Goal: Information Seeking & Learning: Compare options

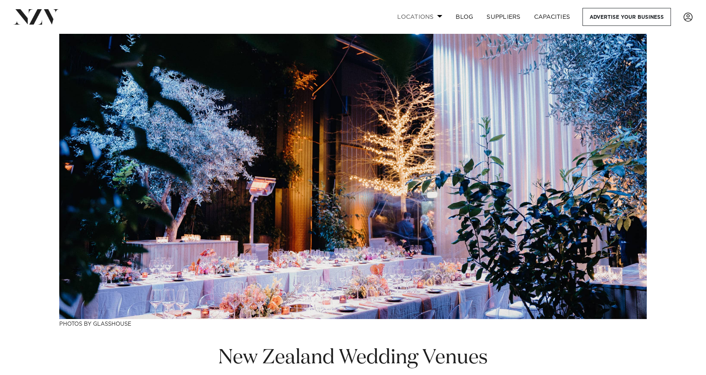
click at [441, 16] on span at bounding box center [439, 16] width 5 height 3
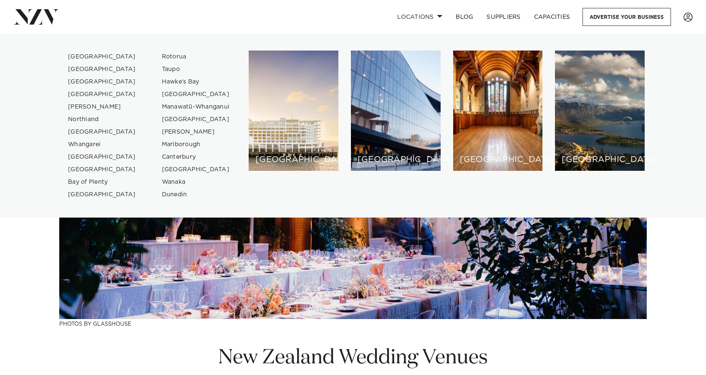
click at [79, 58] on link "[GEOGRAPHIC_DATA]" at bounding box center [101, 57] width 81 height 13
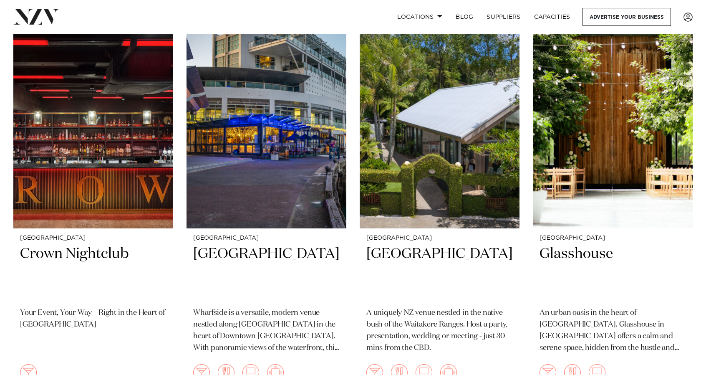
scroll to position [3123, 0]
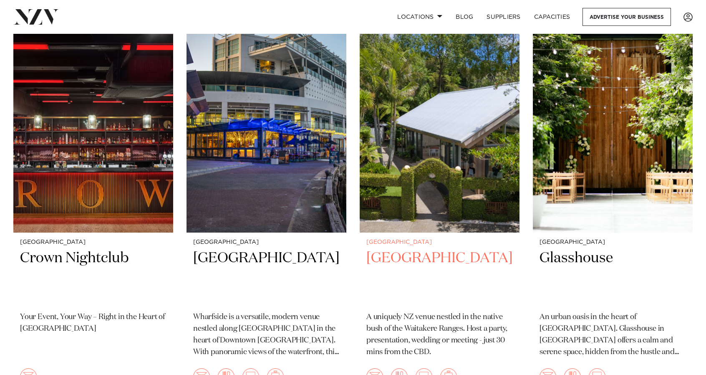
click at [405, 249] on h2 "[GEOGRAPHIC_DATA]" at bounding box center [439, 277] width 146 height 56
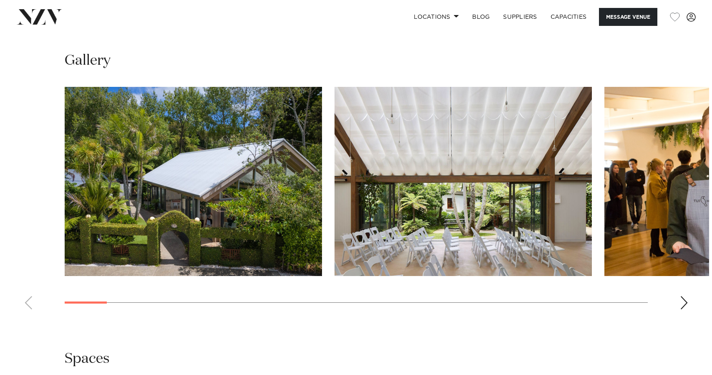
scroll to position [1023, 0]
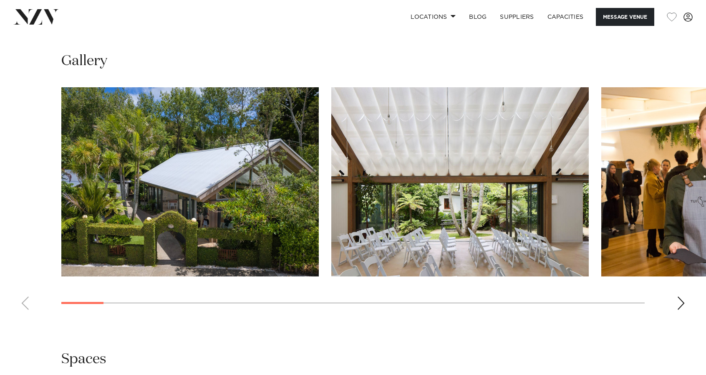
click at [679, 296] on div "Next slide" at bounding box center [681, 302] width 8 height 13
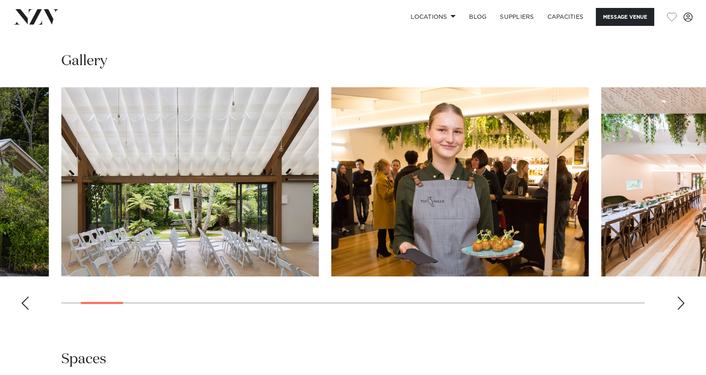
click at [679, 296] on div "Next slide" at bounding box center [681, 302] width 8 height 13
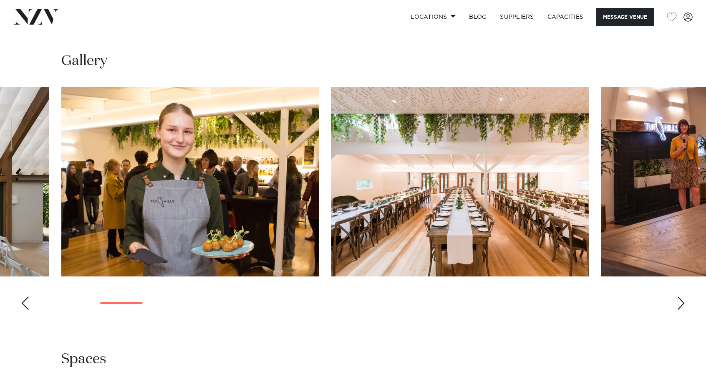
click at [679, 296] on div "Next slide" at bounding box center [681, 302] width 8 height 13
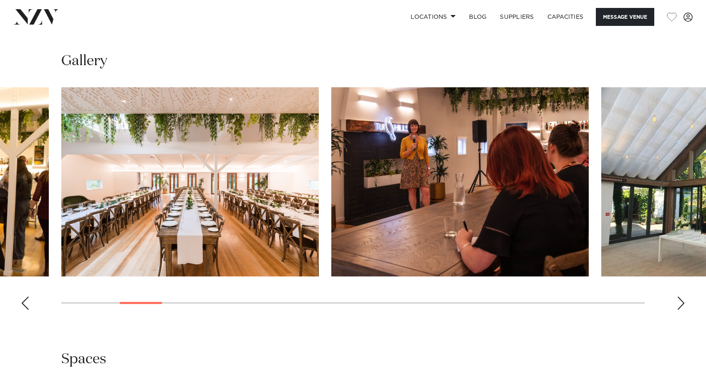
click at [679, 296] on div "Next slide" at bounding box center [681, 302] width 8 height 13
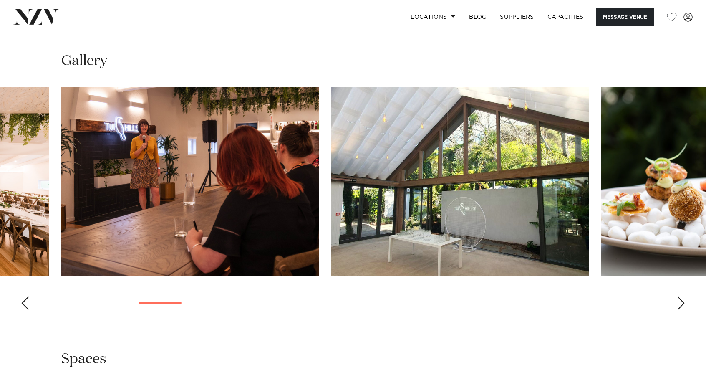
click at [679, 296] on div "Next slide" at bounding box center [681, 302] width 8 height 13
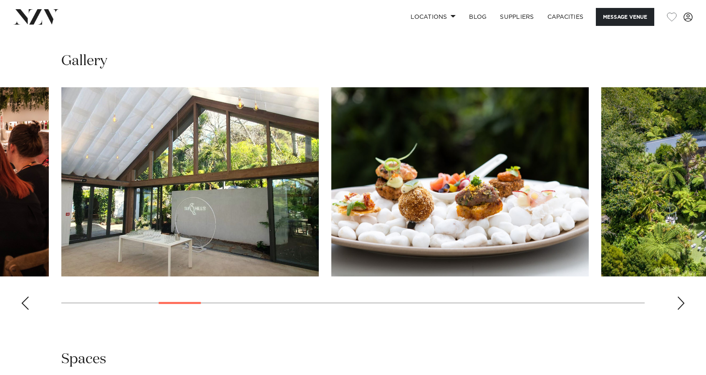
click at [679, 296] on div "Next slide" at bounding box center [681, 302] width 8 height 13
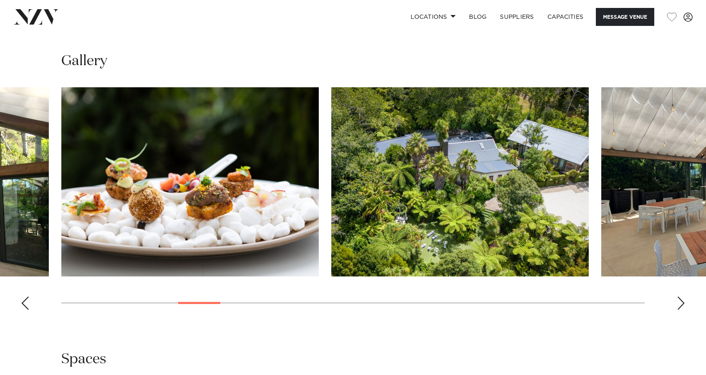
click at [679, 296] on div "Next slide" at bounding box center [681, 302] width 8 height 13
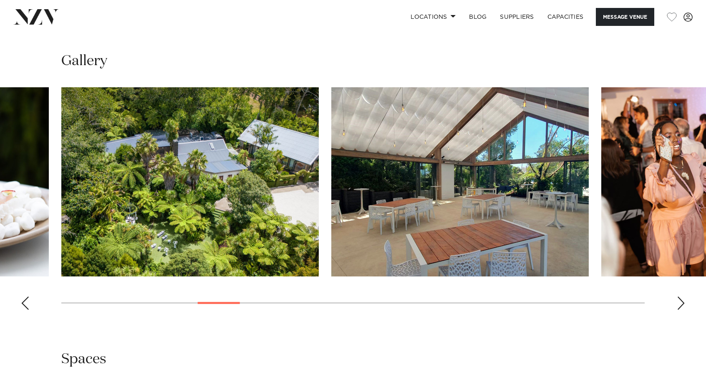
click at [679, 296] on div "Next slide" at bounding box center [681, 302] width 8 height 13
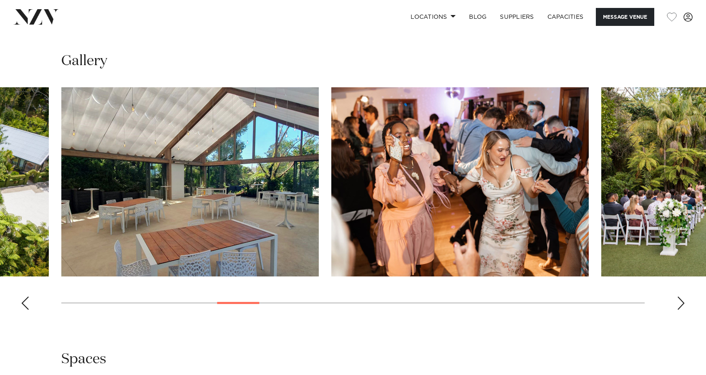
click at [679, 296] on div "Next slide" at bounding box center [681, 302] width 8 height 13
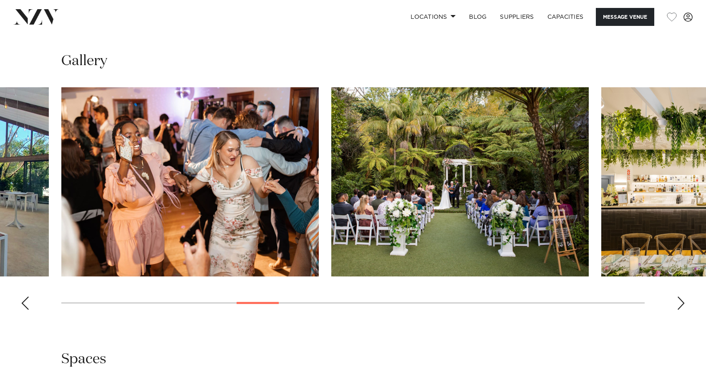
click at [458, 143] on img "11 / 30" at bounding box center [460, 181] width 258 height 189
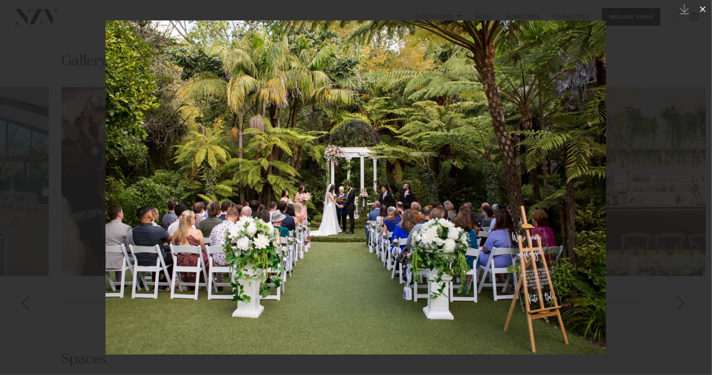
click at [704, 9] on icon at bounding box center [703, 9] width 6 height 6
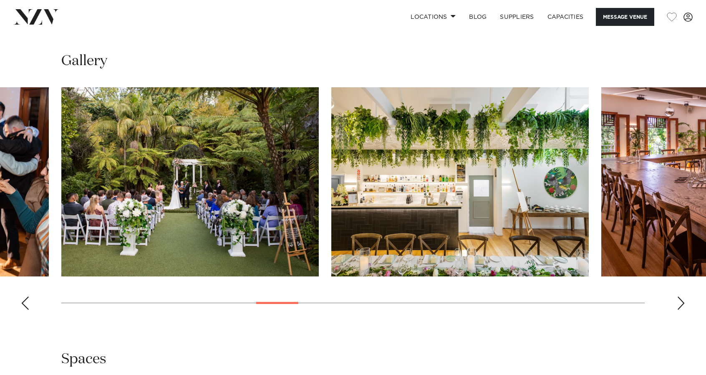
click at [681, 296] on div "Next slide" at bounding box center [681, 302] width 8 height 13
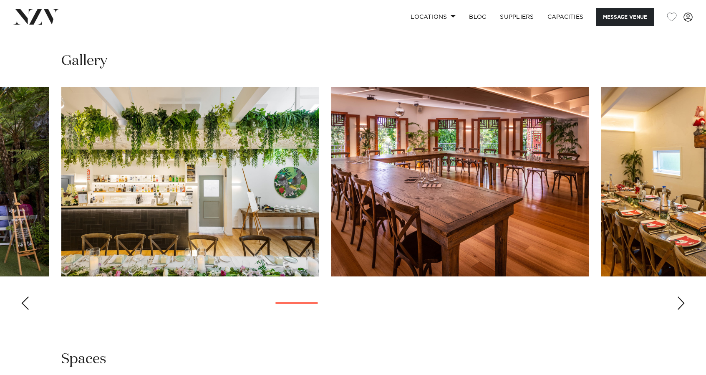
click at [681, 296] on div "Next slide" at bounding box center [681, 302] width 8 height 13
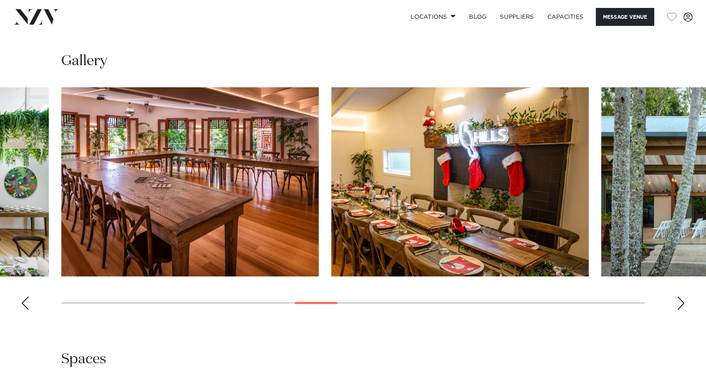
click at [681, 296] on div "Next slide" at bounding box center [681, 302] width 8 height 13
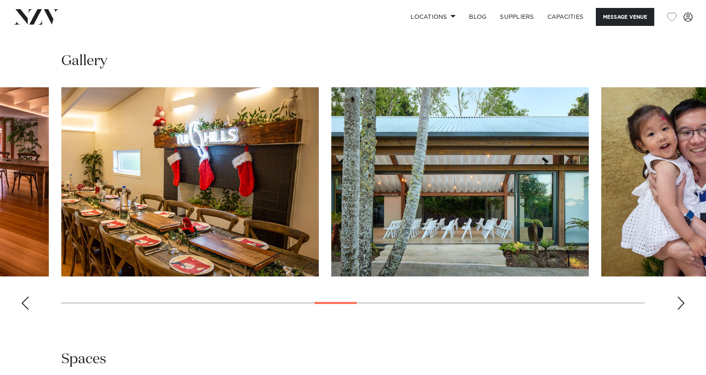
click at [681, 296] on div "Next slide" at bounding box center [681, 302] width 8 height 13
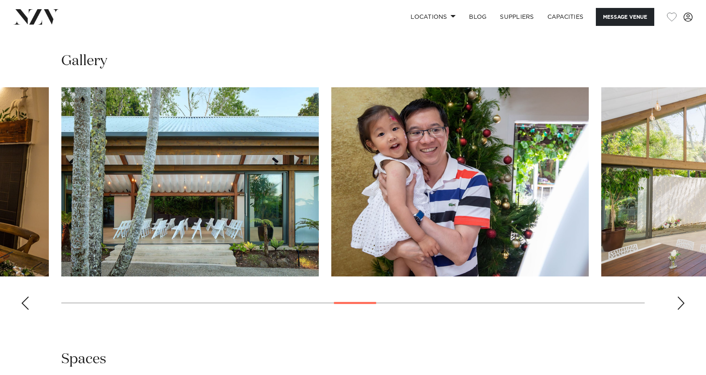
click at [681, 296] on div "Next slide" at bounding box center [681, 302] width 8 height 13
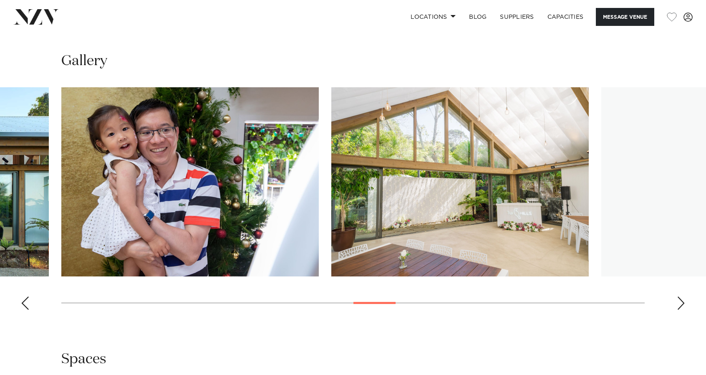
click at [681, 296] on div "Next slide" at bounding box center [681, 302] width 8 height 13
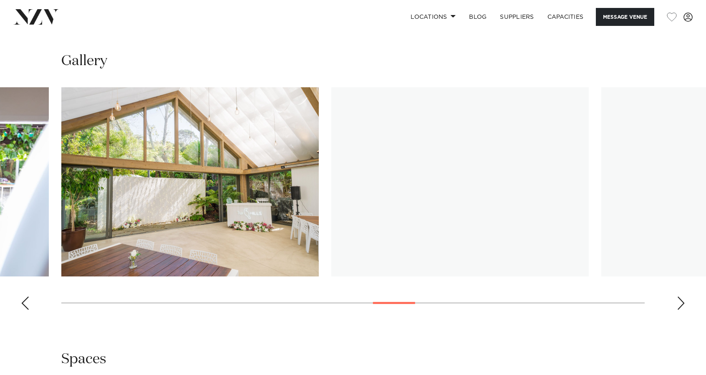
click at [681, 296] on div "Next slide" at bounding box center [681, 302] width 8 height 13
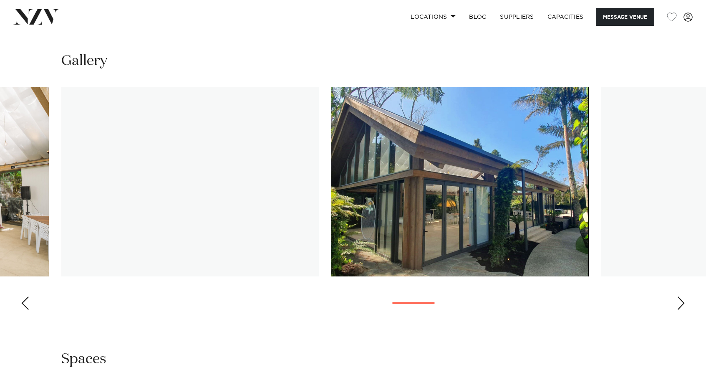
click at [681, 296] on div "Next slide" at bounding box center [681, 302] width 8 height 13
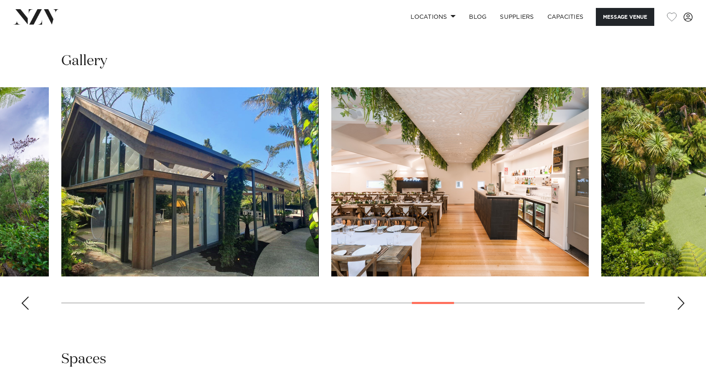
click at [681, 296] on div "Next slide" at bounding box center [681, 302] width 8 height 13
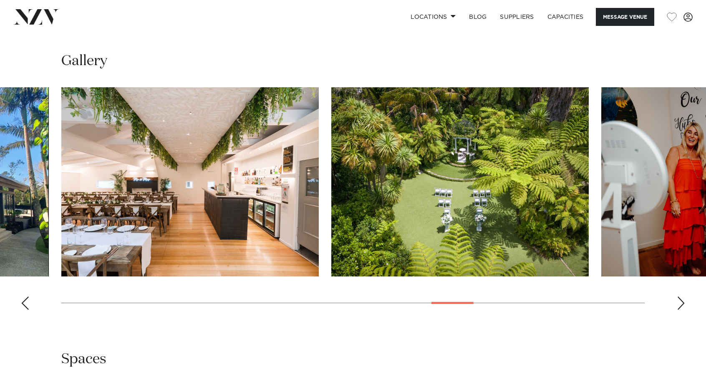
click at [681, 296] on div "Next slide" at bounding box center [681, 302] width 8 height 13
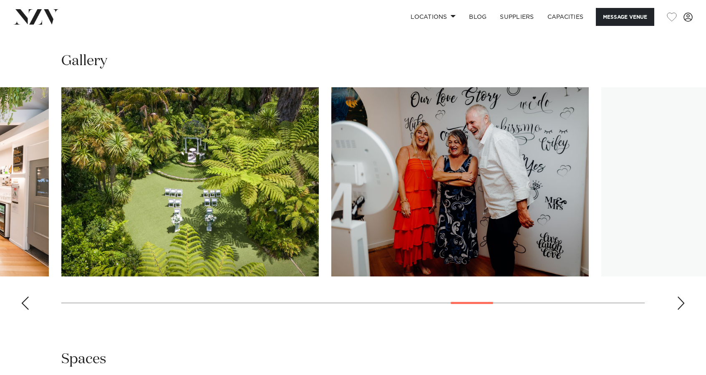
click at [681, 296] on div "Next slide" at bounding box center [681, 302] width 8 height 13
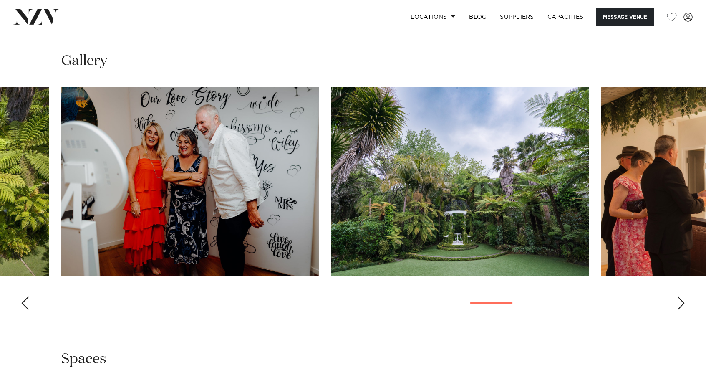
click at [538, 184] on img "23 / 30" at bounding box center [460, 181] width 258 height 189
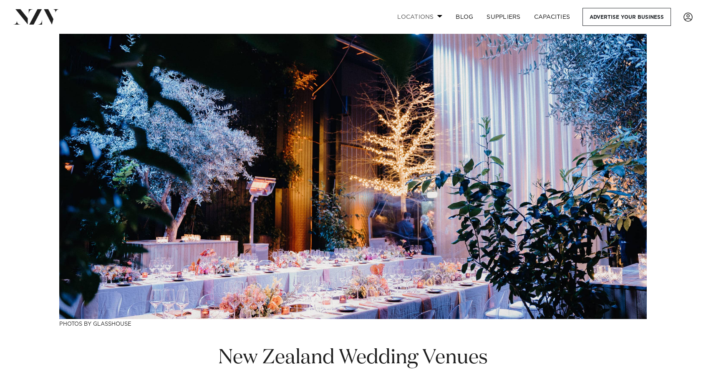
click at [440, 18] on link "Locations" at bounding box center [420, 17] width 58 height 18
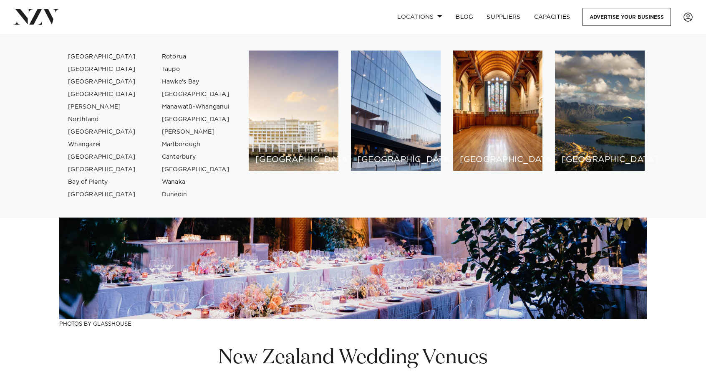
click at [82, 58] on link "[GEOGRAPHIC_DATA]" at bounding box center [101, 57] width 81 height 13
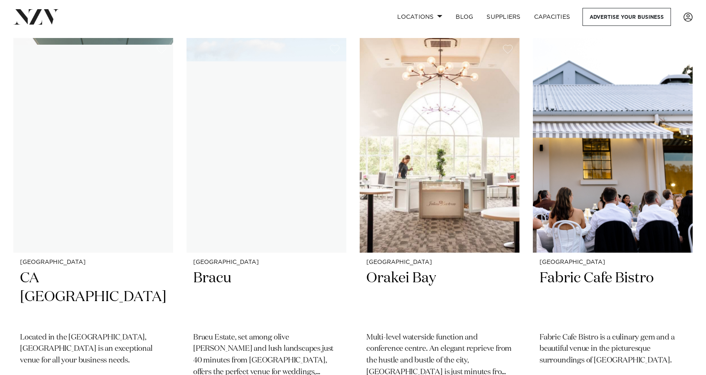
scroll to position [7847, 0]
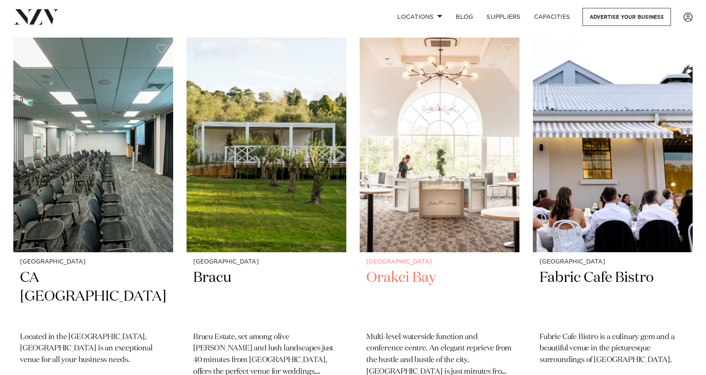
click at [394, 268] on h2 "Orakei Bay" at bounding box center [439, 296] width 146 height 56
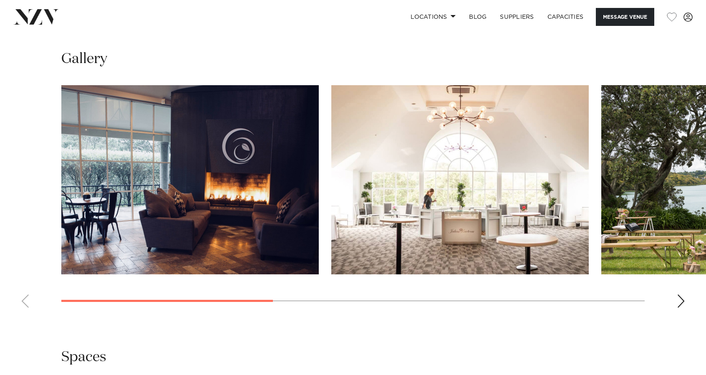
scroll to position [760, 0]
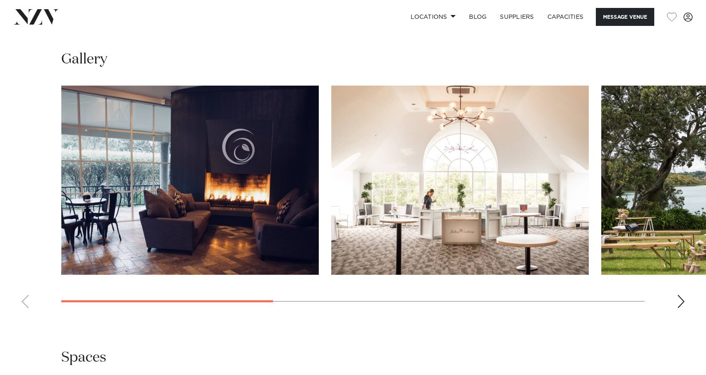
click at [681, 302] on div "Next slide" at bounding box center [681, 301] width 8 height 13
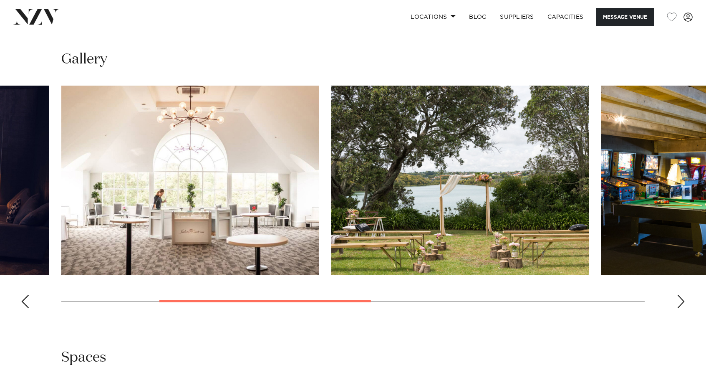
click at [681, 302] on div "Next slide" at bounding box center [681, 301] width 8 height 13
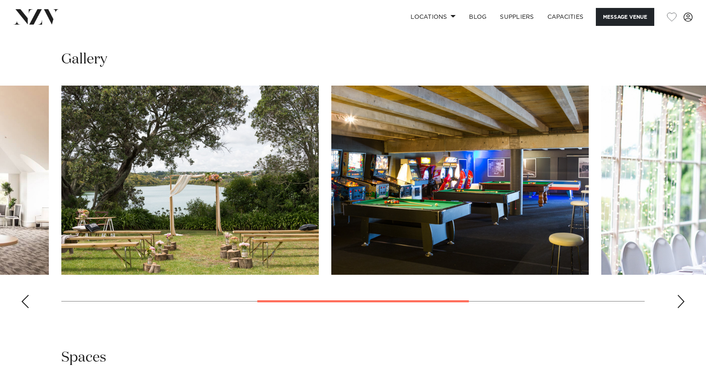
click at [681, 302] on div "Next slide" at bounding box center [681, 301] width 8 height 13
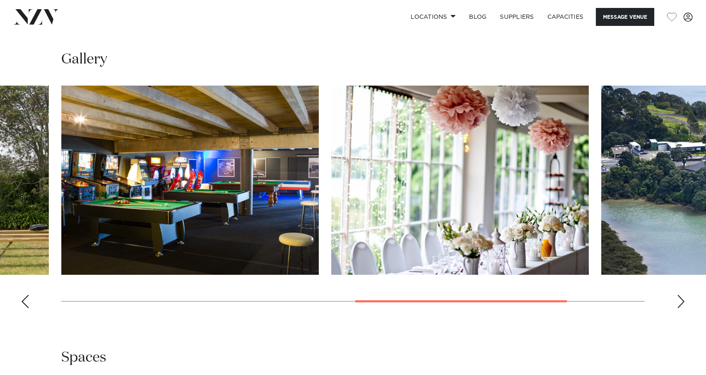
click at [681, 302] on div "Next slide" at bounding box center [681, 301] width 8 height 13
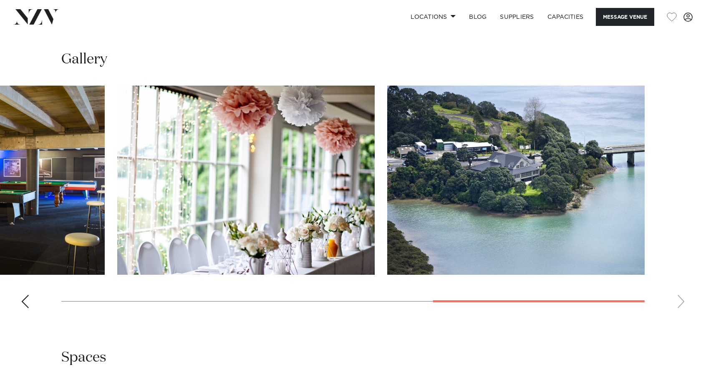
click at [681, 302] on swiper-container at bounding box center [353, 200] width 706 height 229
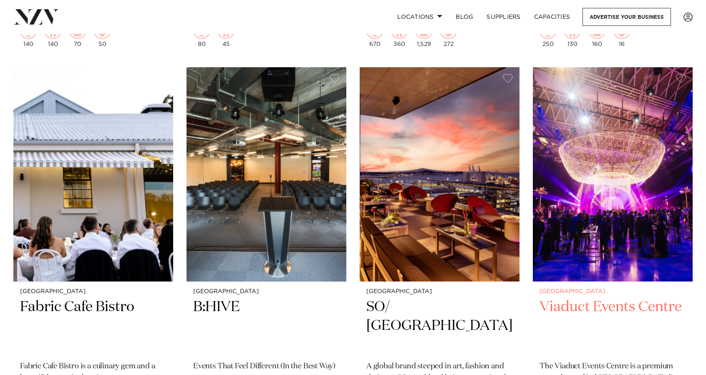
scroll to position [5871, 0]
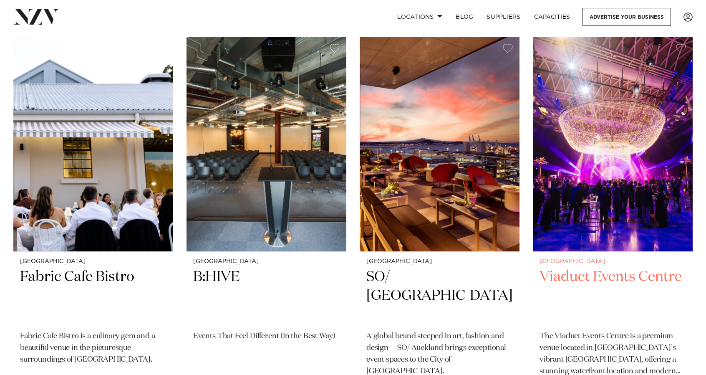
click at [588, 268] on h2 "Viaduct Events Centre" at bounding box center [613, 296] width 146 height 56
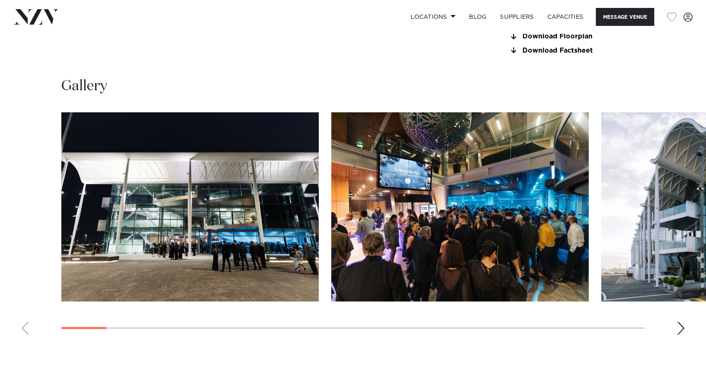
scroll to position [784, 0]
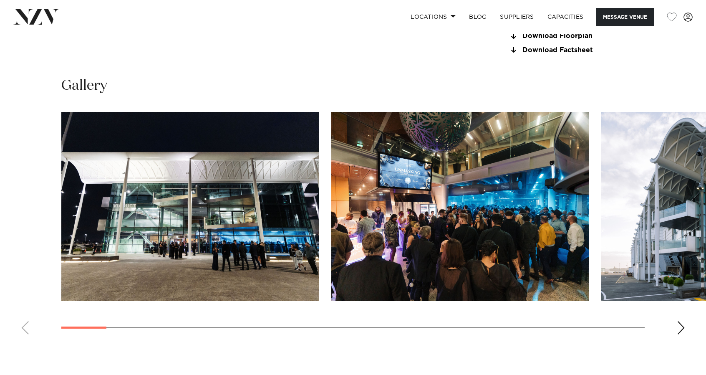
click at [680, 334] on div "Next slide" at bounding box center [681, 327] width 8 height 13
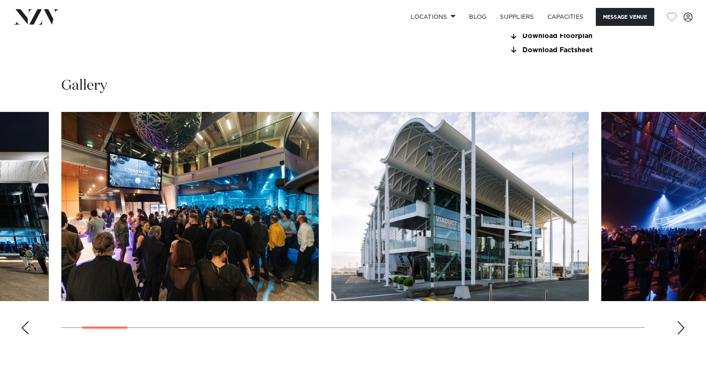
click at [680, 334] on div "Next slide" at bounding box center [681, 327] width 8 height 13
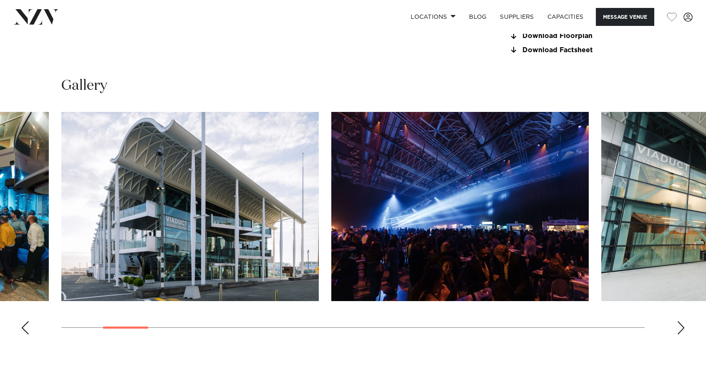
click at [680, 334] on div "Next slide" at bounding box center [681, 327] width 8 height 13
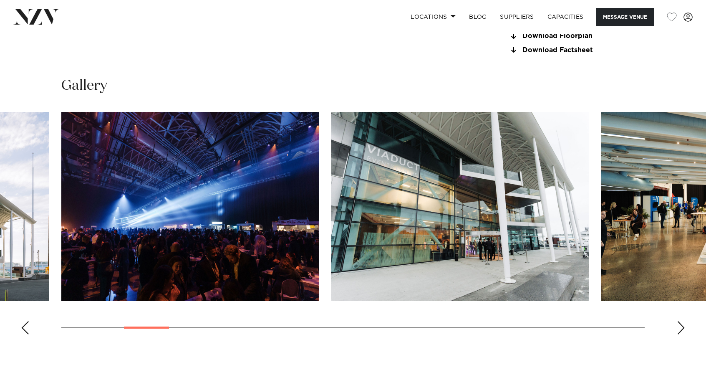
click at [680, 334] on div "Next slide" at bounding box center [681, 327] width 8 height 13
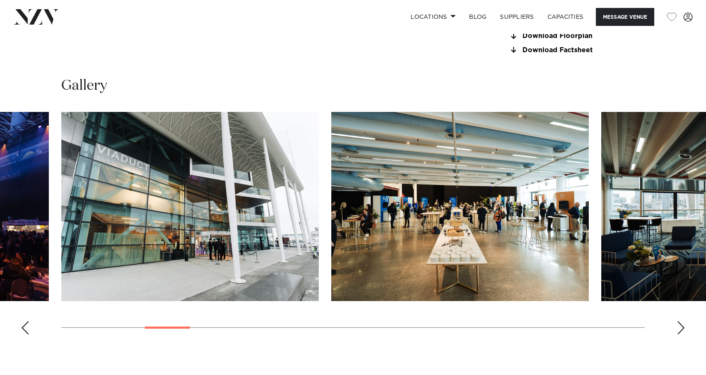
click at [680, 334] on div "Next slide" at bounding box center [681, 327] width 8 height 13
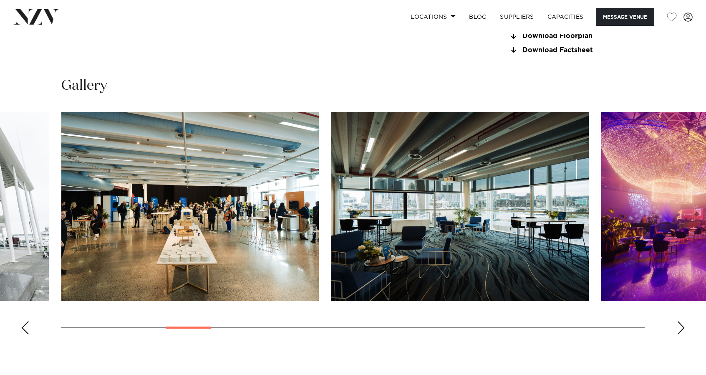
click at [680, 334] on div "Next slide" at bounding box center [681, 327] width 8 height 13
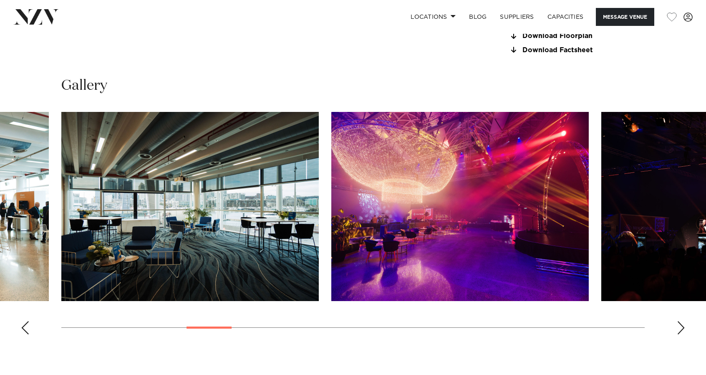
click at [680, 334] on div "Next slide" at bounding box center [681, 327] width 8 height 13
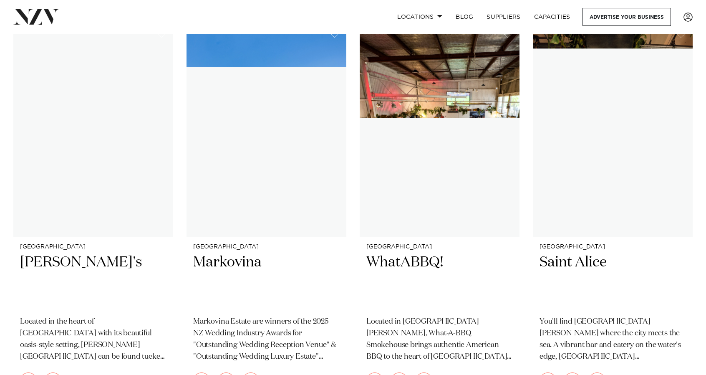
scroll to position [9049, 0]
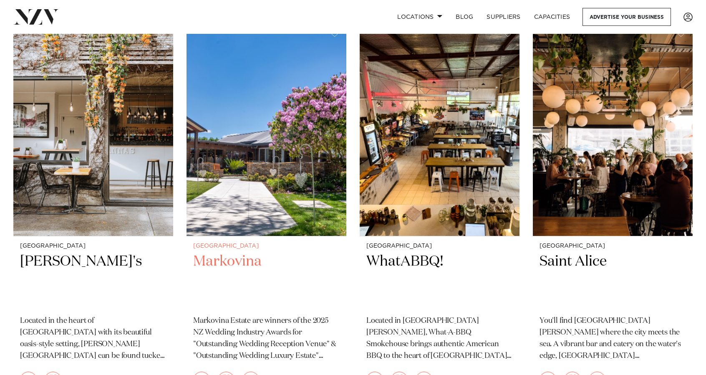
click at [235, 252] on h2 "Markovina" at bounding box center [266, 280] width 146 height 56
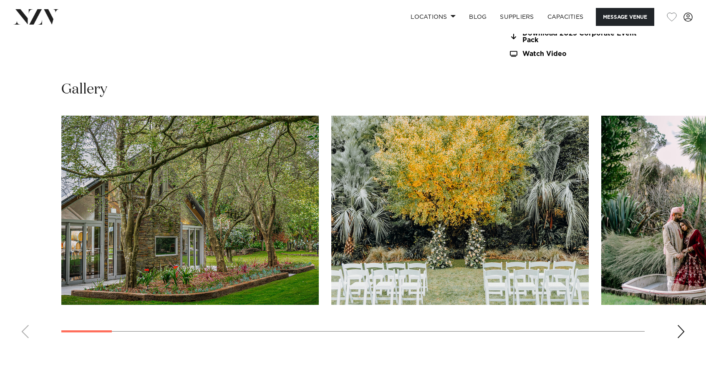
scroll to position [861, 0]
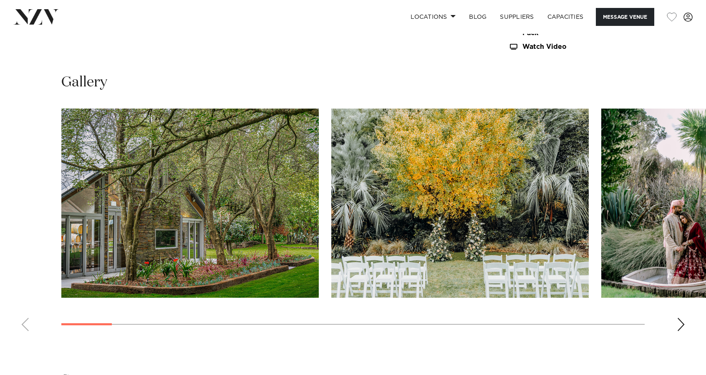
click at [684, 318] on div "Next slide" at bounding box center [681, 324] width 8 height 13
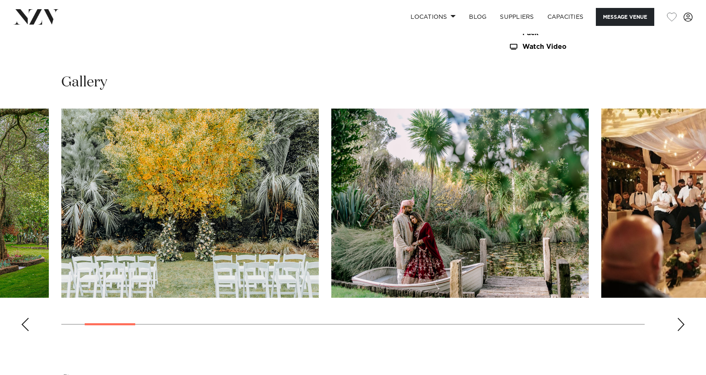
click at [684, 318] on div "Next slide" at bounding box center [681, 324] width 8 height 13
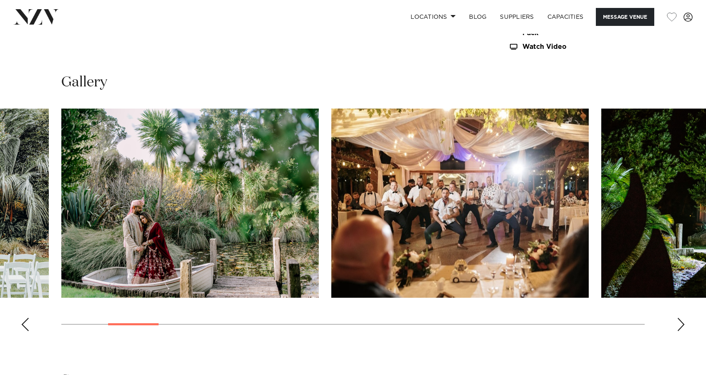
click at [684, 318] on div "Next slide" at bounding box center [681, 324] width 8 height 13
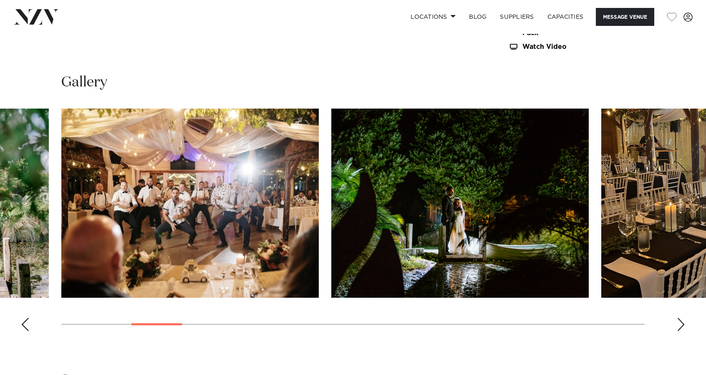
click at [684, 318] on div "Next slide" at bounding box center [681, 324] width 8 height 13
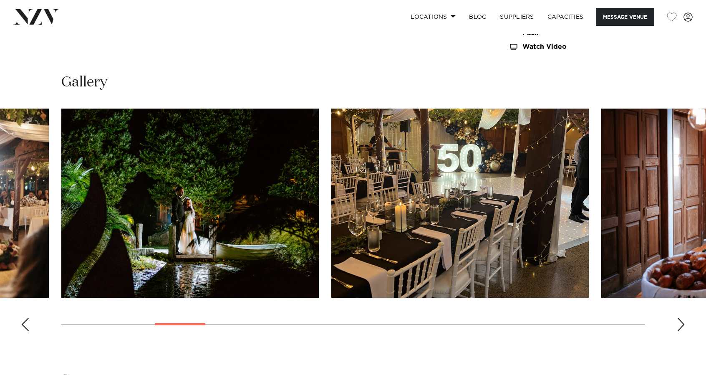
click at [684, 318] on div "Next slide" at bounding box center [681, 324] width 8 height 13
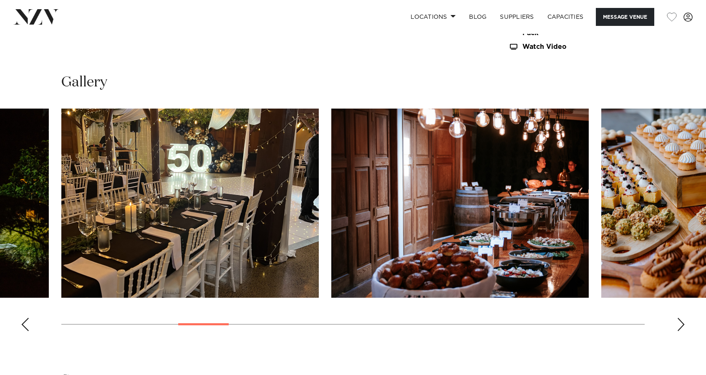
click at [684, 318] on div "Next slide" at bounding box center [681, 324] width 8 height 13
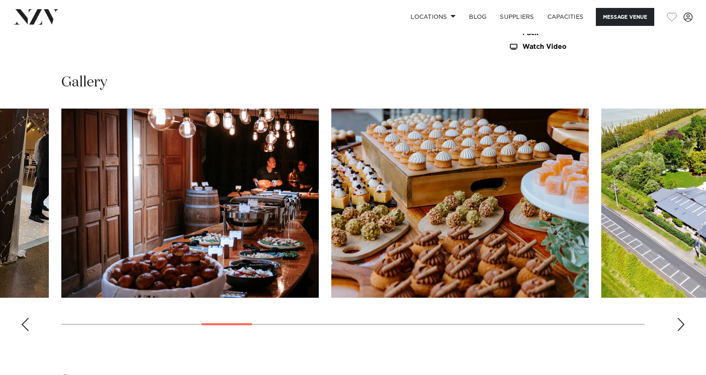
click at [684, 318] on div "Next slide" at bounding box center [681, 324] width 8 height 13
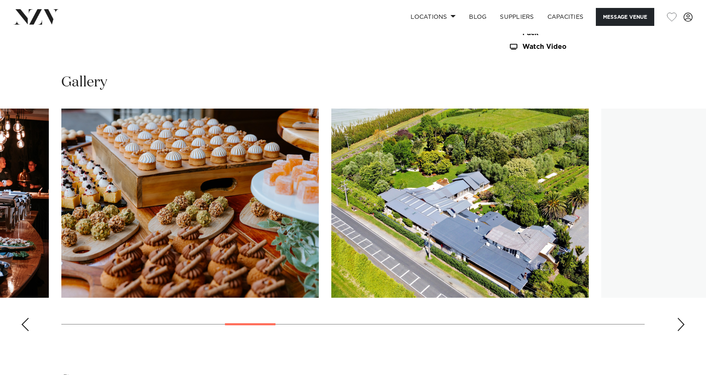
click at [684, 318] on div "Next slide" at bounding box center [681, 324] width 8 height 13
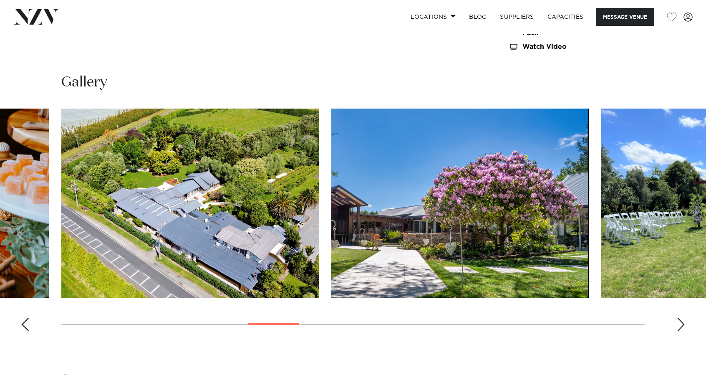
click at [684, 318] on div "Next slide" at bounding box center [681, 324] width 8 height 13
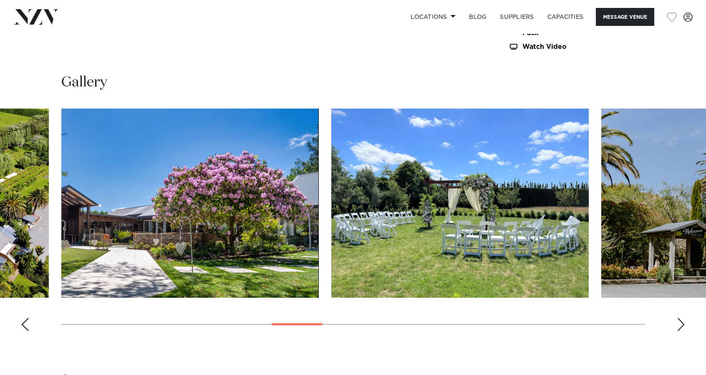
click at [684, 318] on div "Next slide" at bounding box center [681, 324] width 8 height 13
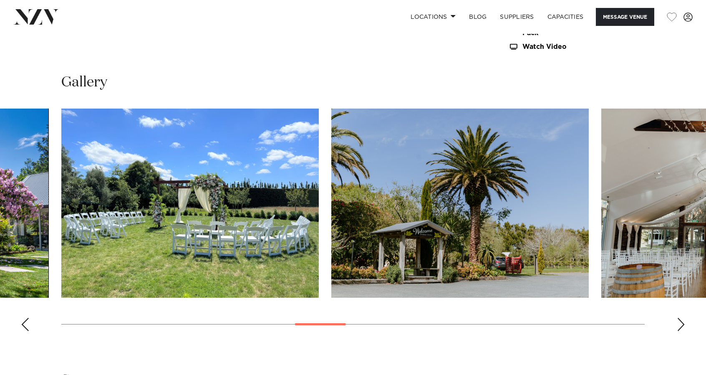
click at [684, 318] on div "Next slide" at bounding box center [681, 324] width 8 height 13
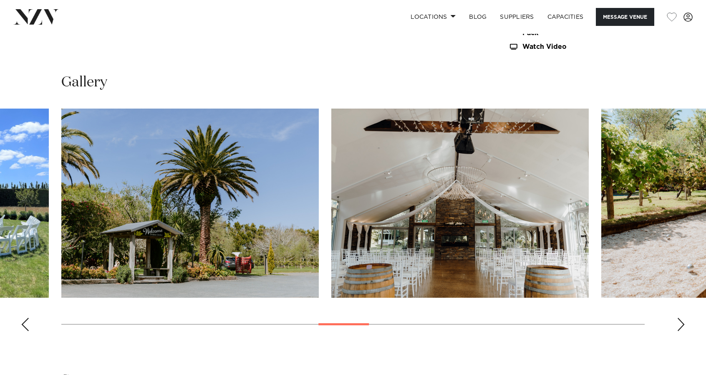
click at [684, 318] on div "Next slide" at bounding box center [681, 324] width 8 height 13
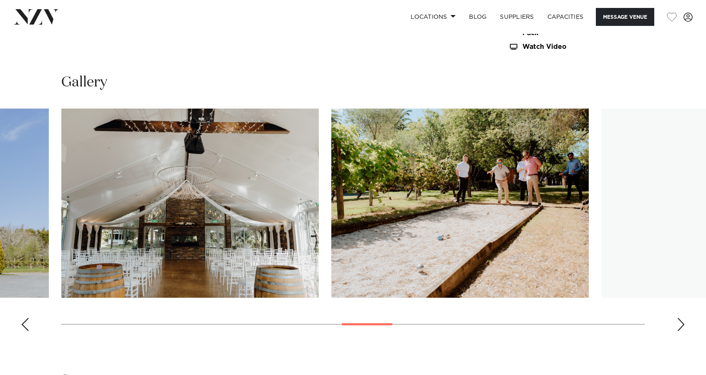
click at [684, 318] on div "Next slide" at bounding box center [681, 324] width 8 height 13
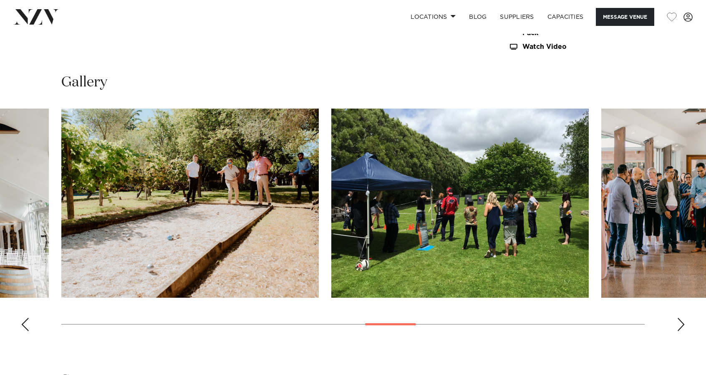
click at [684, 318] on div "Next slide" at bounding box center [681, 324] width 8 height 13
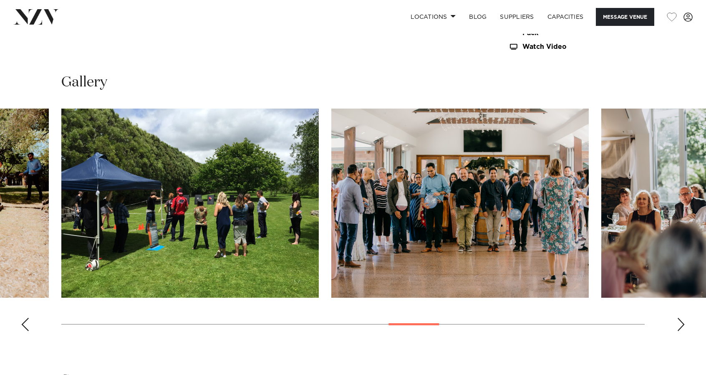
click at [684, 318] on div "Next slide" at bounding box center [681, 324] width 8 height 13
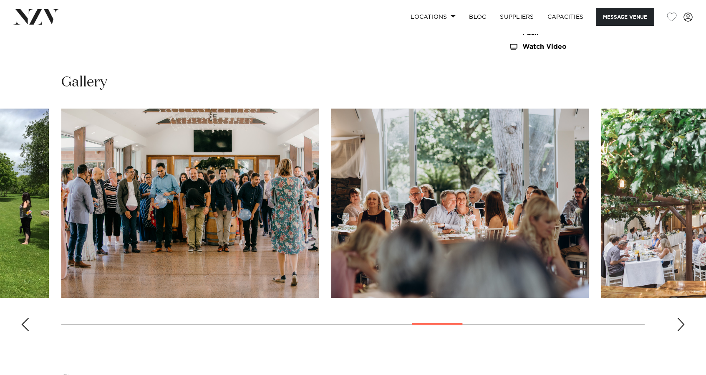
click at [684, 318] on div "Next slide" at bounding box center [681, 324] width 8 height 13
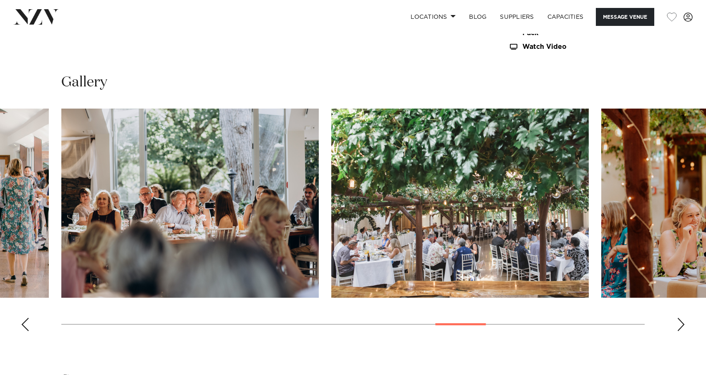
click at [684, 318] on div "Next slide" at bounding box center [681, 324] width 8 height 13
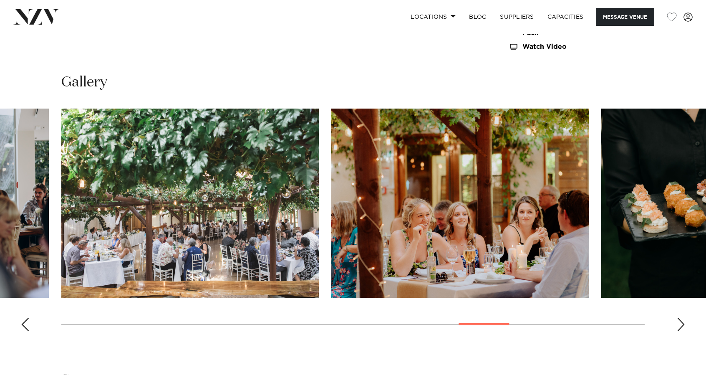
click at [684, 318] on div "Next slide" at bounding box center [681, 324] width 8 height 13
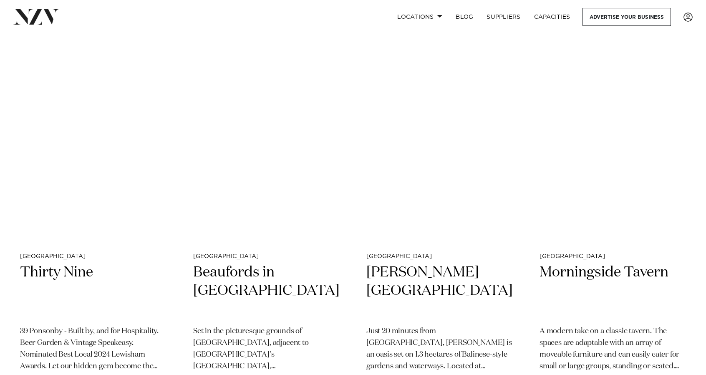
scroll to position [10620, 0]
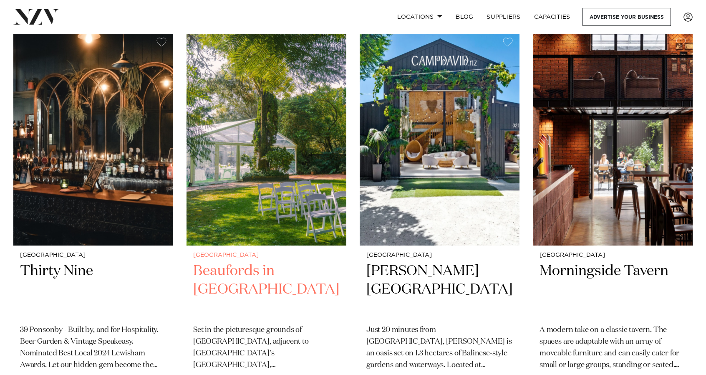
click at [264, 262] on h2 "Beaufords in [GEOGRAPHIC_DATA]" at bounding box center [266, 290] width 146 height 56
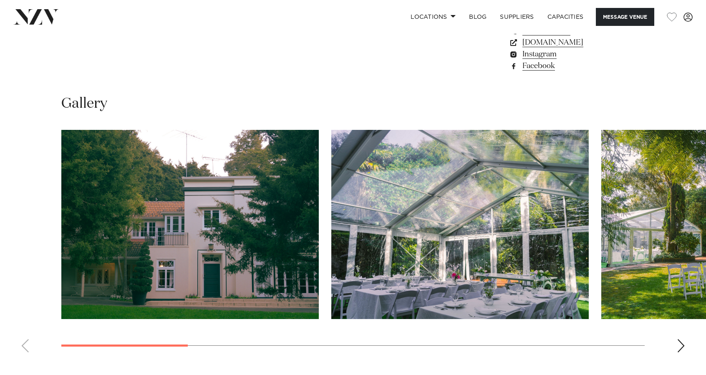
scroll to position [715, 0]
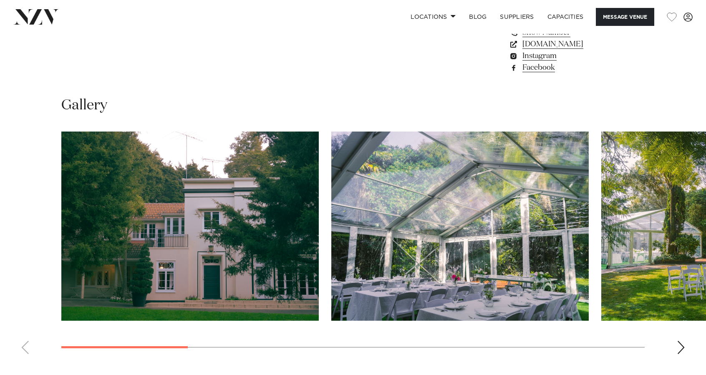
click at [681, 350] on div "Next slide" at bounding box center [681, 347] width 8 height 13
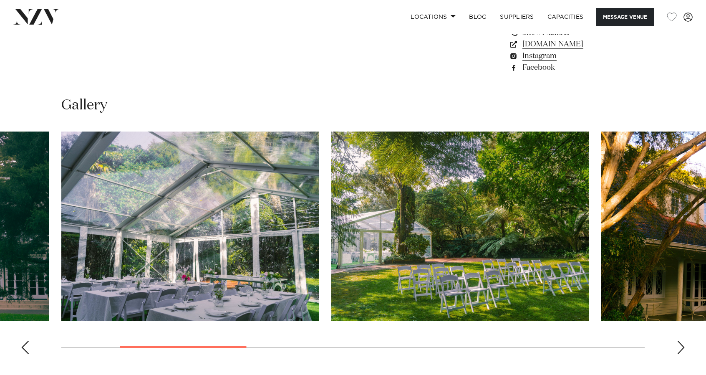
click at [681, 350] on div "Next slide" at bounding box center [681, 347] width 8 height 13
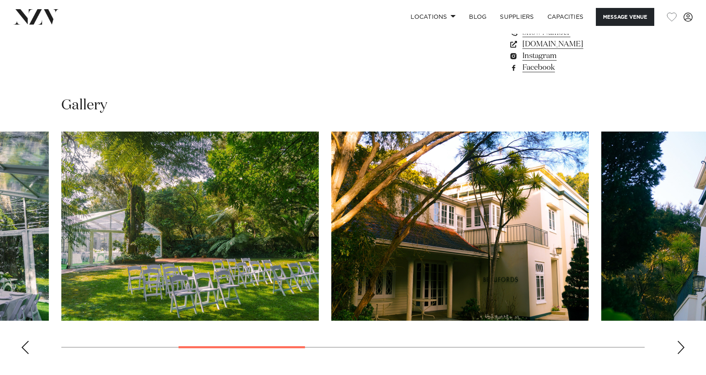
click at [681, 350] on div "Next slide" at bounding box center [681, 347] width 8 height 13
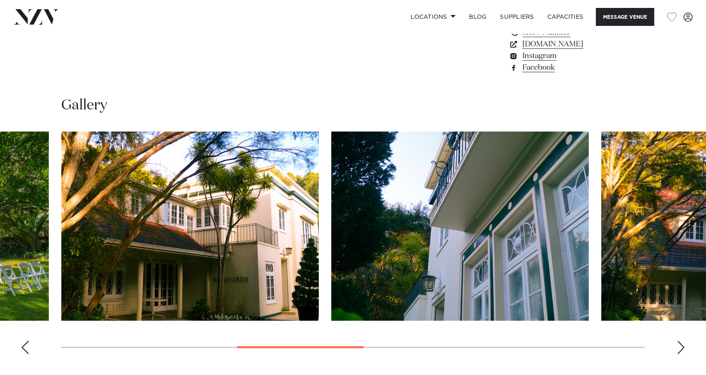
click at [681, 350] on div "Next slide" at bounding box center [681, 347] width 8 height 13
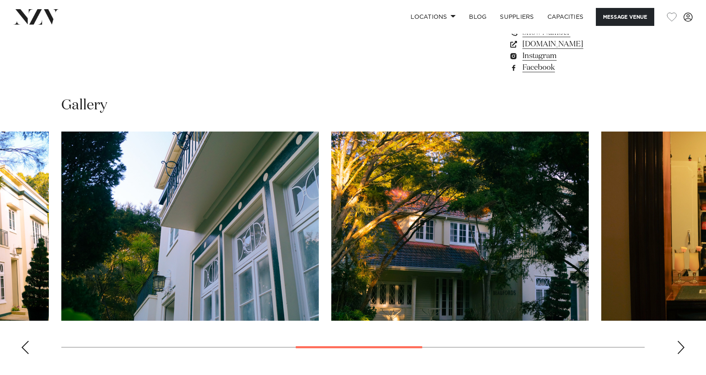
click at [681, 350] on div "Next slide" at bounding box center [681, 347] width 8 height 13
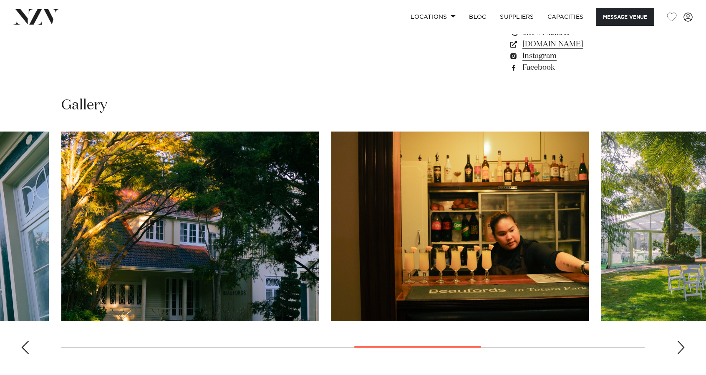
click at [681, 350] on div "Next slide" at bounding box center [681, 347] width 8 height 13
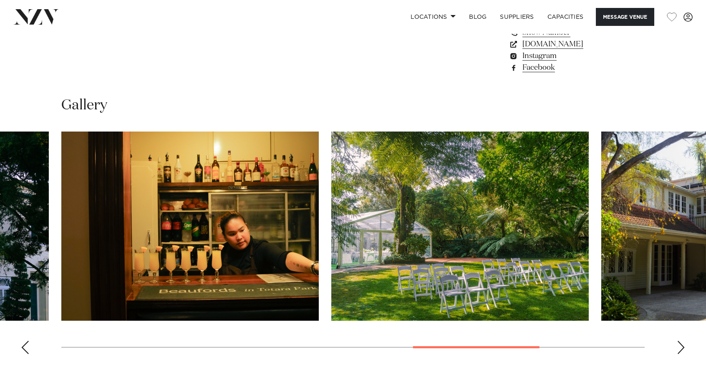
click at [681, 350] on div "Next slide" at bounding box center [681, 347] width 8 height 13
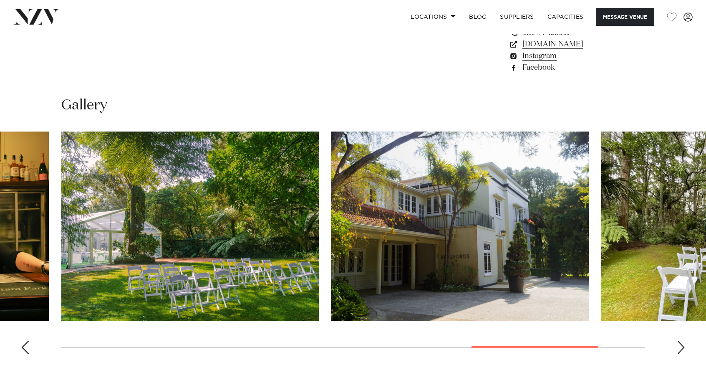
click at [681, 350] on div "Next slide" at bounding box center [681, 347] width 8 height 13
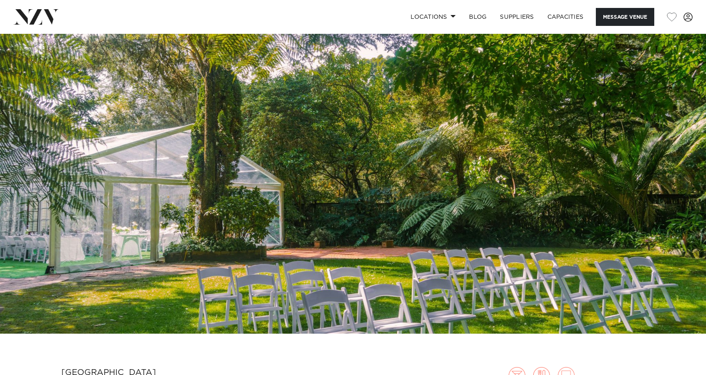
scroll to position [0, 0]
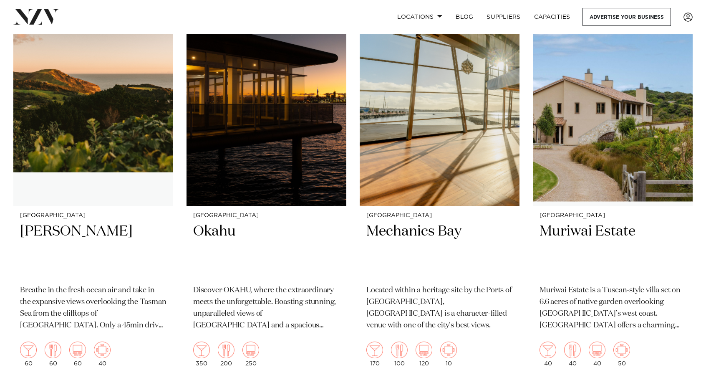
scroll to position [11056, 0]
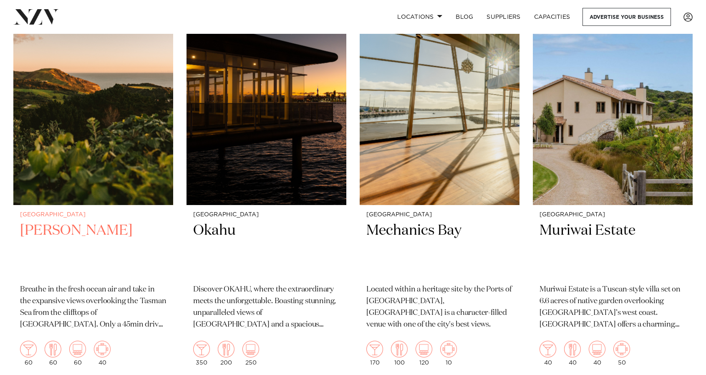
click at [53, 221] on h2 "[PERSON_NAME]" at bounding box center [93, 249] width 146 height 56
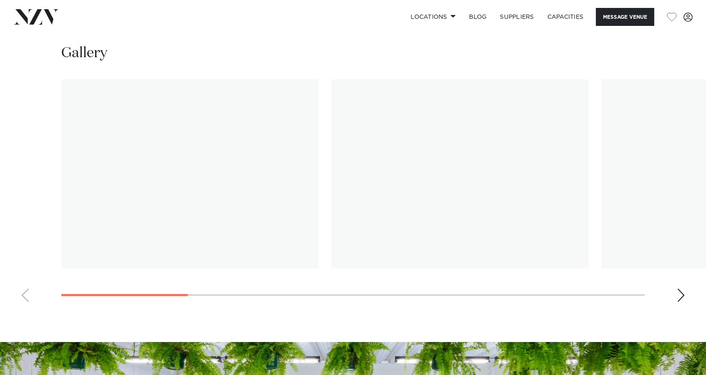
scroll to position [744, 0]
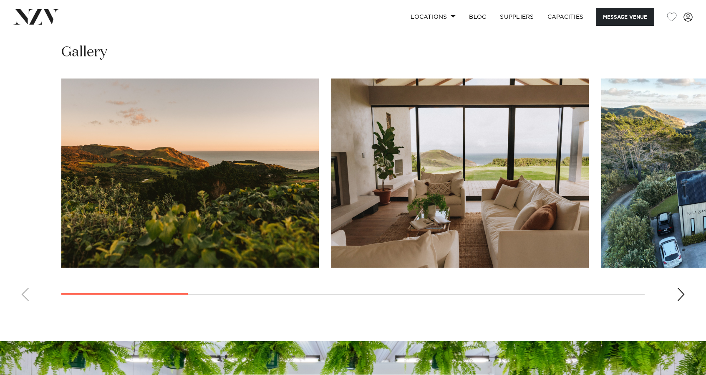
click at [681, 291] on div "Next slide" at bounding box center [681, 294] width 8 height 13
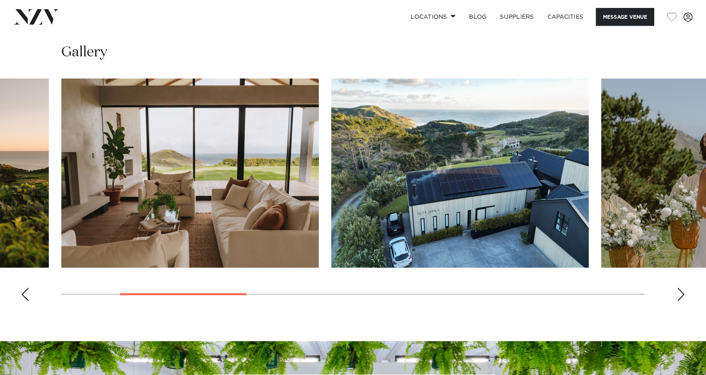
click at [681, 291] on div "Next slide" at bounding box center [681, 294] width 8 height 13
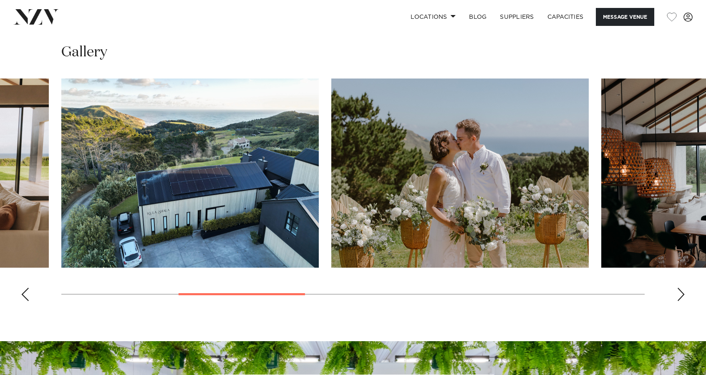
click at [681, 291] on div "Next slide" at bounding box center [681, 294] width 8 height 13
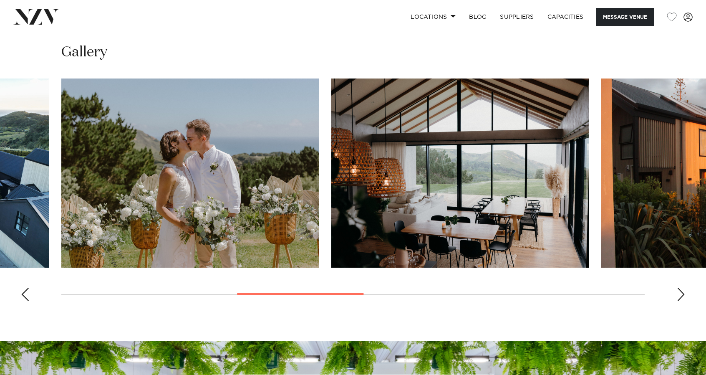
click at [681, 291] on div "Next slide" at bounding box center [681, 294] width 8 height 13
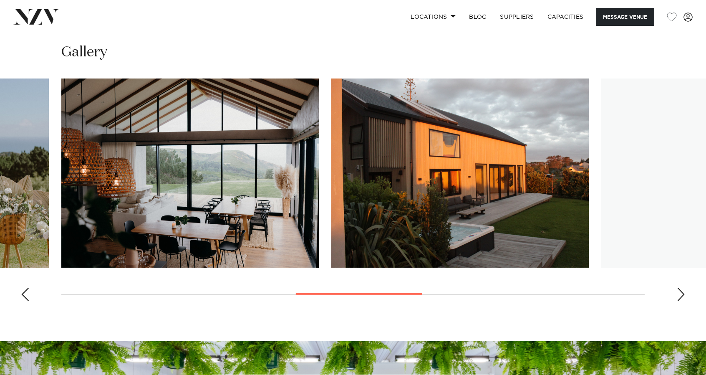
click at [681, 291] on div "Next slide" at bounding box center [681, 294] width 8 height 13
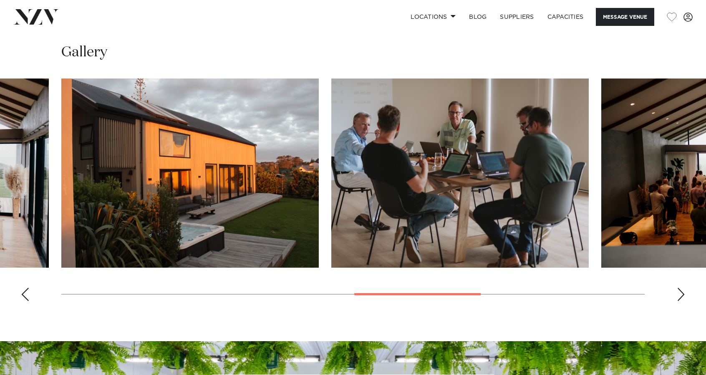
click at [681, 291] on div "Next slide" at bounding box center [681, 294] width 8 height 13
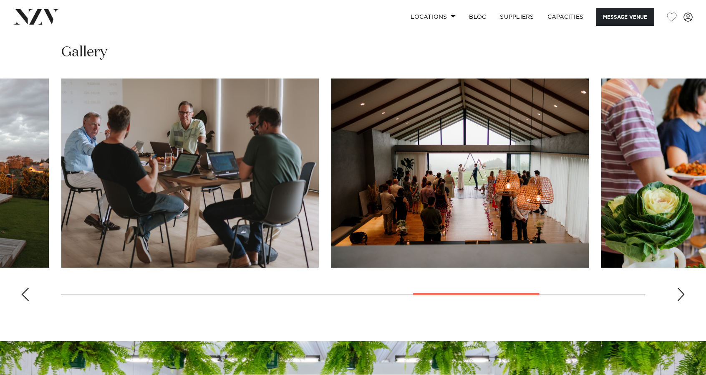
click at [681, 291] on div "Next slide" at bounding box center [681, 294] width 8 height 13
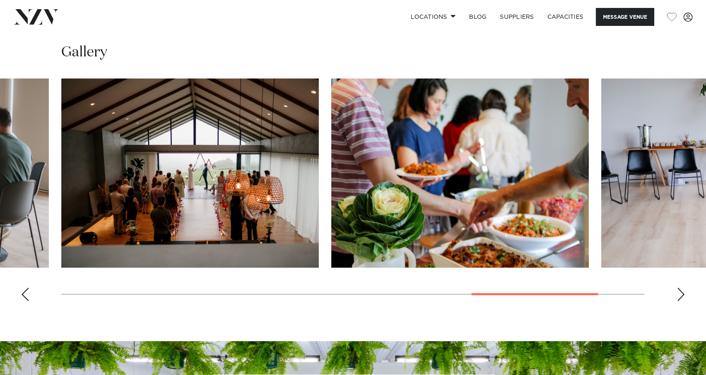
click at [681, 291] on div "Next slide" at bounding box center [681, 294] width 8 height 13
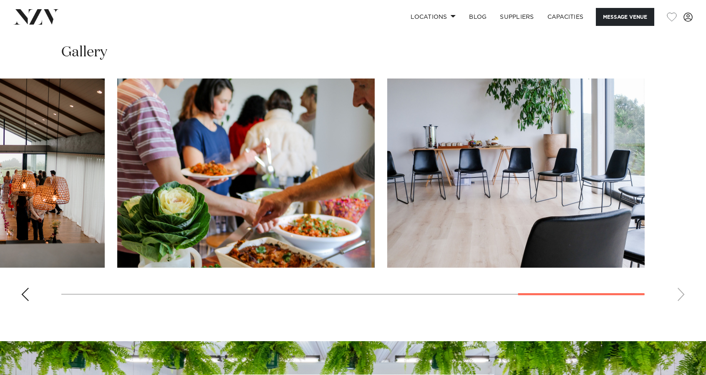
click at [681, 291] on swiper-container at bounding box center [353, 192] width 706 height 229
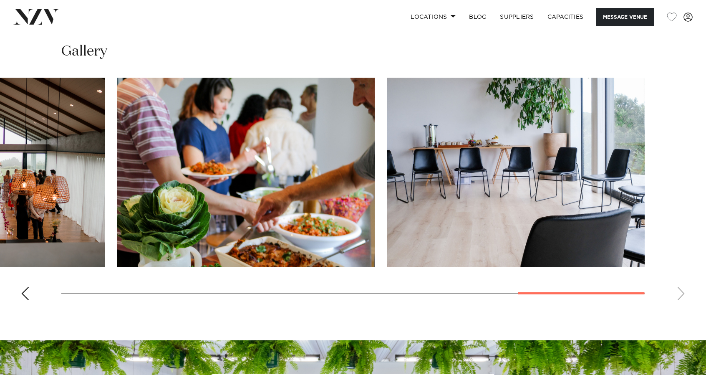
scroll to position [732, 0]
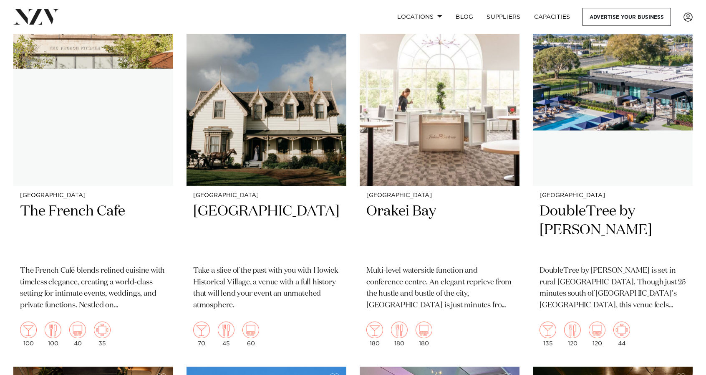
scroll to position [8308, 0]
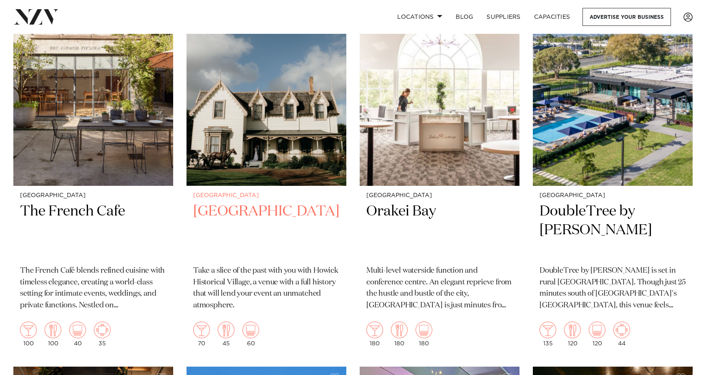
click at [281, 202] on h2 "[GEOGRAPHIC_DATA]" at bounding box center [266, 230] width 146 height 56
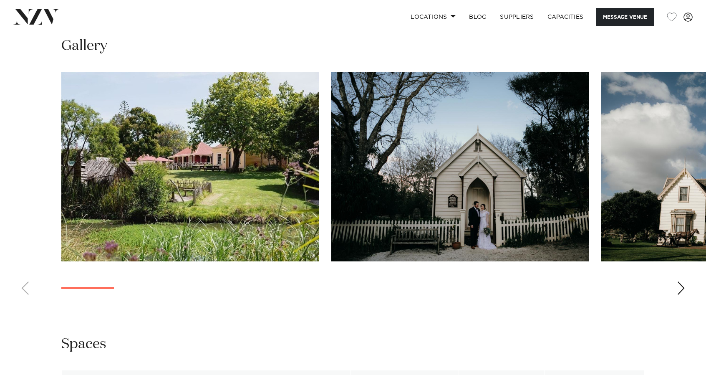
scroll to position [835, 0]
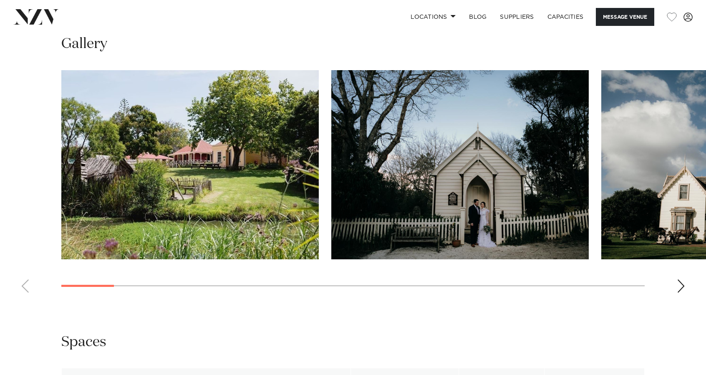
click at [684, 293] on div "Next slide" at bounding box center [681, 285] width 8 height 13
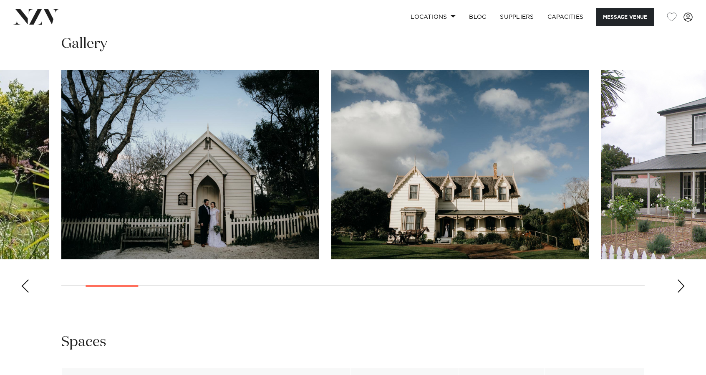
click at [684, 293] on div "Next slide" at bounding box center [681, 285] width 8 height 13
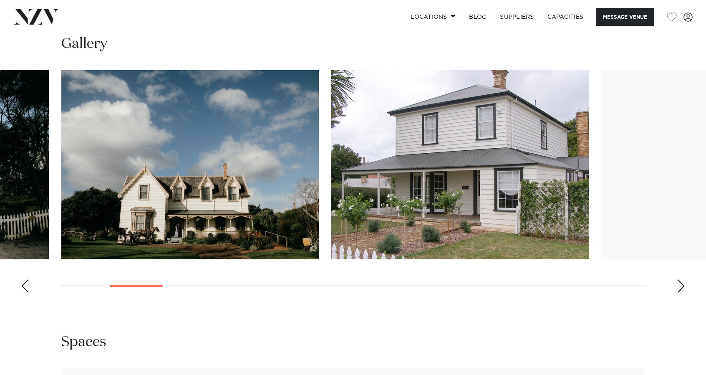
click at [684, 293] on div "Next slide" at bounding box center [681, 285] width 8 height 13
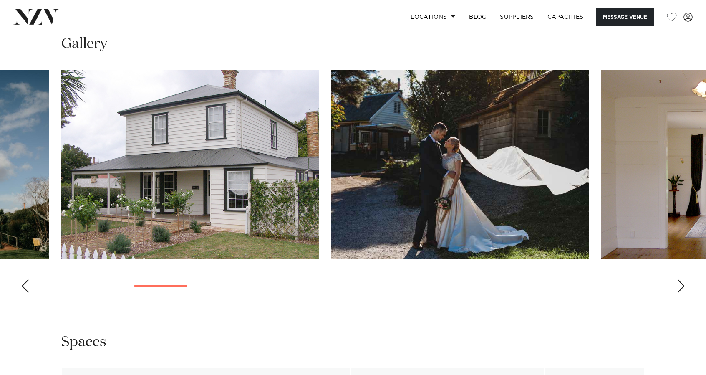
click at [684, 293] on div "Next slide" at bounding box center [681, 285] width 8 height 13
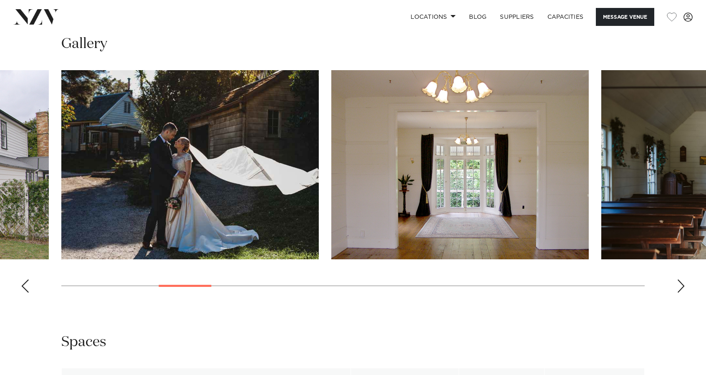
click at [684, 293] on div "Next slide" at bounding box center [681, 285] width 8 height 13
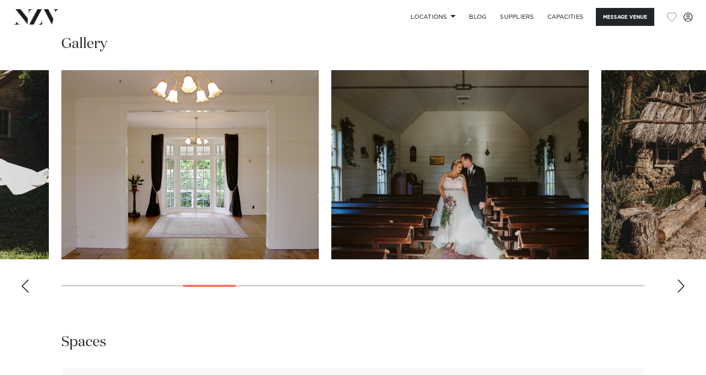
click at [684, 293] on div "Next slide" at bounding box center [681, 285] width 8 height 13
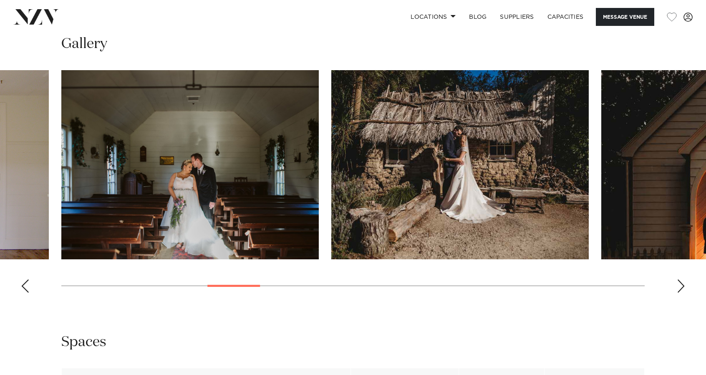
click at [684, 293] on div "Next slide" at bounding box center [681, 285] width 8 height 13
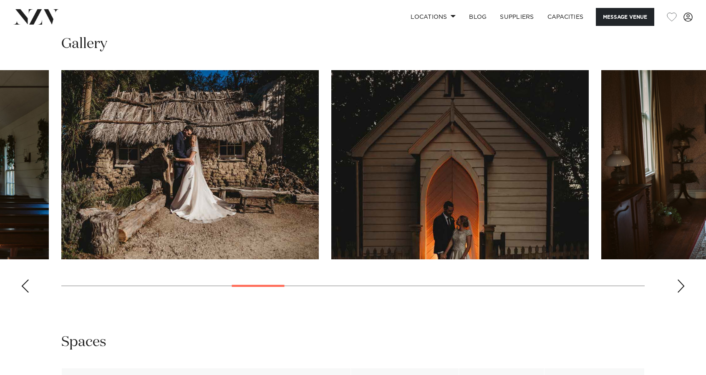
click at [684, 293] on div "Next slide" at bounding box center [681, 285] width 8 height 13
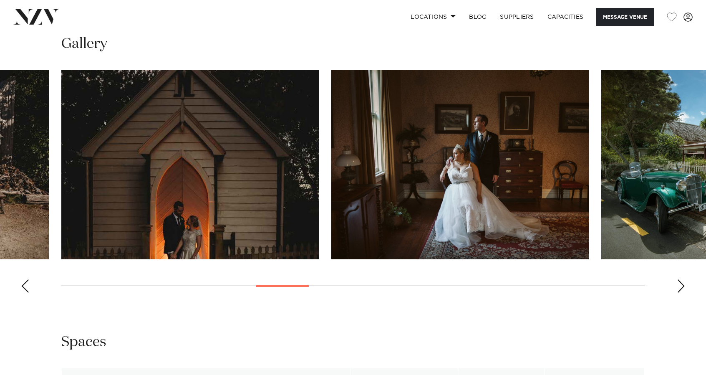
click at [684, 293] on div "Next slide" at bounding box center [681, 285] width 8 height 13
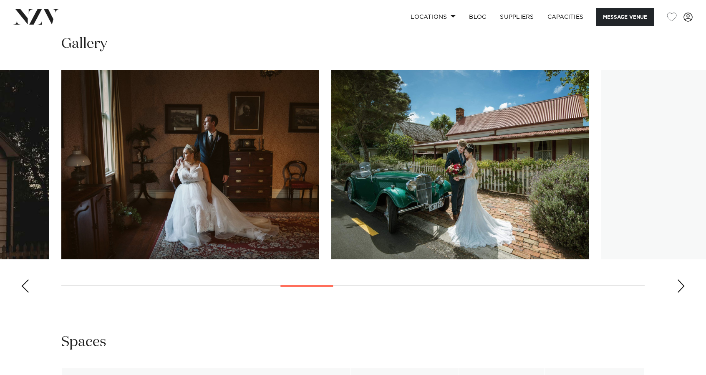
click at [684, 293] on div "Next slide" at bounding box center [681, 285] width 8 height 13
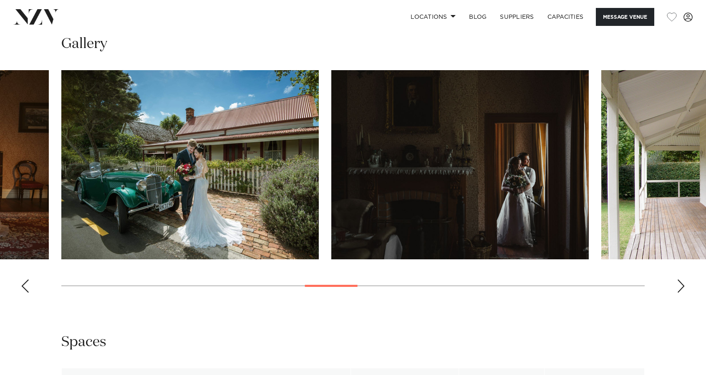
click at [684, 293] on div "Next slide" at bounding box center [681, 285] width 8 height 13
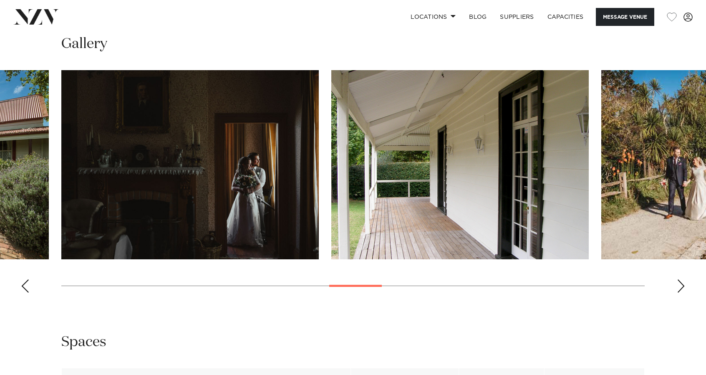
click at [684, 293] on div "Next slide" at bounding box center [681, 285] width 8 height 13
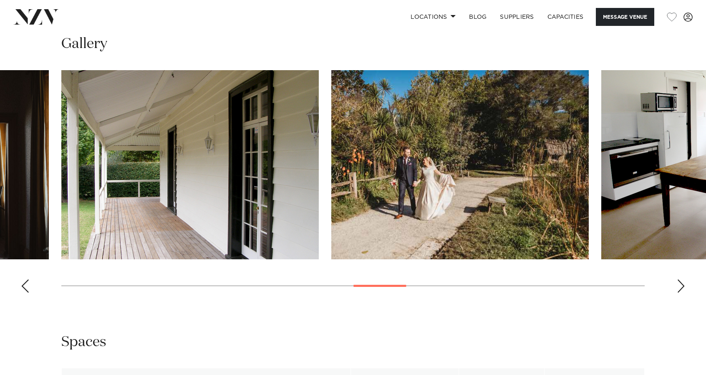
click at [684, 293] on div "Next slide" at bounding box center [681, 285] width 8 height 13
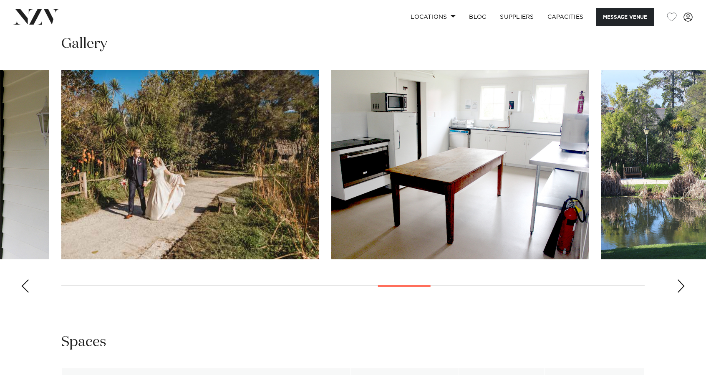
click at [684, 293] on div "Next slide" at bounding box center [681, 285] width 8 height 13
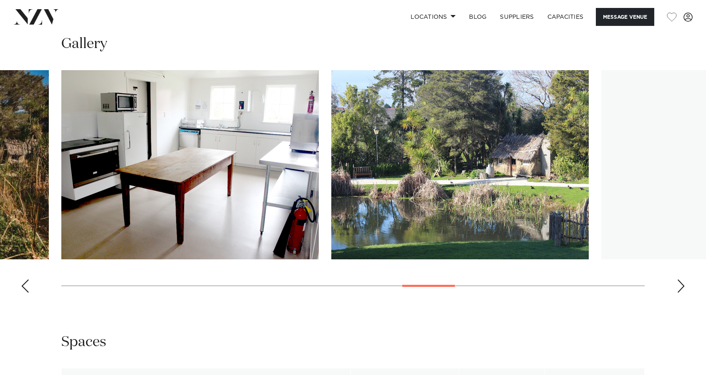
click at [684, 293] on div "Next slide" at bounding box center [681, 285] width 8 height 13
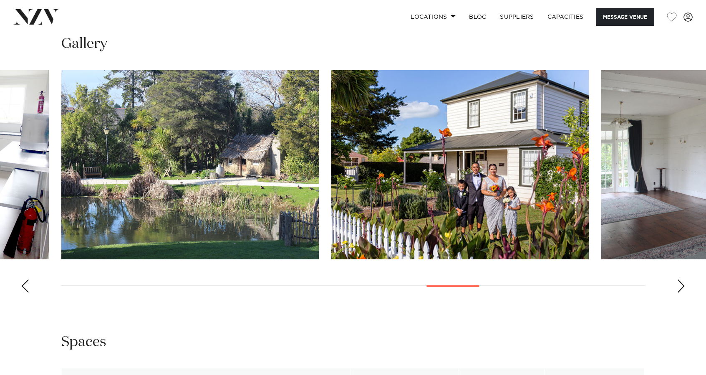
click at [684, 293] on div "Next slide" at bounding box center [681, 285] width 8 height 13
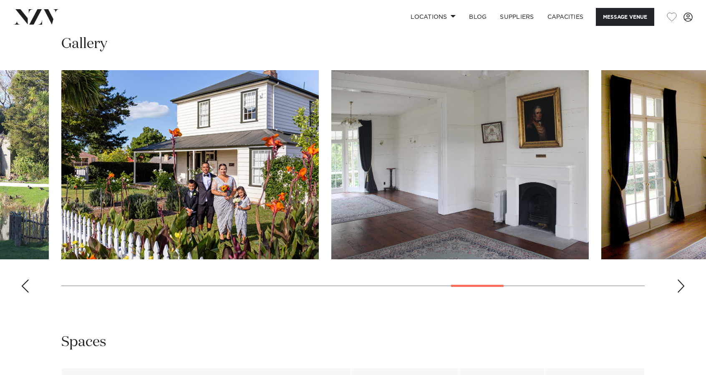
click at [684, 293] on div "Next slide" at bounding box center [681, 285] width 8 height 13
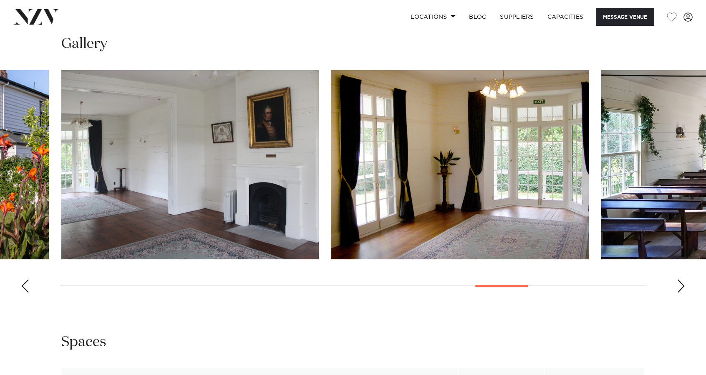
click at [684, 293] on div "Next slide" at bounding box center [681, 285] width 8 height 13
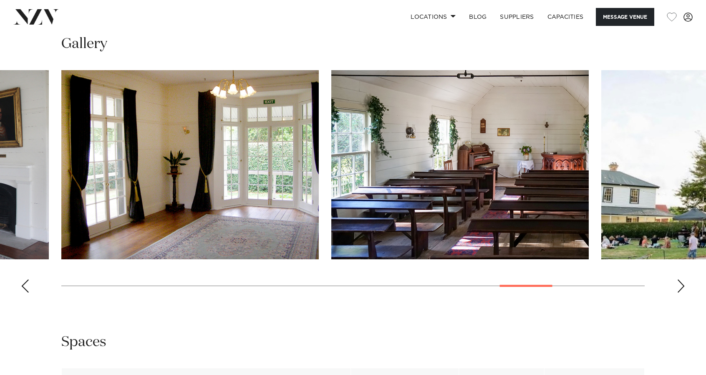
click at [684, 293] on div "Next slide" at bounding box center [681, 285] width 8 height 13
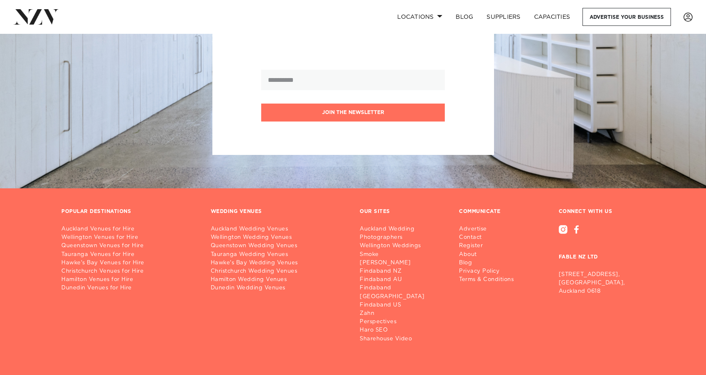
scroll to position [12762, 0]
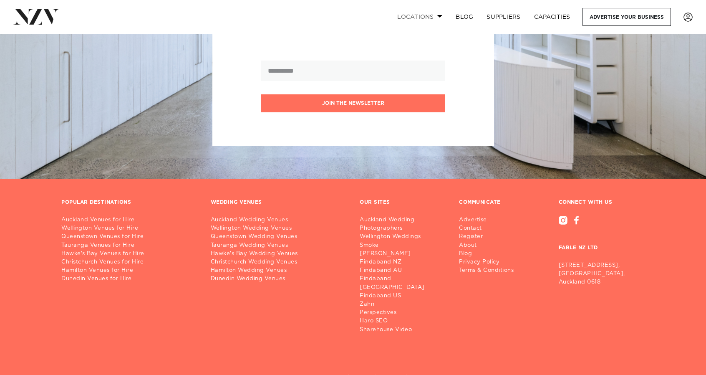
click at [440, 15] on span at bounding box center [439, 16] width 5 height 3
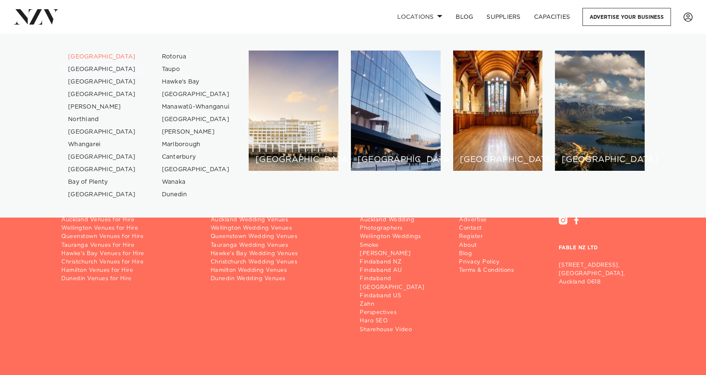
click at [79, 70] on link "[GEOGRAPHIC_DATA]" at bounding box center [101, 69] width 81 height 13
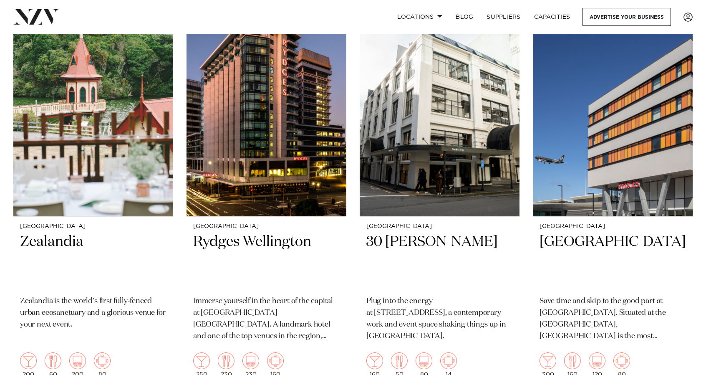
scroll to position [751, 0]
click at [87, 250] on h2 "Zealandia" at bounding box center [93, 260] width 146 height 56
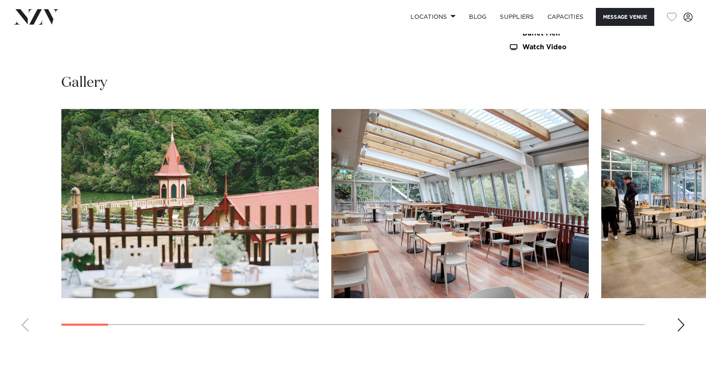
scroll to position [866, 0]
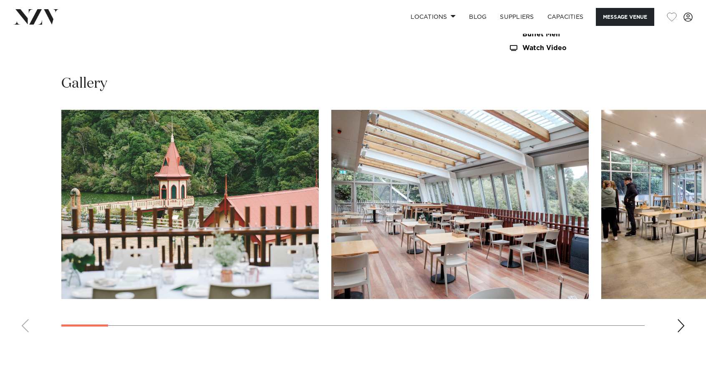
click at [679, 320] on div "Next slide" at bounding box center [681, 325] width 8 height 13
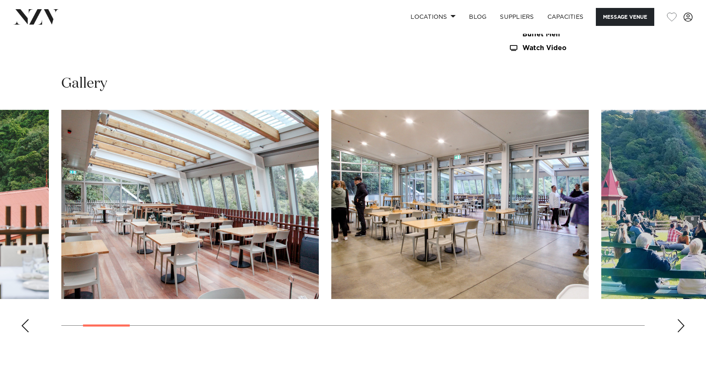
click at [679, 320] on div "Next slide" at bounding box center [681, 325] width 8 height 13
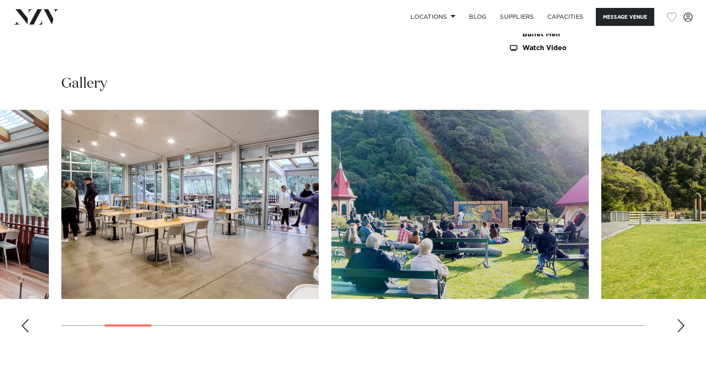
click at [679, 320] on div "Next slide" at bounding box center [681, 325] width 8 height 13
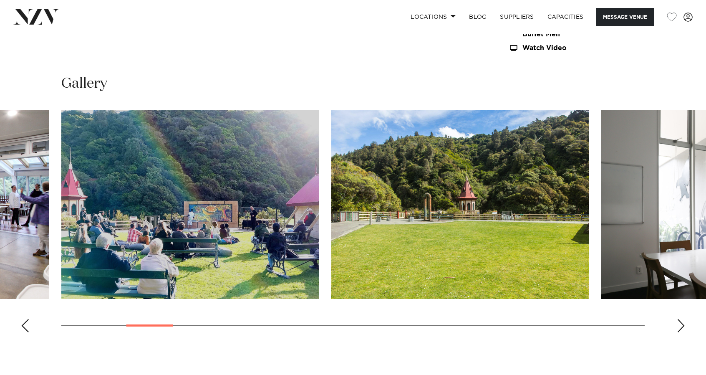
click at [679, 320] on div "Next slide" at bounding box center [681, 325] width 8 height 13
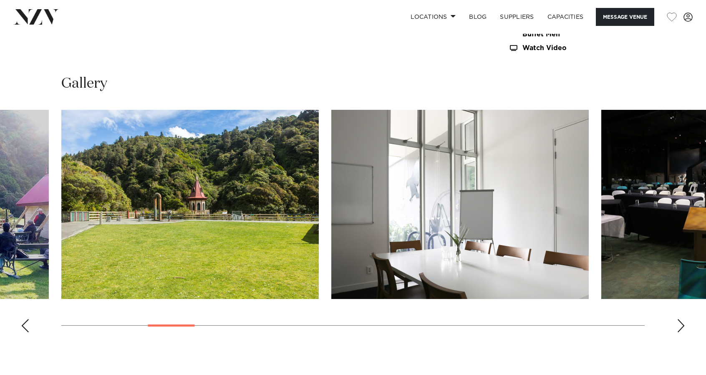
click at [679, 320] on div "Next slide" at bounding box center [681, 325] width 8 height 13
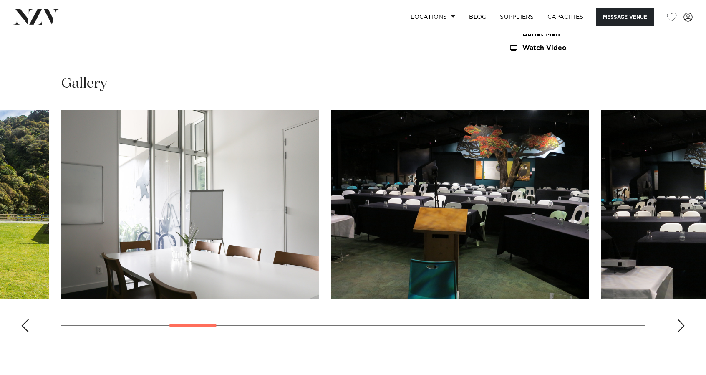
click at [679, 320] on div "Next slide" at bounding box center [681, 325] width 8 height 13
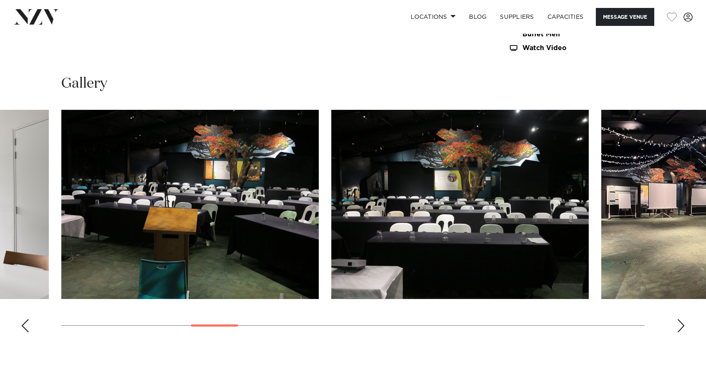
click at [679, 320] on div "Next slide" at bounding box center [681, 325] width 8 height 13
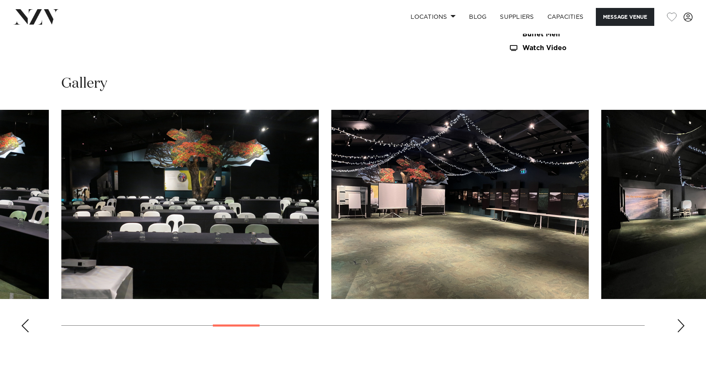
click at [679, 320] on div "Next slide" at bounding box center [681, 325] width 8 height 13
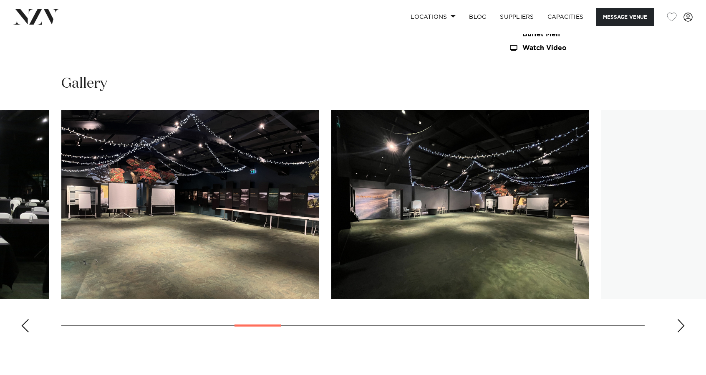
click at [679, 320] on div "Next slide" at bounding box center [681, 325] width 8 height 13
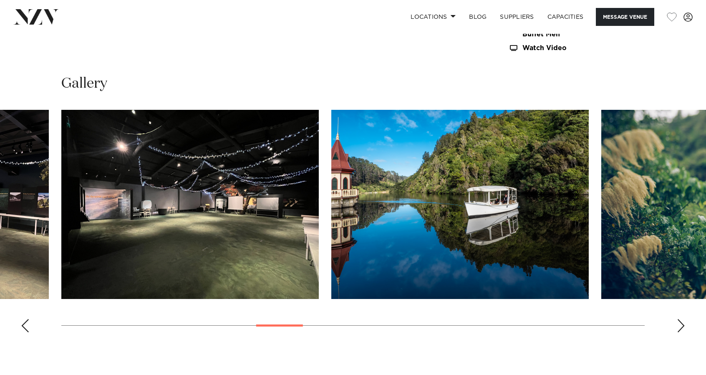
click at [679, 320] on div "Next slide" at bounding box center [681, 325] width 8 height 13
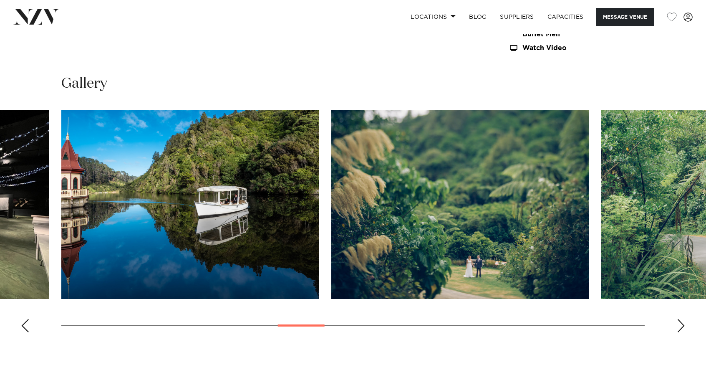
click at [679, 320] on div "Next slide" at bounding box center [681, 325] width 8 height 13
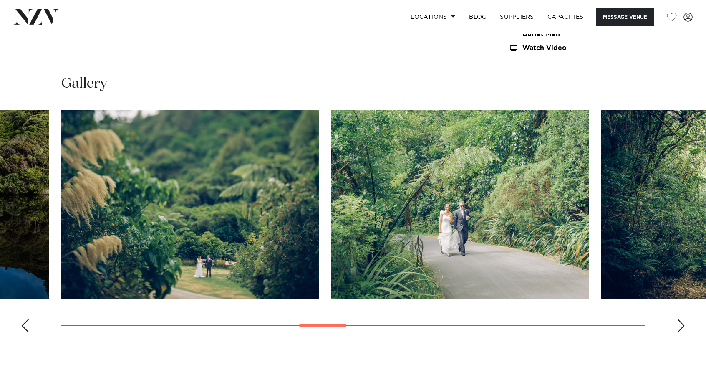
click at [679, 320] on div "Next slide" at bounding box center [681, 325] width 8 height 13
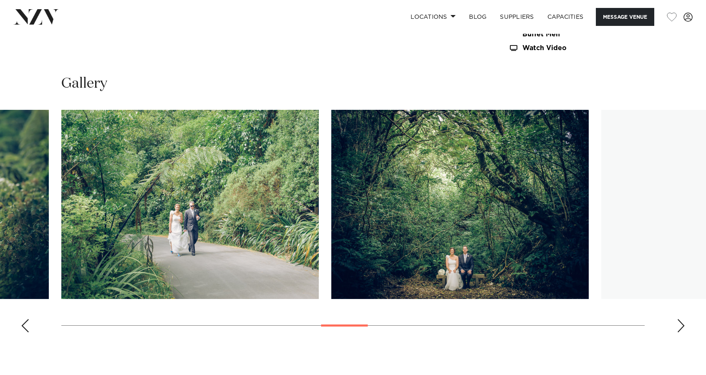
click at [679, 320] on div "Next slide" at bounding box center [681, 325] width 8 height 13
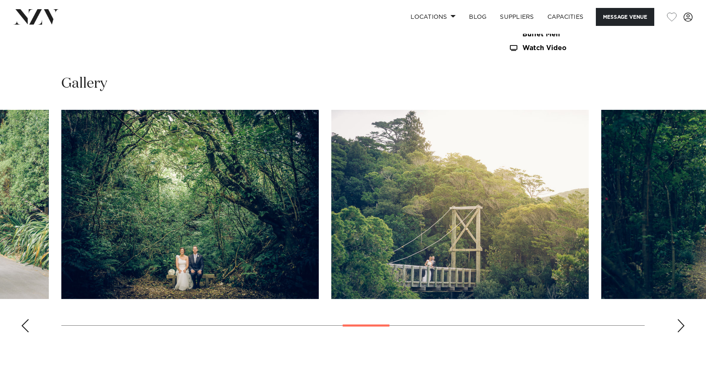
click at [679, 320] on div "Next slide" at bounding box center [681, 325] width 8 height 13
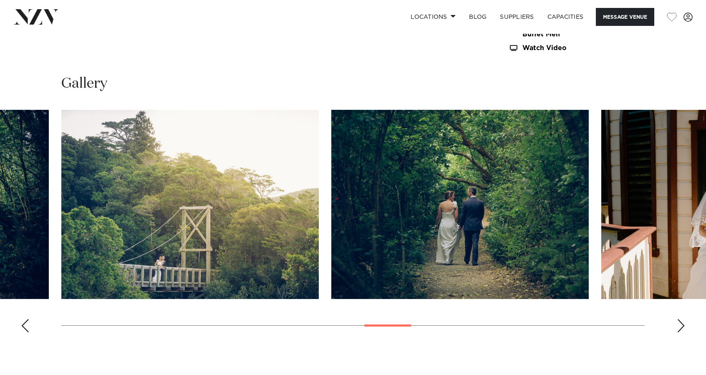
click at [679, 320] on div "Next slide" at bounding box center [681, 325] width 8 height 13
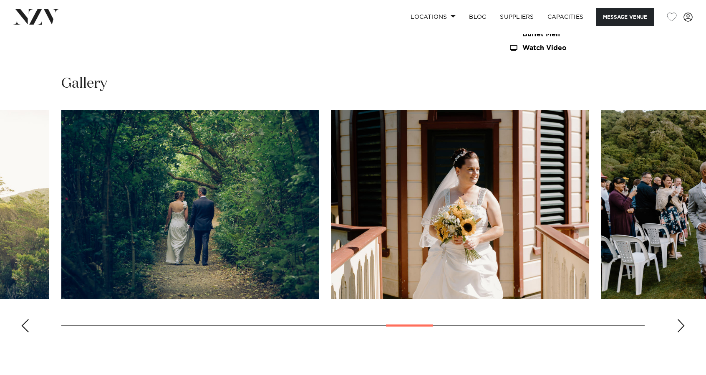
click at [679, 320] on div "Next slide" at bounding box center [681, 325] width 8 height 13
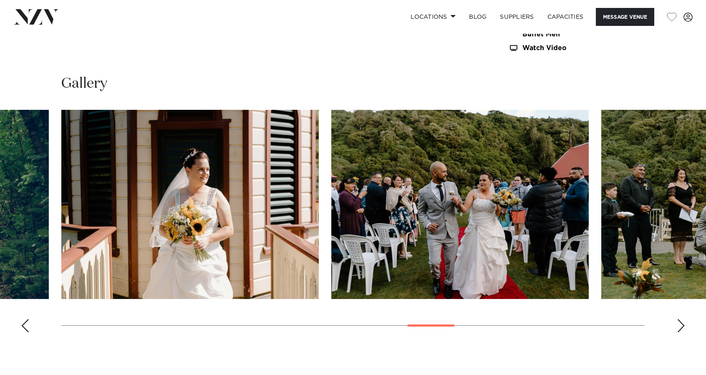
click at [679, 320] on div "Next slide" at bounding box center [681, 325] width 8 height 13
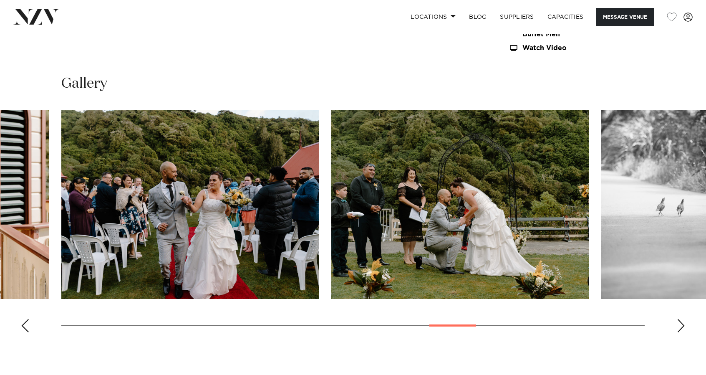
click at [679, 320] on div "Next slide" at bounding box center [681, 325] width 8 height 13
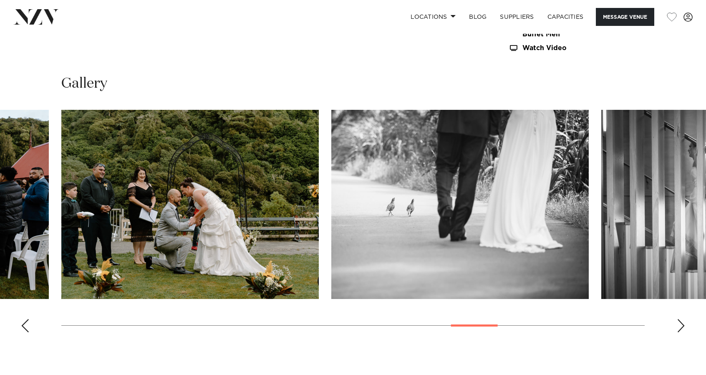
click at [679, 320] on div "Next slide" at bounding box center [681, 325] width 8 height 13
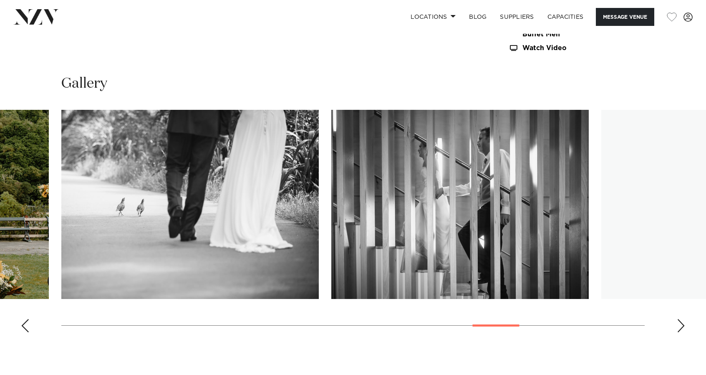
click at [679, 320] on div "Next slide" at bounding box center [681, 325] width 8 height 13
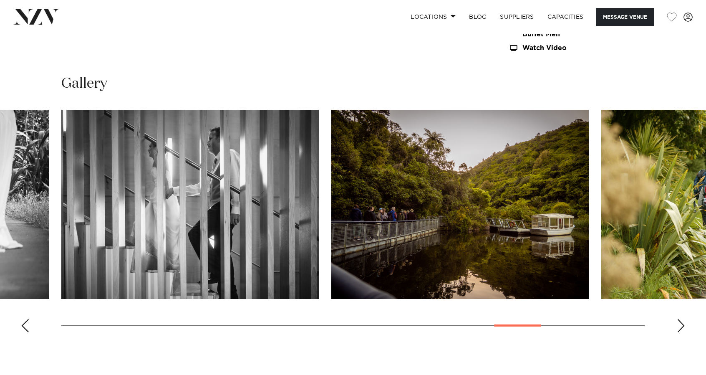
click at [679, 320] on div "Next slide" at bounding box center [681, 325] width 8 height 13
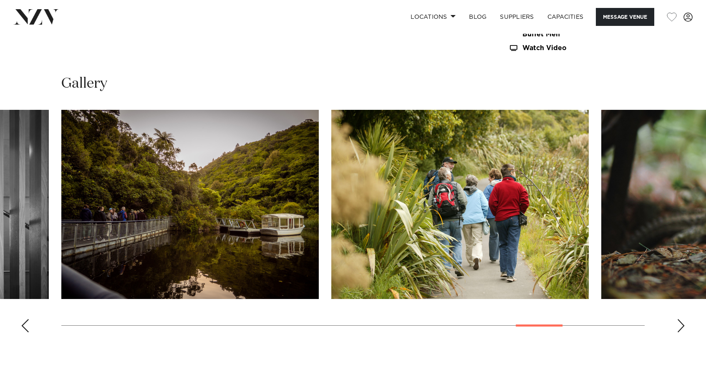
click at [679, 320] on div "Next slide" at bounding box center [681, 325] width 8 height 13
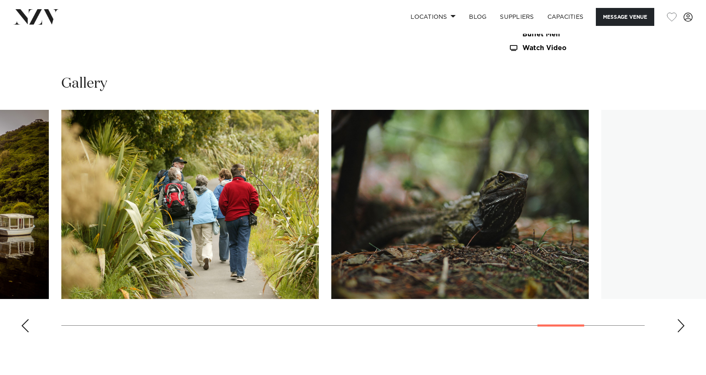
click at [679, 320] on div "Next slide" at bounding box center [681, 325] width 8 height 13
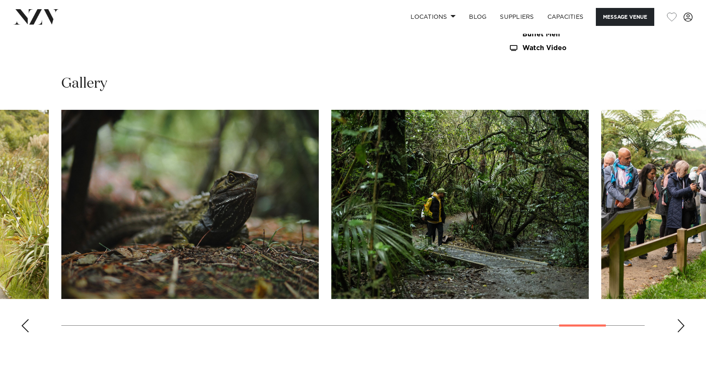
click at [679, 320] on div "Next slide" at bounding box center [681, 325] width 8 height 13
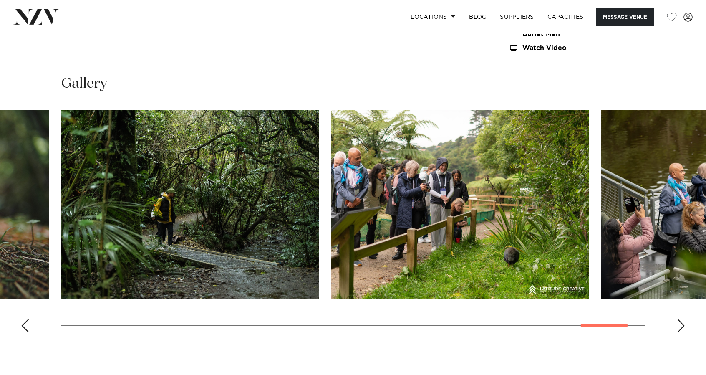
click at [679, 320] on div "Next slide" at bounding box center [681, 325] width 8 height 13
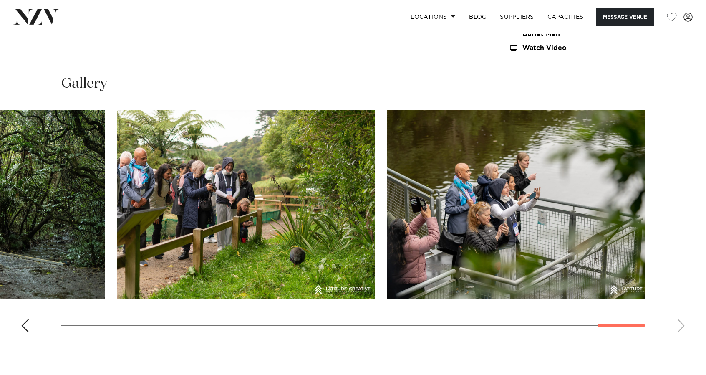
click at [679, 320] on swiper-container at bounding box center [353, 224] width 706 height 229
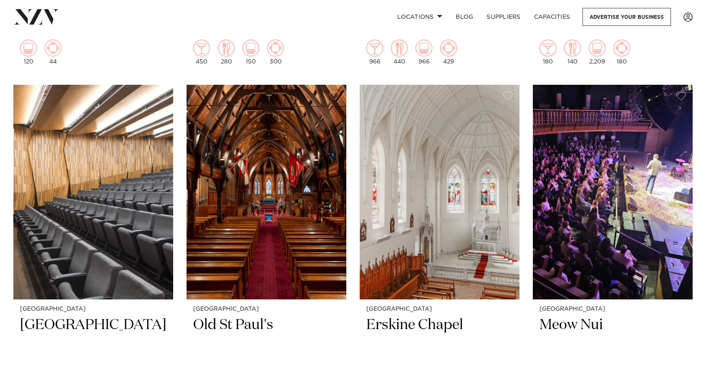
scroll to position [1854, 0]
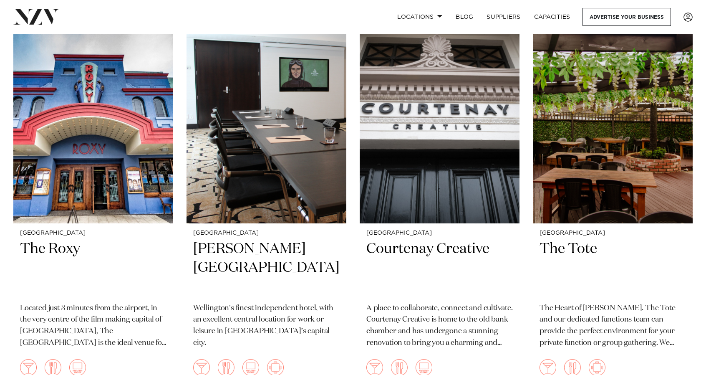
scroll to position [3120, 0]
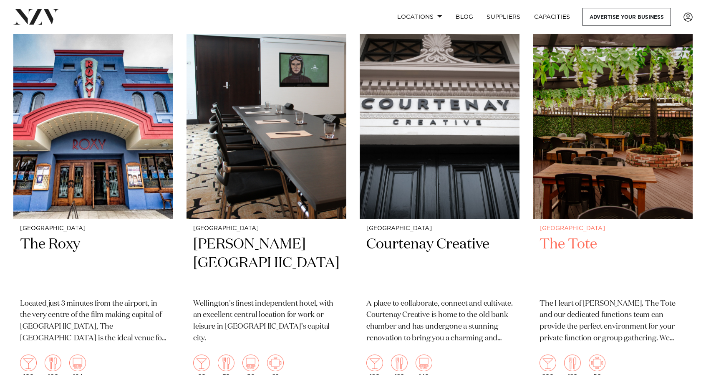
click at [561, 244] on h2 "The Tote" at bounding box center [613, 263] width 146 height 56
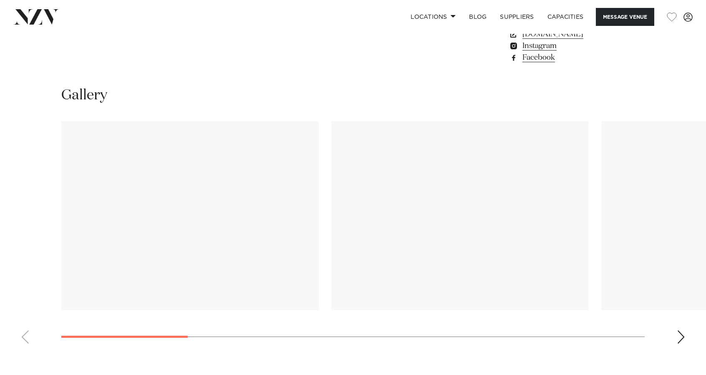
scroll to position [732, 0]
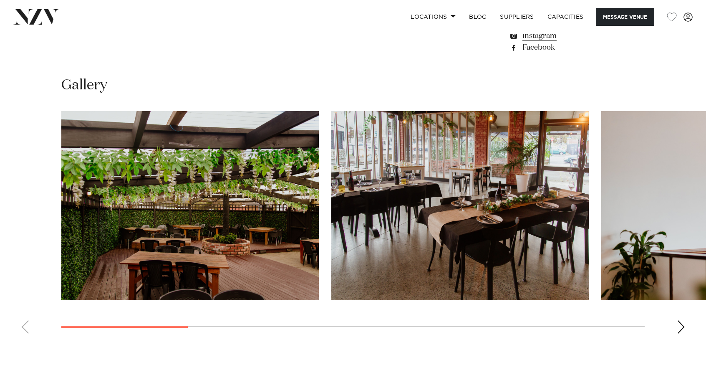
click at [682, 320] on div "Next slide" at bounding box center [681, 326] width 8 height 13
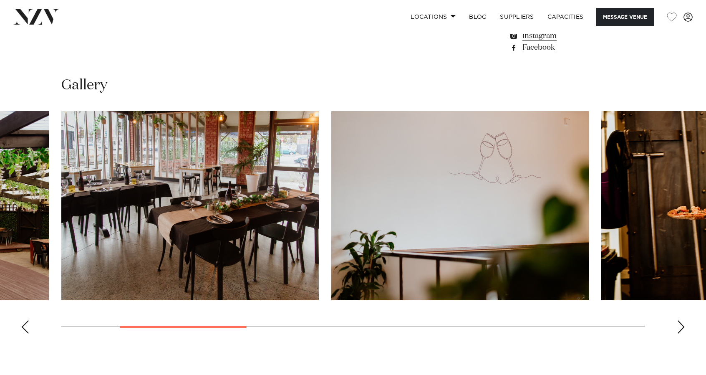
click at [682, 320] on div "Next slide" at bounding box center [681, 326] width 8 height 13
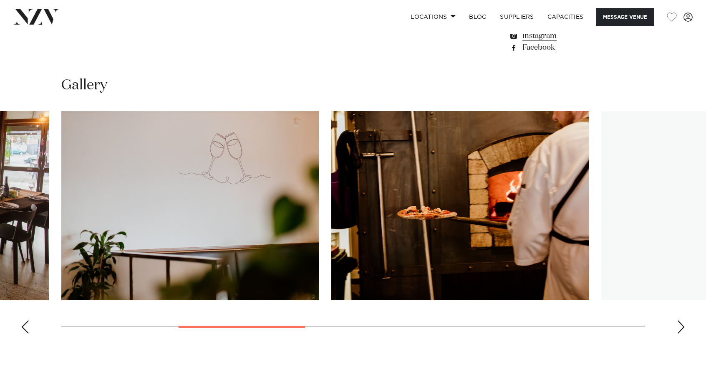
click at [682, 320] on div "Next slide" at bounding box center [681, 326] width 8 height 13
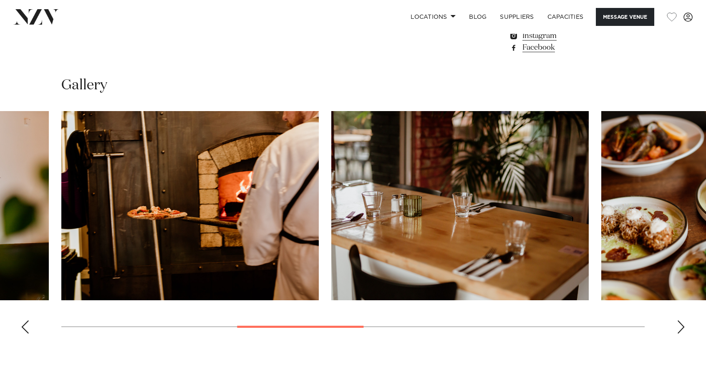
click at [682, 320] on div "Next slide" at bounding box center [681, 326] width 8 height 13
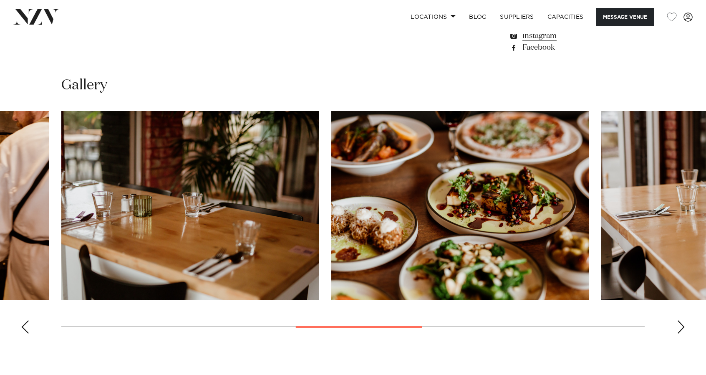
click at [682, 320] on div "Next slide" at bounding box center [681, 326] width 8 height 13
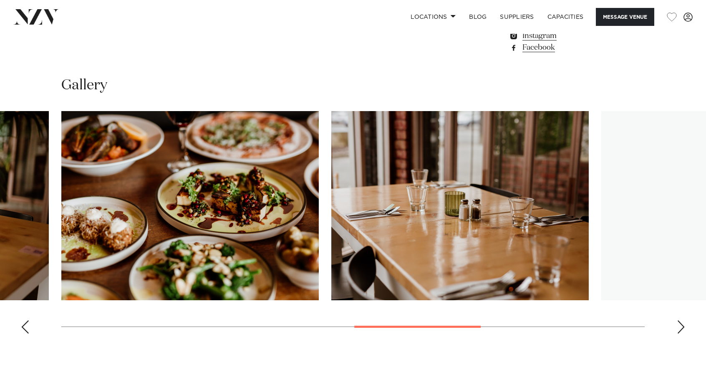
click at [682, 320] on div "Next slide" at bounding box center [681, 326] width 8 height 13
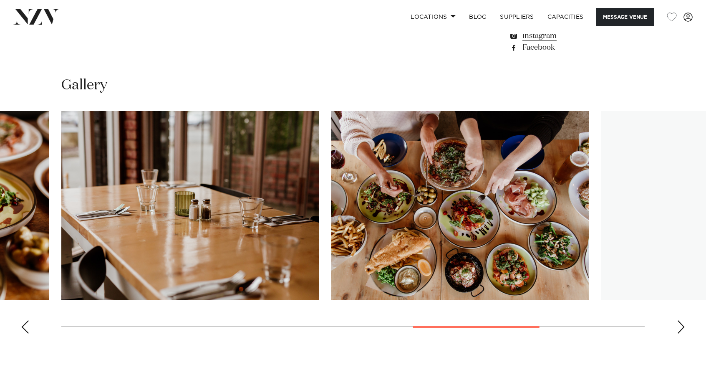
click at [682, 320] on div "Next slide" at bounding box center [681, 326] width 8 height 13
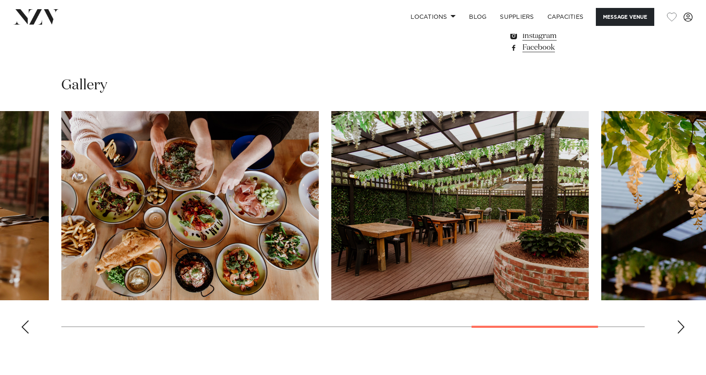
click at [682, 320] on div "Next slide" at bounding box center [681, 326] width 8 height 13
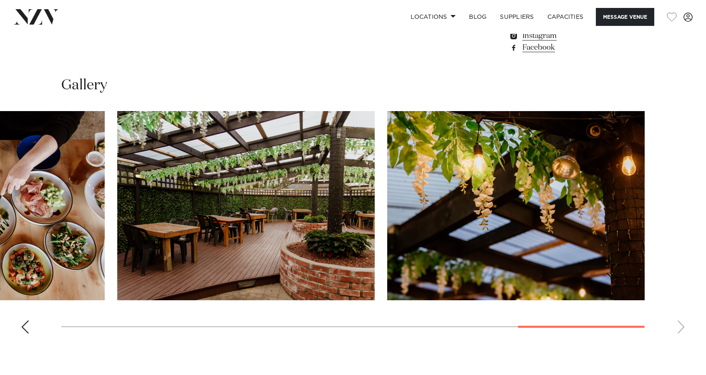
click at [389, 111] on img "10 / 10" at bounding box center [516, 205] width 258 height 189
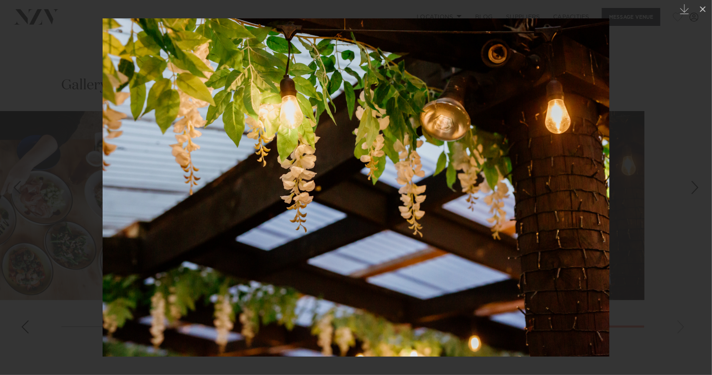
click at [50, 69] on div at bounding box center [356, 187] width 712 height 375
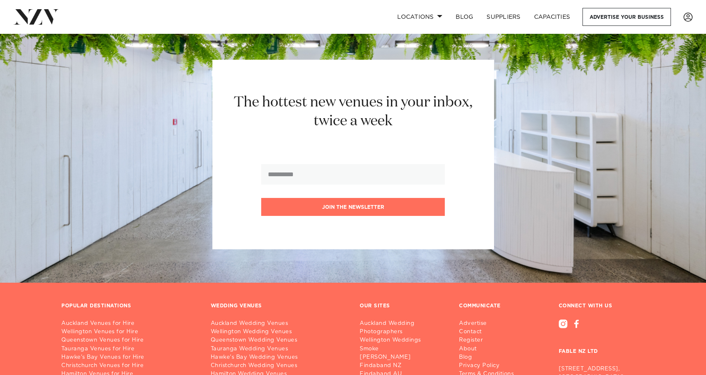
scroll to position [4339, 0]
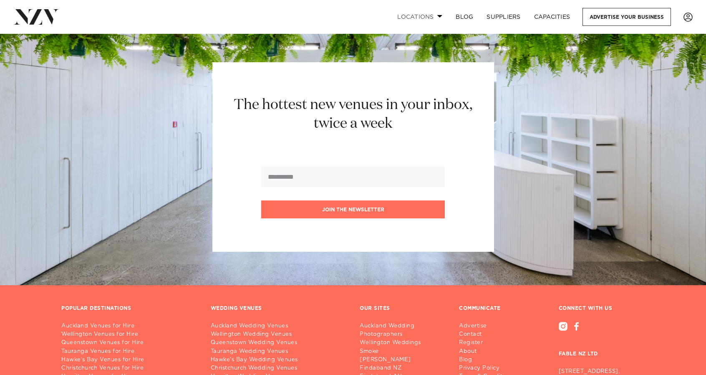
click at [441, 16] on span at bounding box center [439, 16] width 5 height 3
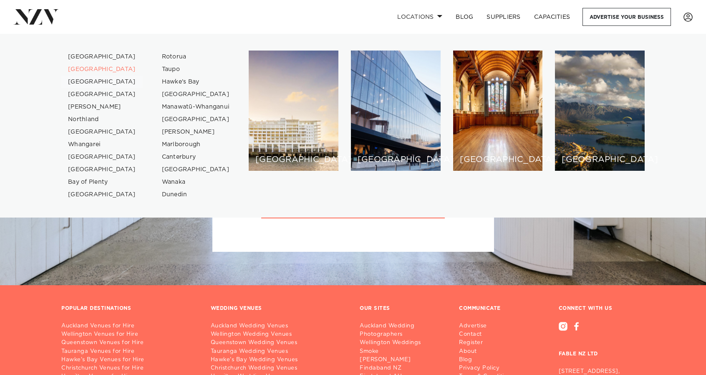
click at [74, 83] on link "[GEOGRAPHIC_DATA]" at bounding box center [101, 82] width 81 height 13
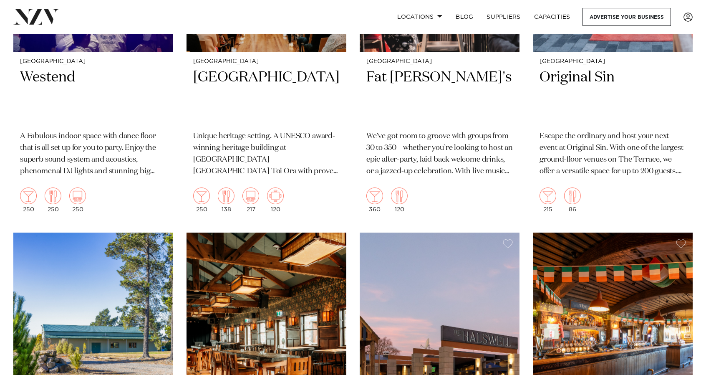
scroll to position [2881, 0]
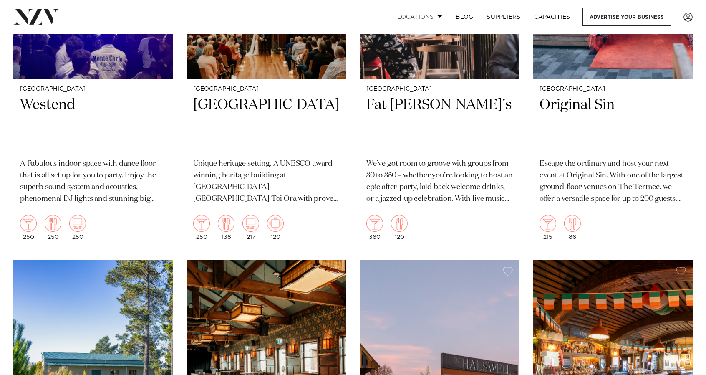
click at [437, 17] on span at bounding box center [439, 16] width 5 height 3
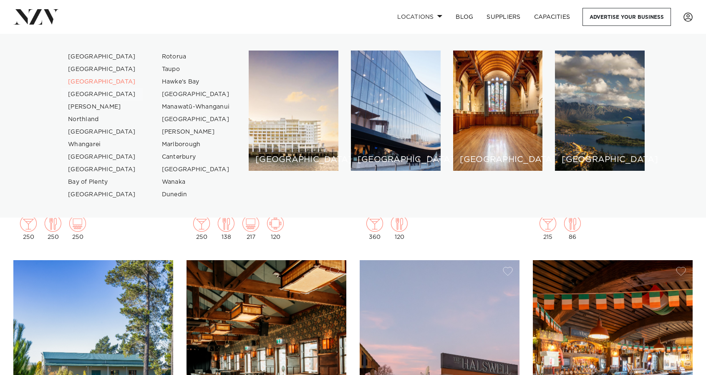
click at [94, 96] on link "[GEOGRAPHIC_DATA]" at bounding box center [101, 94] width 81 height 13
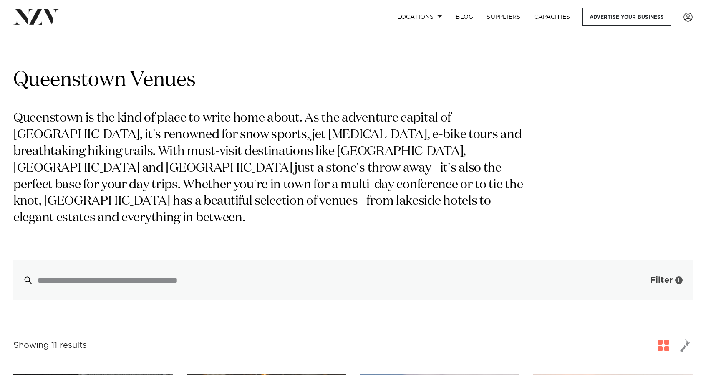
click at [637, 276] on span "button" at bounding box center [638, 280] width 8 height 8
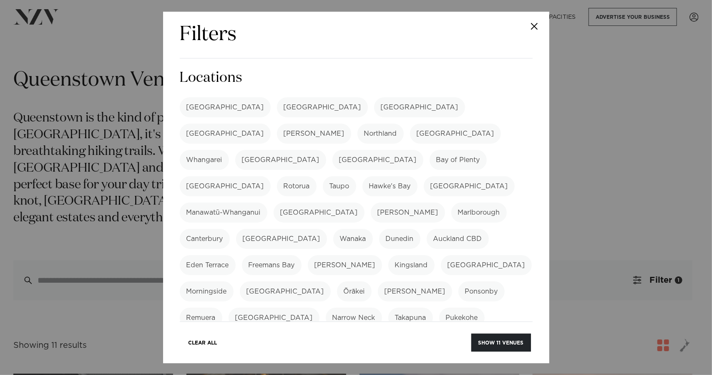
click at [644, 159] on div "Filters Search Type Venue Supplier See more Locations Auckland Wellington Chris…" at bounding box center [356, 187] width 712 height 375
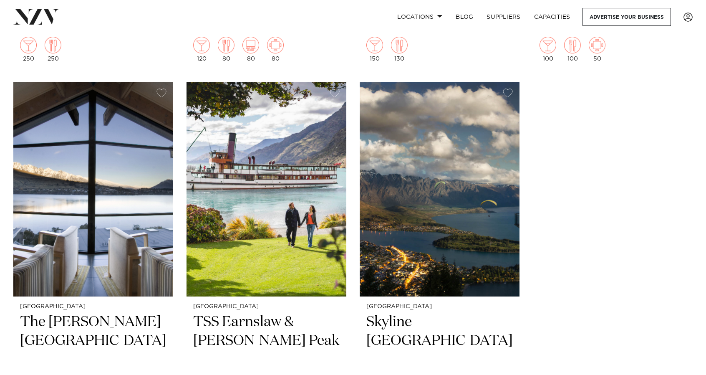
scroll to position [1028, 0]
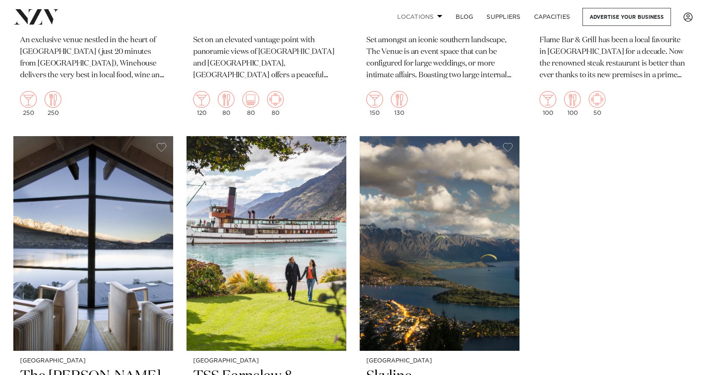
click at [437, 20] on link "Locations" at bounding box center [420, 17] width 58 height 18
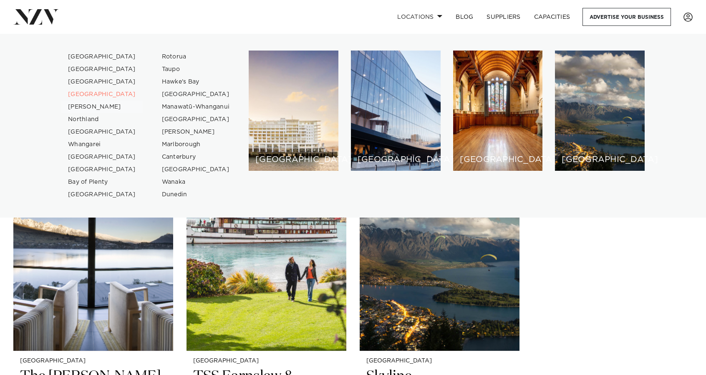
click at [81, 110] on link "[PERSON_NAME]" at bounding box center [101, 107] width 81 height 13
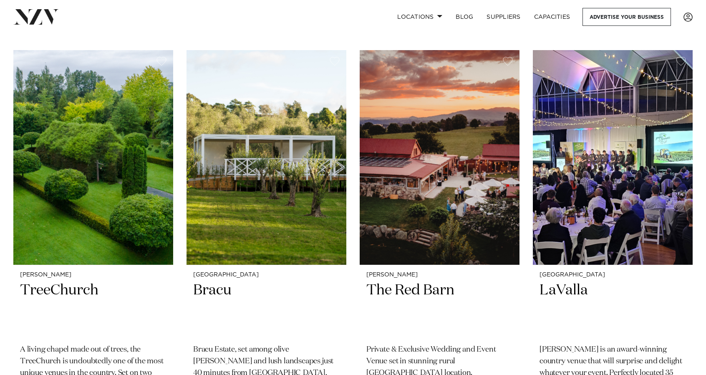
scroll to position [289, 0]
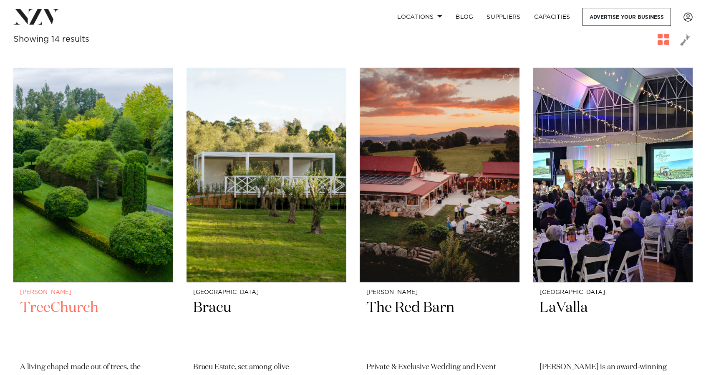
click at [62, 298] on h2 "TreeChurch" at bounding box center [93, 326] width 146 height 56
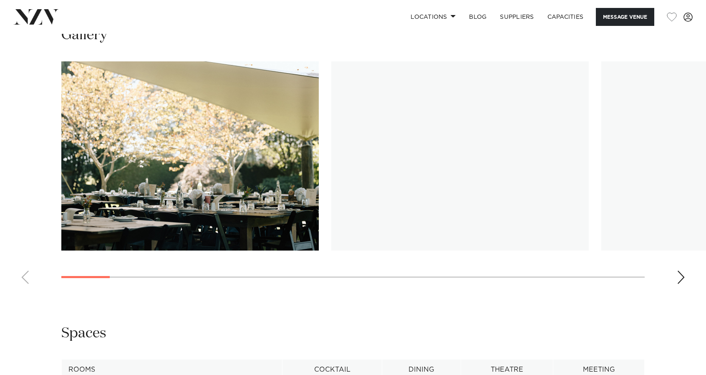
scroll to position [808, 0]
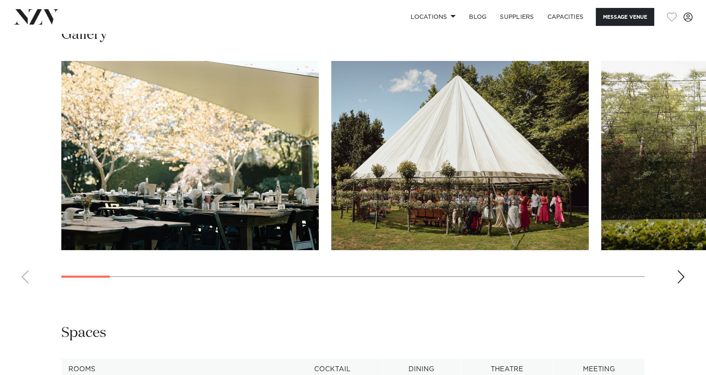
click at [682, 277] on div "Next slide" at bounding box center [681, 276] width 8 height 13
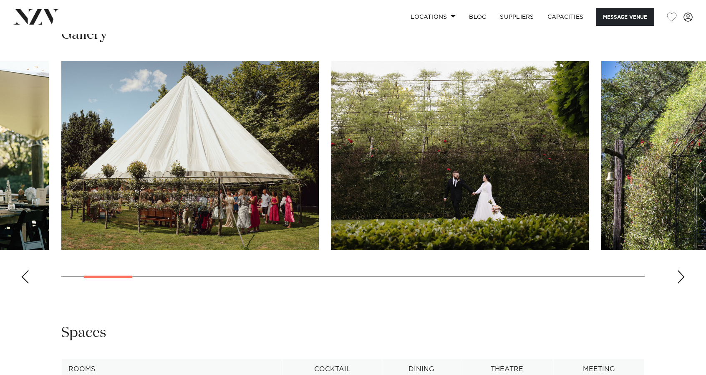
click at [682, 277] on div "Next slide" at bounding box center [681, 276] width 8 height 13
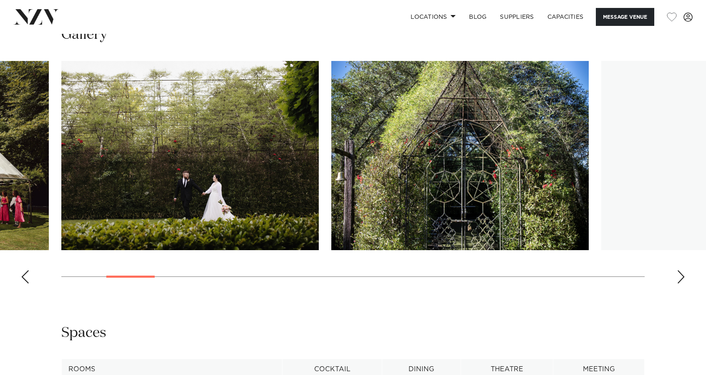
click at [682, 277] on div "Next slide" at bounding box center [681, 276] width 8 height 13
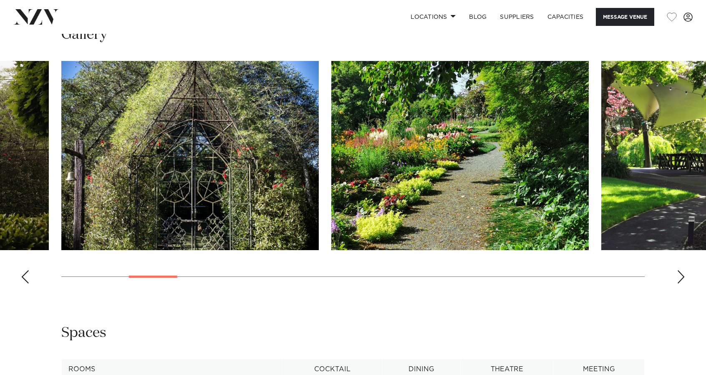
click at [682, 277] on div "Next slide" at bounding box center [681, 276] width 8 height 13
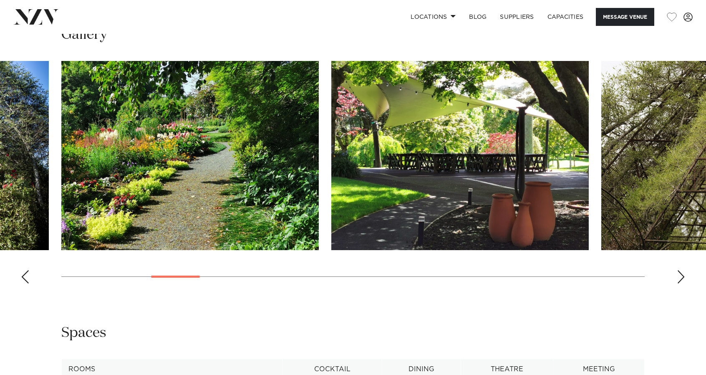
click at [682, 277] on div "Next slide" at bounding box center [681, 276] width 8 height 13
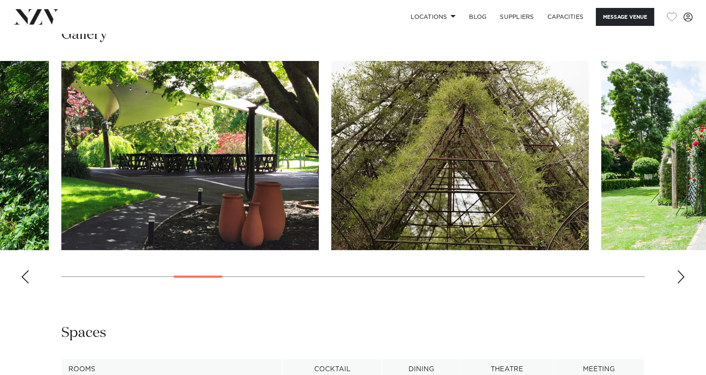
click at [682, 277] on div "Next slide" at bounding box center [681, 276] width 8 height 13
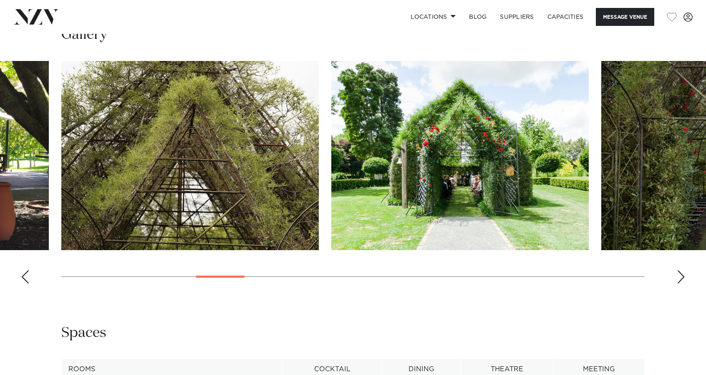
click at [682, 277] on div "Next slide" at bounding box center [681, 276] width 8 height 13
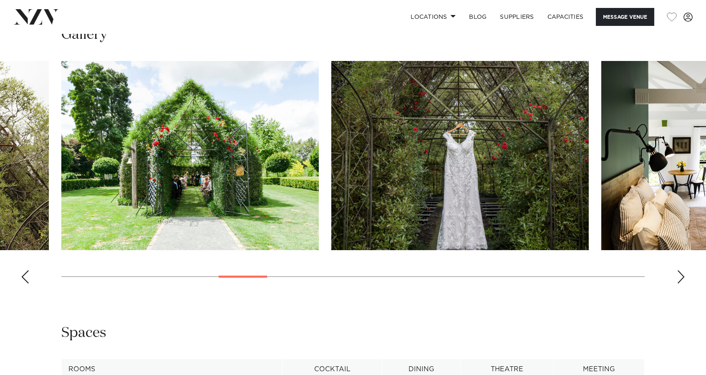
click at [682, 277] on div "Next slide" at bounding box center [681, 276] width 8 height 13
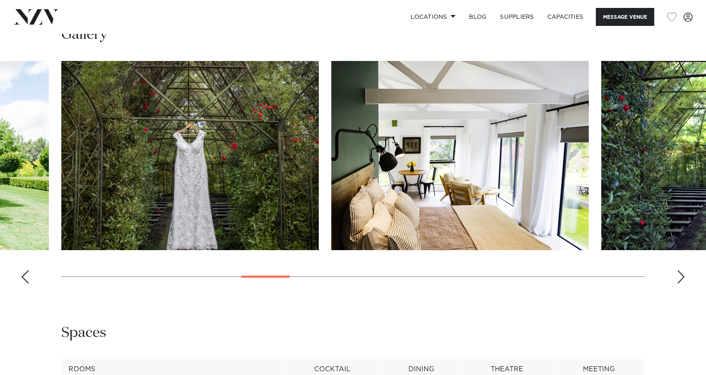
click at [682, 277] on div "Next slide" at bounding box center [681, 276] width 8 height 13
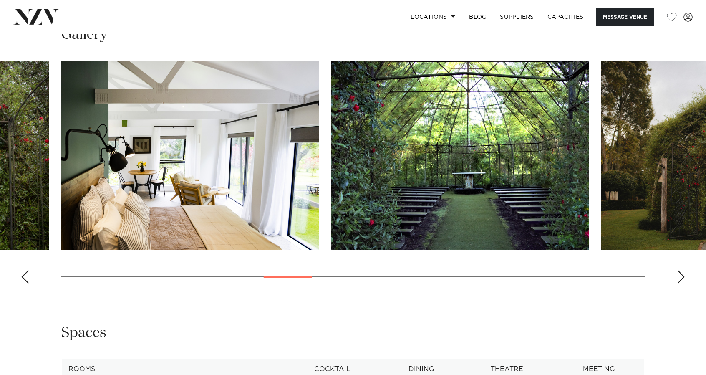
click at [682, 277] on div "Next slide" at bounding box center [681, 276] width 8 height 13
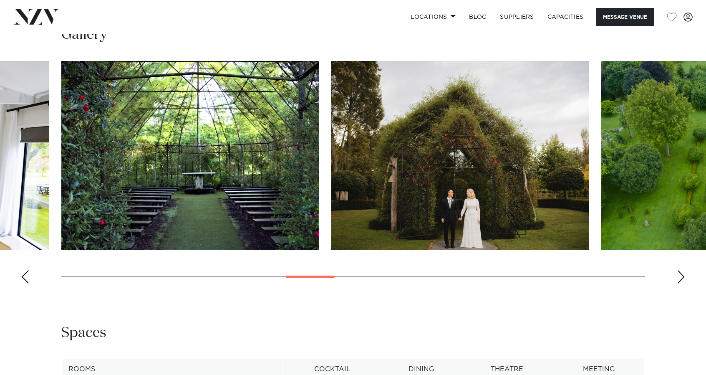
click at [682, 277] on div "Next slide" at bounding box center [681, 276] width 8 height 13
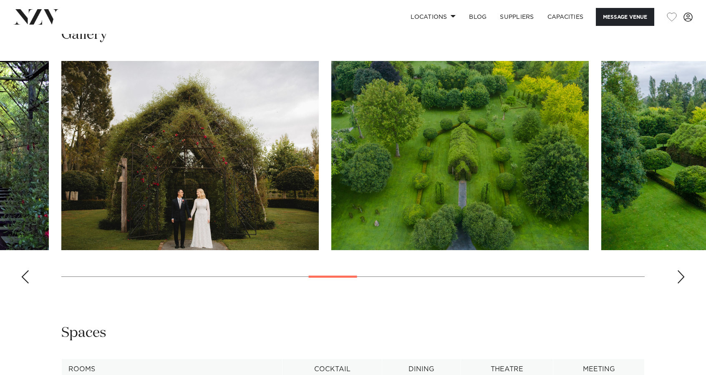
click at [682, 277] on div "Next slide" at bounding box center [681, 276] width 8 height 13
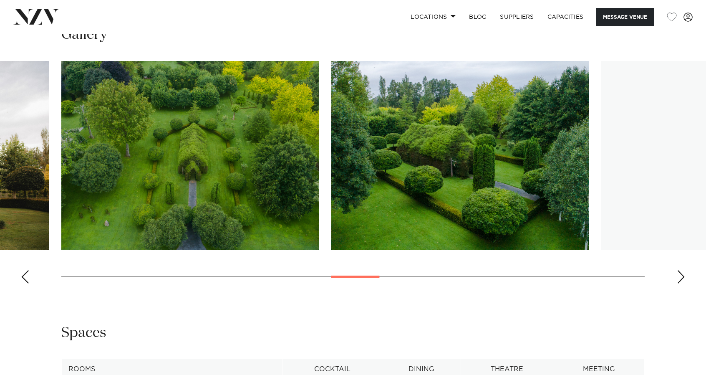
click at [682, 277] on div "Next slide" at bounding box center [681, 276] width 8 height 13
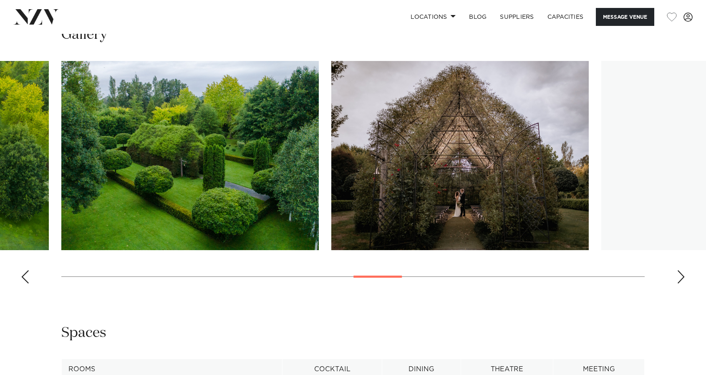
click at [682, 277] on div "Next slide" at bounding box center [681, 276] width 8 height 13
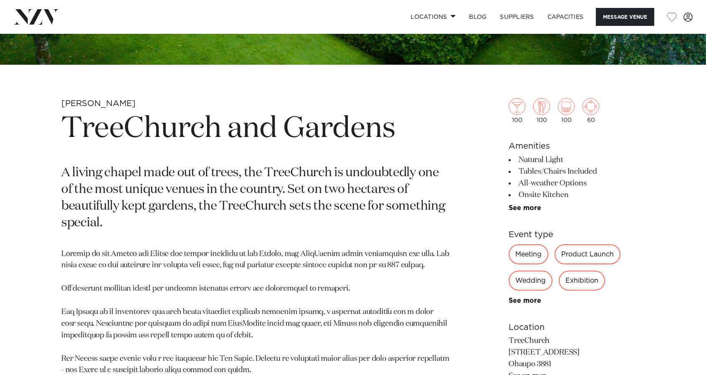
scroll to position [300, 0]
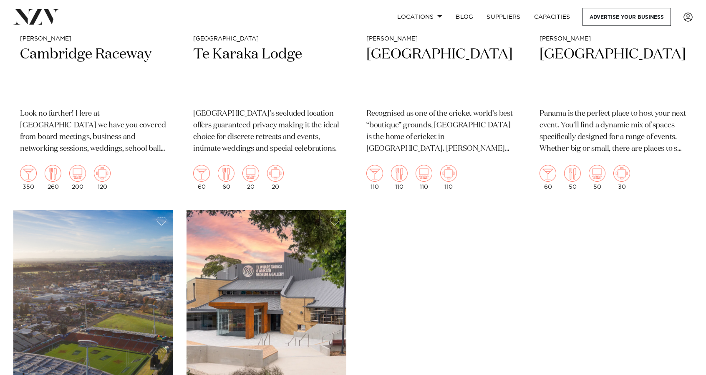
scroll to position [1435, 0]
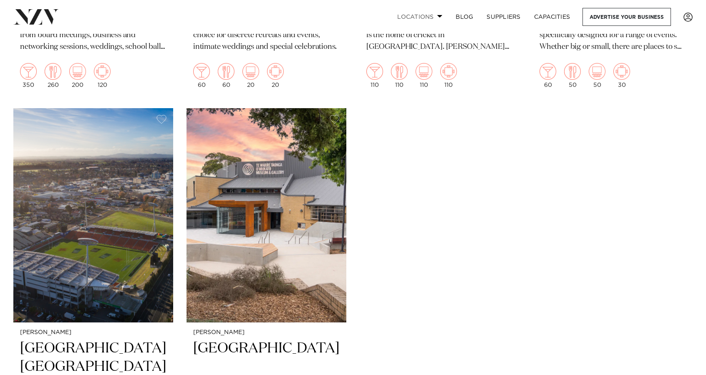
click at [438, 15] on link "Locations" at bounding box center [420, 17] width 58 height 18
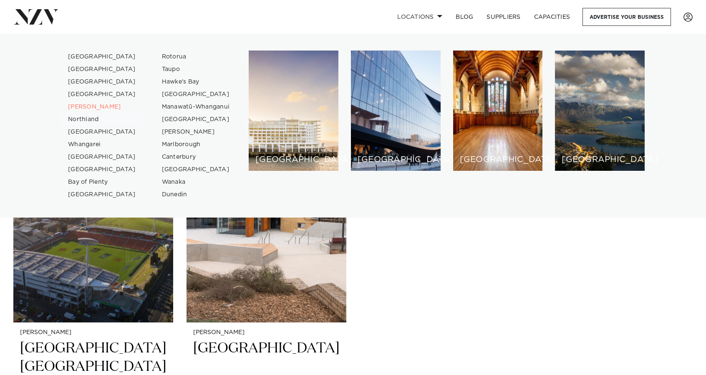
click at [95, 118] on link "Northland" at bounding box center [101, 119] width 81 height 13
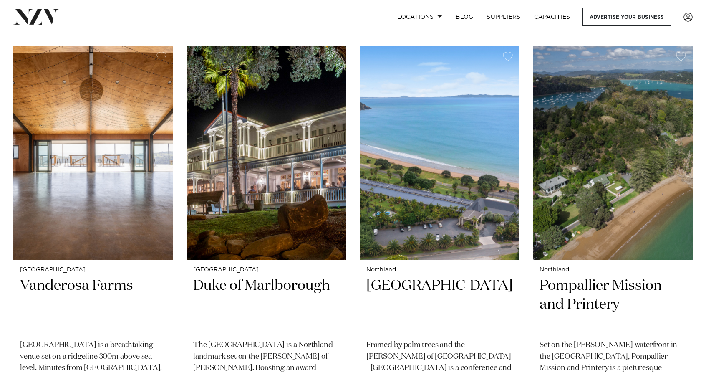
scroll to position [346, 0]
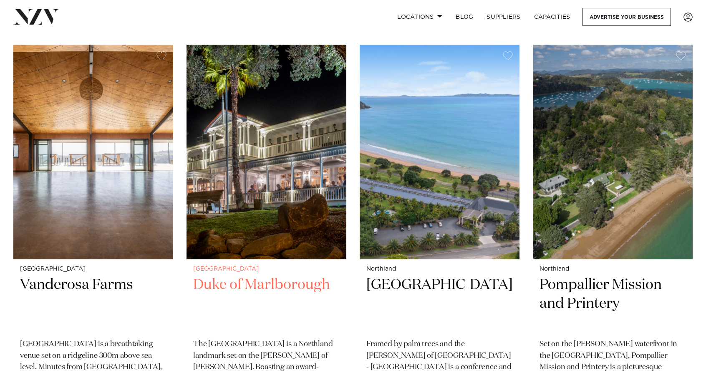
click at [245, 141] on img at bounding box center [267, 152] width 160 height 215
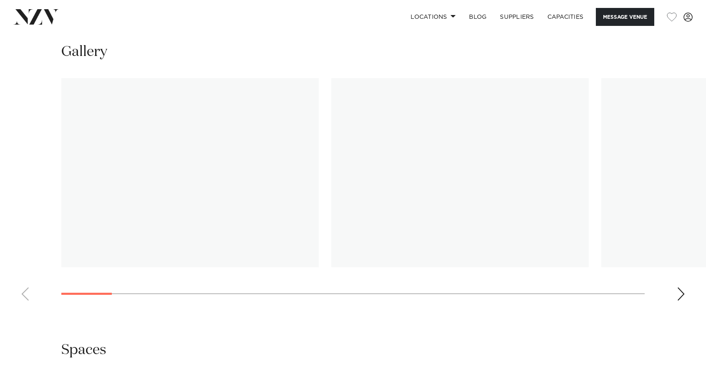
scroll to position [876, 0]
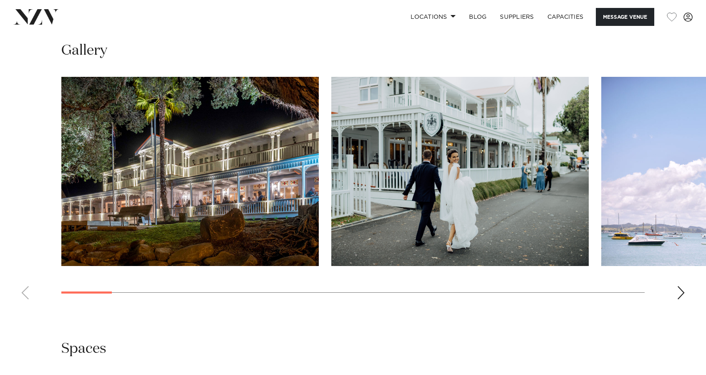
click at [680, 293] on div "Next slide" at bounding box center [681, 292] width 8 height 13
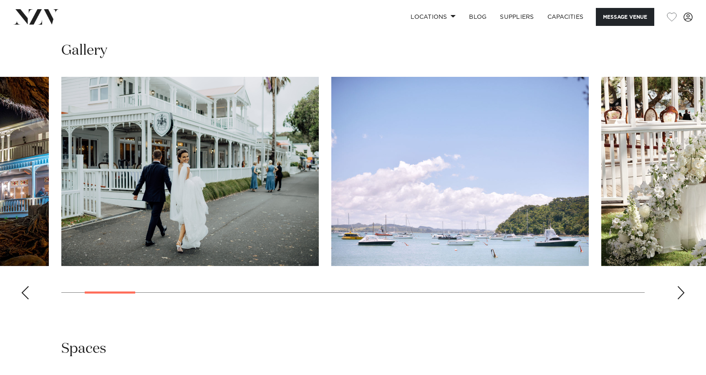
click at [680, 293] on div "Next slide" at bounding box center [681, 292] width 8 height 13
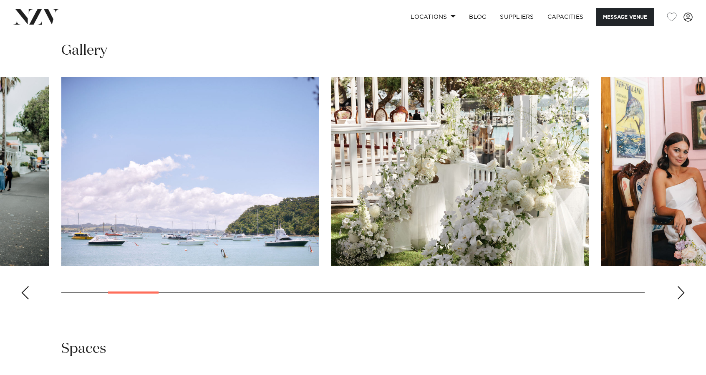
click at [680, 293] on div "Next slide" at bounding box center [681, 292] width 8 height 13
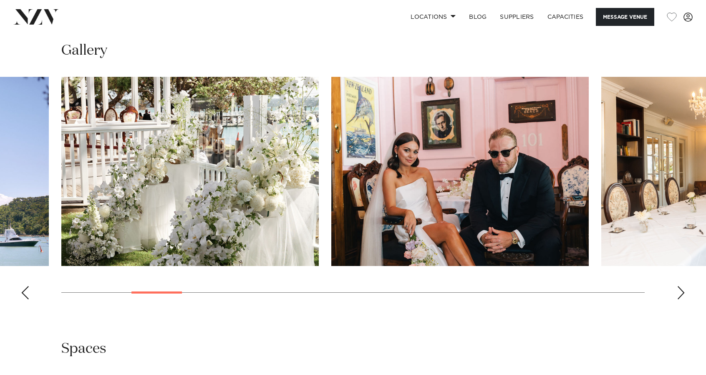
click at [682, 289] on div "Next slide" at bounding box center [681, 292] width 8 height 13
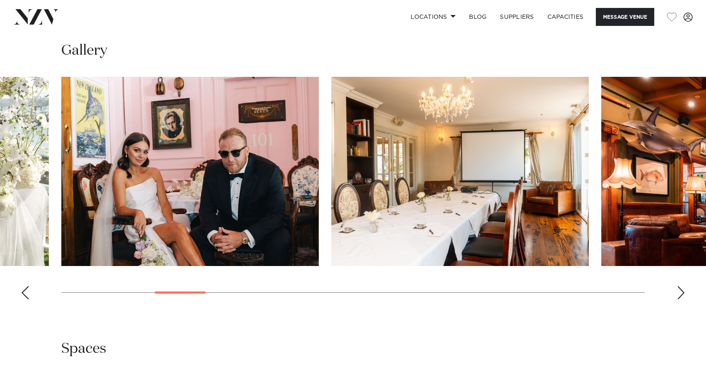
click at [682, 289] on div "Next slide" at bounding box center [681, 292] width 8 height 13
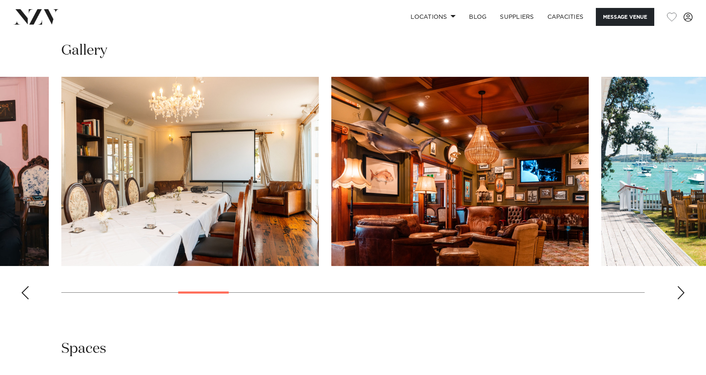
click at [682, 289] on div "Next slide" at bounding box center [681, 292] width 8 height 13
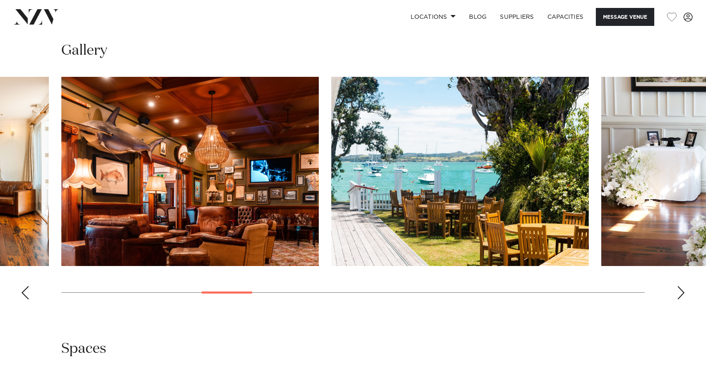
click at [682, 289] on div "Next slide" at bounding box center [681, 292] width 8 height 13
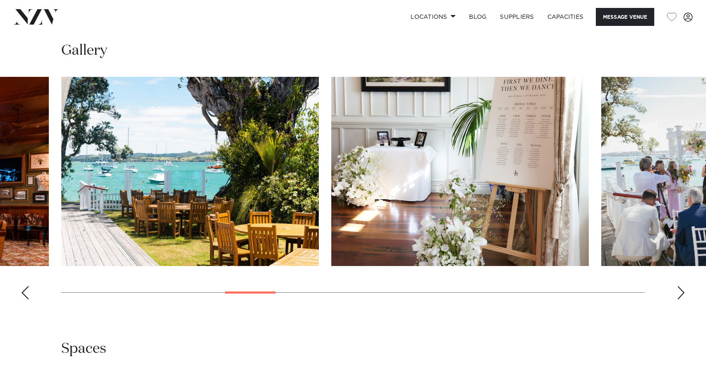
click at [682, 289] on div "Next slide" at bounding box center [681, 292] width 8 height 13
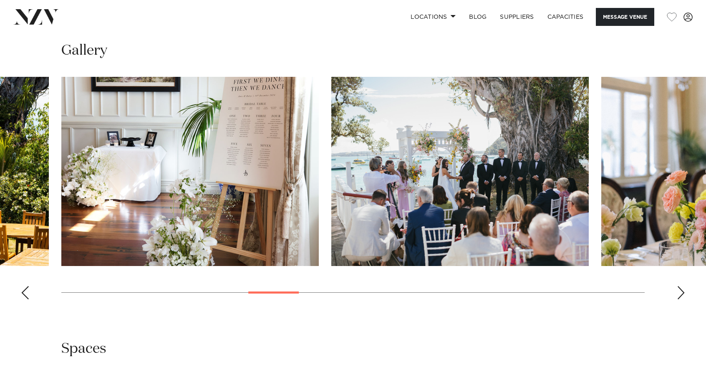
click at [682, 289] on div "Next slide" at bounding box center [681, 292] width 8 height 13
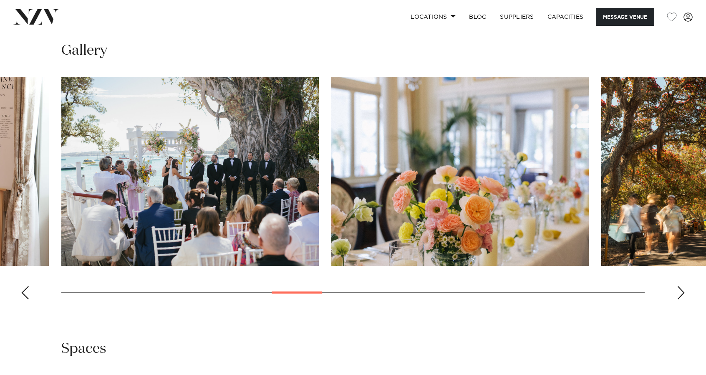
click at [682, 289] on div "Next slide" at bounding box center [681, 292] width 8 height 13
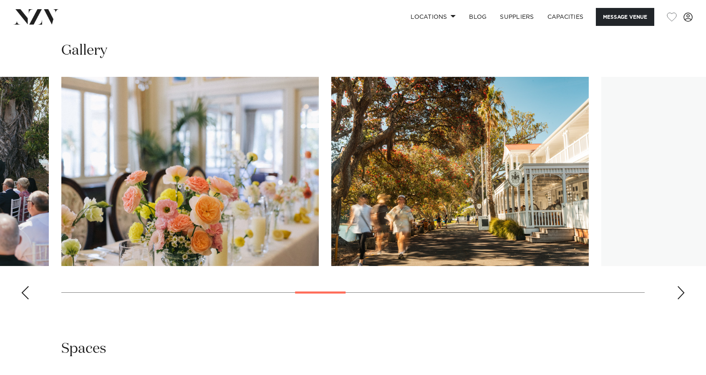
click at [682, 289] on div "Next slide" at bounding box center [681, 292] width 8 height 13
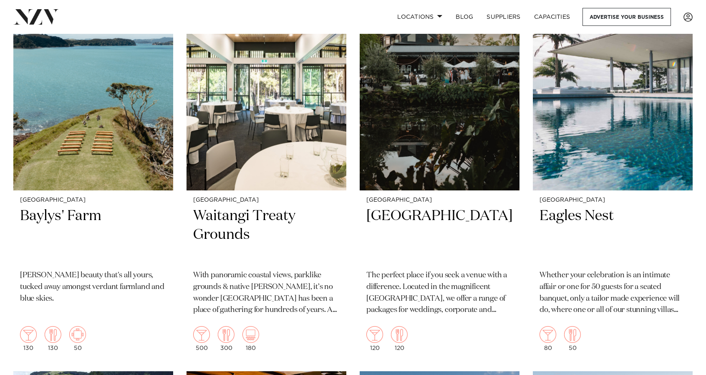
scroll to position [812, 0]
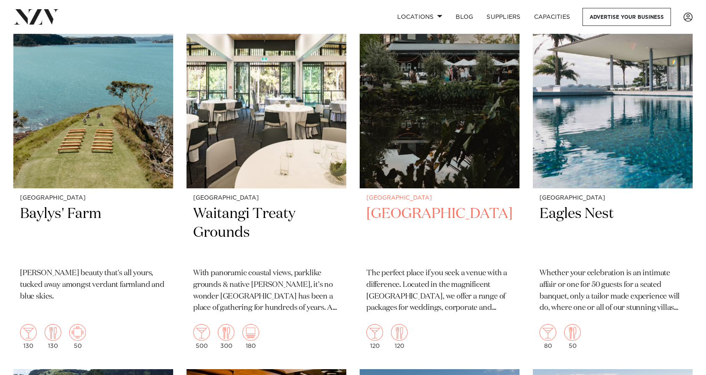
click at [427, 205] on h2 "[GEOGRAPHIC_DATA]" at bounding box center [439, 233] width 146 height 56
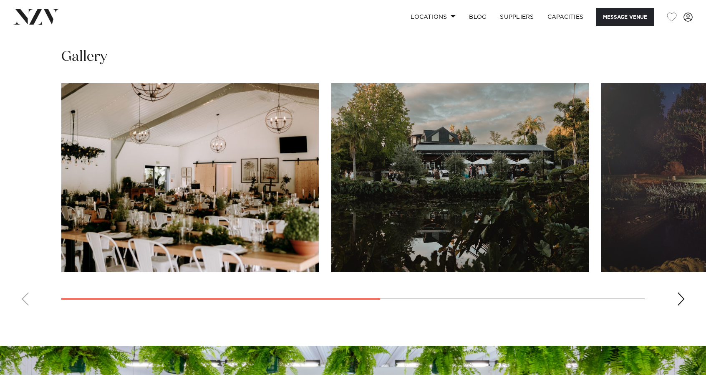
scroll to position [626, 0]
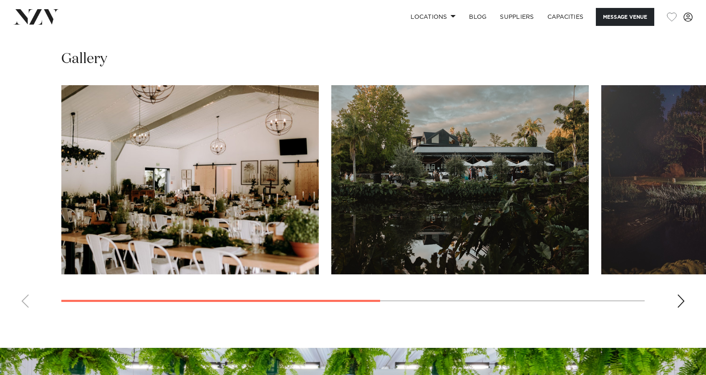
click at [682, 297] on div "Next slide" at bounding box center [681, 300] width 8 height 13
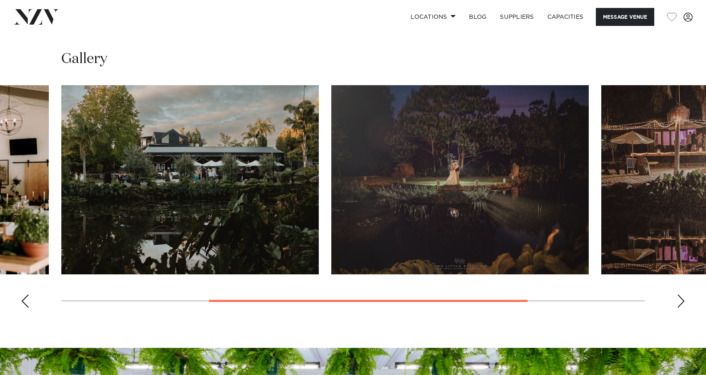
click at [682, 297] on div "Next slide" at bounding box center [681, 300] width 8 height 13
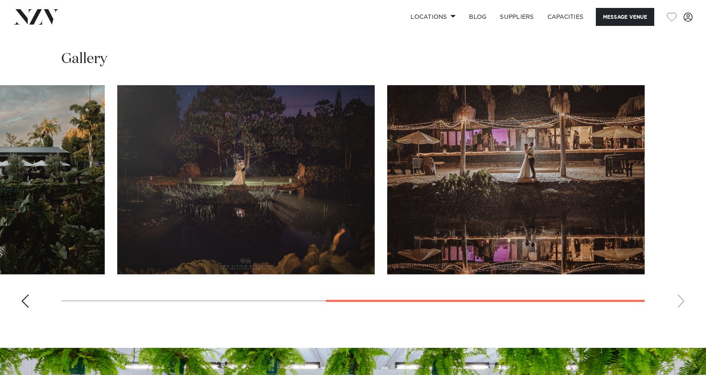
click at [682, 297] on swiper-container at bounding box center [353, 199] width 706 height 229
click at [23, 301] on div "Previous slide" at bounding box center [25, 300] width 8 height 13
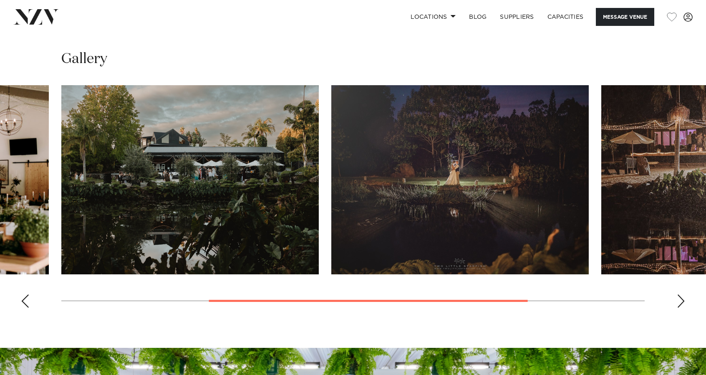
click at [23, 301] on div "Previous slide" at bounding box center [25, 300] width 8 height 13
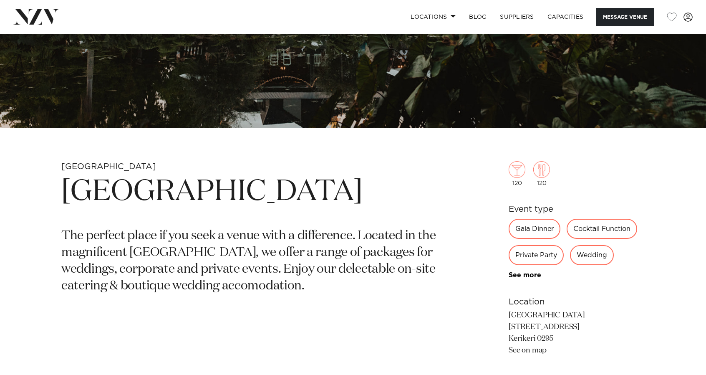
scroll to position [0, 0]
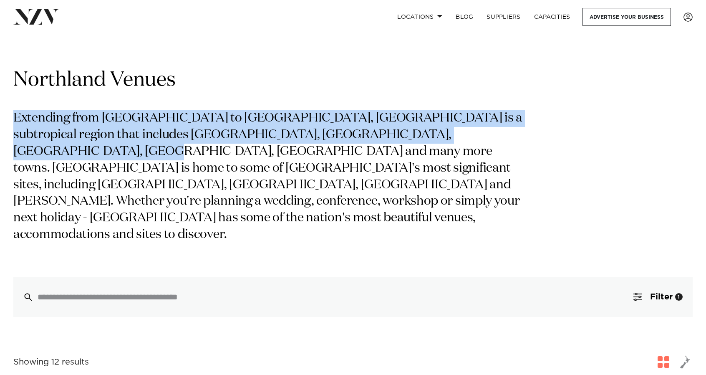
drag, startPoint x: 477, startPoint y: 74, endPoint x: 508, endPoint y: 131, distance: 65.0
click at [508, 131] on div "Northland Venues Extending from [GEOGRAPHIC_DATA] to [GEOGRAPHIC_DATA], [GEOGRA…" at bounding box center [352, 192] width 679 height 250
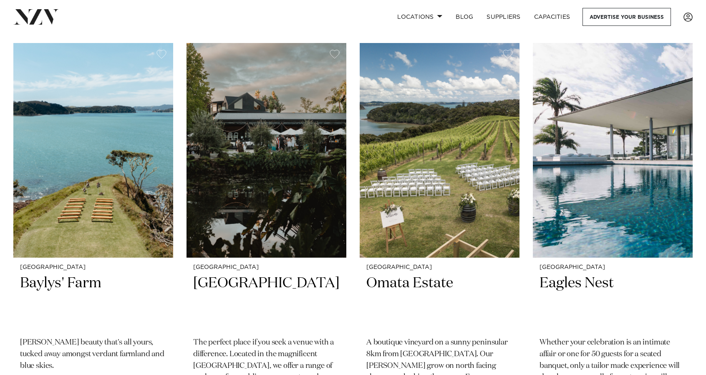
scroll to position [743, 0]
click at [622, 172] on img at bounding box center [613, 150] width 160 height 215
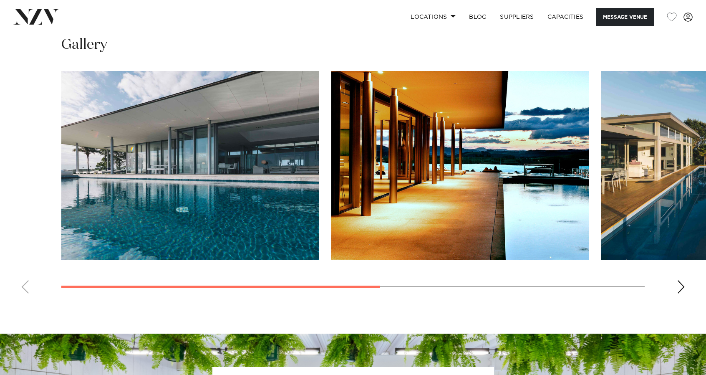
scroll to position [619, 0]
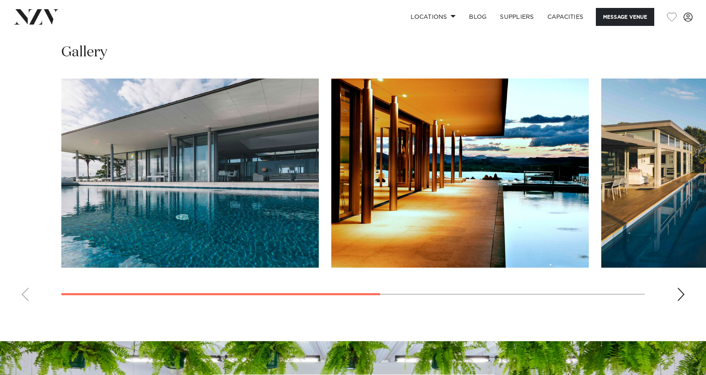
click at [681, 294] on div "Next slide" at bounding box center [681, 294] width 8 height 13
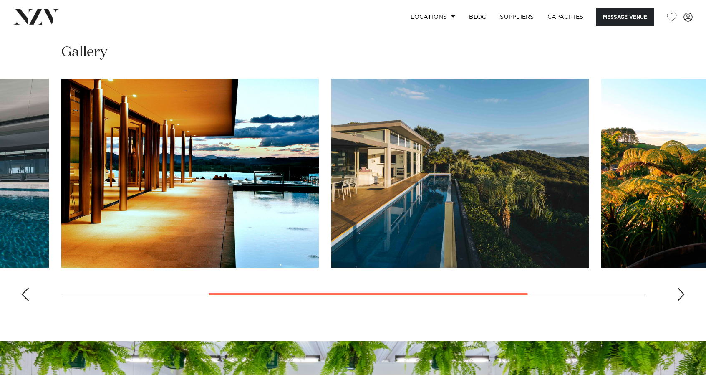
click at [681, 294] on div "Next slide" at bounding box center [681, 294] width 8 height 13
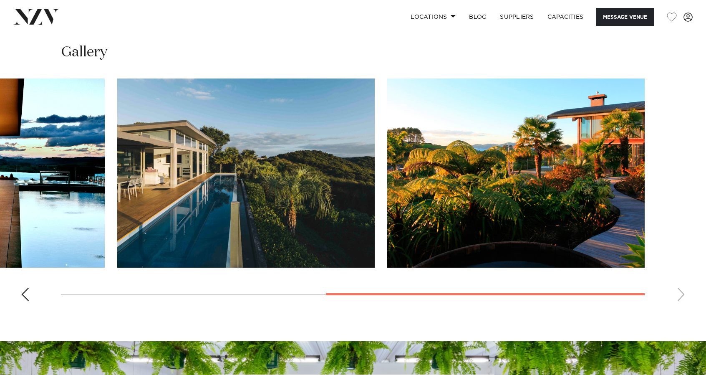
click at [681, 294] on swiper-container at bounding box center [353, 192] width 706 height 229
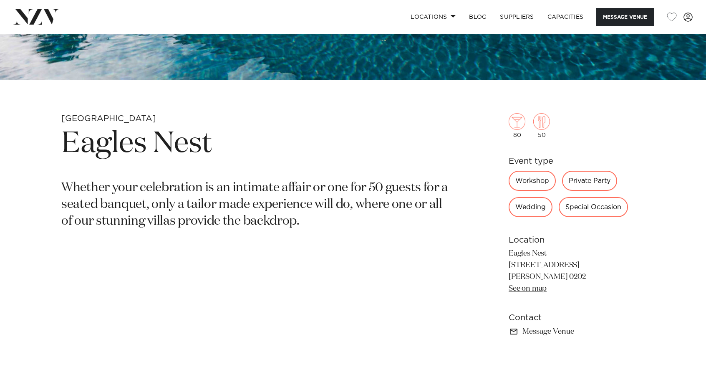
scroll to position [250, 0]
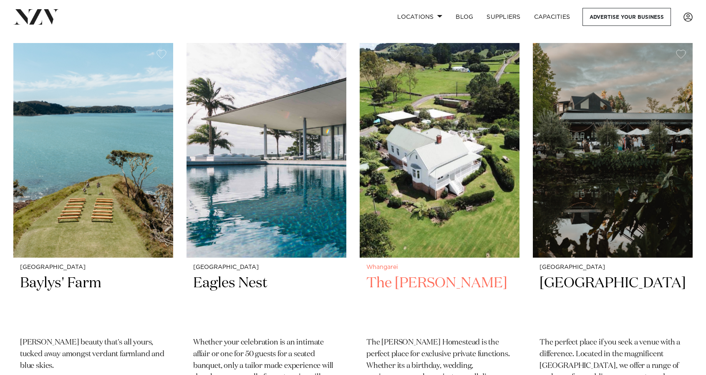
scroll to position [743, 0]
click at [470, 273] on h2 "The James Homestead" at bounding box center [439, 301] width 146 height 56
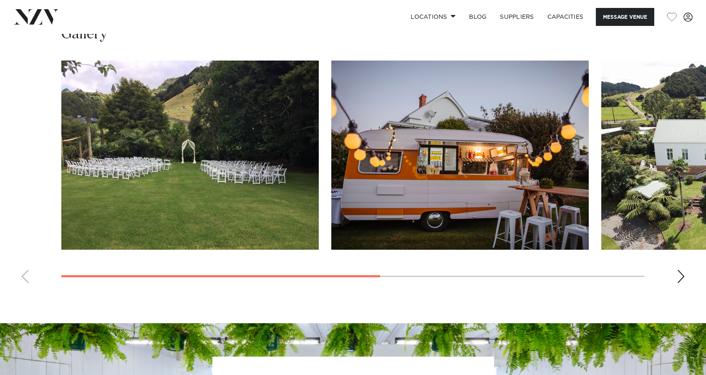
scroll to position [637, 0]
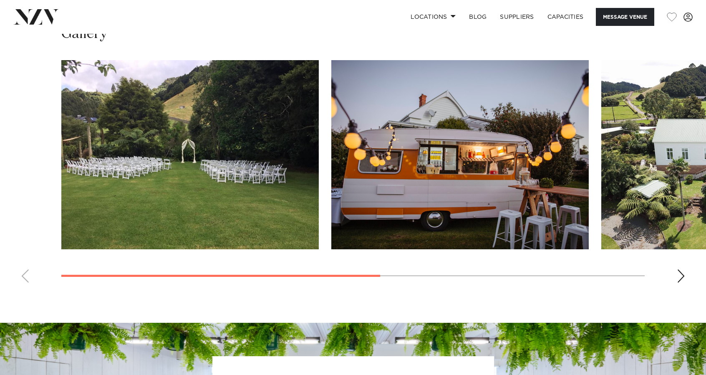
click at [680, 278] on div "Next slide" at bounding box center [681, 275] width 8 height 13
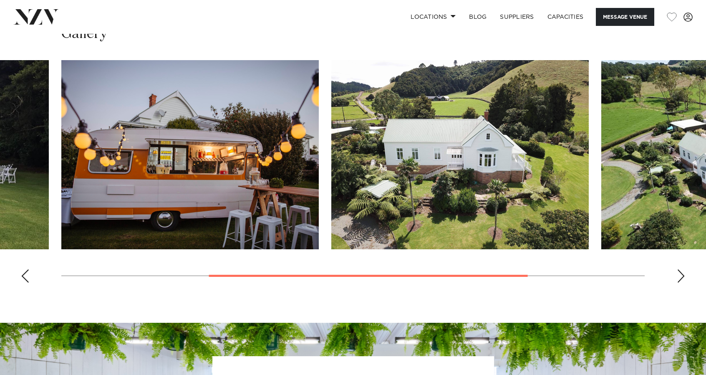
click at [680, 278] on div "Next slide" at bounding box center [681, 275] width 8 height 13
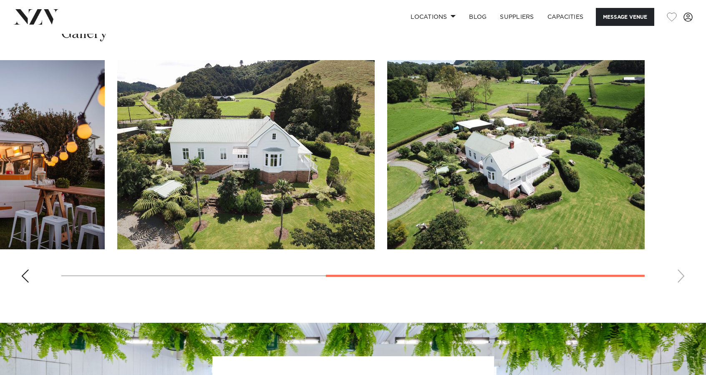
click at [680, 278] on swiper-container at bounding box center [353, 174] width 706 height 229
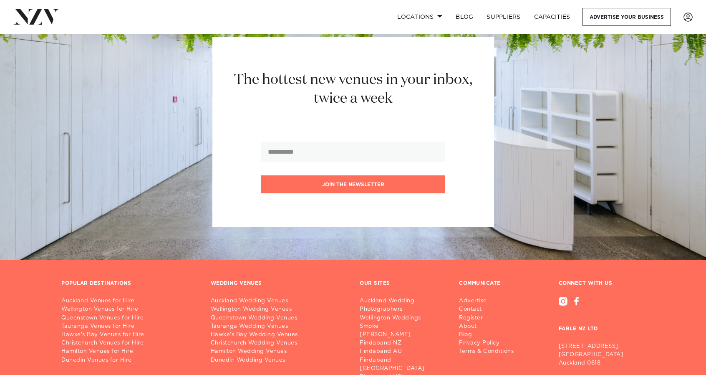
scroll to position [1694, 0]
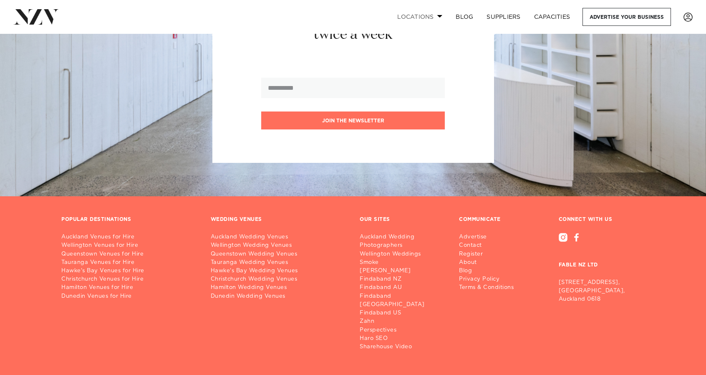
click at [441, 13] on link "Locations" at bounding box center [420, 17] width 58 height 18
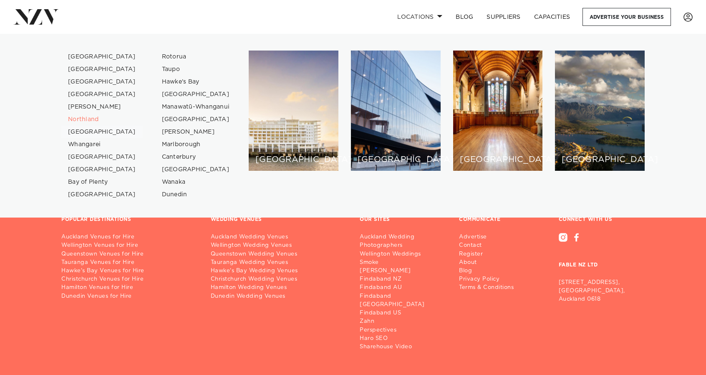
click at [89, 129] on link "[GEOGRAPHIC_DATA]" at bounding box center [101, 132] width 81 height 13
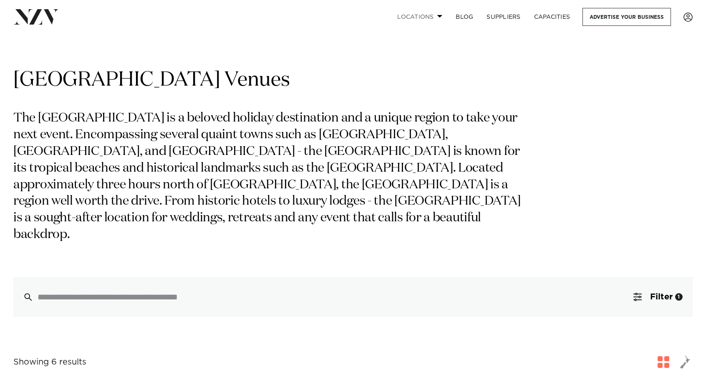
click at [441, 18] on span at bounding box center [439, 16] width 5 height 3
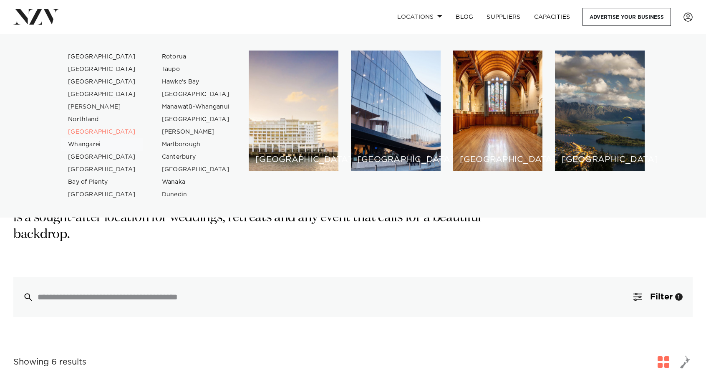
click at [88, 146] on link "Whangarei" at bounding box center [101, 144] width 81 height 13
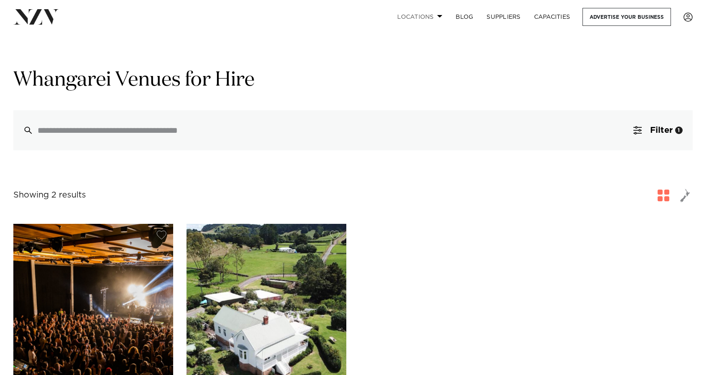
click at [432, 15] on link "Locations" at bounding box center [420, 17] width 58 height 18
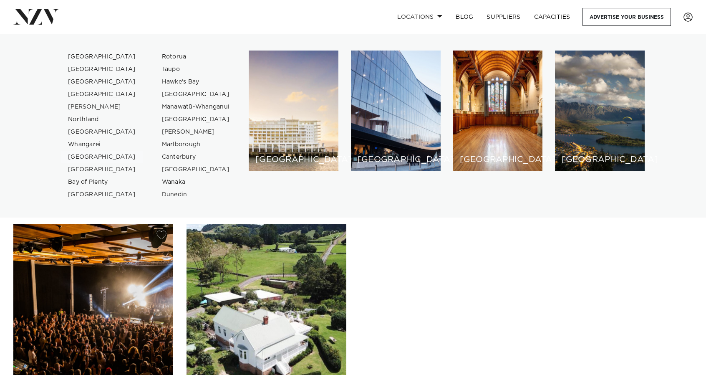
click at [81, 158] on link "[GEOGRAPHIC_DATA]" at bounding box center [101, 157] width 81 height 13
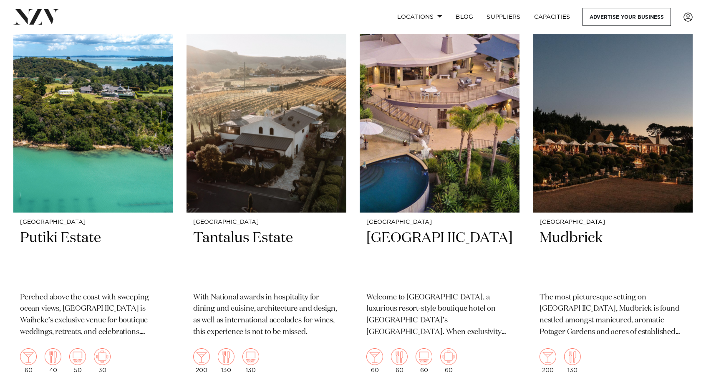
scroll to position [411, 0]
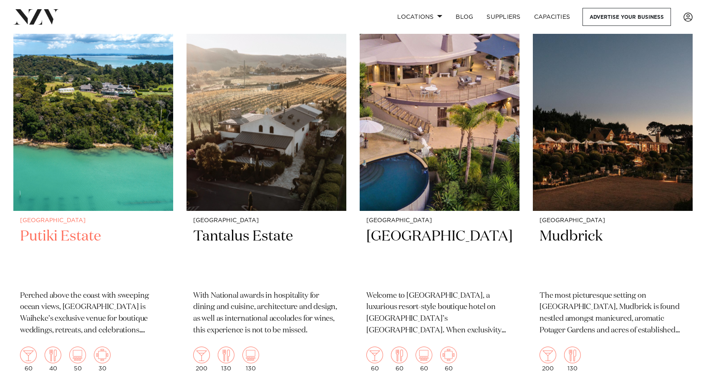
click at [69, 227] on h2 "Putiki Estate" at bounding box center [93, 255] width 146 height 56
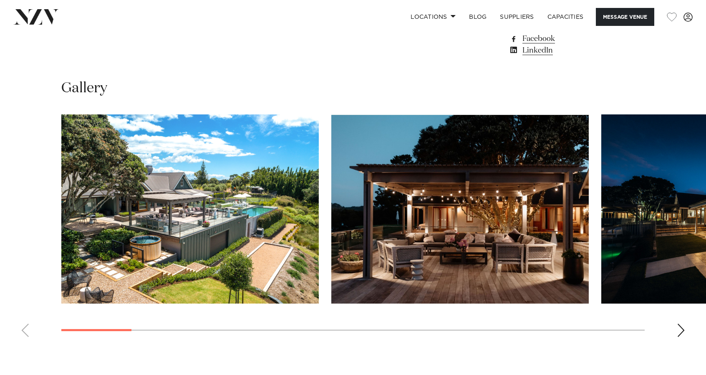
scroll to position [744, 0]
click at [683, 328] on div "Next slide" at bounding box center [681, 329] width 8 height 13
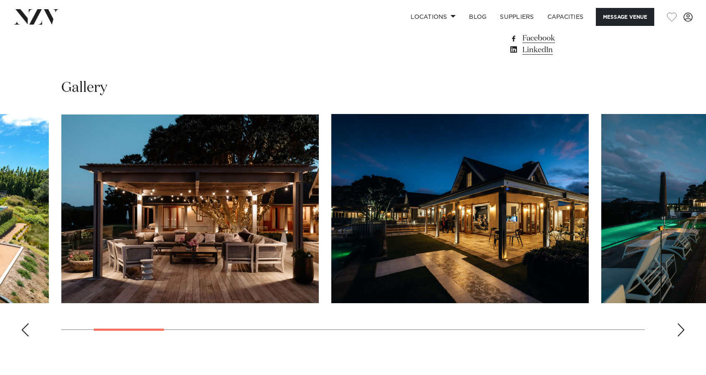
click at [683, 328] on div "Next slide" at bounding box center [681, 329] width 8 height 13
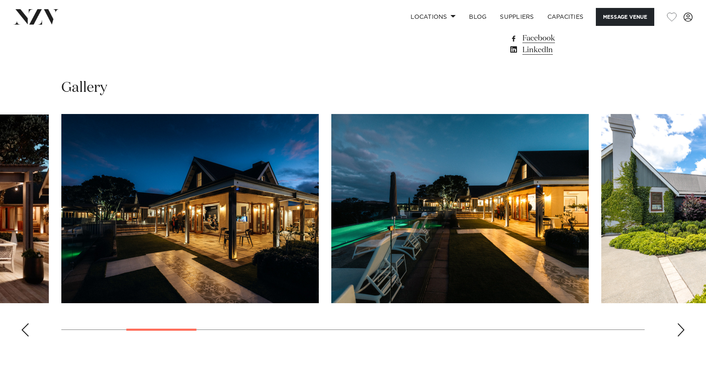
click at [683, 328] on div "Next slide" at bounding box center [681, 329] width 8 height 13
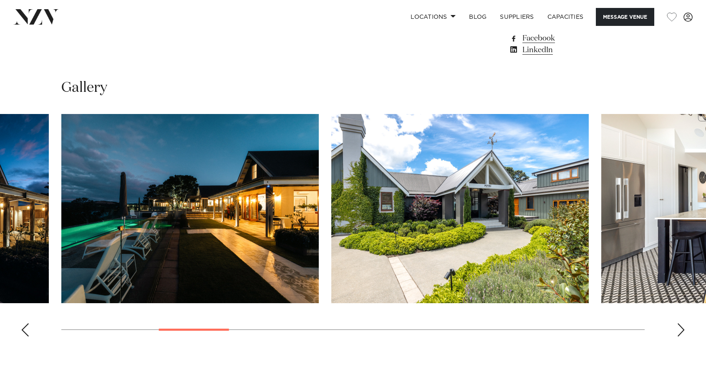
click at [683, 328] on div "Next slide" at bounding box center [681, 329] width 8 height 13
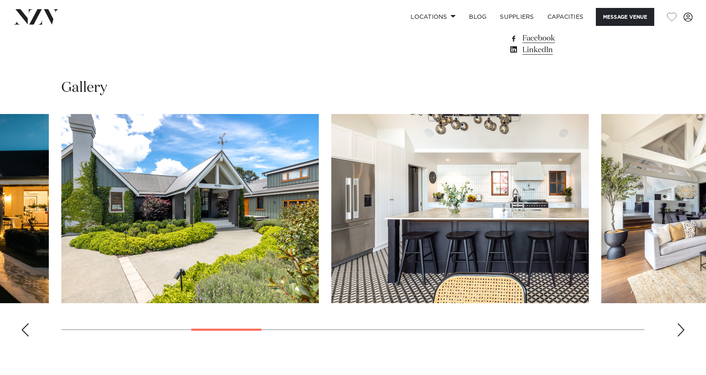
click at [683, 328] on div "Next slide" at bounding box center [681, 329] width 8 height 13
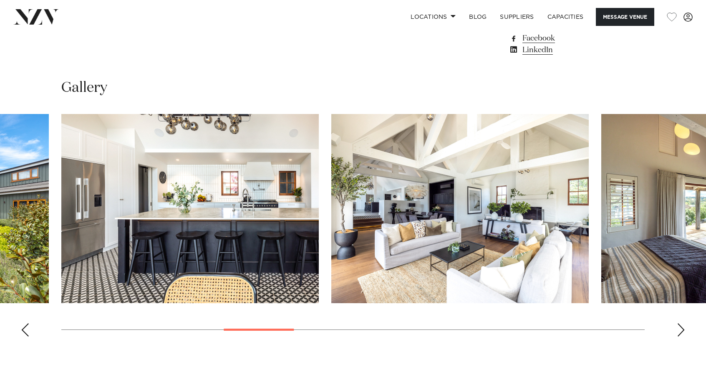
click at [683, 328] on div "Next slide" at bounding box center [681, 329] width 8 height 13
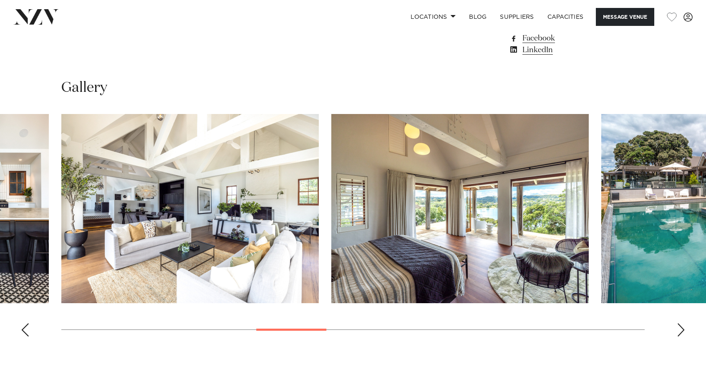
click at [683, 328] on div "Next slide" at bounding box center [681, 329] width 8 height 13
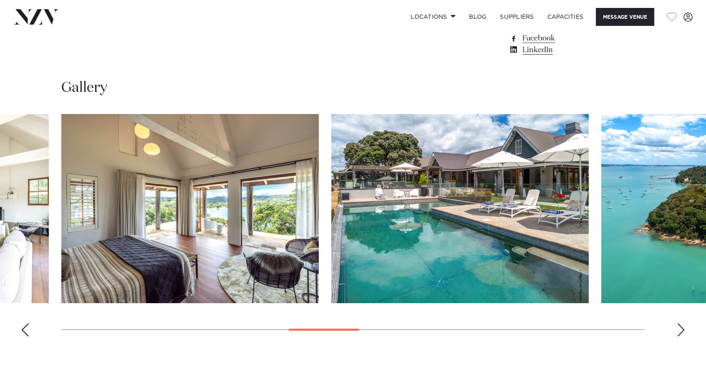
click at [683, 328] on div "Next slide" at bounding box center [681, 329] width 8 height 13
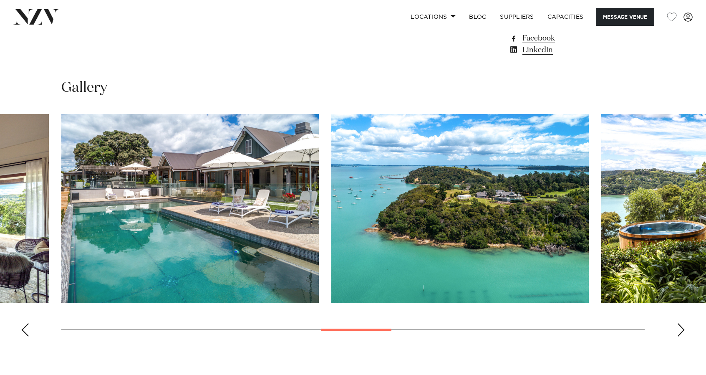
click at [683, 328] on div "Next slide" at bounding box center [681, 329] width 8 height 13
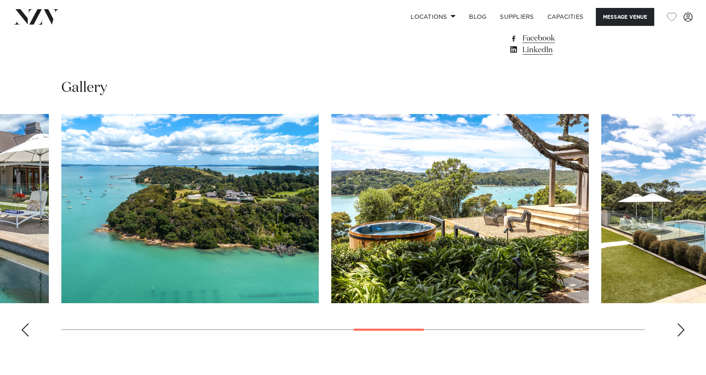
click at [683, 328] on div "Next slide" at bounding box center [681, 329] width 8 height 13
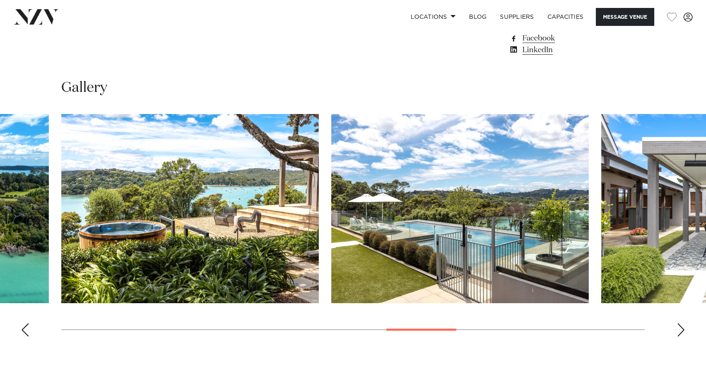
click at [683, 328] on div "Next slide" at bounding box center [681, 329] width 8 height 13
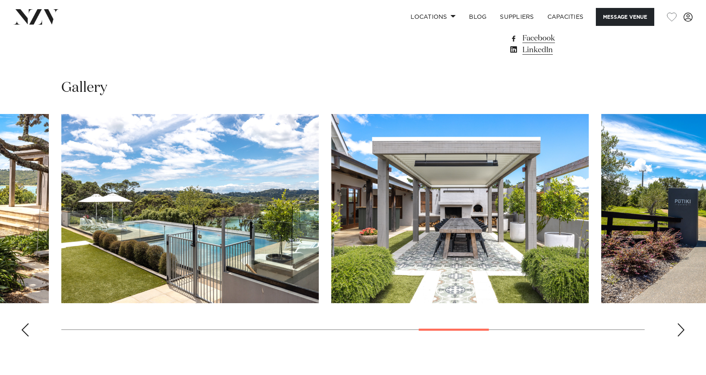
click at [683, 328] on div "Next slide" at bounding box center [681, 329] width 8 height 13
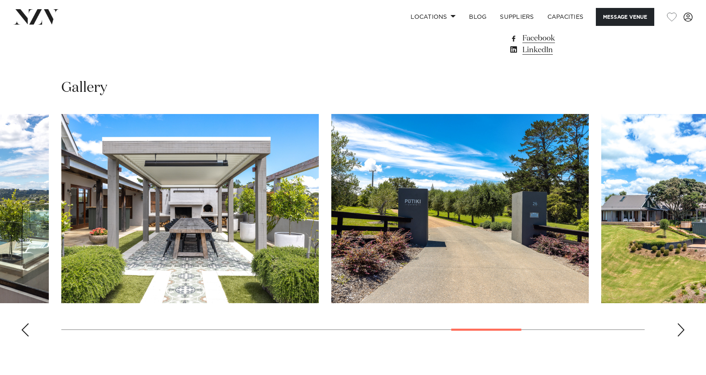
click at [683, 328] on div "Next slide" at bounding box center [681, 329] width 8 height 13
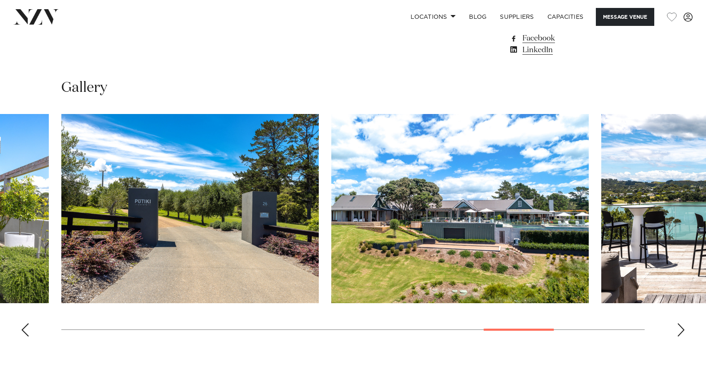
click at [683, 328] on div "Next slide" at bounding box center [681, 329] width 8 height 13
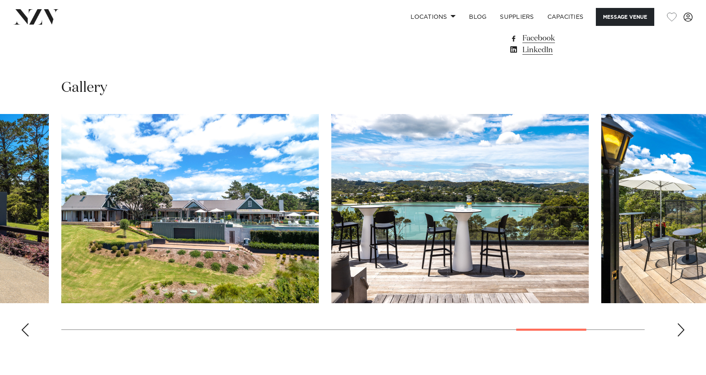
click at [683, 328] on div "Next slide" at bounding box center [681, 329] width 8 height 13
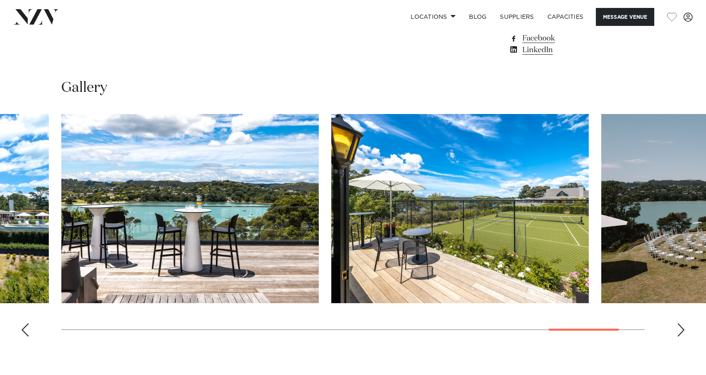
click at [683, 328] on div "Next slide" at bounding box center [681, 329] width 8 height 13
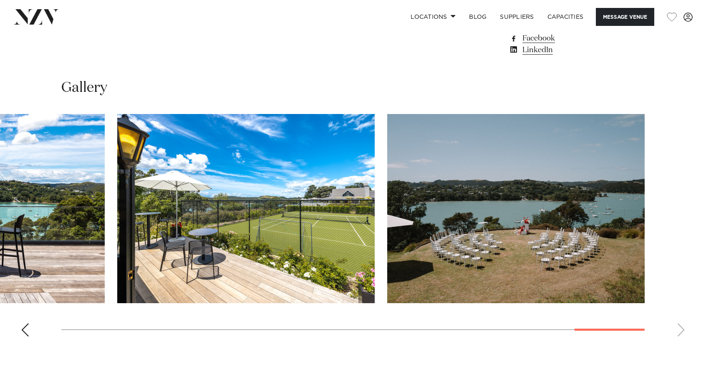
click at [683, 328] on swiper-container at bounding box center [353, 228] width 706 height 229
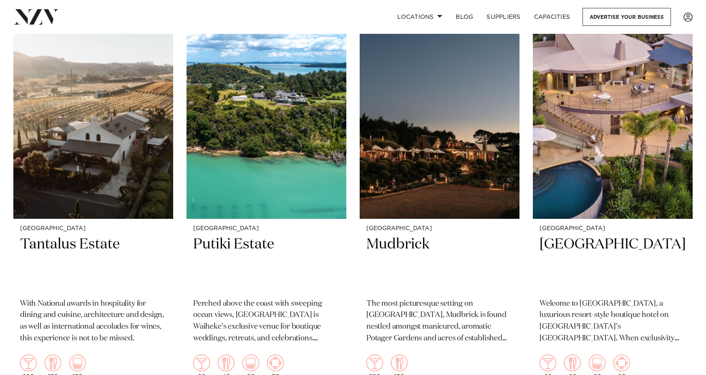
scroll to position [403, 0]
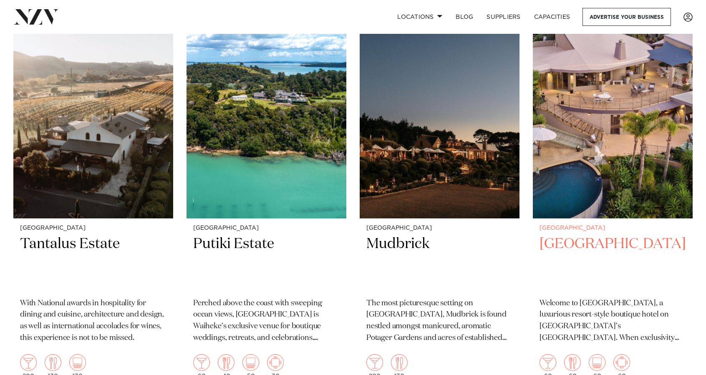
click at [618, 235] on h2 "[GEOGRAPHIC_DATA]" at bounding box center [613, 263] width 146 height 56
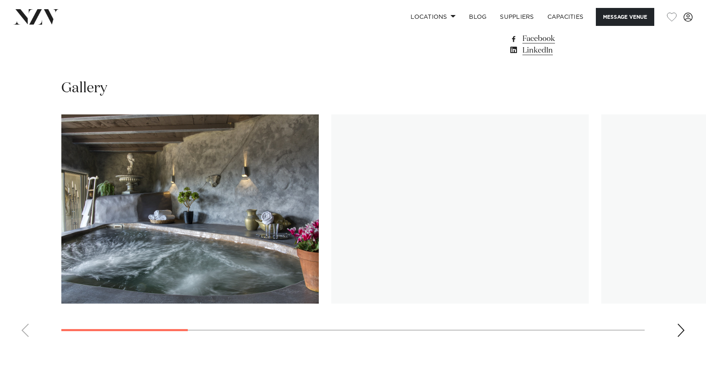
scroll to position [745, 0]
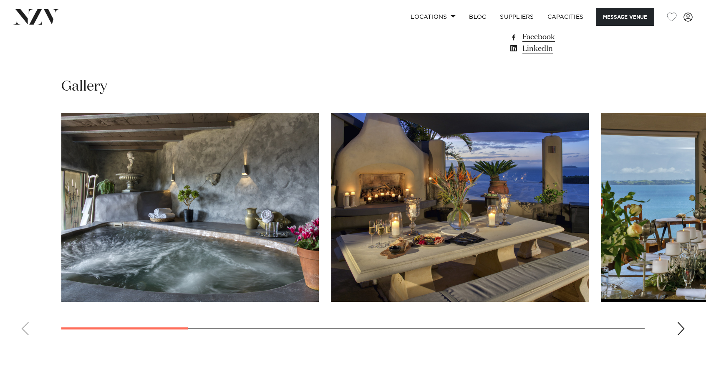
click at [681, 328] on div "Next slide" at bounding box center [681, 328] width 8 height 13
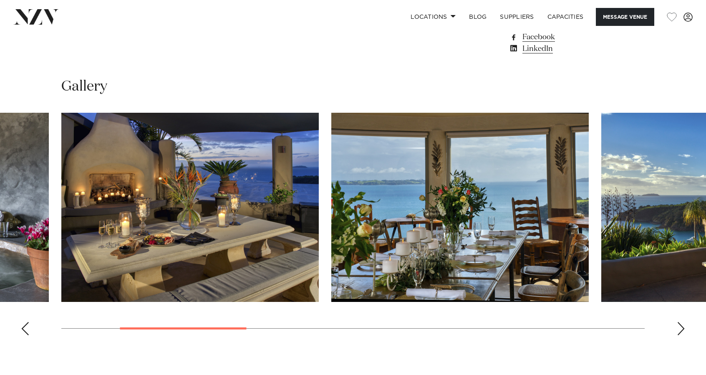
click at [681, 328] on div "Next slide" at bounding box center [681, 328] width 8 height 13
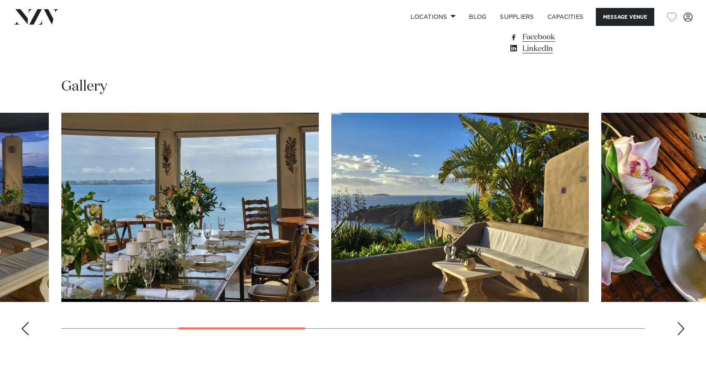
click at [681, 328] on div "Next slide" at bounding box center [681, 328] width 8 height 13
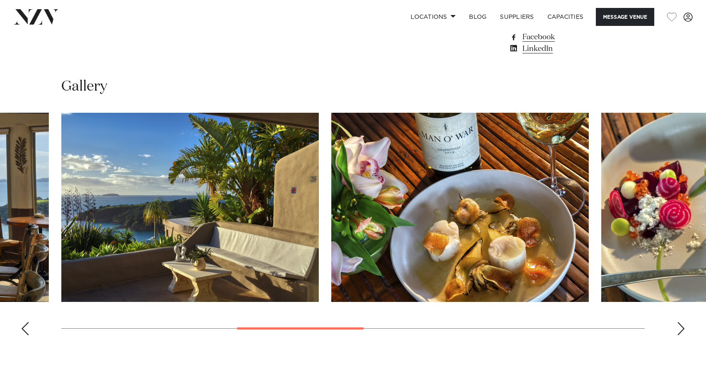
click at [681, 328] on div "Next slide" at bounding box center [681, 328] width 8 height 13
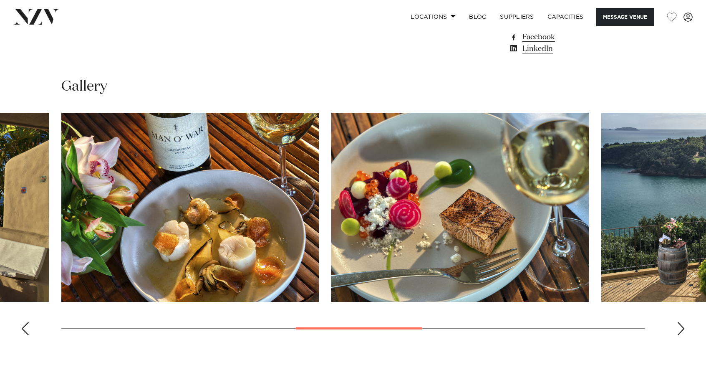
click at [681, 328] on div "Next slide" at bounding box center [681, 328] width 8 height 13
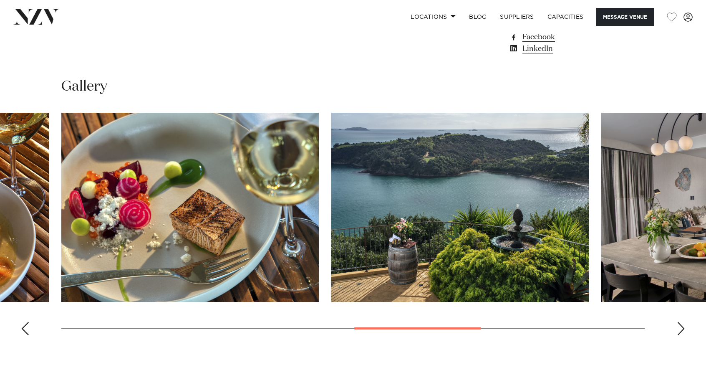
click at [681, 328] on div "Next slide" at bounding box center [681, 328] width 8 height 13
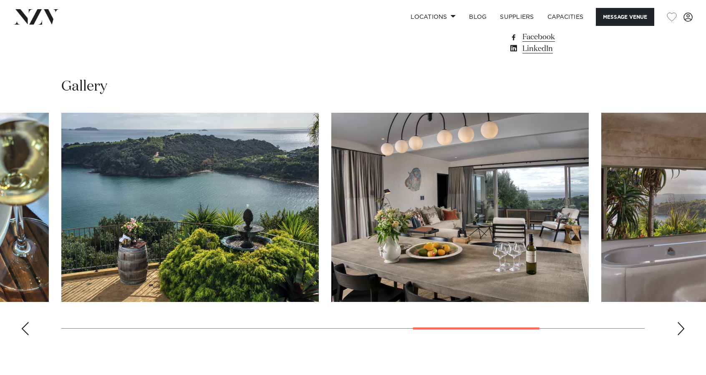
click at [681, 328] on div "Next slide" at bounding box center [681, 328] width 8 height 13
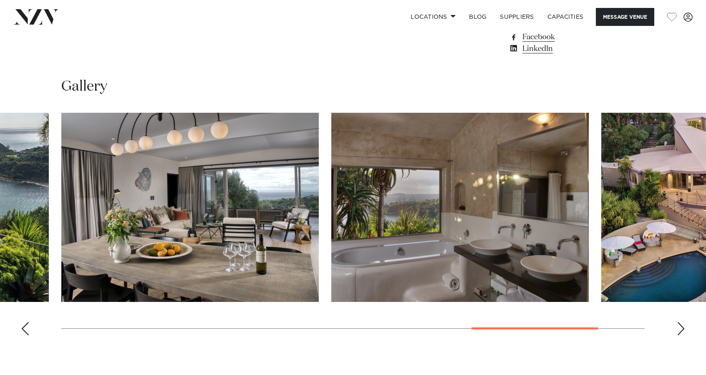
click at [681, 328] on div "Next slide" at bounding box center [681, 328] width 8 height 13
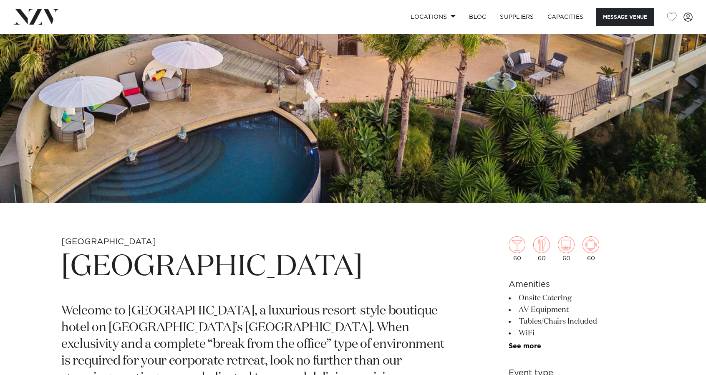
scroll to position [162, 0]
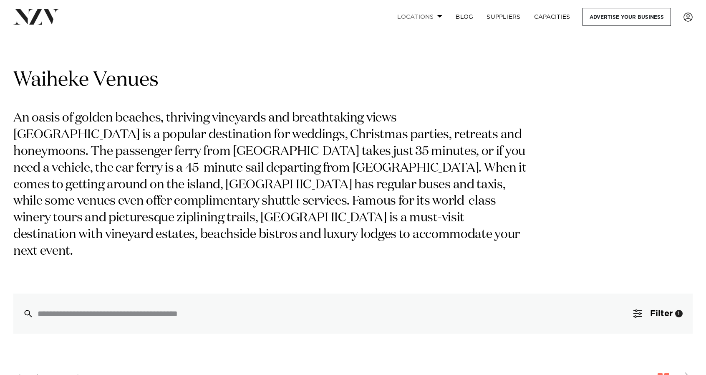
click at [442, 16] on span at bounding box center [439, 16] width 5 height 3
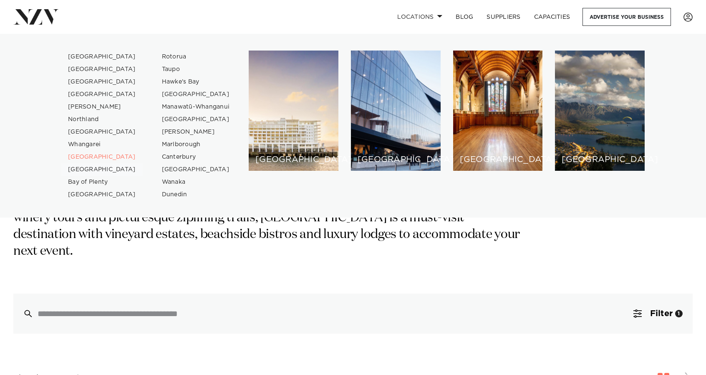
click at [80, 169] on link "[GEOGRAPHIC_DATA]" at bounding box center [101, 169] width 81 height 13
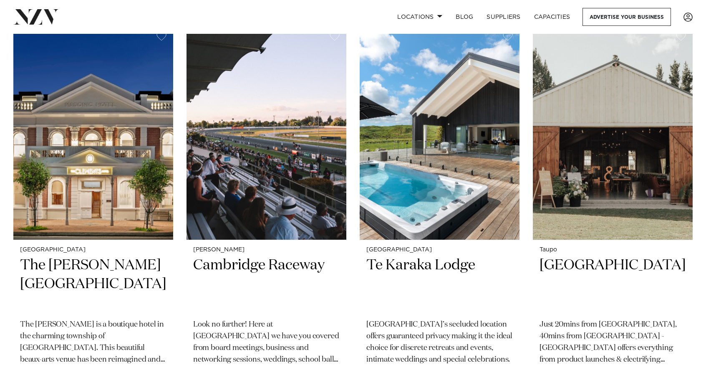
scroll to position [1144, 0]
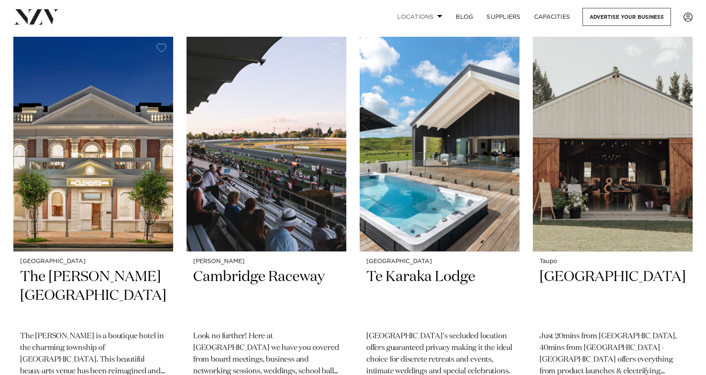
click at [441, 11] on link "Locations" at bounding box center [420, 17] width 58 height 18
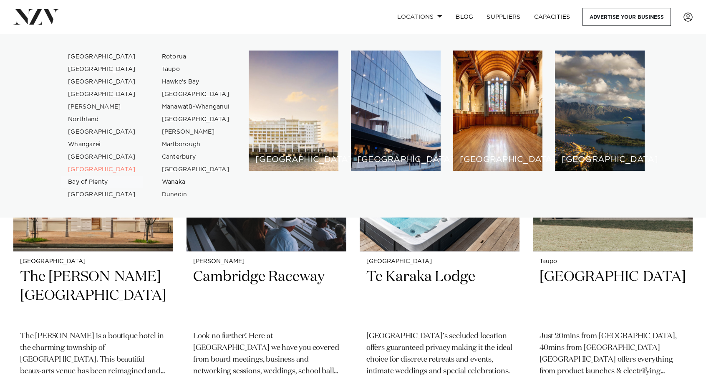
click at [74, 180] on link "Bay of Plenty" at bounding box center [101, 182] width 81 height 13
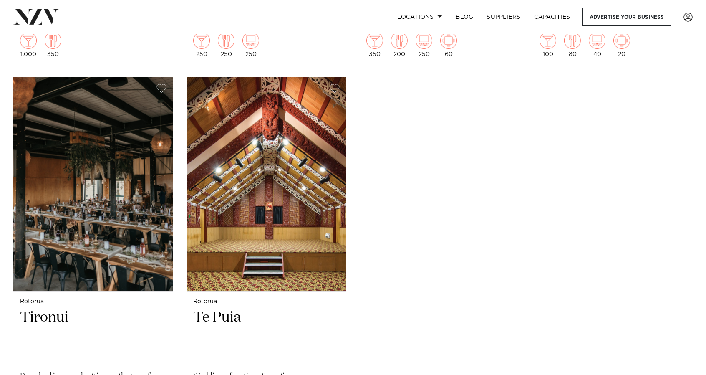
scroll to position [1878, 0]
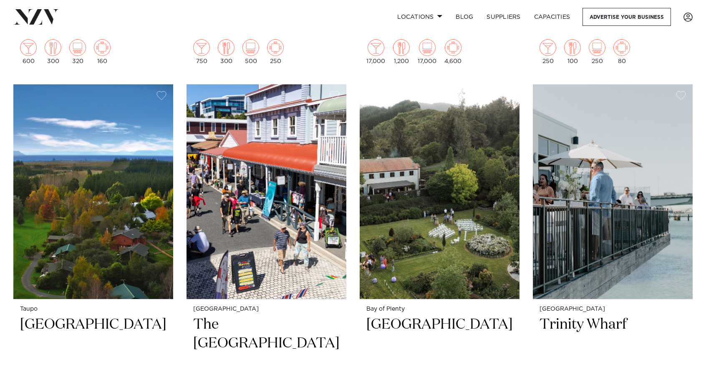
scroll to position [685, 0]
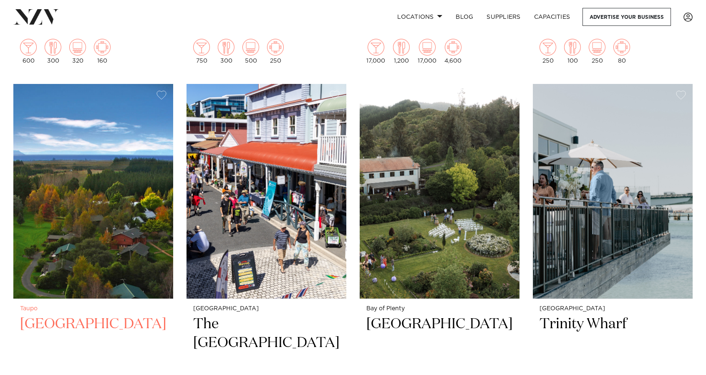
click at [100, 315] on h2 "Tongariro Lodge" at bounding box center [93, 343] width 146 height 56
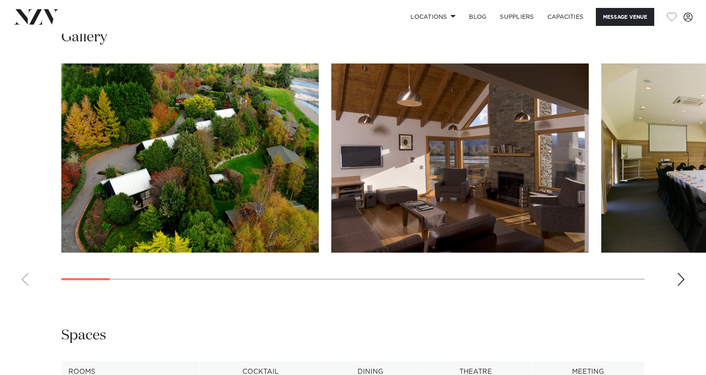
scroll to position [800, 0]
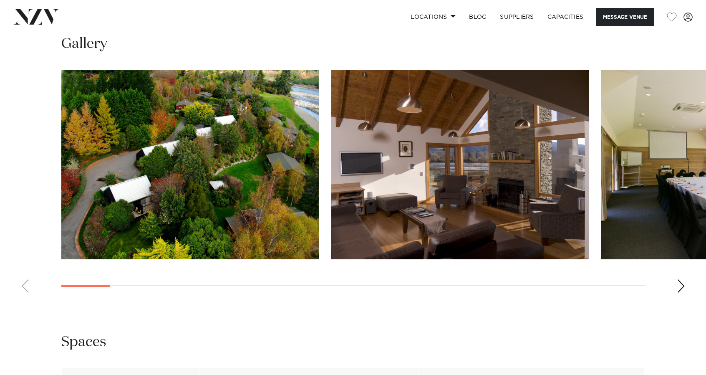
click at [679, 285] on div "Next slide" at bounding box center [681, 285] width 8 height 13
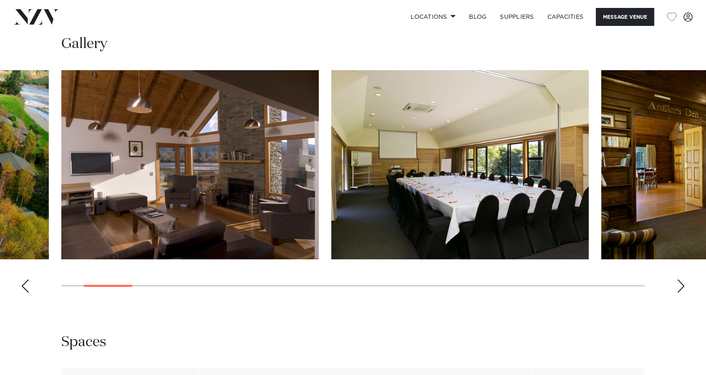
click at [679, 285] on div "Next slide" at bounding box center [681, 285] width 8 height 13
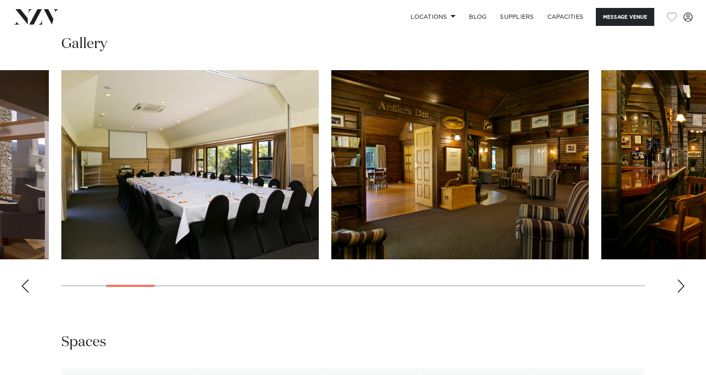
click at [679, 285] on div "Next slide" at bounding box center [681, 285] width 8 height 13
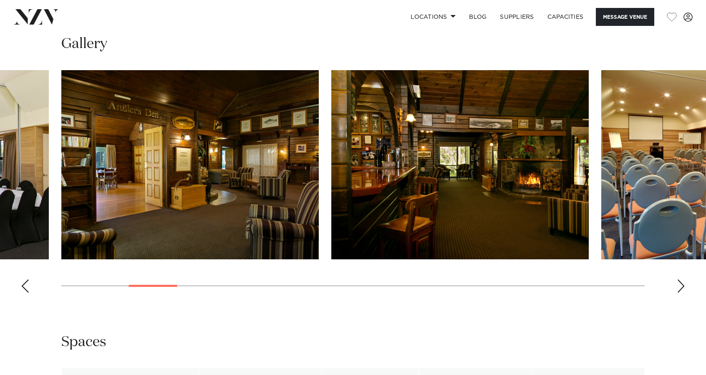
click at [679, 285] on div "Next slide" at bounding box center [681, 285] width 8 height 13
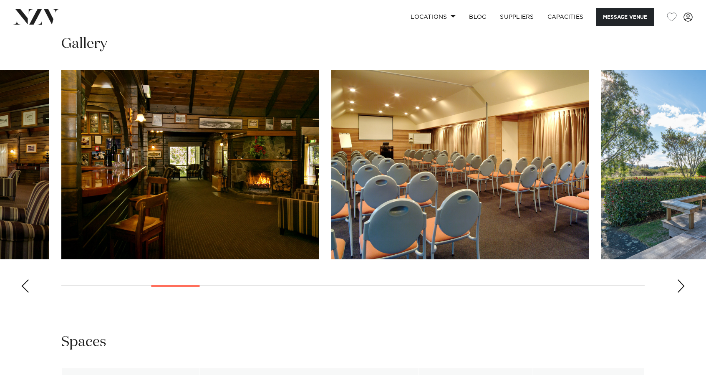
click at [679, 285] on div "Next slide" at bounding box center [681, 285] width 8 height 13
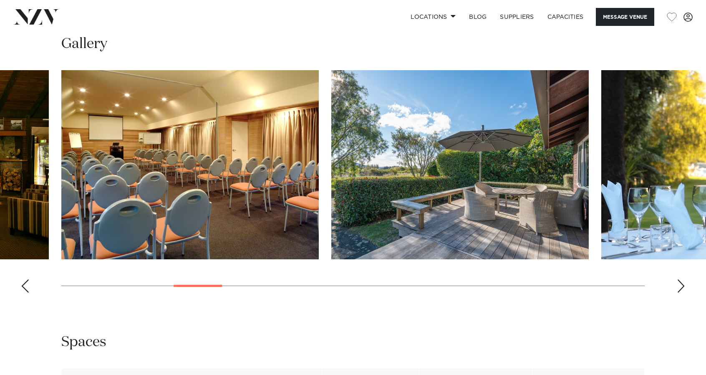
click at [679, 285] on div "Next slide" at bounding box center [681, 285] width 8 height 13
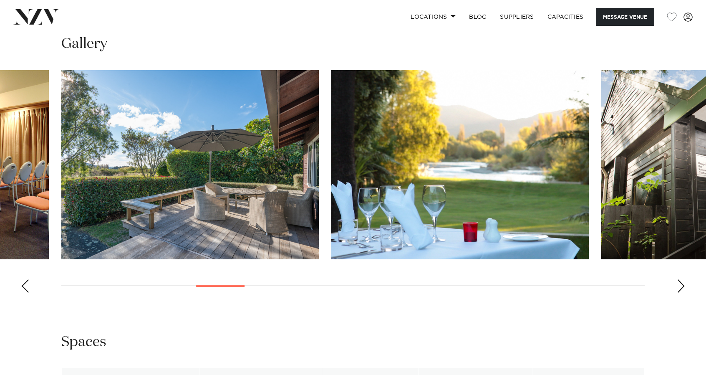
click at [679, 285] on div "Next slide" at bounding box center [681, 285] width 8 height 13
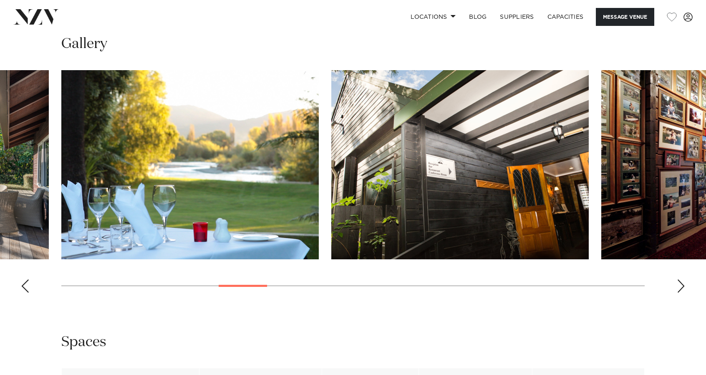
click at [679, 285] on div "Next slide" at bounding box center [681, 285] width 8 height 13
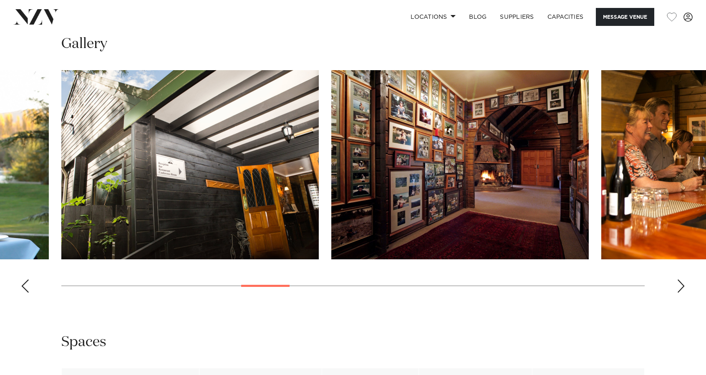
click at [679, 285] on div "Next slide" at bounding box center [681, 285] width 8 height 13
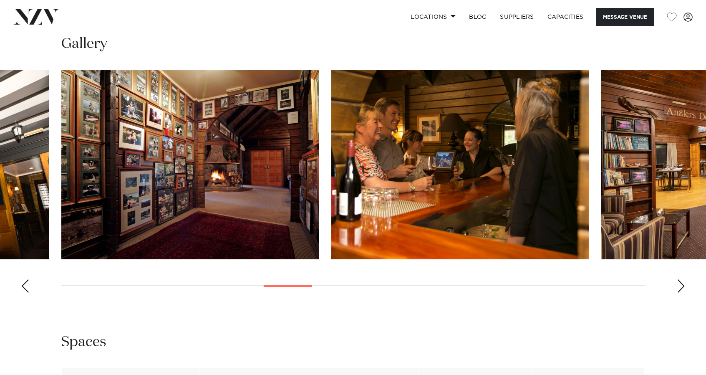
click at [679, 285] on div "Next slide" at bounding box center [681, 285] width 8 height 13
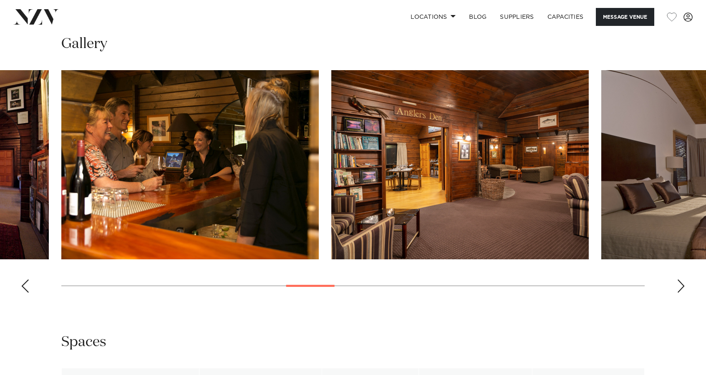
click at [679, 285] on div "Next slide" at bounding box center [681, 285] width 8 height 13
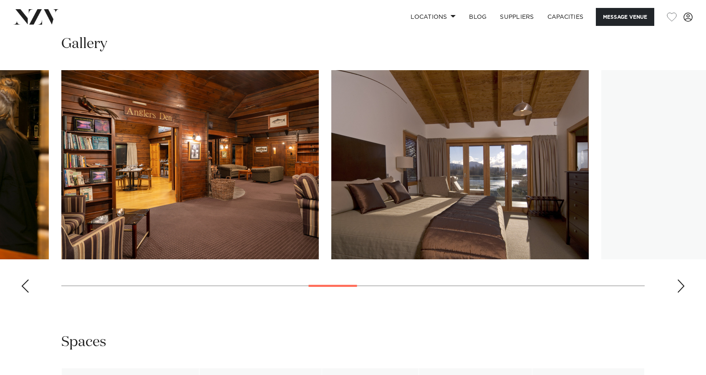
click at [679, 285] on div "Next slide" at bounding box center [681, 285] width 8 height 13
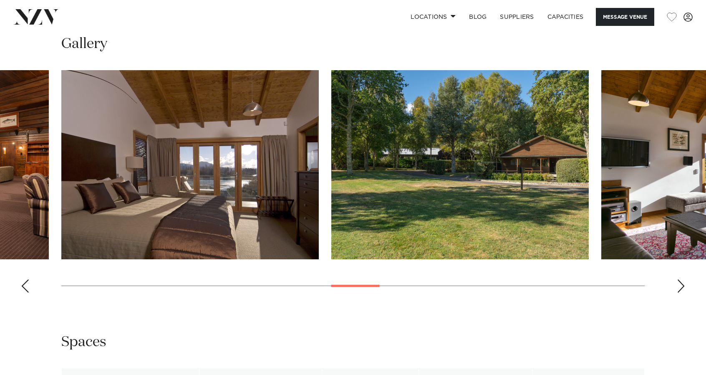
click at [679, 285] on div "Next slide" at bounding box center [681, 285] width 8 height 13
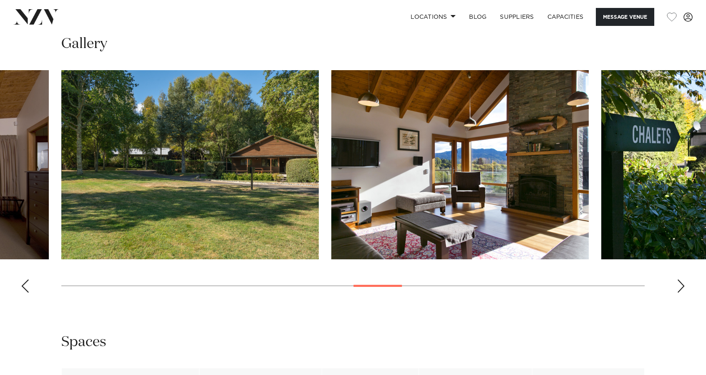
click at [679, 285] on div "Next slide" at bounding box center [681, 285] width 8 height 13
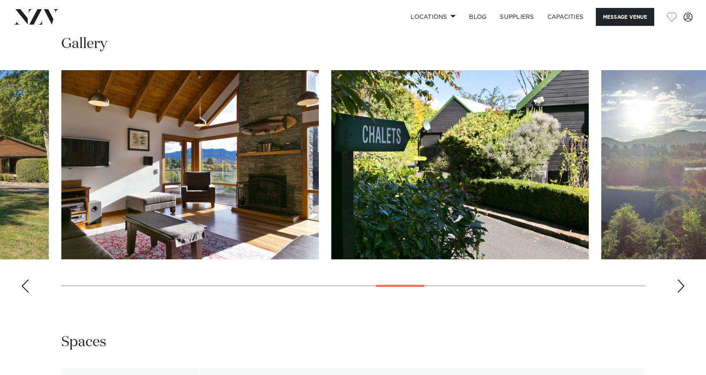
click at [679, 285] on div "Next slide" at bounding box center [681, 285] width 8 height 13
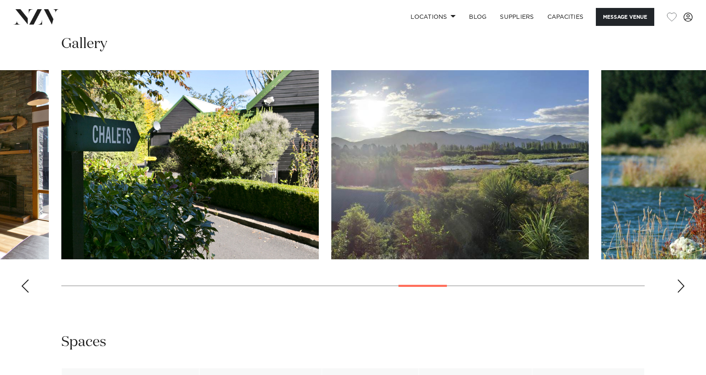
click at [679, 285] on div "Next slide" at bounding box center [681, 285] width 8 height 13
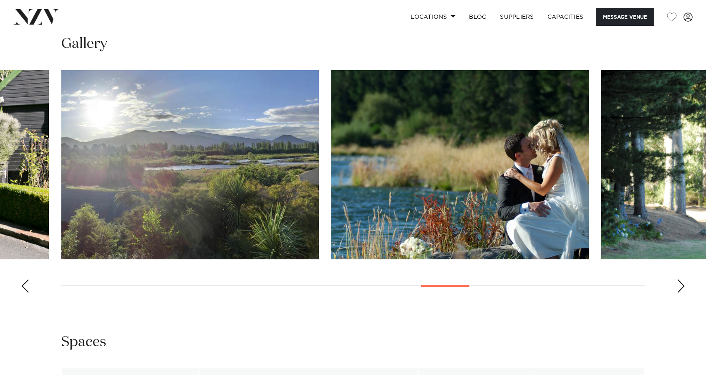
click at [679, 285] on div "Next slide" at bounding box center [681, 285] width 8 height 13
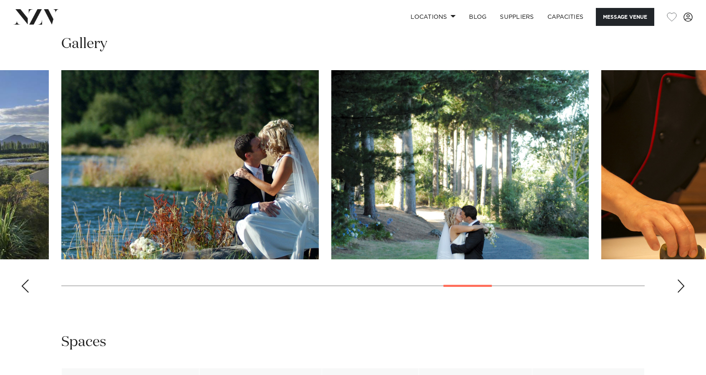
click at [679, 285] on div "Next slide" at bounding box center [681, 285] width 8 height 13
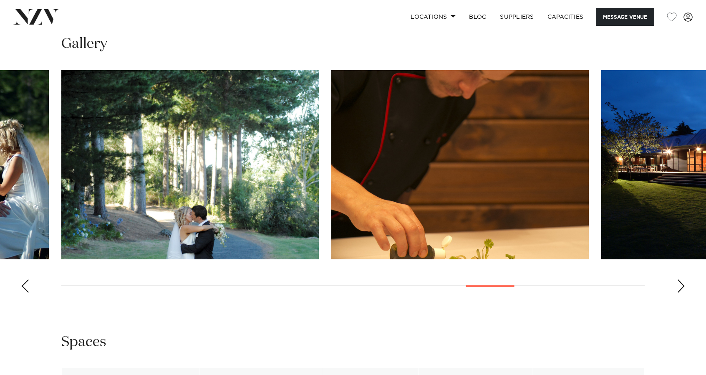
click at [679, 285] on div "Next slide" at bounding box center [681, 285] width 8 height 13
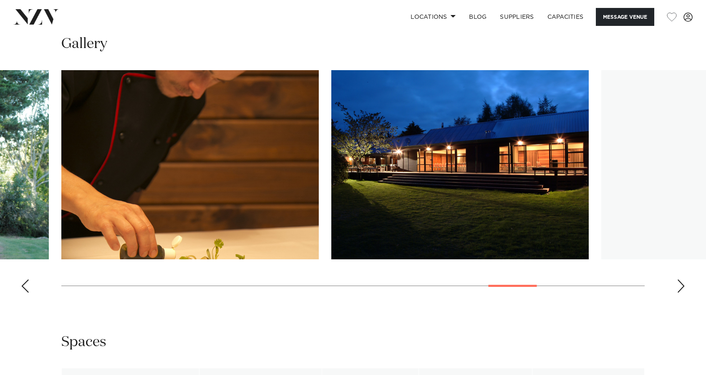
click at [679, 285] on div "Next slide" at bounding box center [681, 285] width 8 height 13
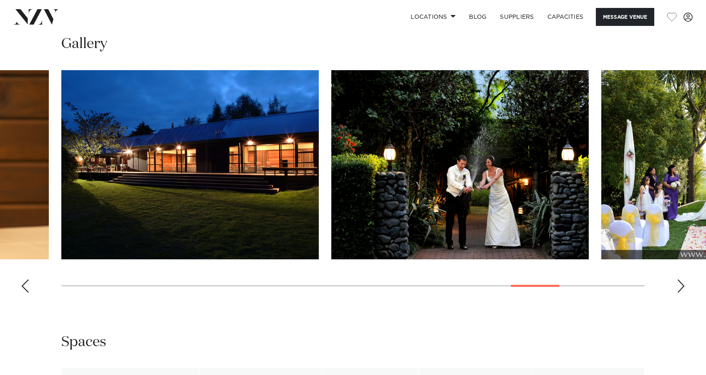
click at [679, 285] on div "Next slide" at bounding box center [681, 285] width 8 height 13
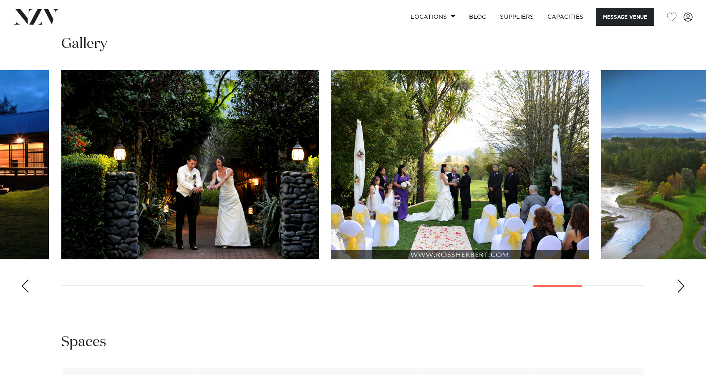
click at [679, 285] on div "Next slide" at bounding box center [681, 285] width 8 height 13
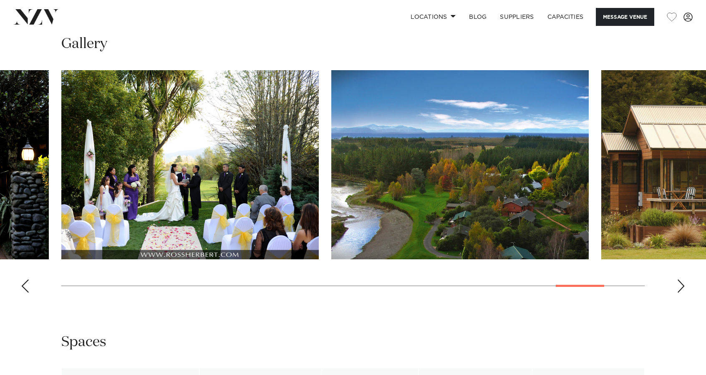
click at [679, 285] on div "Next slide" at bounding box center [681, 285] width 8 height 13
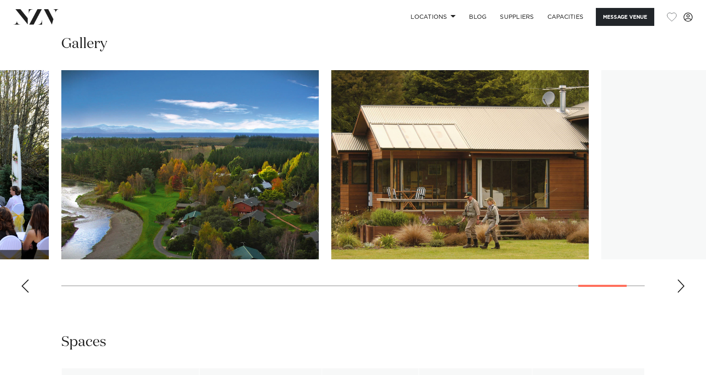
click at [679, 285] on div "Next slide" at bounding box center [681, 285] width 8 height 13
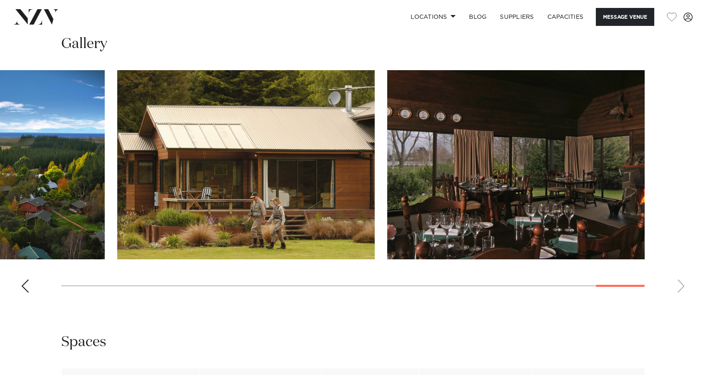
click at [679, 285] on swiper-container at bounding box center [353, 184] width 706 height 229
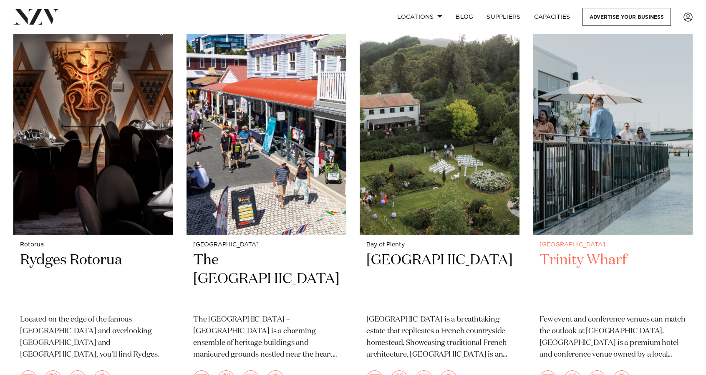
scroll to position [749, 0]
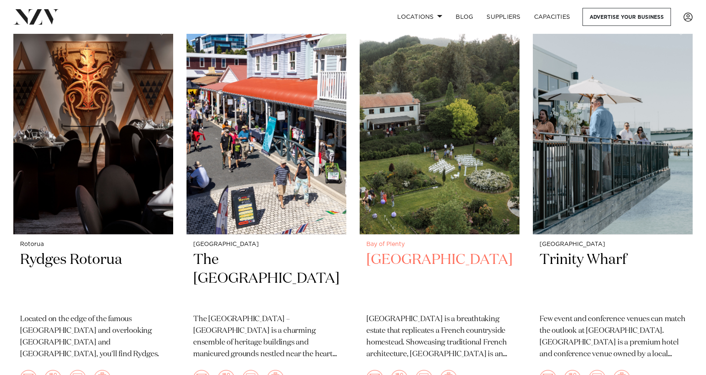
click at [398, 250] on h2 "[GEOGRAPHIC_DATA]" at bounding box center [439, 278] width 146 height 56
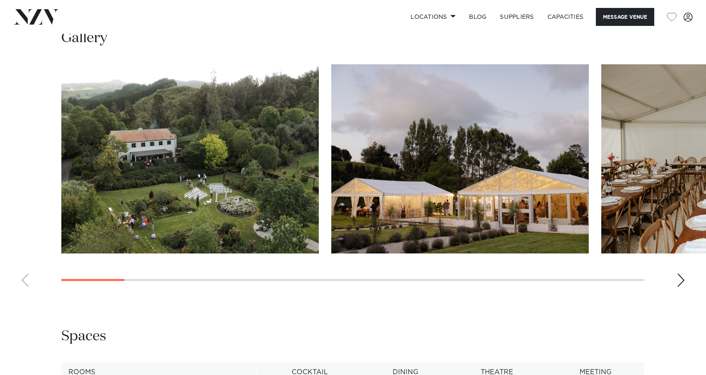
scroll to position [781, 0]
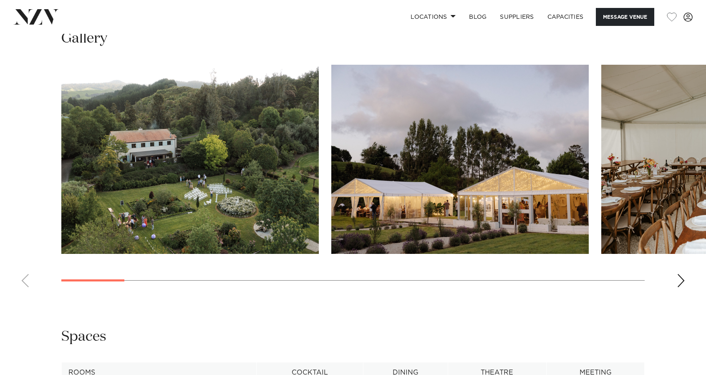
click at [684, 283] on div "Next slide" at bounding box center [681, 280] width 8 height 13
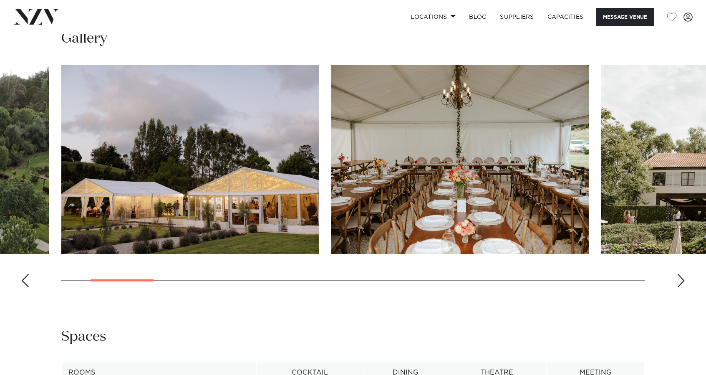
click at [684, 283] on div "Next slide" at bounding box center [681, 280] width 8 height 13
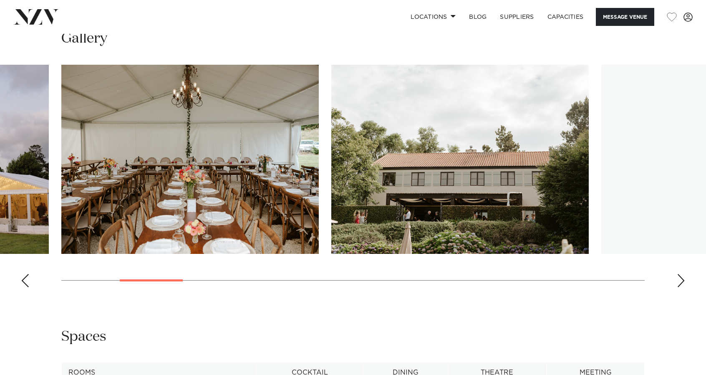
click at [684, 283] on div "Next slide" at bounding box center [681, 280] width 8 height 13
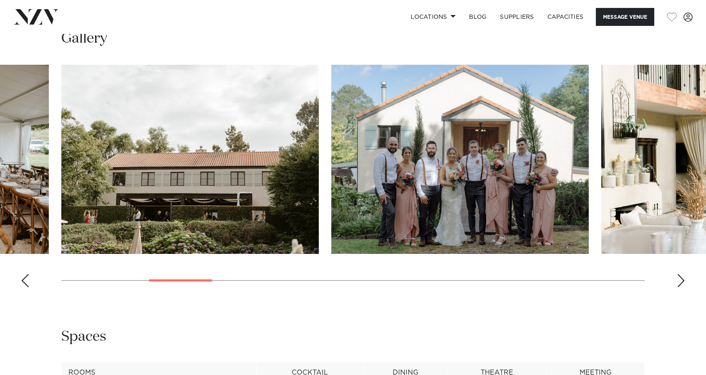
click at [684, 283] on div "Next slide" at bounding box center [681, 280] width 8 height 13
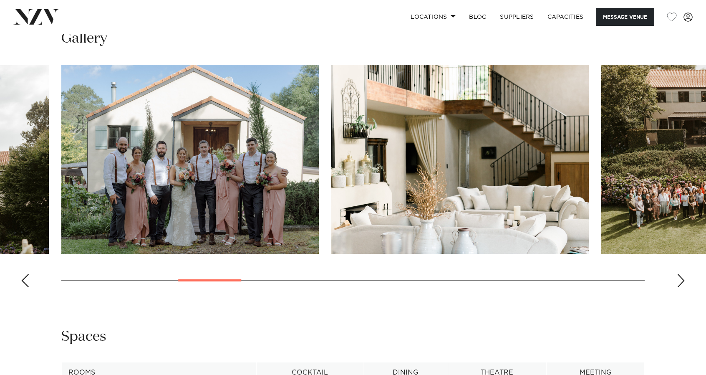
click at [684, 283] on div "Next slide" at bounding box center [681, 280] width 8 height 13
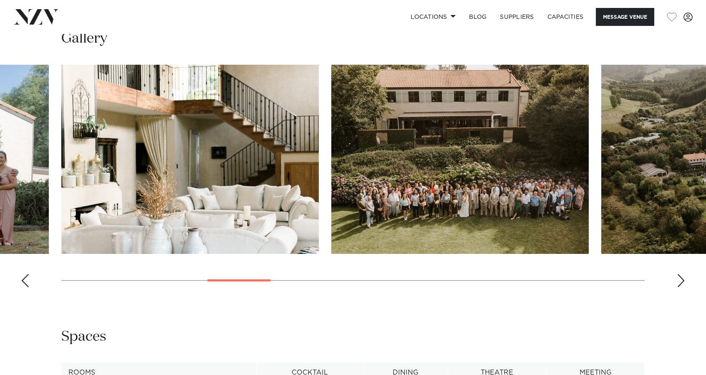
click at [684, 283] on div "Next slide" at bounding box center [681, 280] width 8 height 13
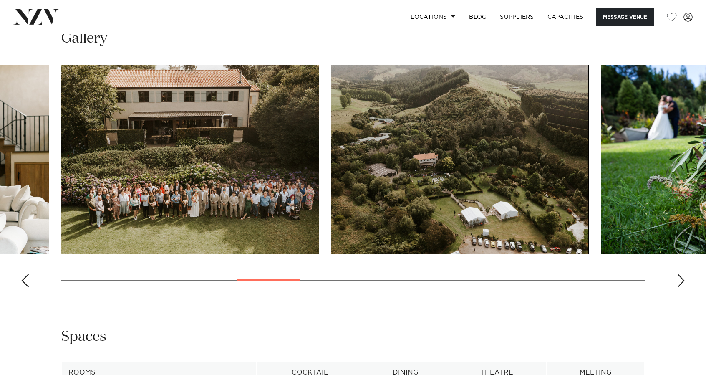
click at [684, 283] on div "Next slide" at bounding box center [681, 280] width 8 height 13
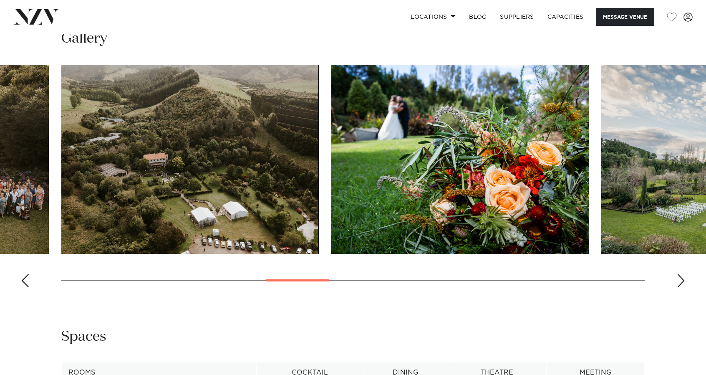
click at [684, 283] on div "Next slide" at bounding box center [681, 280] width 8 height 13
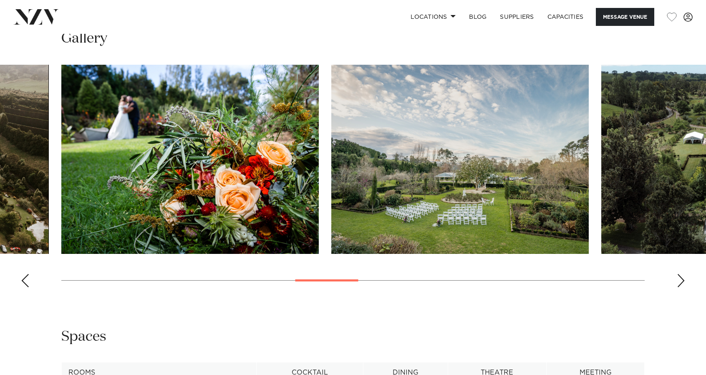
click at [684, 283] on div "Next slide" at bounding box center [681, 280] width 8 height 13
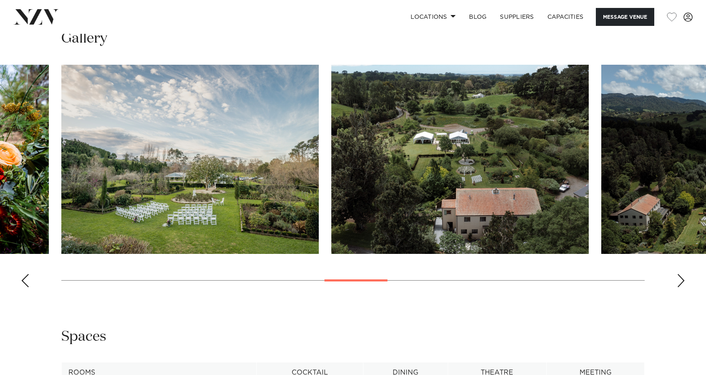
click at [684, 283] on div "Next slide" at bounding box center [681, 280] width 8 height 13
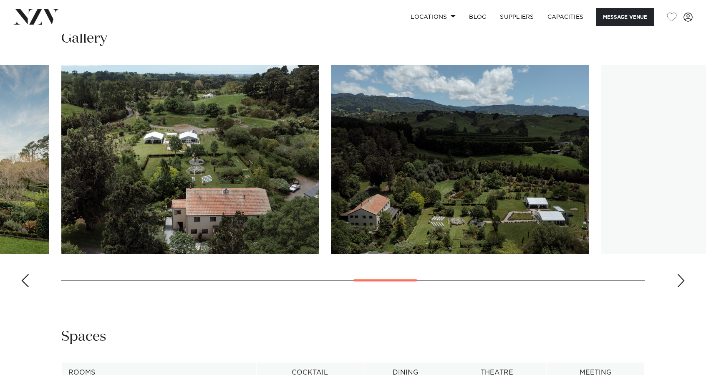
click at [684, 283] on div "Next slide" at bounding box center [681, 280] width 8 height 13
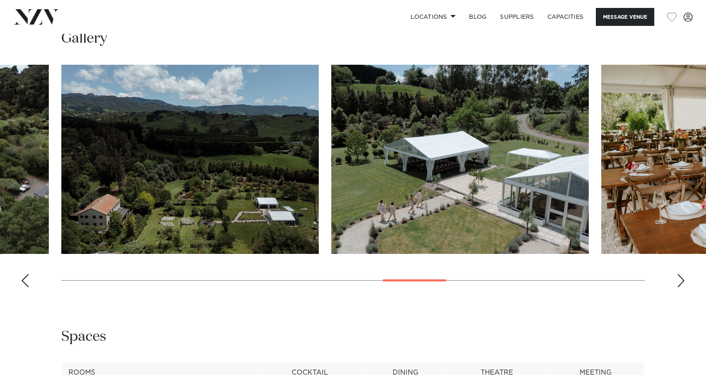
click at [684, 283] on div "Next slide" at bounding box center [681, 280] width 8 height 13
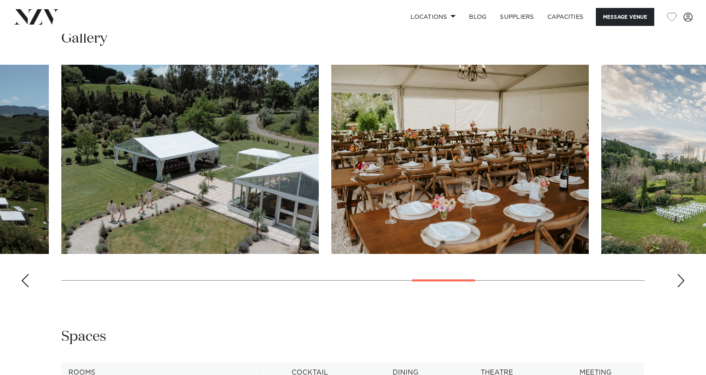
click at [684, 283] on div "Next slide" at bounding box center [681, 280] width 8 height 13
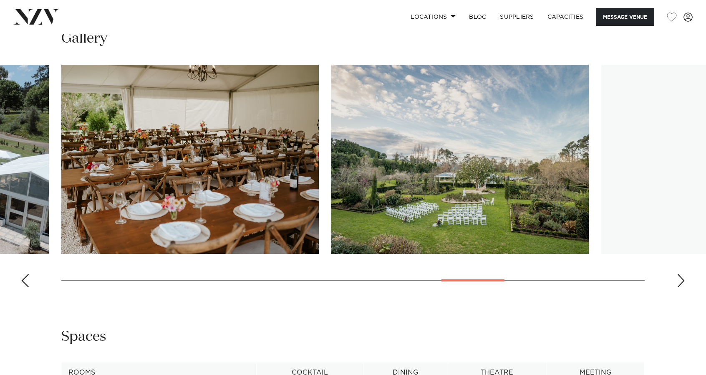
click at [684, 283] on div "Next slide" at bounding box center [681, 280] width 8 height 13
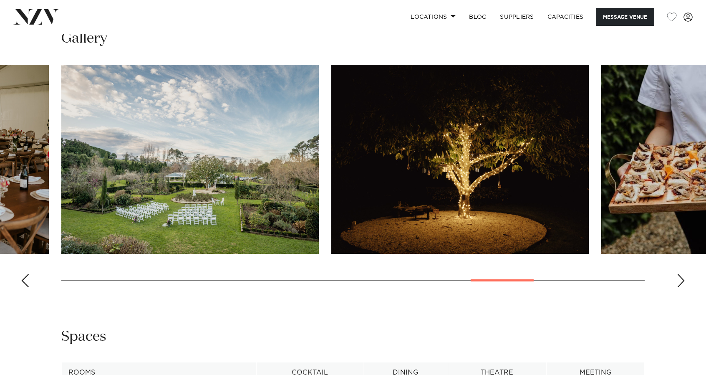
click at [683, 282] on div "Next slide" at bounding box center [681, 280] width 8 height 13
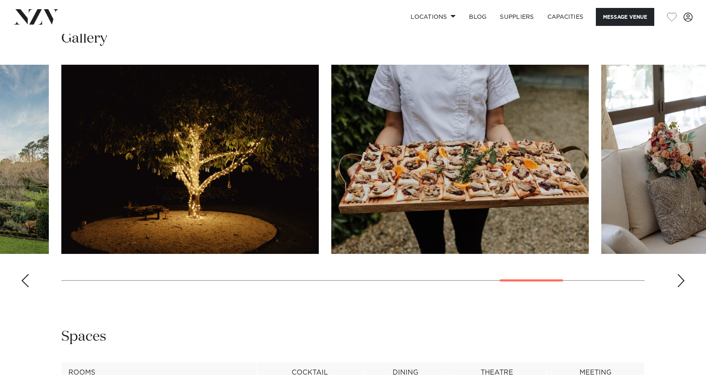
click at [683, 282] on div "Next slide" at bounding box center [681, 280] width 8 height 13
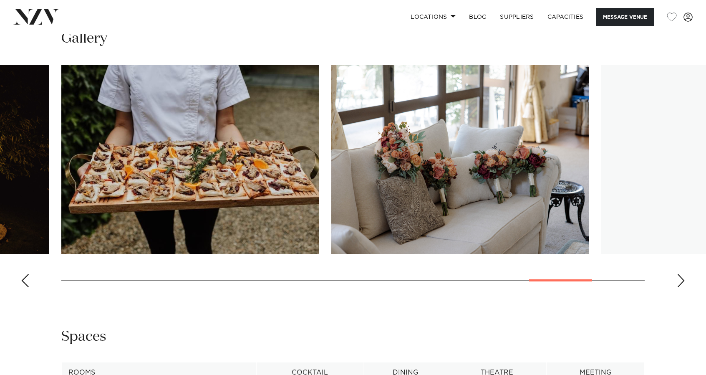
click at [683, 282] on div "Next slide" at bounding box center [681, 280] width 8 height 13
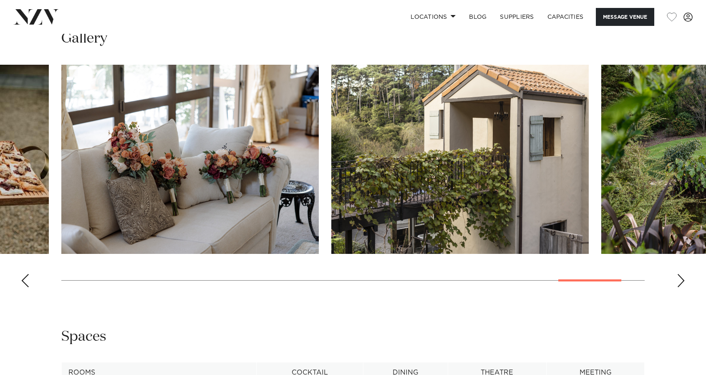
click at [683, 282] on div "Next slide" at bounding box center [681, 280] width 8 height 13
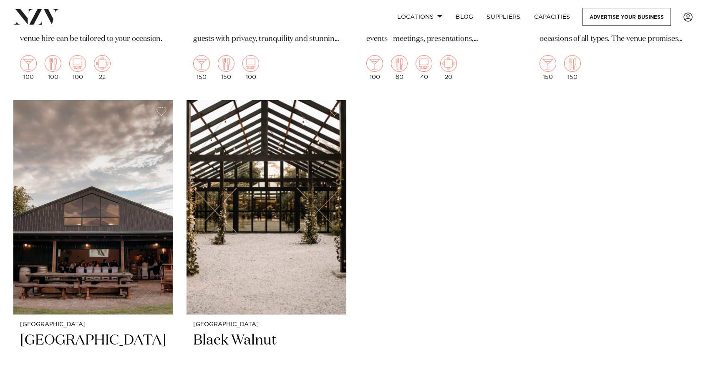
scroll to position [1899, 0]
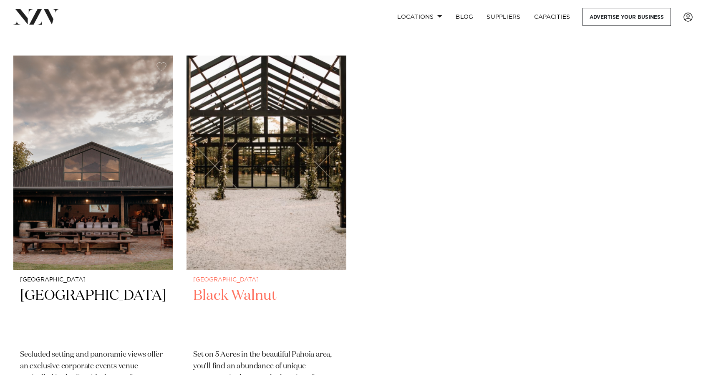
click at [255, 286] on h2 "Black Walnut" at bounding box center [266, 314] width 146 height 56
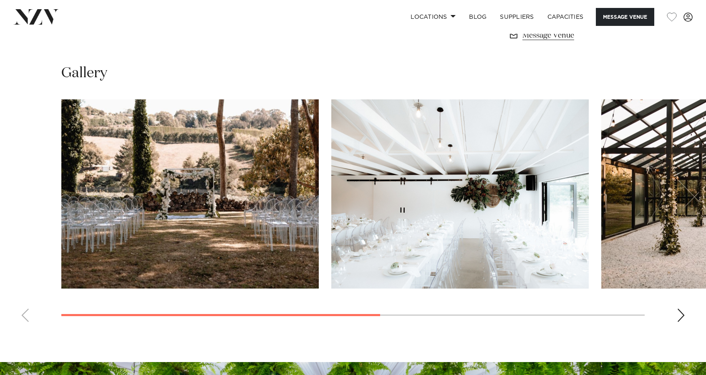
scroll to position [611, 0]
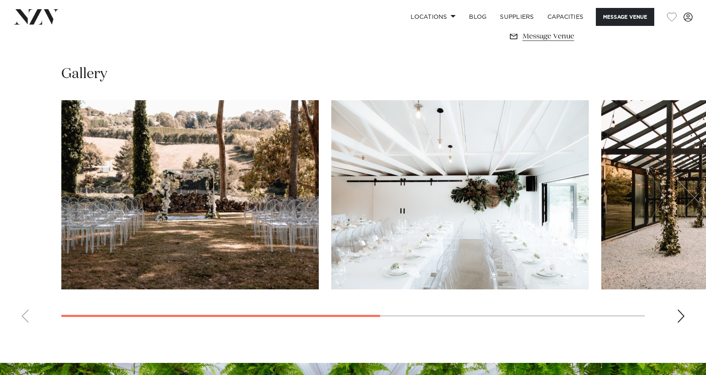
click at [682, 316] on div "Next slide" at bounding box center [681, 315] width 8 height 13
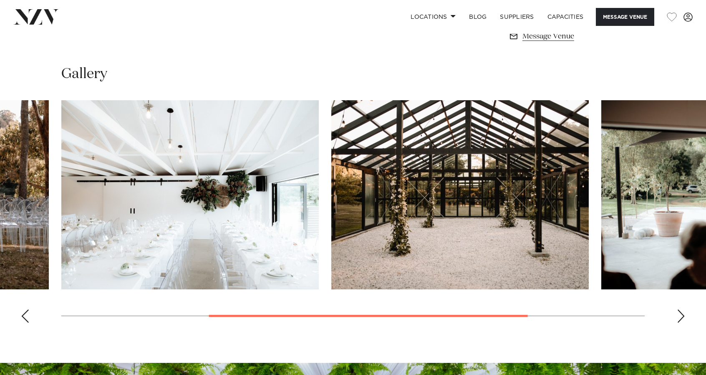
click at [682, 316] on div "Next slide" at bounding box center [681, 315] width 8 height 13
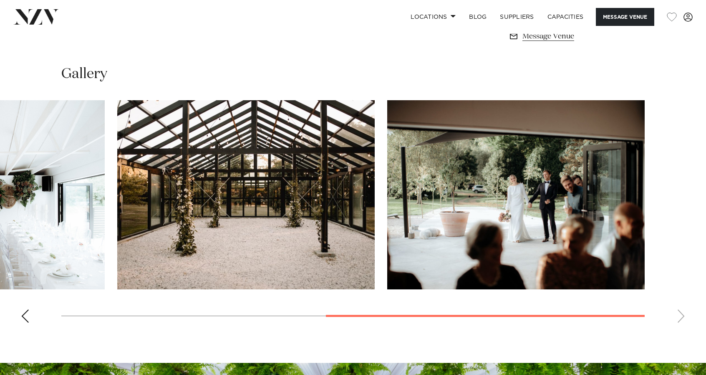
click at [682, 316] on swiper-container at bounding box center [353, 214] width 706 height 229
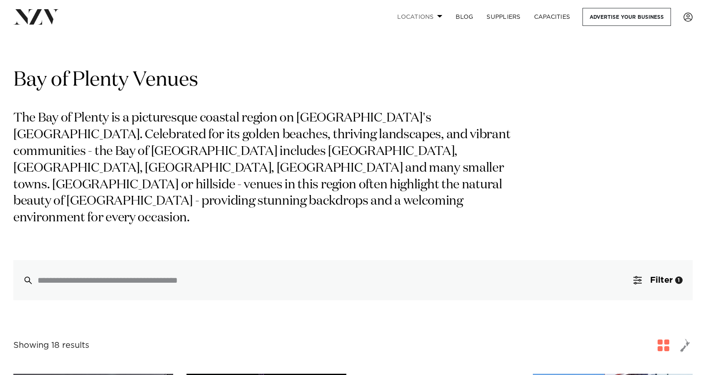
click at [441, 17] on span at bounding box center [439, 16] width 5 height 3
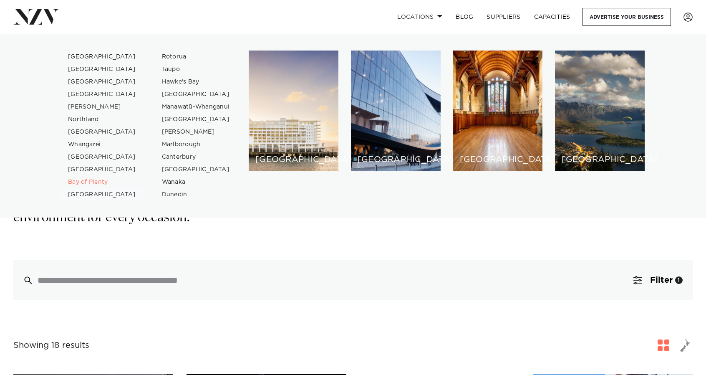
click at [74, 195] on link "[GEOGRAPHIC_DATA]" at bounding box center [101, 194] width 81 height 13
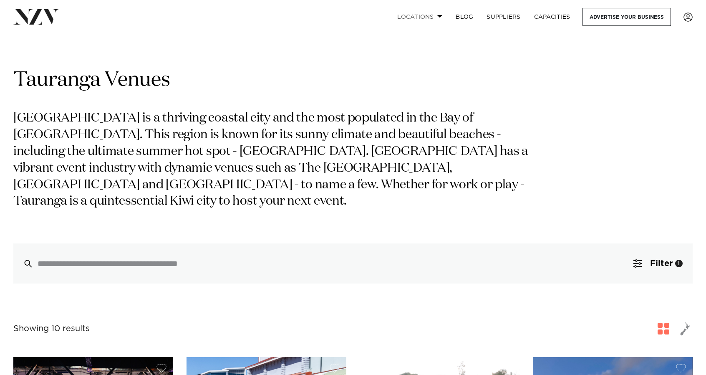
click at [437, 18] on link "Locations" at bounding box center [420, 17] width 58 height 18
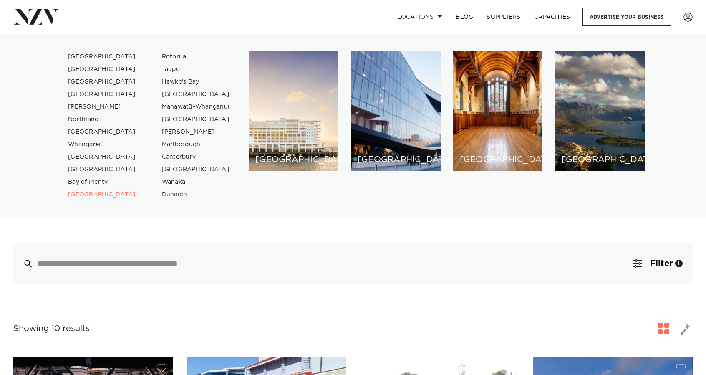
click at [167, 56] on link "Rotorua" at bounding box center [195, 57] width 81 height 13
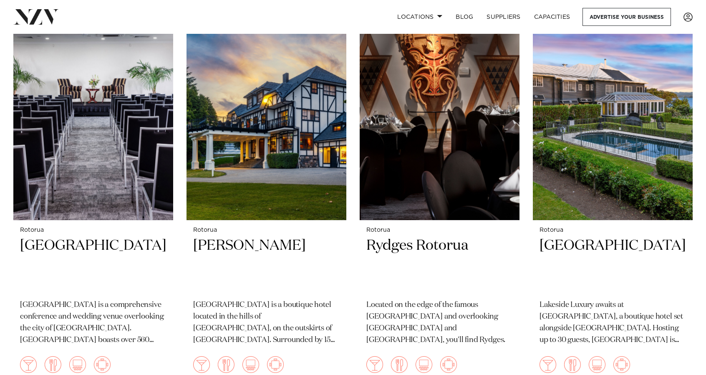
scroll to position [335, 0]
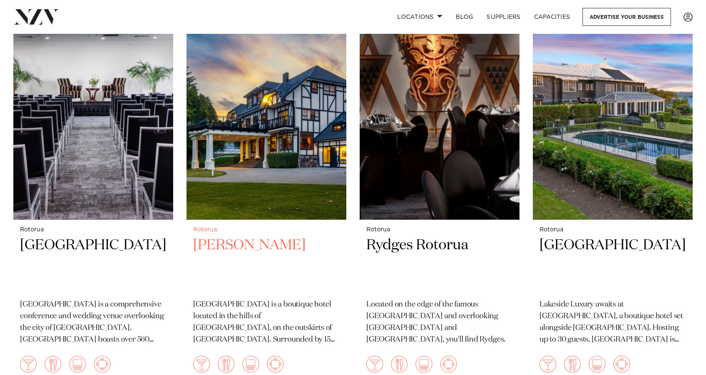
click at [244, 236] on h2 "Hana Lodge" at bounding box center [266, 264] width 146 height 56
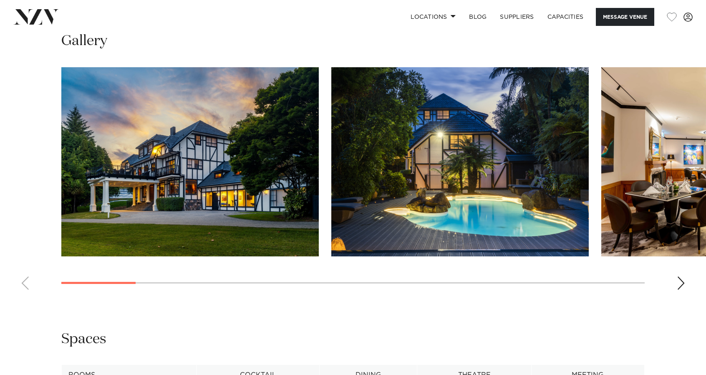
scroll to position [780, 0]
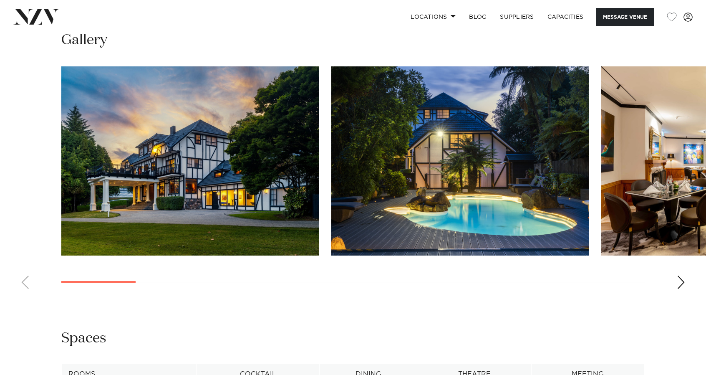
click at [682, 282] on div "Next slide" at bounding box center [681, 281] width 8 height 13
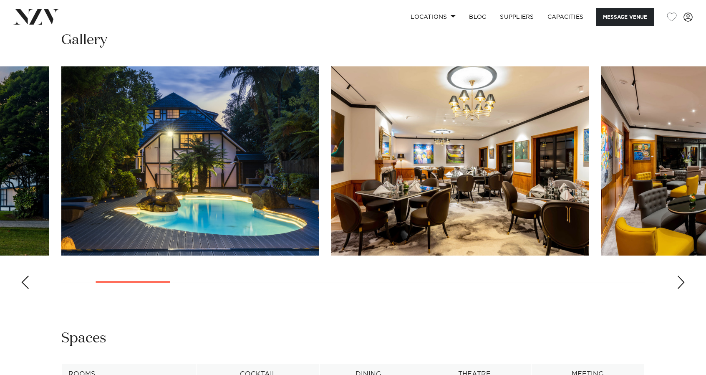
click at [682, 282] on div "Next slide" at bounding box center [681, 281] width 8 height 13
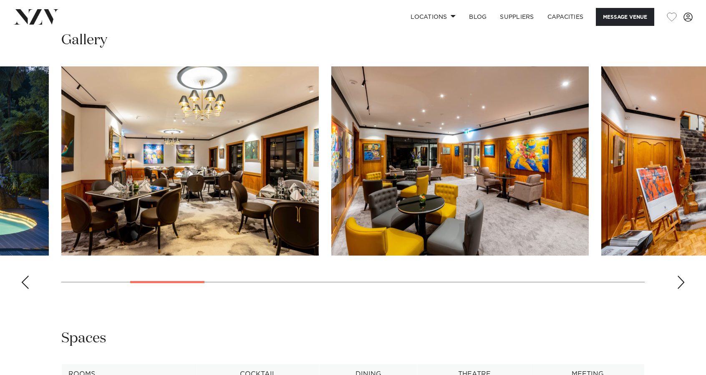
click at [682, 282] on div "Next slide" at bounding box center [681, 281] width 8 height 13
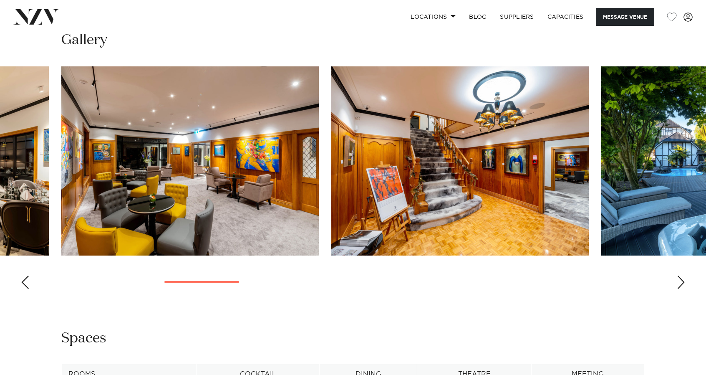
click at [682, 282] on div "Next slide" at bounding box center [681, 281] width 8 height 13
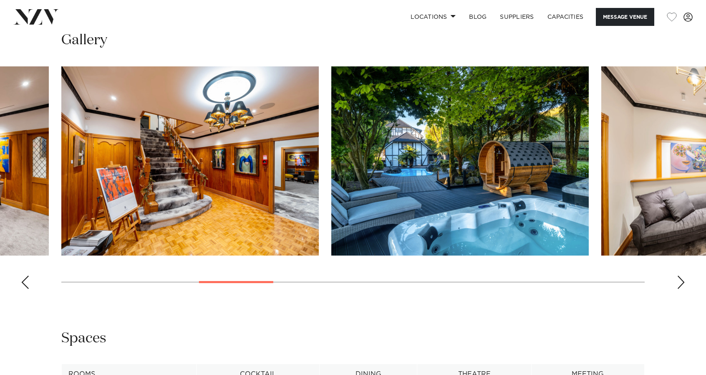
click at [682, 282] on div "Next slide" at bounding box center [681, 281] width 8 height 13
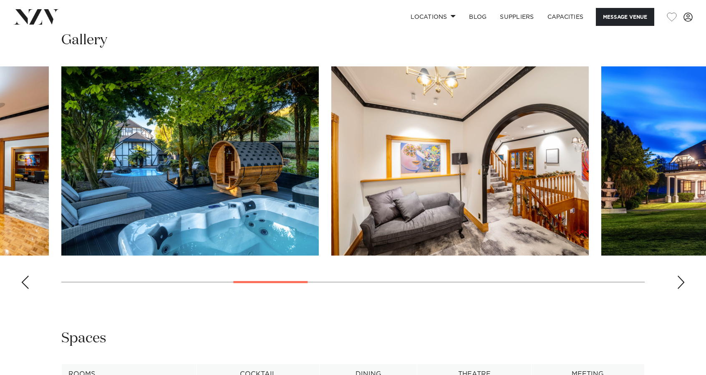
click at [682, 282] on div "Next slide" at bounding box center [681, 281] width 8 height 13
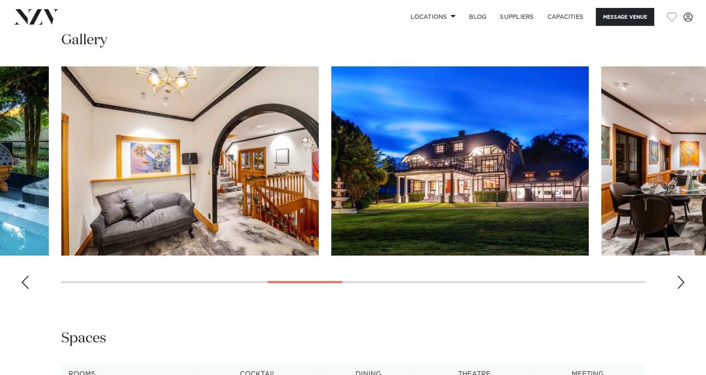
click at [682, 282] on div "Next slide" at bounding box center [681, 281] width 8 height 13
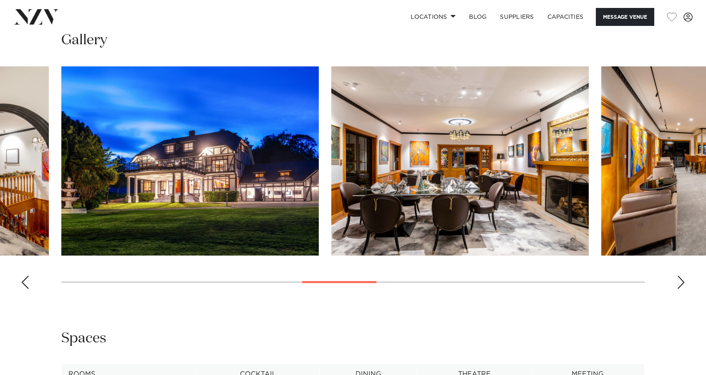
click at [682, 282] on div "Next slide" at bounding box center [681, 281] width 8 height 13
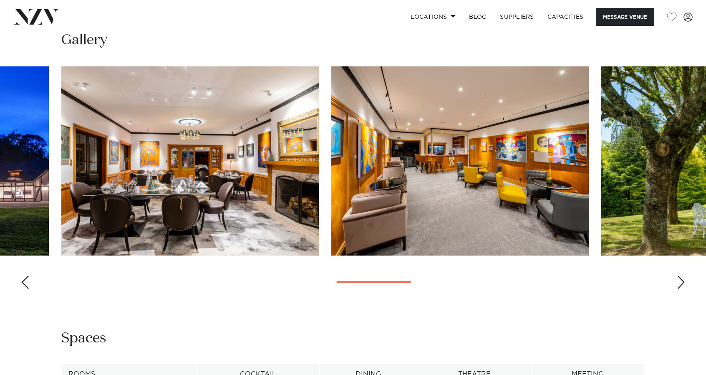
click at [682, 282] on div "Next slide" at bounding box center [681, 281] width 8 height 13
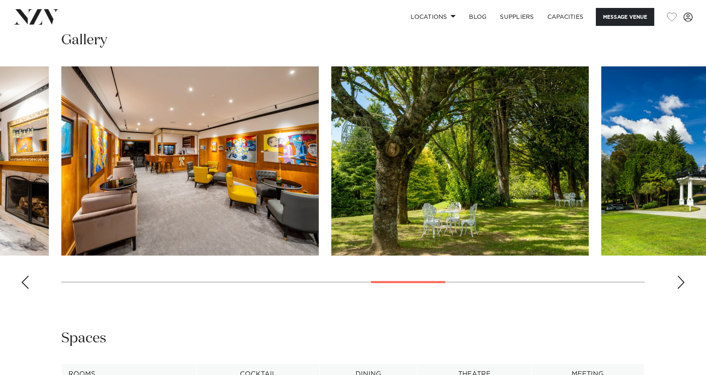
click at [682, 282] on div "Next slide" at bounding box center [681, 281] width 8 height 13
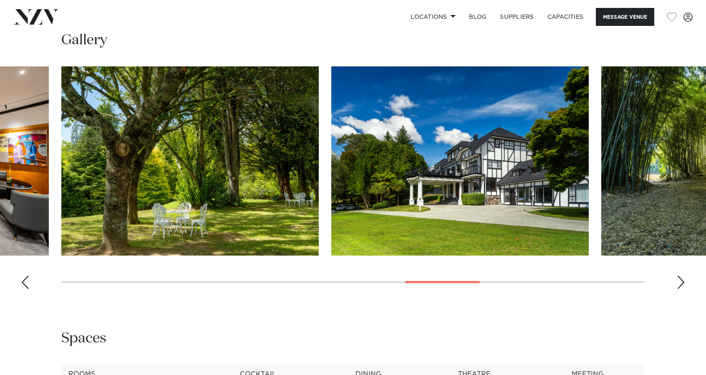
click at [682, 282] on div "Next slide" at bounding box center [681, 281] width 8 height 13
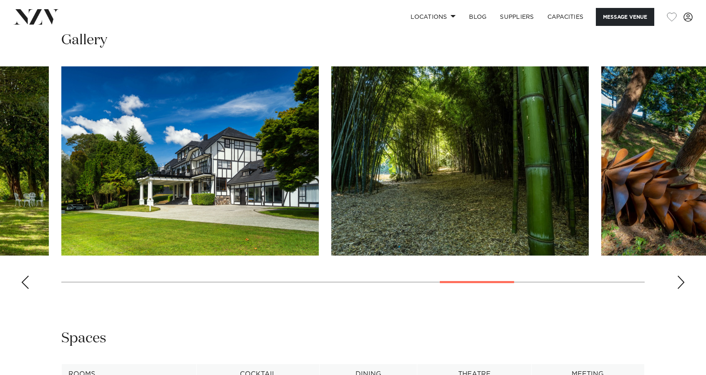
click at [682, 282] on div "Next slide" at bounding box center [681, 281] width 8 height 13
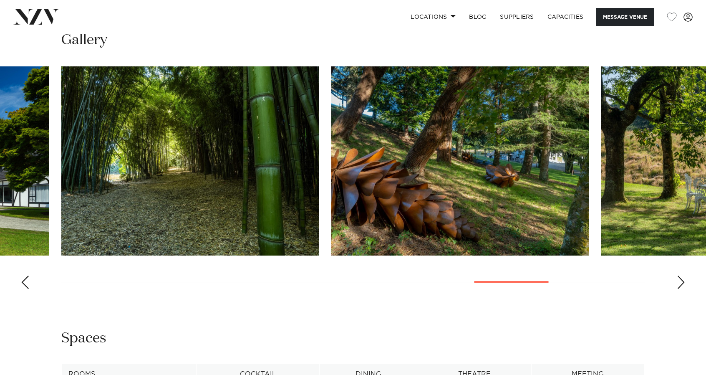
click at [682, 282] on div "Next slide" at bounding box center [681, 281] width 8 height 13
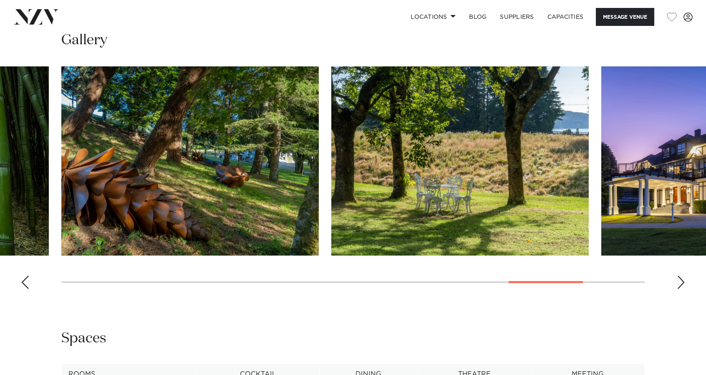
click at [682, 282] on div "Next slide" at bounding box center [681, 281] width 8 height 13
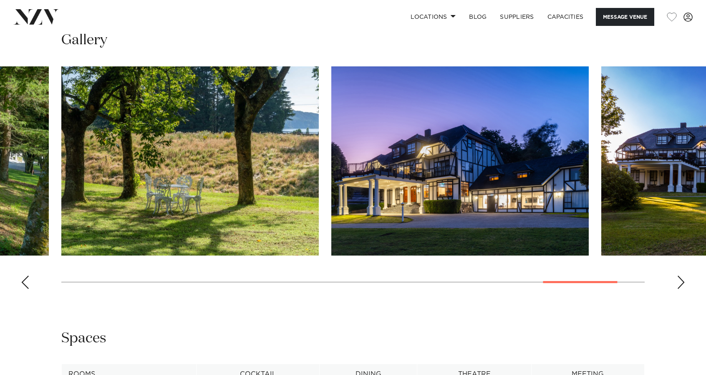
click at [682, 282] on div "Next slide" at bounding box center [681, 281] width 8 height 13
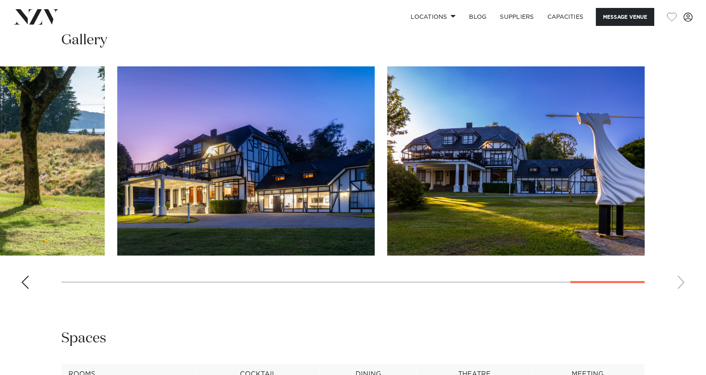
click at [682, 282] on swiper-container at bounding box center [353, 180] width 706 height 229
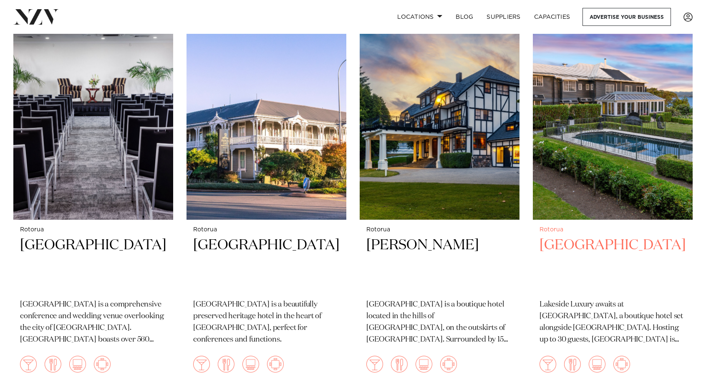
click at [632, 236] on h2 "Black Swan Lakeside Boutique Hotel" at bounding box center [613, 264] width 146 height 56
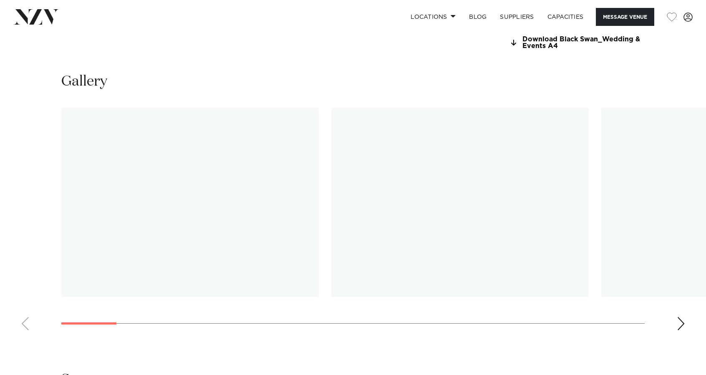
scroll to position [773, 0]
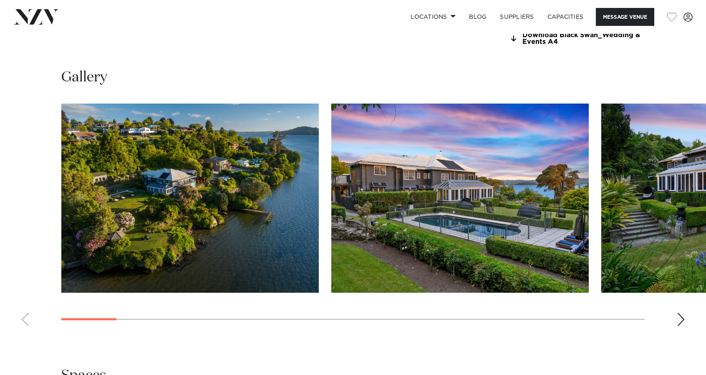
click at [682, 316] on div "Next slide" at bounding box center [681, 319] width 8 height 13
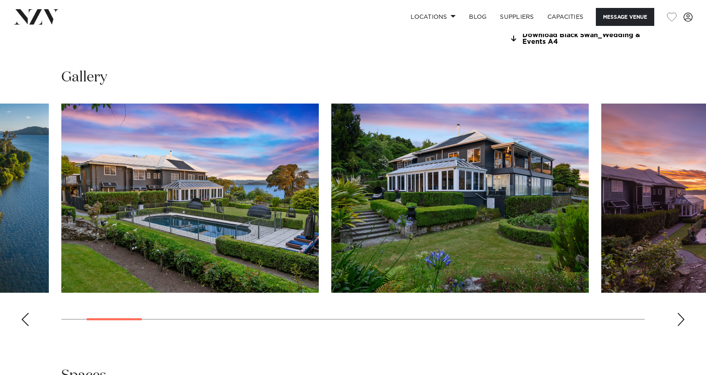
click at [682, 316] on div "Next slide" at bounding box center [681, 319] width 8 height 13
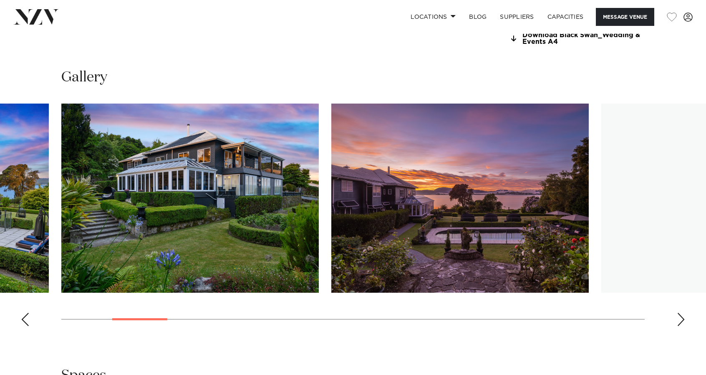
click at [682, 316] on div "Next slide" at bounding box center [681, 319] width 8 height 13
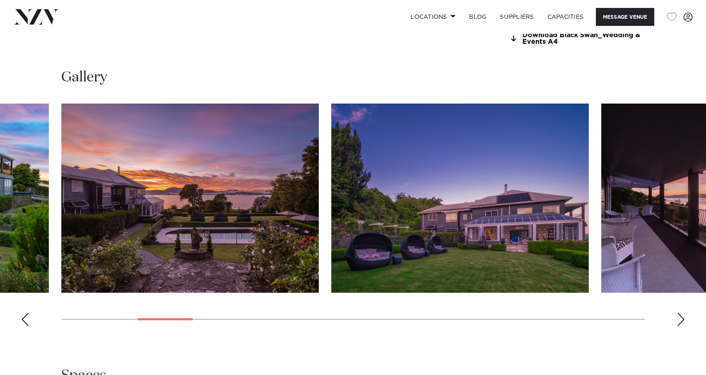
click at [682, 316] on div "Next slide" at bounding box center [681, 319] width 8 height 13
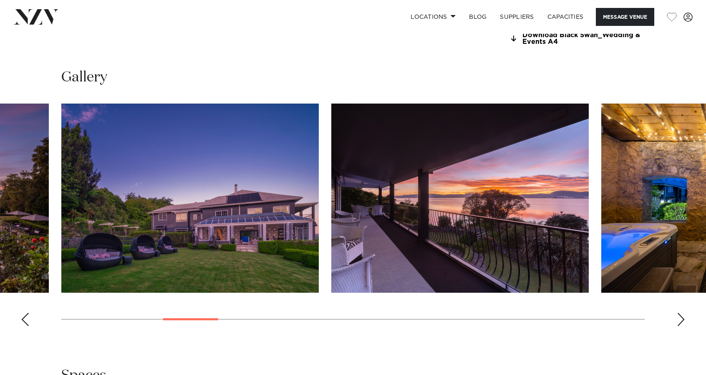
click at [682, 316] on div "Next slide" at bounding box center [681, 319] width 8 height 13
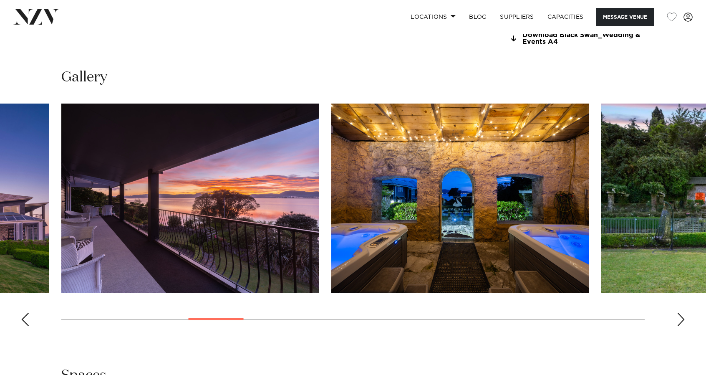
click at [682, 316] on div "Next slide" at bounding box center [681, 319] width 8 height 13
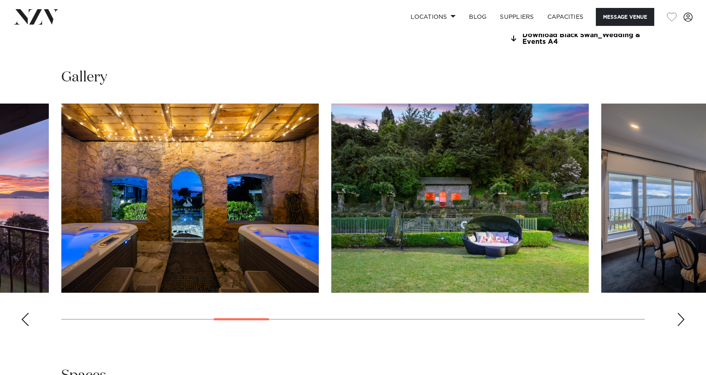
click at [682, 316] on div "Next slide" at bounding box center [681, 319] width 8 height 13
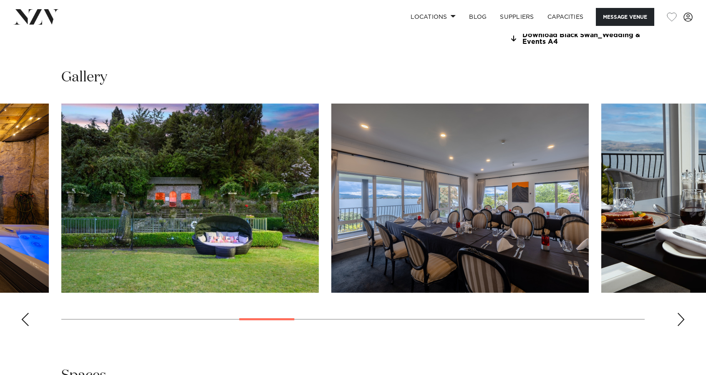
click at [682, 316] on div "Next slide" at bounding box center [681, 319] width 8 height 13
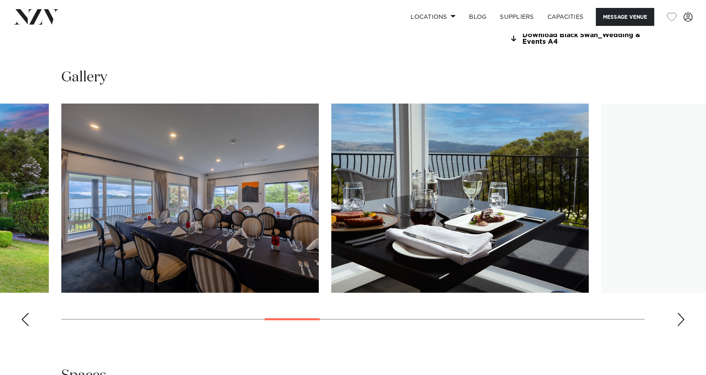
click at [682, 316] on div "Next slide" at bounding box center [681, 319] width 8 height 13
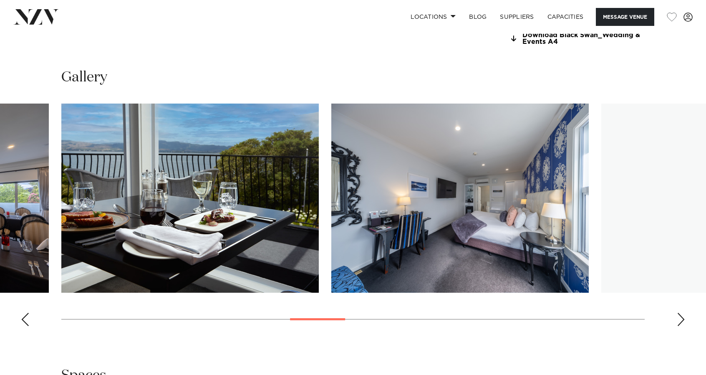
click at [682, 316] on div "Next slide" at bounding box center [681, 319] width 8 height 13
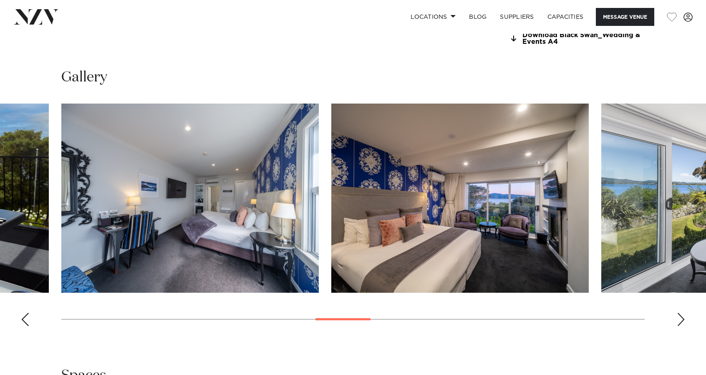
click at [682, 316] on div "Next slide" at bounding box center [681, 319] width 8 height 13
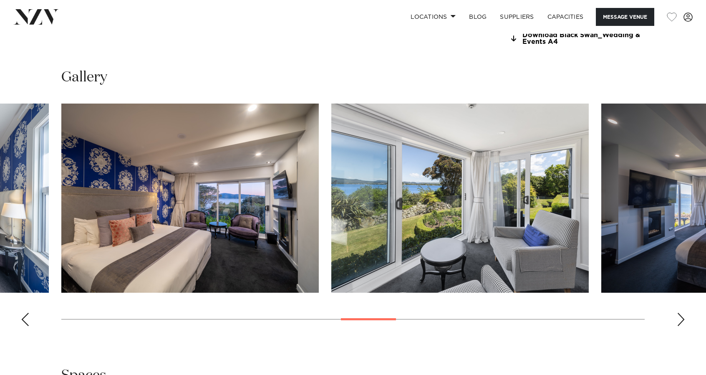
click at [682, 316] on div "Next slide" at bounding box center [681, 319] width 8 height 13
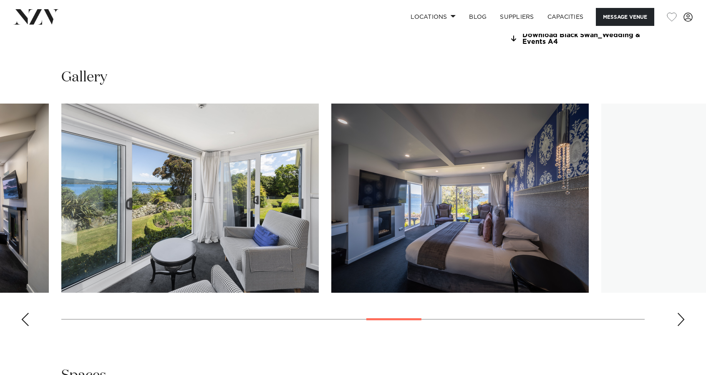
click at [682, 316] on div "Next slide" at bounding box center [681, 319] width 8 height 13
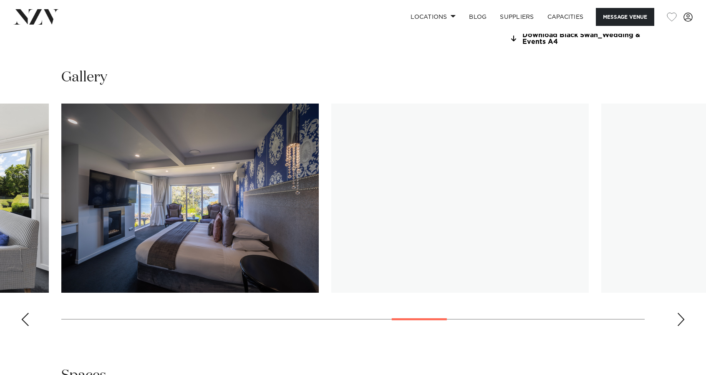
click at [682, 316] on div "Next slide" at bounding box center [681, 319] width 8 height 13
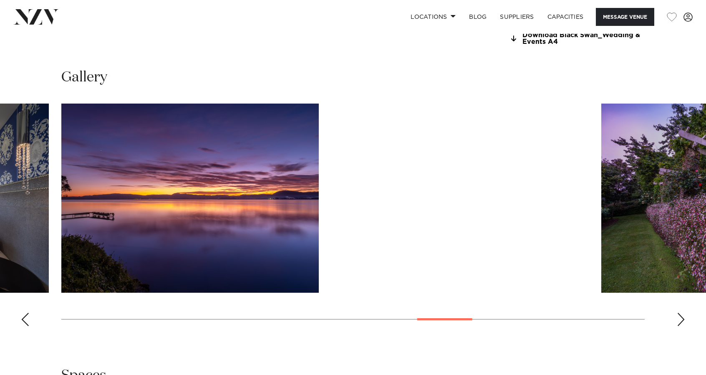
click at [682, 316] on div "Next slide" at bounding box center [681, 319] width 8 height 13
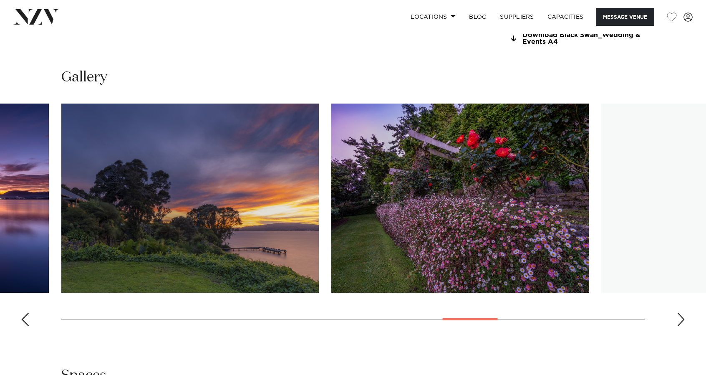
click at [682, 316] on div "Next slide" at bounding box center [681, 319] width 8 height 13
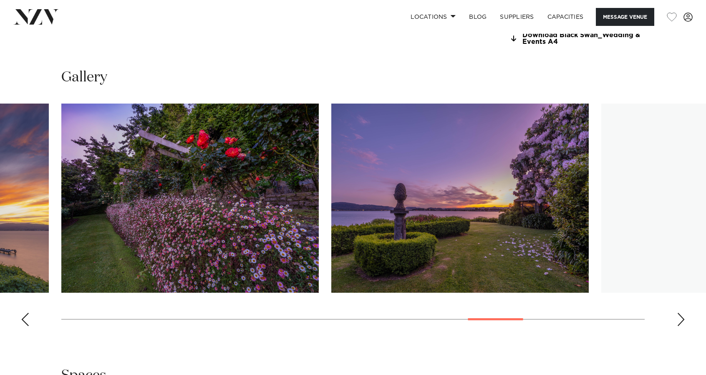
click at [682, 316] on div "Next slide" at bounding box center [681, 319] width 8 height 13
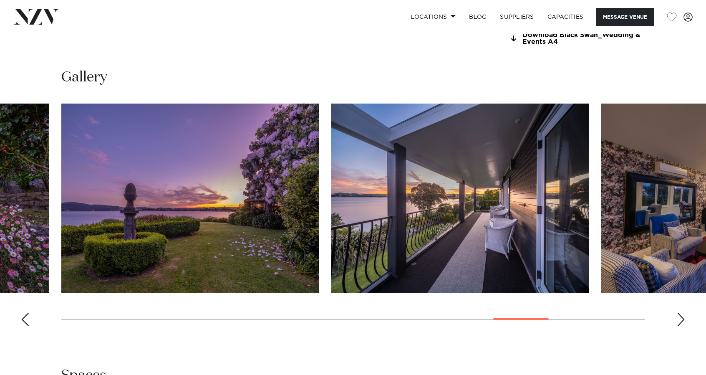
click at [682, 316] on div "Next slide" at bounding box center [681, 319] width 8 height 13
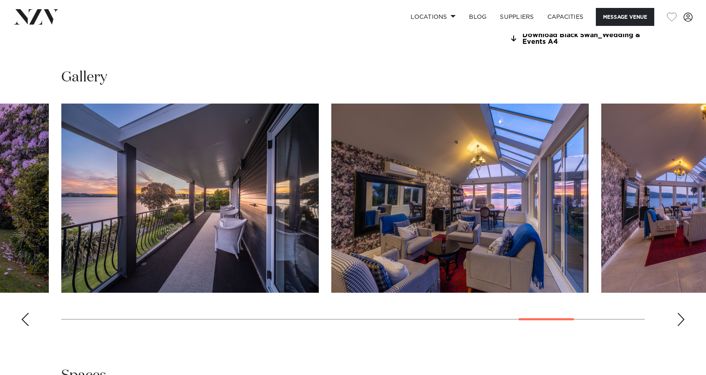
click at [682, 316] on div "Next slide" at bounding box center [681, 319] width 8 height 13
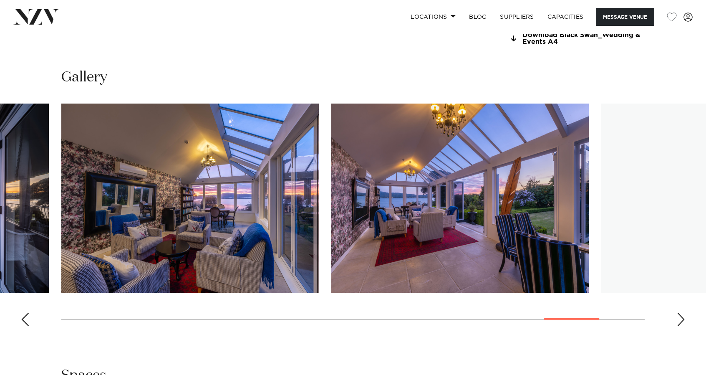
click at [682, 316] on div "Next slide" at bounding box center [681, 319] width 8 height 13
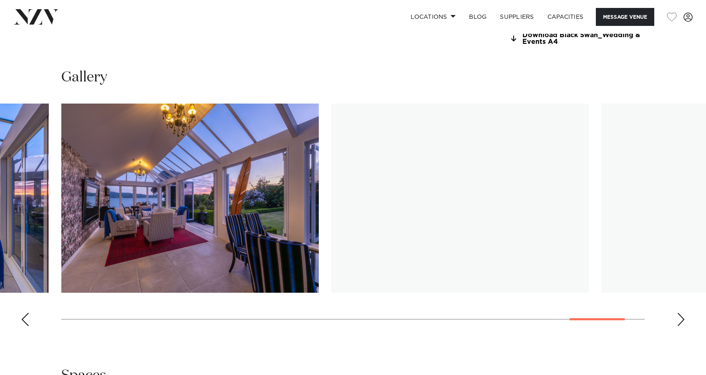
click at [682, 316] on div "Next slide" at bounding box center [681, 319] width 8 height 13
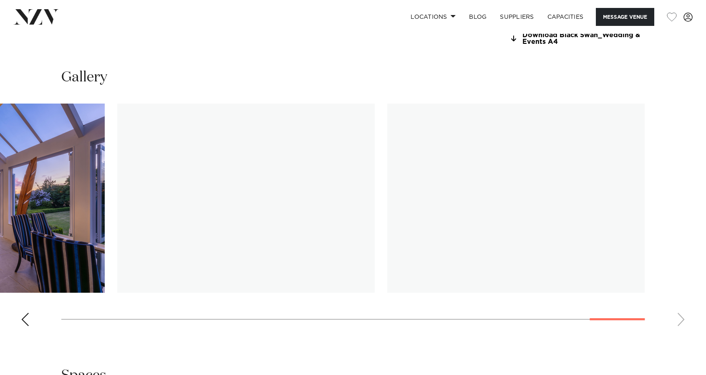
click at [682, 316] on swiper-container at bounding box center [353, 218] width 706 height 229
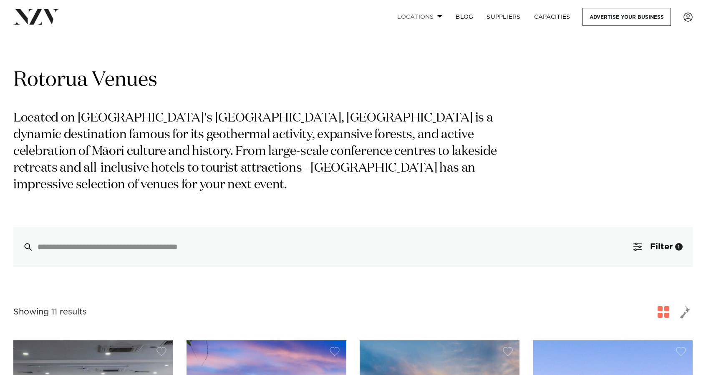
click at [438, 19] on link "Locations" at bounding box center [420, 17] width 58 height 18
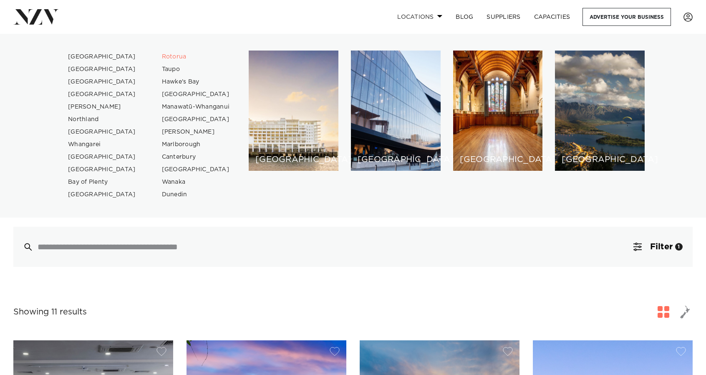
click at [440, 16] on span at bounding box center [439, 16] width 5 height 3
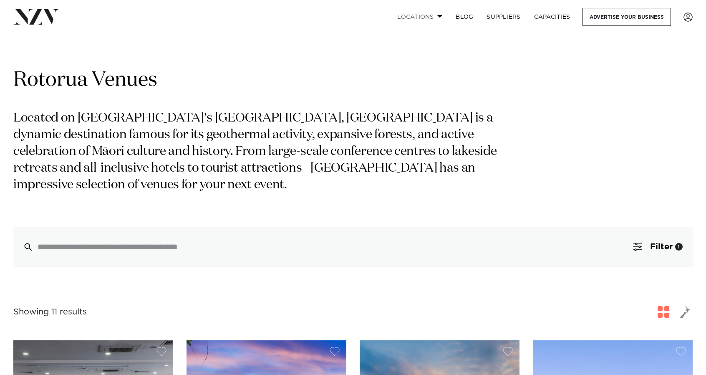
click at [440, 16] on span at bounding box center [439, 16] width 5 height 3
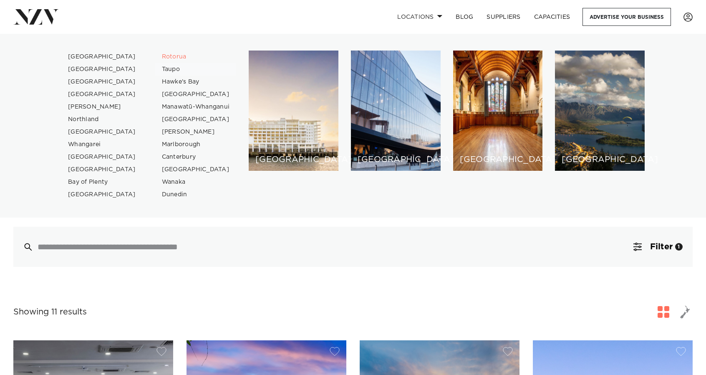
click at [171, 69] on link "Taupo" at bounding box center [195, 69] width 81 height 13
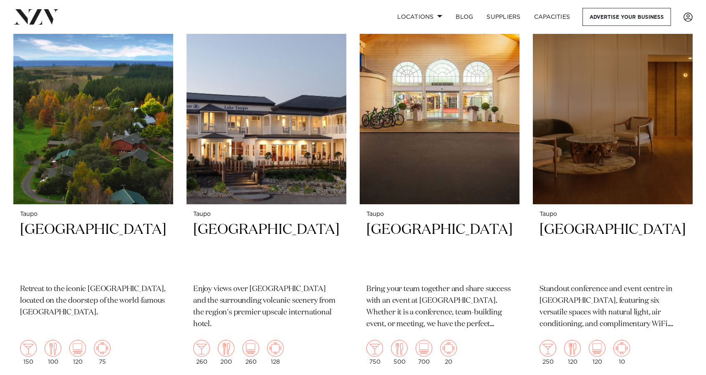
scroll to position [372, 0]
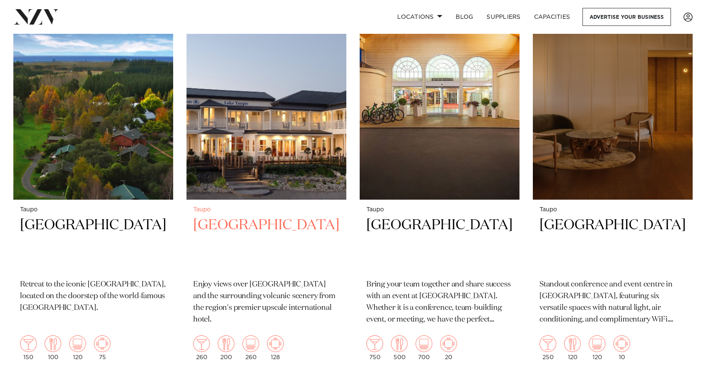
click at [253, 223] on h2 "Hilton Lake Taupo" at bounding box center [266, 244] width 146 height 56
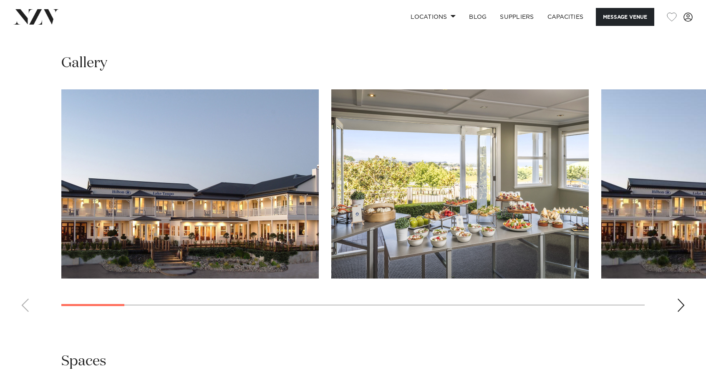
scroll to position [807, 0]
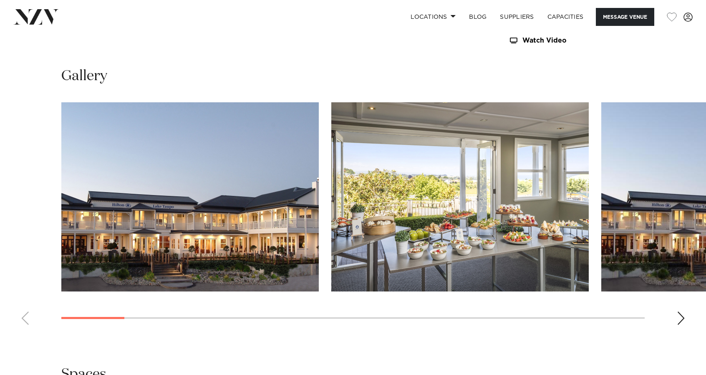
click at [682, 318] on div "Next slide" at bounding box center [681, 317] width 8 height 13
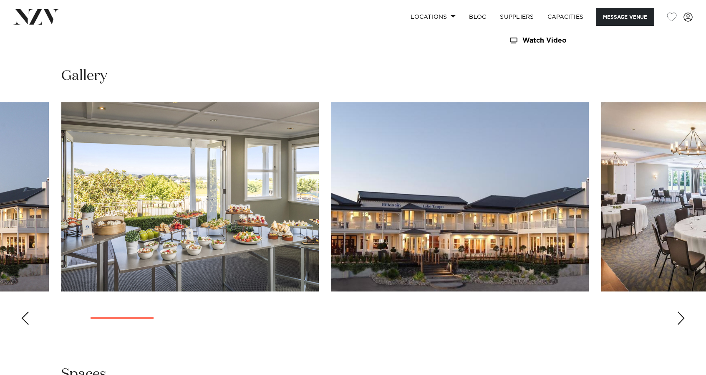
click at [682, 318] on div "Next slide" at bounding box center [681, 317] width 8 height 13
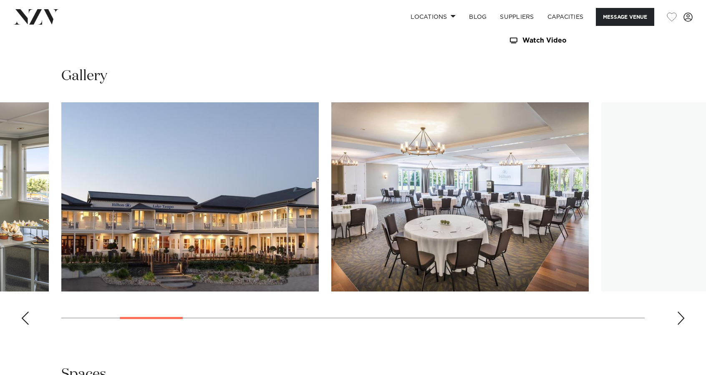
click at [682, 318] on div "Next slide" at bounding box center [681, 317] width 8 height 13
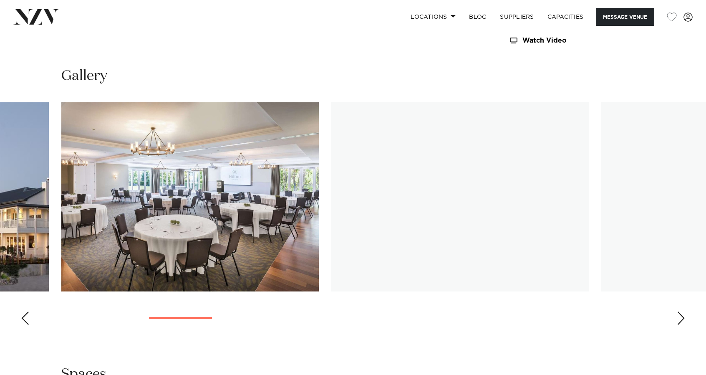
click at [682, 318] on div "Next slide" at bounding box center [681, 317] width 8 height 13
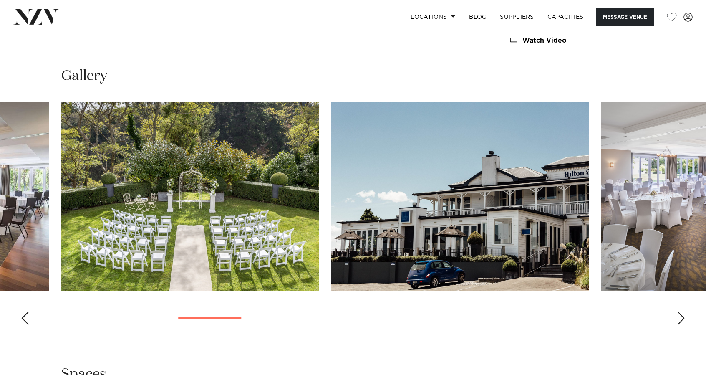
click at [682, 318] on div "Next slide" at bounding box center [681, 317] width 8 height 13
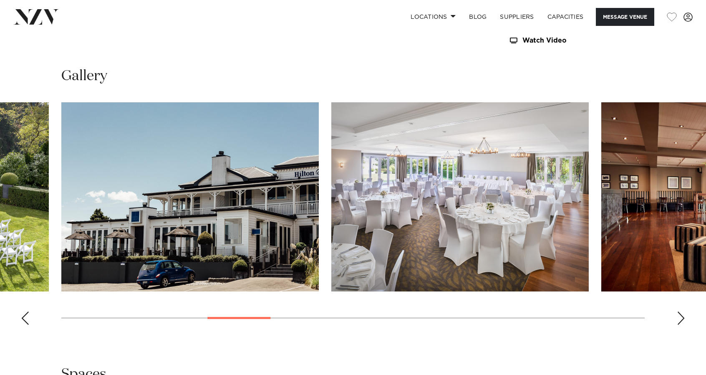
click at [682, 318] on div "Next slide" at bounding box center [681, 317] width 8 height 13
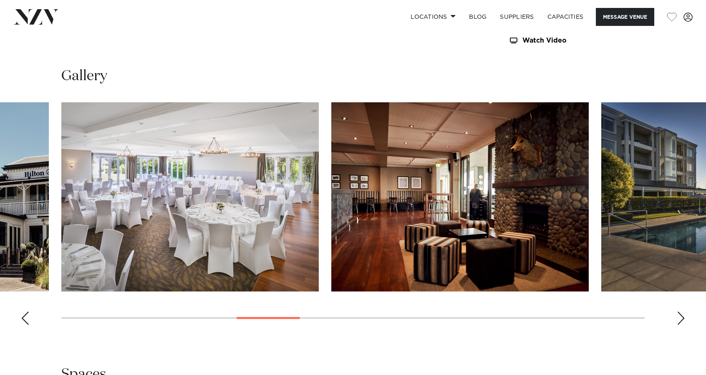
click at [682, 318] on div "Next slide" at bounding box center [681, 317] width 8 height 13
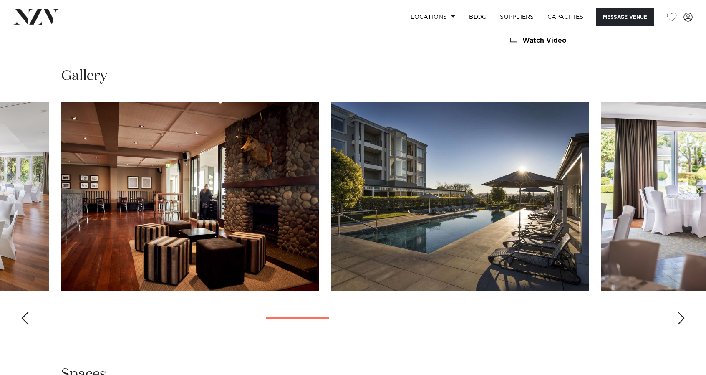
click at [682, 318] on div "Next slide" at bounding box center [681, 317] width 8 height 13
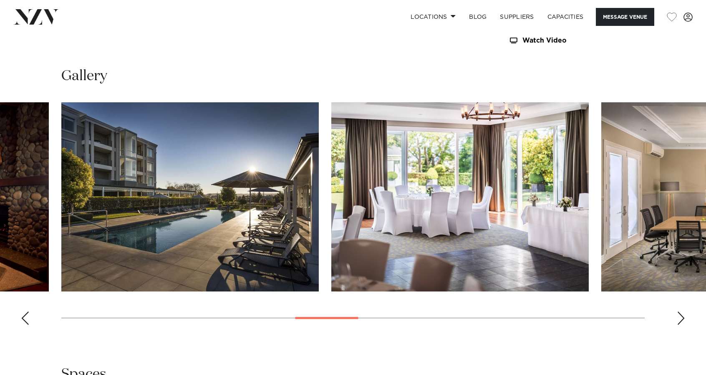
click at [682, 318] on div "Next slide" at bounding box center [681, 317] width 8 height 13
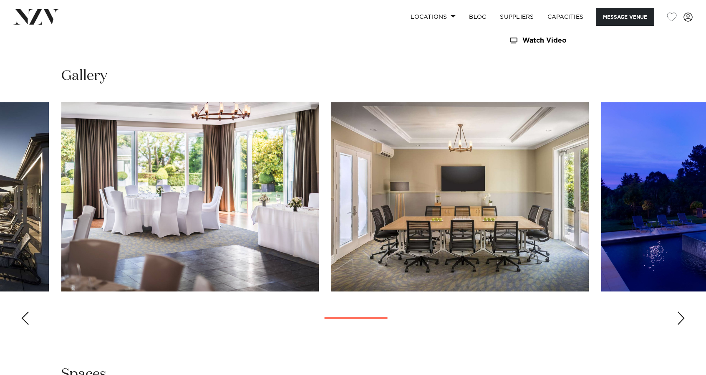
click at [682, 318] on div "Next slide" at bounding box center [681, 317] width 8 height 13
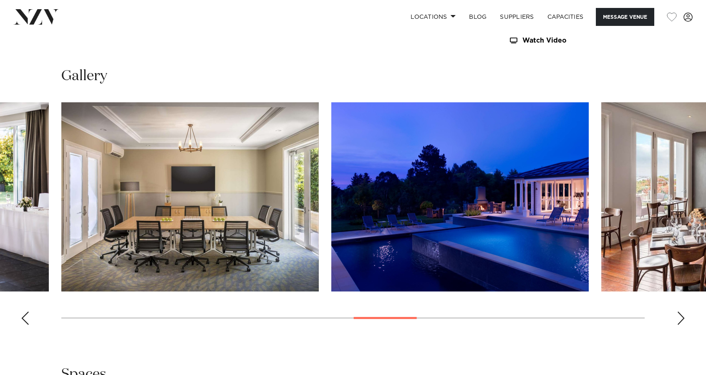
click at [682, 318] on div "Next slide" at bounding box center [681, 317] width 8 height 13
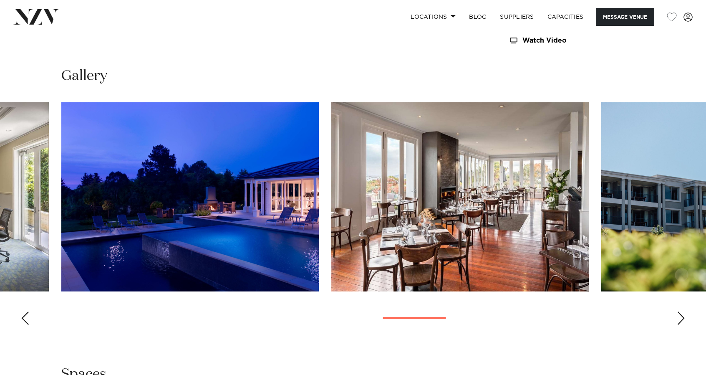
click at [682, 318] on div "Next slide" at bounding box center [681, 317] width 8 height 13
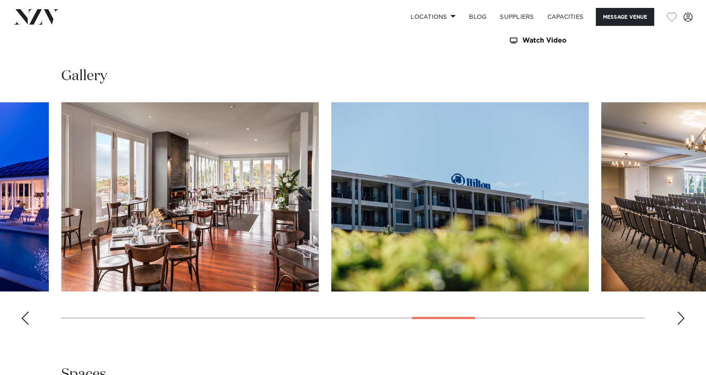
click at [682, 318] on div "Next slide" at bounding box center [681, 317] width 8 height 13
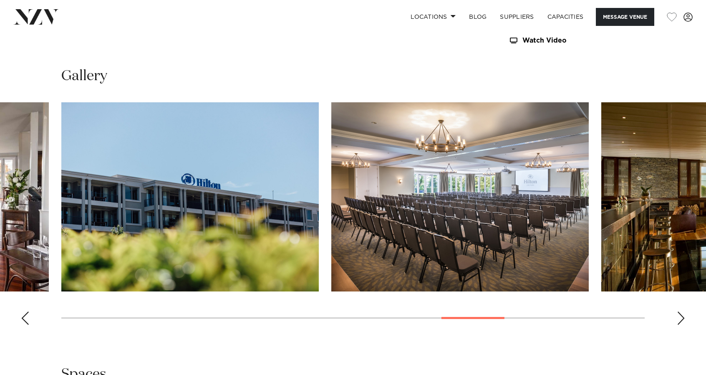
click at [682, 318] on div "Next slide" at bounding box center [681, 317] width 8 height 13
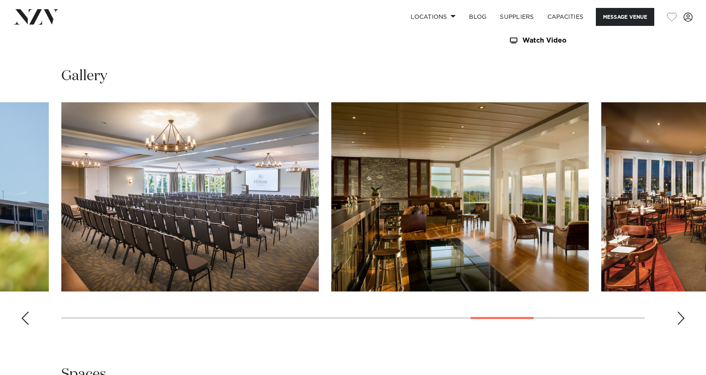
click at [682, 318] on div "Next slide" at bounding box center [681, 317] width 8 height 13
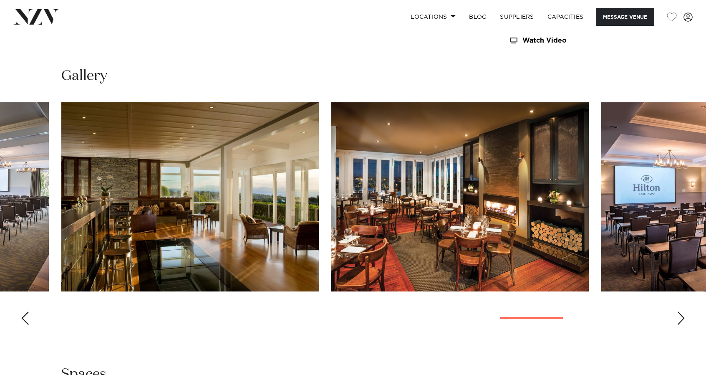
click at [682, 318] on div "Next slide" at bounding box center [681, 317] width 8 height 13
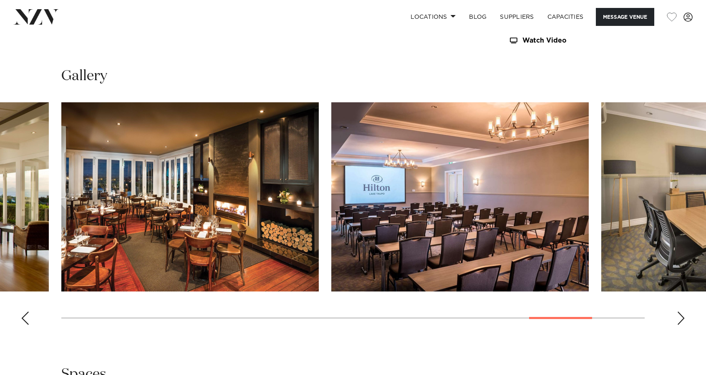
click at [682, 318] on div "Next slide" at bounding box center [681, 317] width 8 height 13
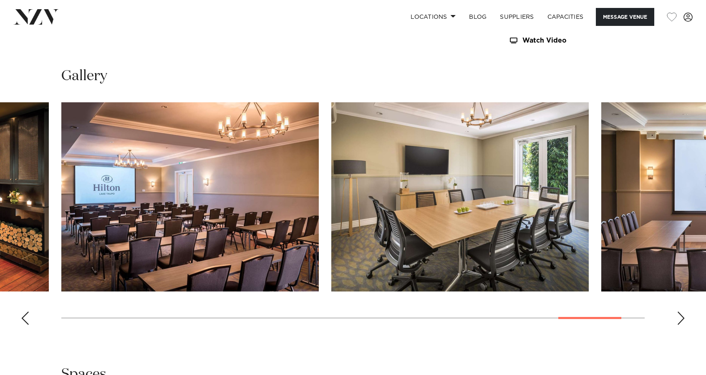
click at [682, 318] on div "Next slide" at bounding box center [681, 317] width 8 height 13
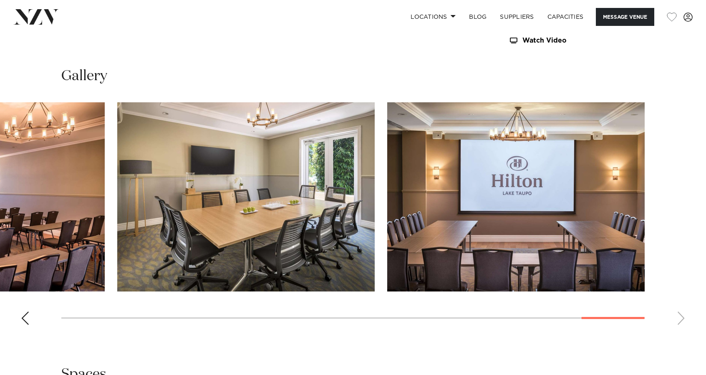
click at [682, 318] on swiper-container at bounding box center [353, 216] width 706 height 229
click at [26, 319] on div "Previous slide" at bounding box center [25, 317] width 8 height 13
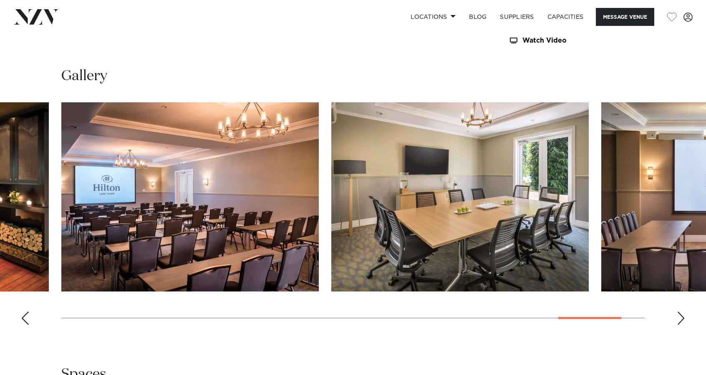
click at [26, 319] on div "Previous slide" at bounding box center [25, 317] width 8 height 13
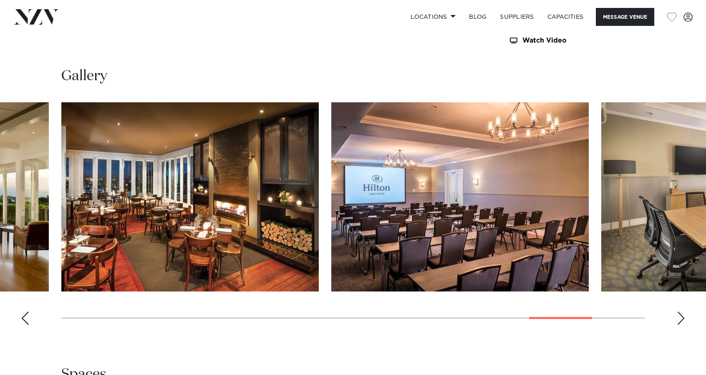
click at [26, 319] on div "Previous slide" at bounding box center [25, 317] width 8 height 13
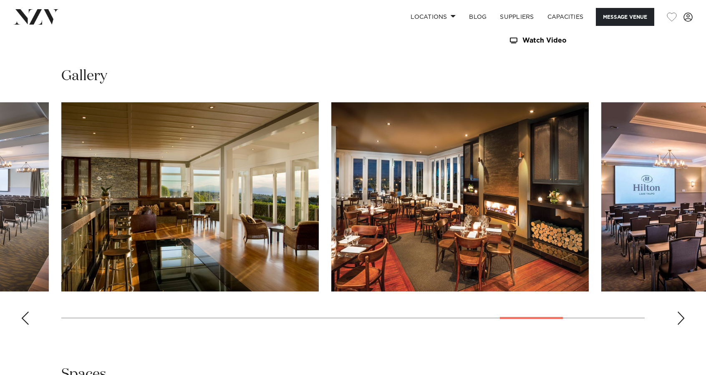
click at [26, 319] on div "Previous slide" at bounding box center [25, 317] width 8 height 13
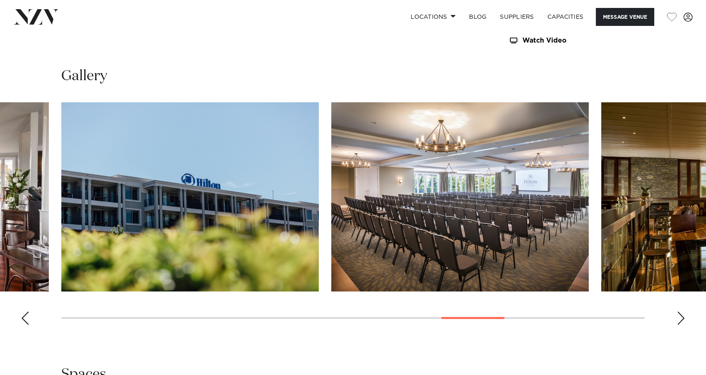
click at [26, 319] on div "Previous slide" at bounding box center [25, 317] width 8 height 13
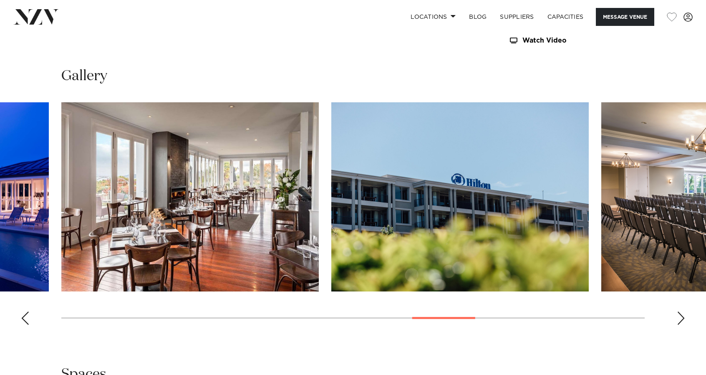
click at [26, 319] on div "Previous slide" at bounding box center [25, 317] width 8 height 13
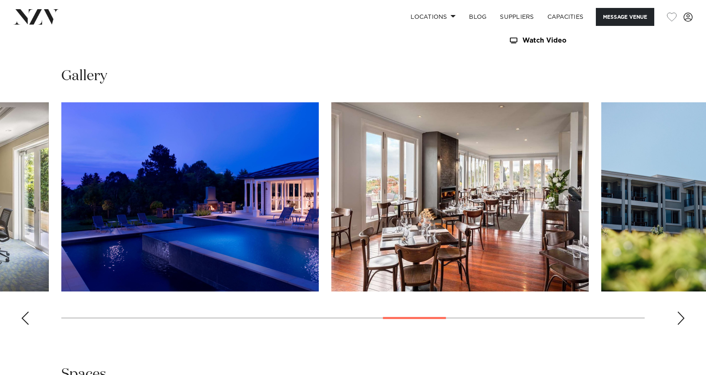
click at [26, 319] on div "Previous slide" at bounding box center [25, 317] width 8 height 13
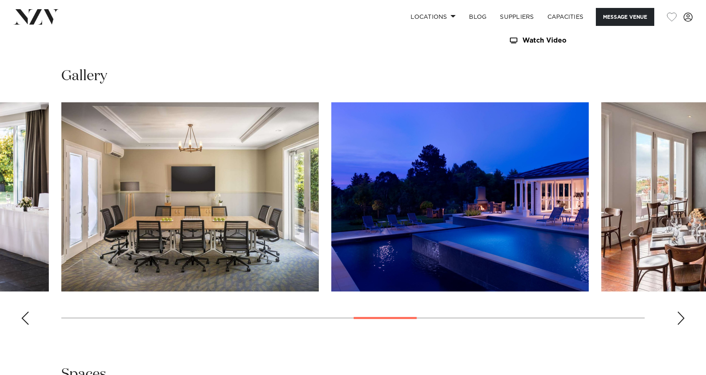
click at [26, 319] on div "Previous slide" at bounding box center [25, 317] width 8 height 13
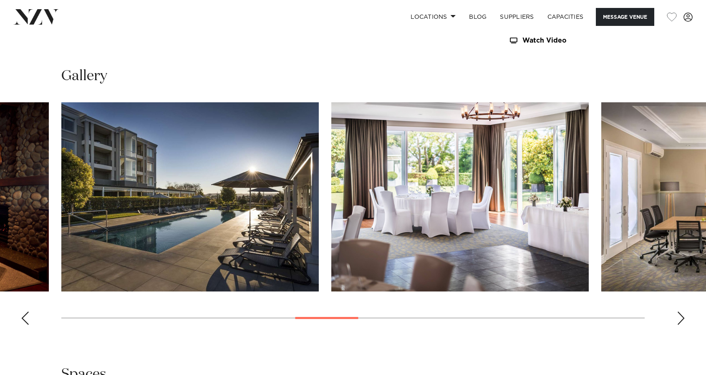
click at [26, 319] on div "Previous slide" at bounding box center [25, 317] width 8 height 13
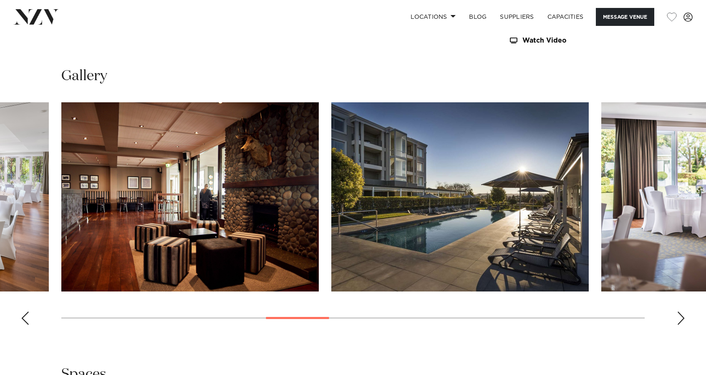
click at [26, 319] on div "Previous slide" at bounding box center [25, 317] width 8 height 13
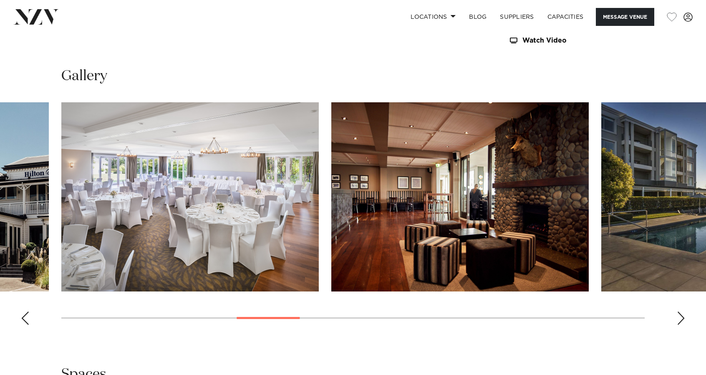
click at [26, 319] on div "Previous slide" at bounding box center [25, 317] width 8 height 13
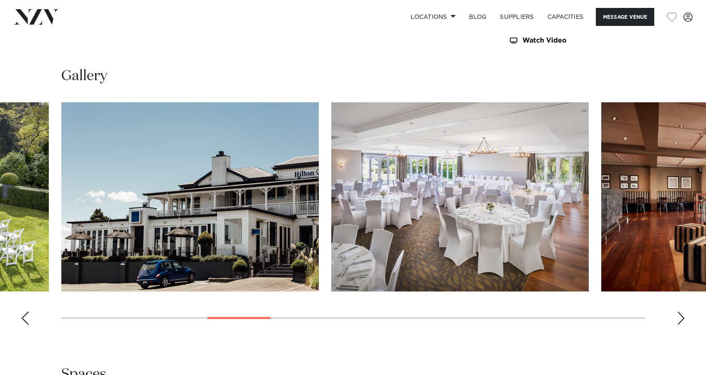
click at [26, 319] on div "Previous slide" at bounding box center [25, 317] width 8 height 13
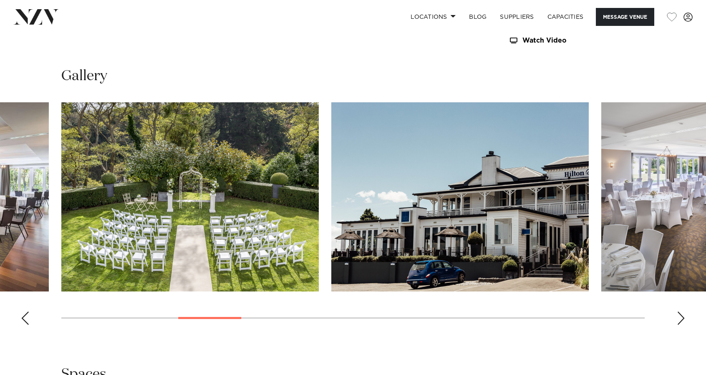
click at [26, 319] on div "Previous slide" at bounding box center [25, 317] width 8 height 13
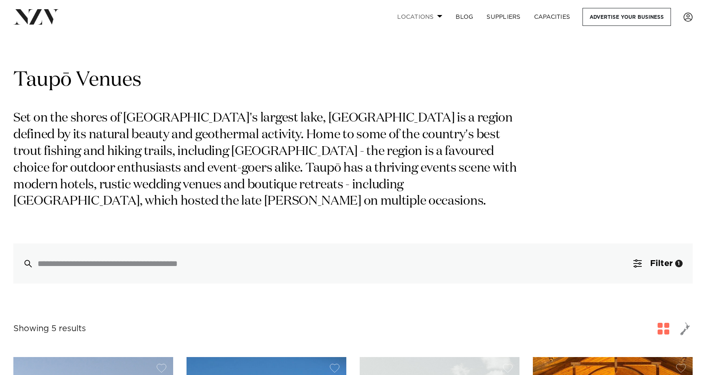
click at [437, 19] on link "Locations" at bounding box center [420, 17] width 58 height 18
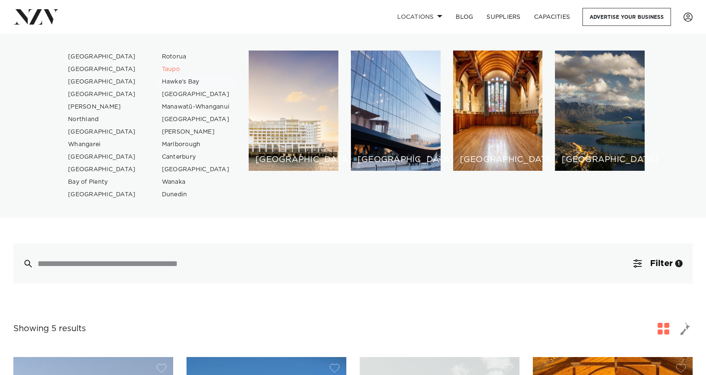
click at [181, 81] on link "Hawke's Bay" at bounding box center [195, 82] width 81 height 13
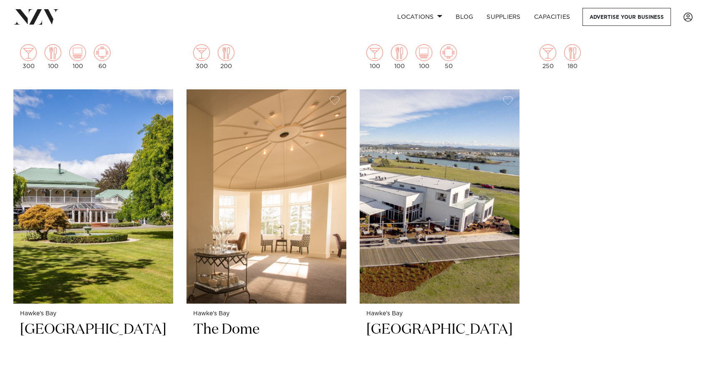
scroll to position [1473, 0]
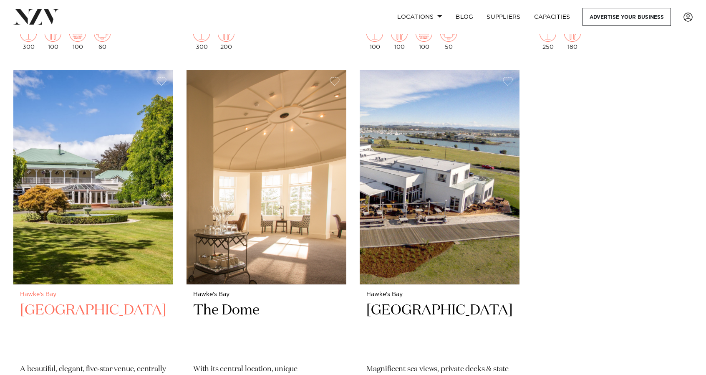
click at [95, 301] on h2 "[GEOGRAPHIC_DATA]" at bounding box center [93, 329] width 146 height 56
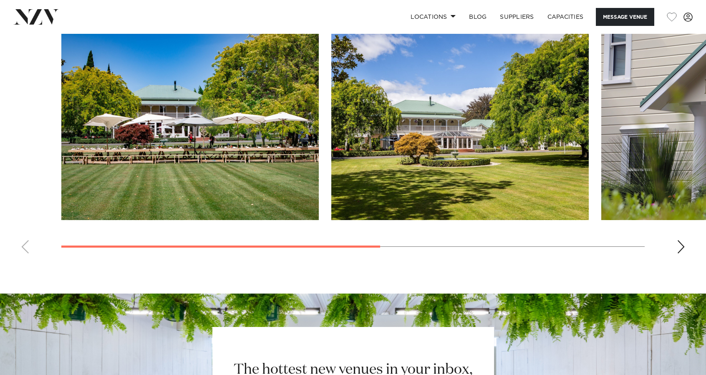
scroll to position [680, 0]
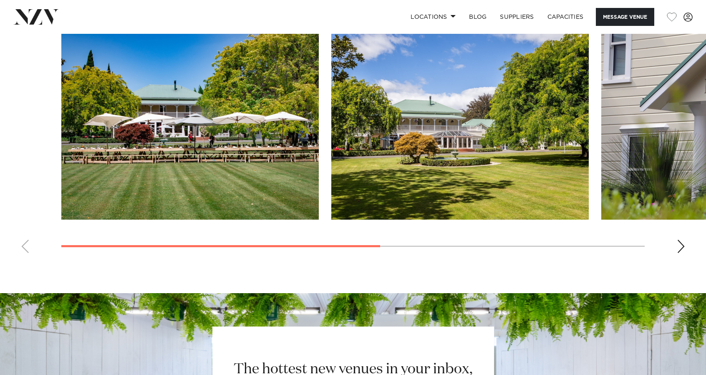
click at [682, 253] on div "Next slide" at bounding box center [681, 246] width 8 height 13
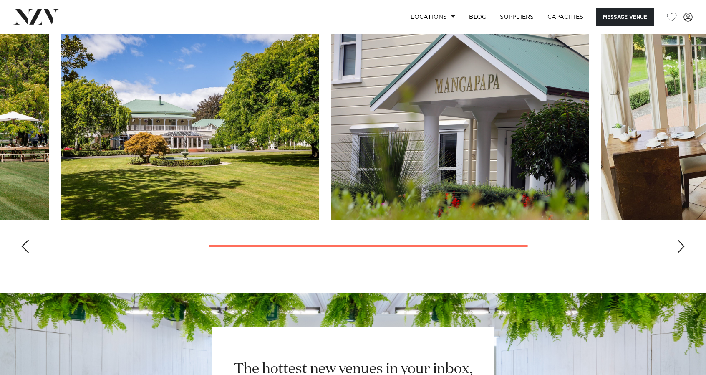
click at [682, 253] on div "Next slide" at bounding box center [681, 246] width 8 height 13
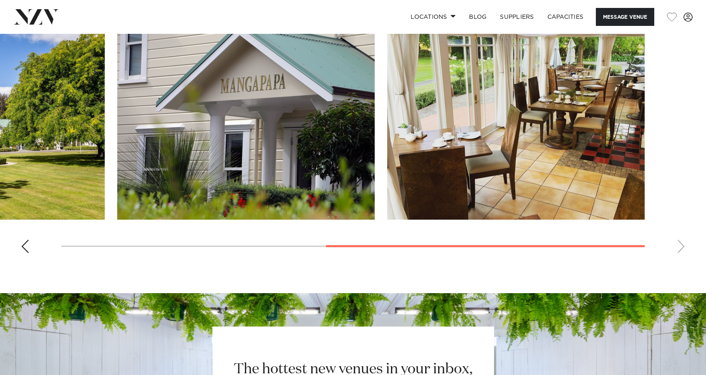
click at [682, 260] on swiper-container at bounding box center [353, 144] width 706 height 229
click at [24, 253] on div "Previous slide" at bounding box center [25, 246] width 8 height 13
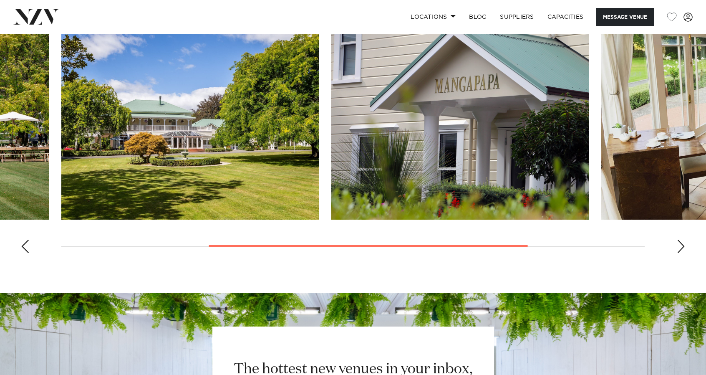
click at [24, 253] on div "Previous slide" at bounding box center [25, 246] width 8 height 13
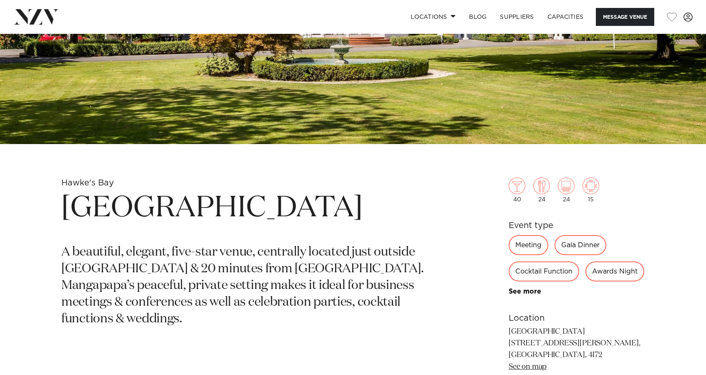
scroll to position [154, 0]
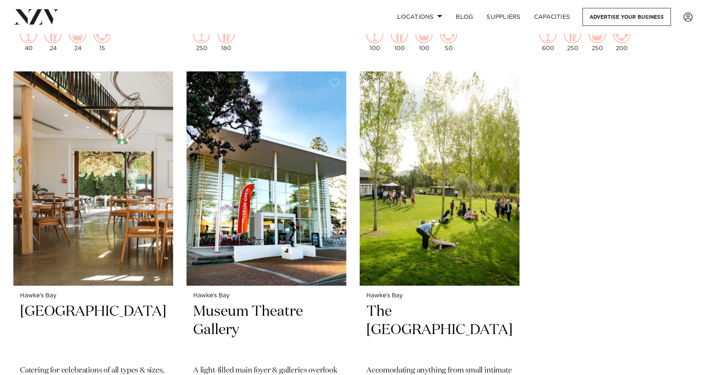
scroll to position [1473, 0]
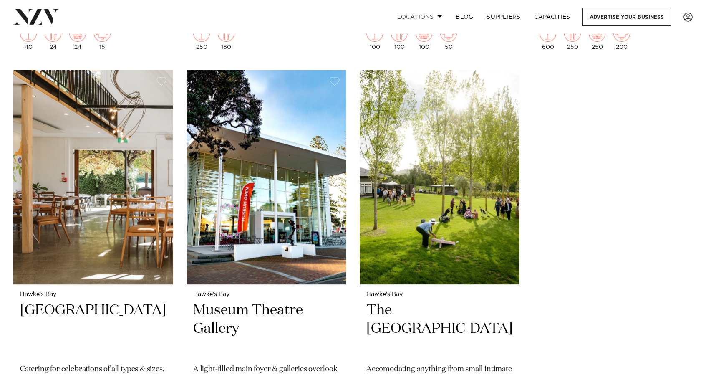
click at [442, 16] on link "Locations" at bounding box center [420, 17] width 58 height 18
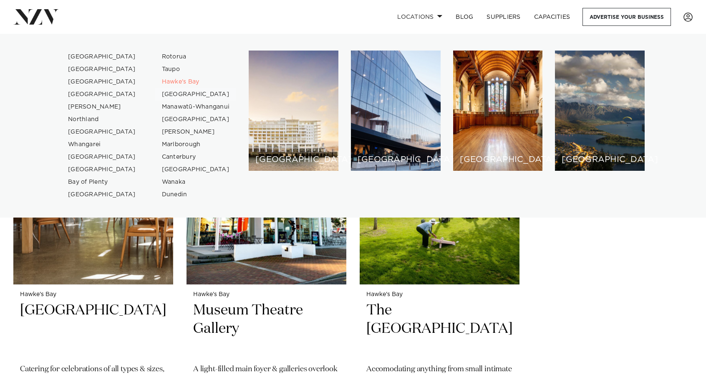
click at [187, 96] on link "[GEOGRAPHIC_DATA]" at bounding box center [195, 94] width 81 height 13
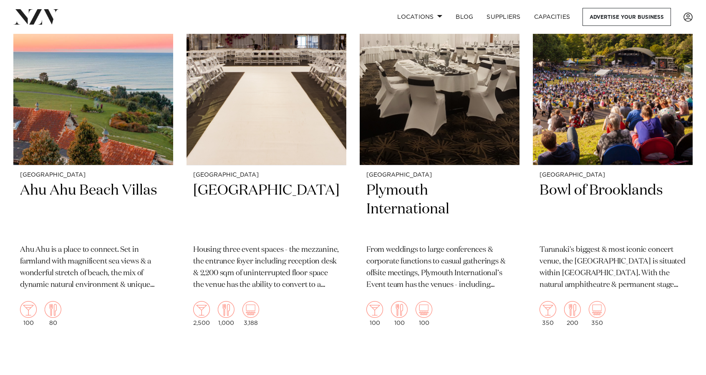
scroll to position [791, 0]
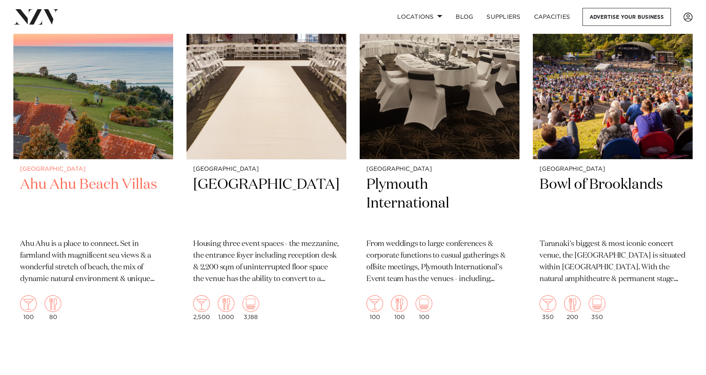
click at [119, 192] on h2 "Ahu Ahu Beach Villas" at bounding box center [93, 203] width 146 height 56
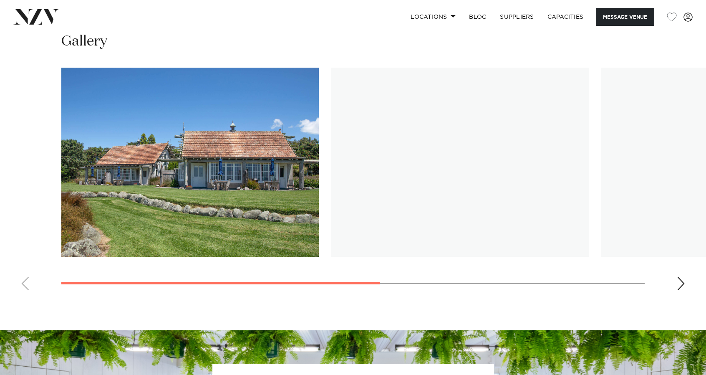
scroll to position [656, 0]
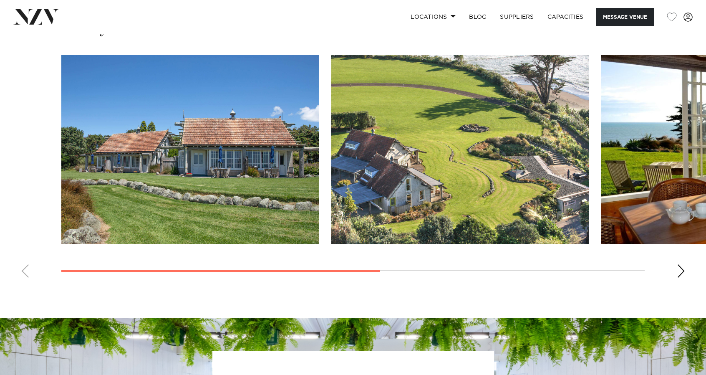
click at [682, 272] on div "Next slide" at bounding box center [681, 270] width 8 height 13
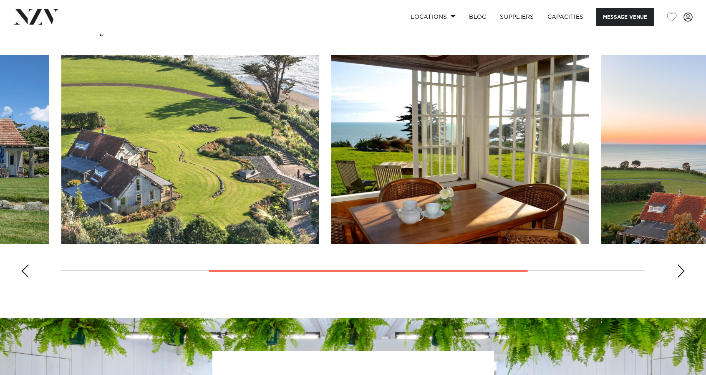
click at [682, 272] on div "Next slide" at bounding box center [681, 270] width 8 height 13
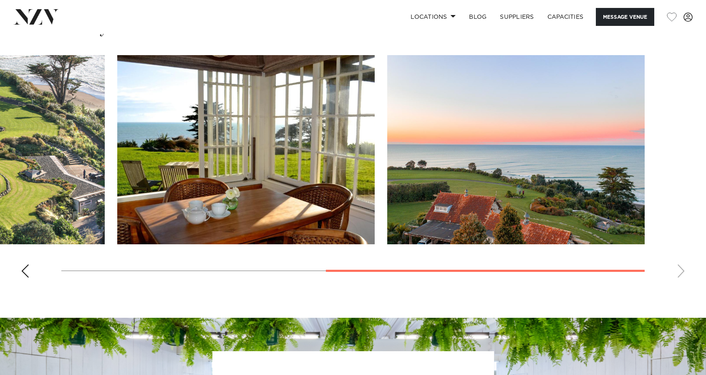
click at [682, 272] on swiper-container at bounding box center [353, 169] width 706 height 229
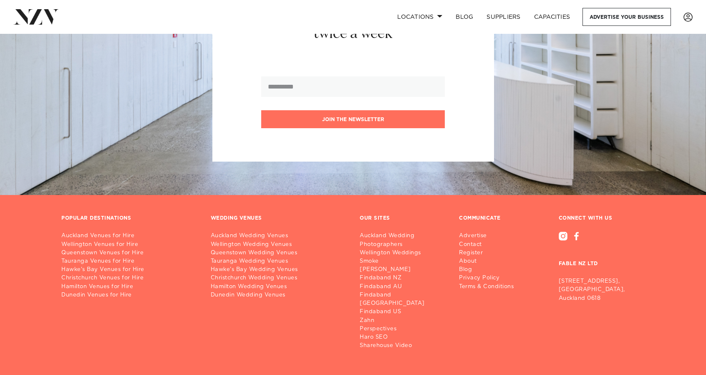
scroll to position [1282, 0]
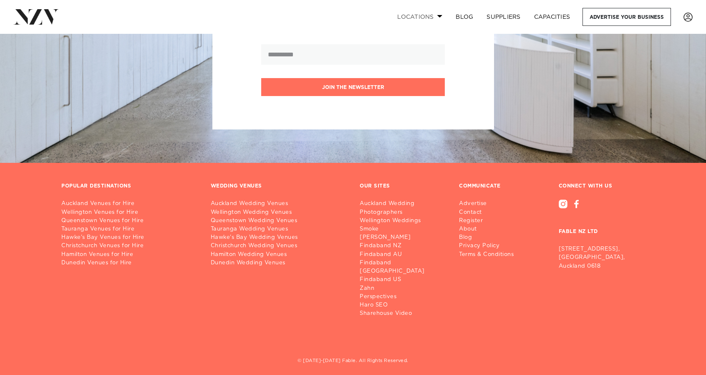
click at [440, 16] on span at bounding box center [439, 16] width 5 height 3
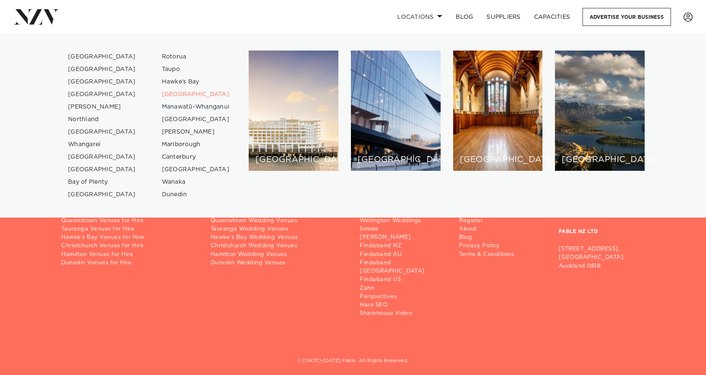
click at [204, 109] on link "Manawatū-Whanganui" at bounding box center [195, 107] width 81 height 13
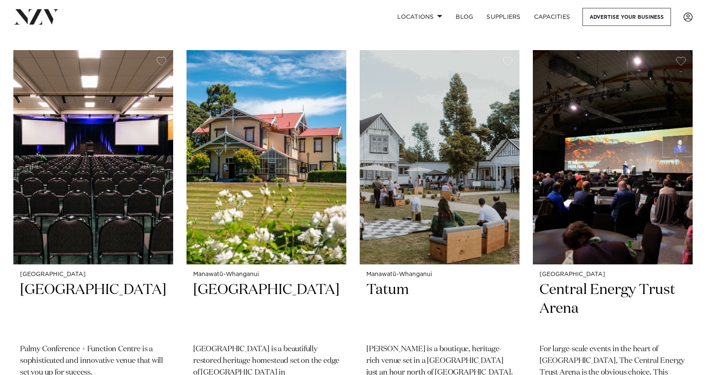
scroll to position [273, 0]
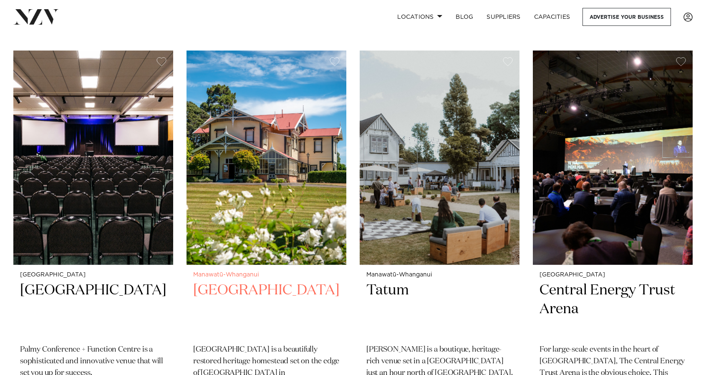
click at [280, 281] on h2 "Caccia Birch House" at bounding box center [266, 309] width 146 height 56
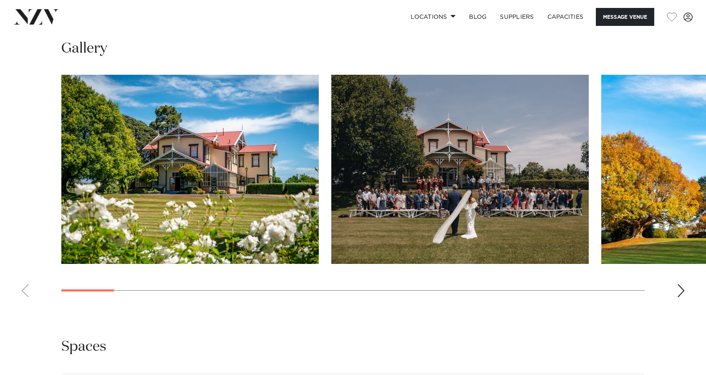
scroll to position [987, 0]
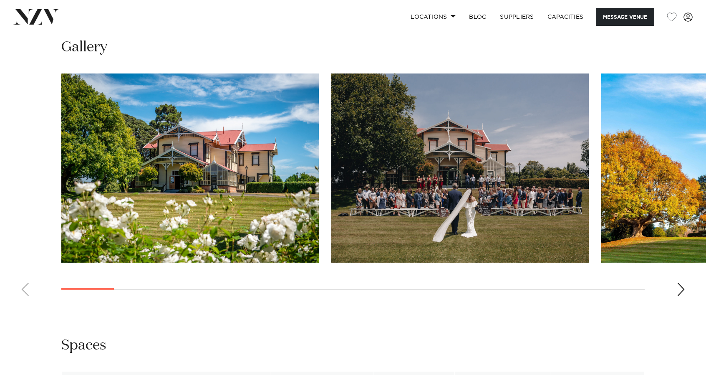
click at [681, 289] on div "Next slide" at bounding box center [681, 289] width 8 height 13
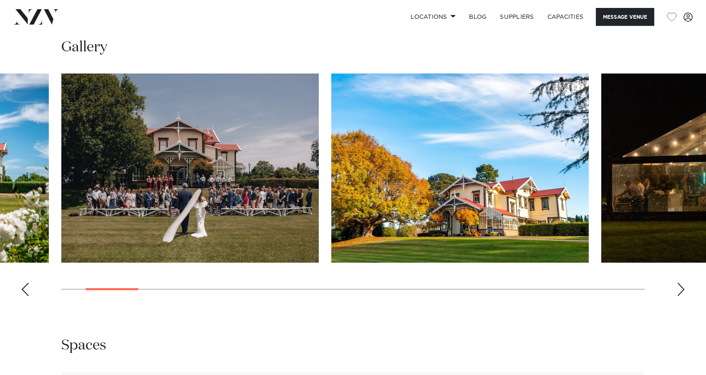
click at [681, 289] on div "Next slide" at bounding box center [681, 289] width 8 height 13
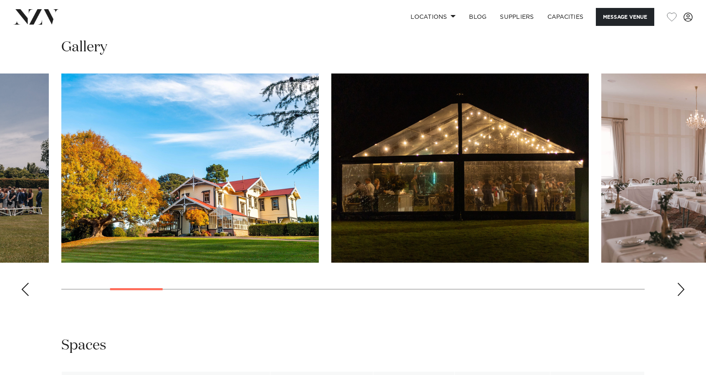
click at [681, 289] on div "Next slide" at bounding box center [681, 289] width 8 height 13
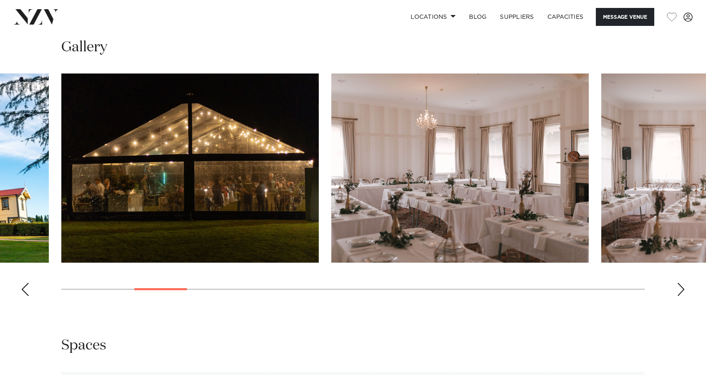
click at [681, 289] on div "Next slide" at bounding box center [681, 289] width 8 height 13
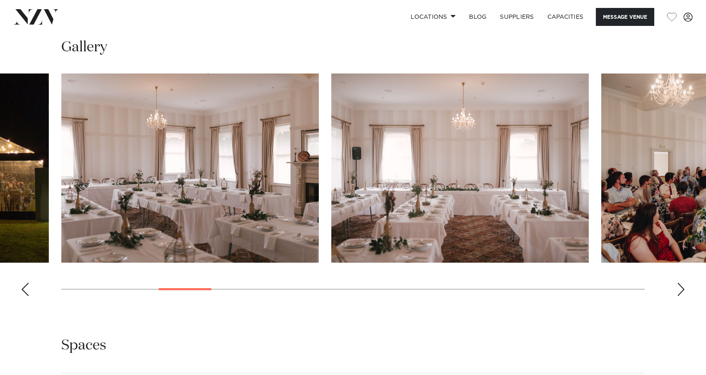
click at [681, 289] on div "Next slide" at bounding box center [681, 289] width 8 height 13
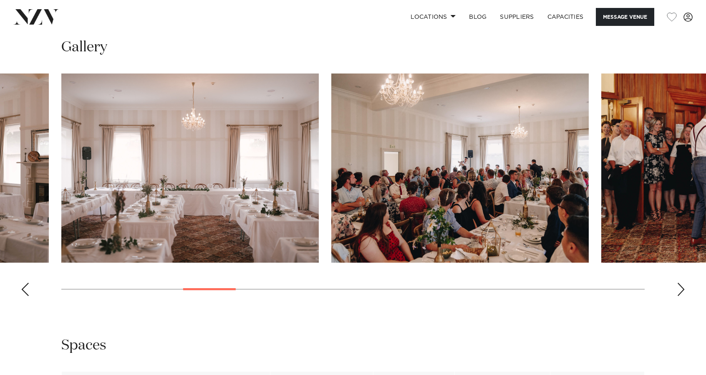
click at [681, 289] on div "Next slide" at bounding box center [681, 289] width 8 height 13
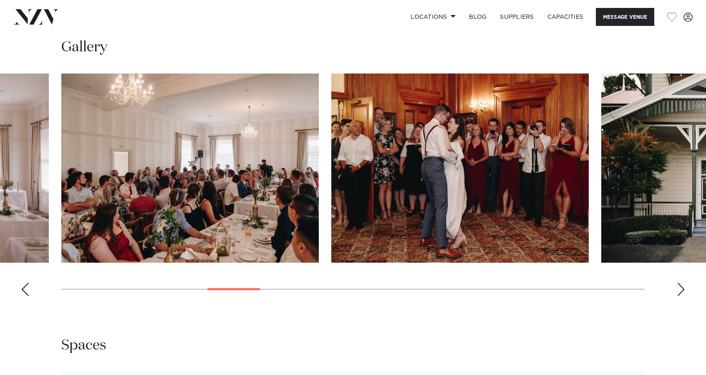
click at [681, 289] on div "Next slide" at bounding box center [681, 289] width 8 height 13
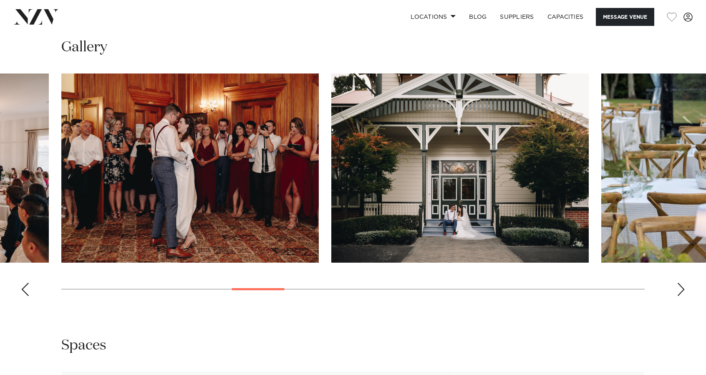
click at [681, 289] on div "Next slide" at bounding box center [681, 289] width 8 height 13
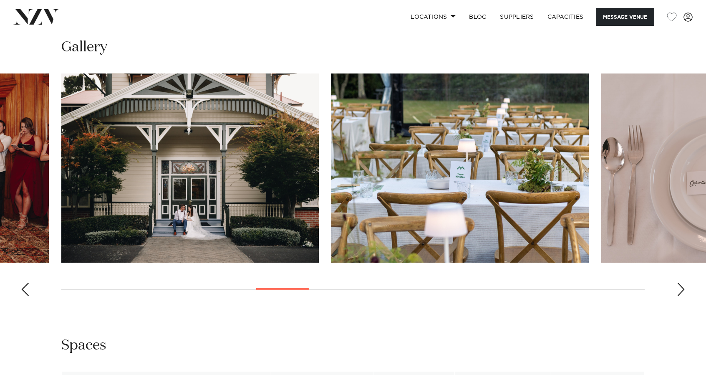
click at [681, 289] on div "Next slide" at bounding box center [681, 289] width 8 height 13
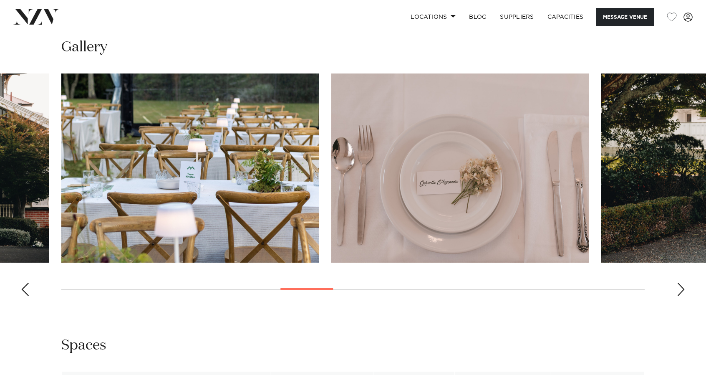
click at [681, 289] on div "Next slide" at bounding box center [681, 289] width 8 height 13
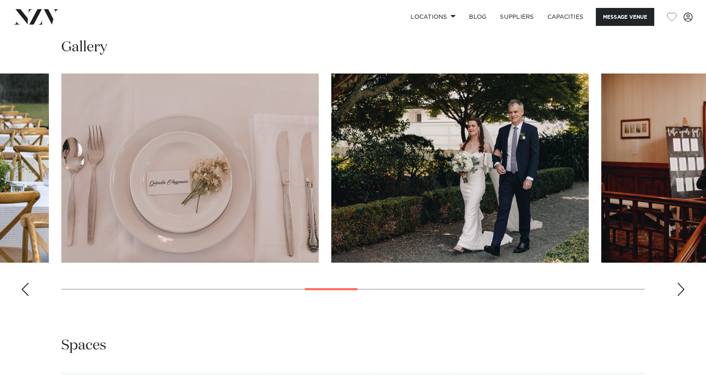
click at [681, 289] on div "Next slide" at bounding box center [681, 289] width 8 height 13
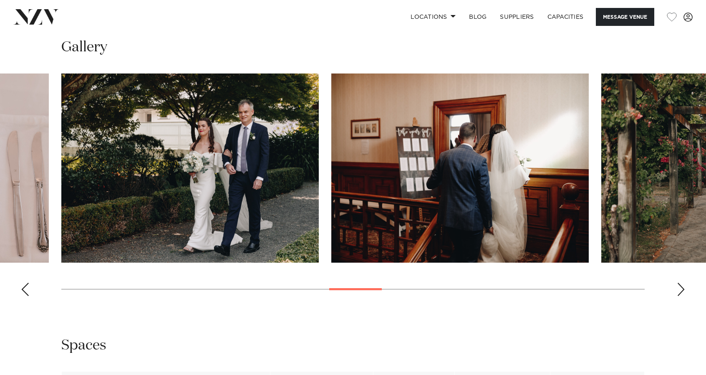
click at [681, 289] on div "Next slide" at bounding box center [681, 289] width 8 height 13
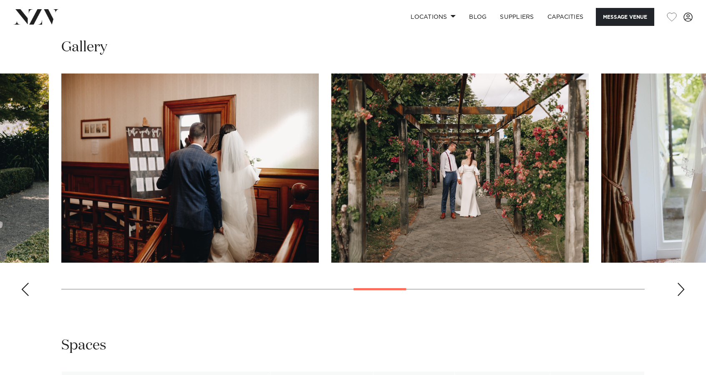
click at [681, 289] on div "Next slide" at bounding box center [681, 289] width 8 height 13
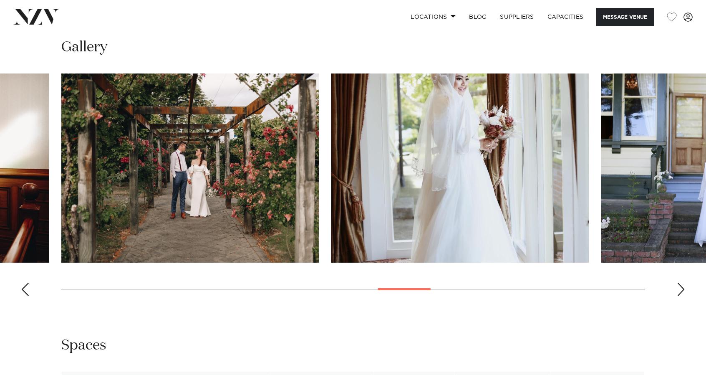
click at [681, 289] on div "Next slide" at bounding box center [681, 289] width 8 height 13
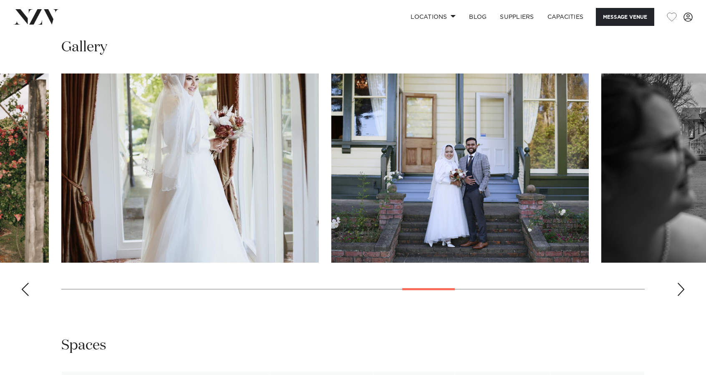
click at [681, 289] on div "Next slide" at bounding box center [681, 289] width 8 height 13
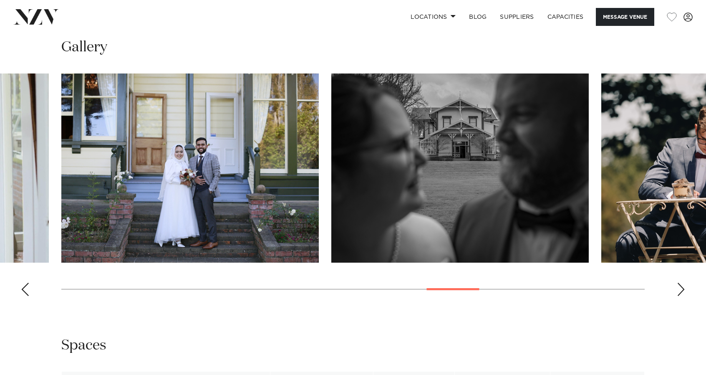
click at [681, 289] on div "Next slide" at bounding box center [681, 289] width 8 height 13
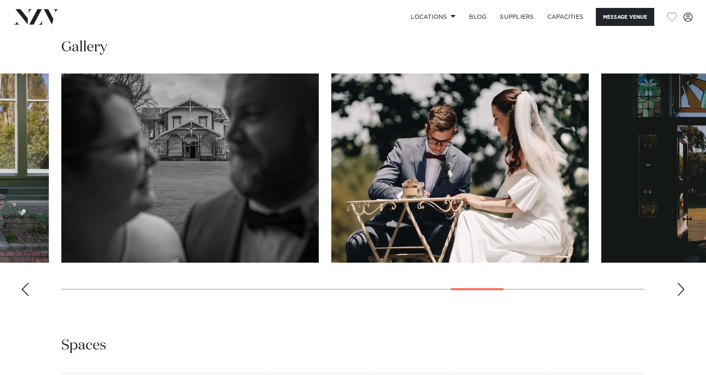
click at [681, 289] on div "Next slide" at bounding box center [681, 289] width 8 height 13
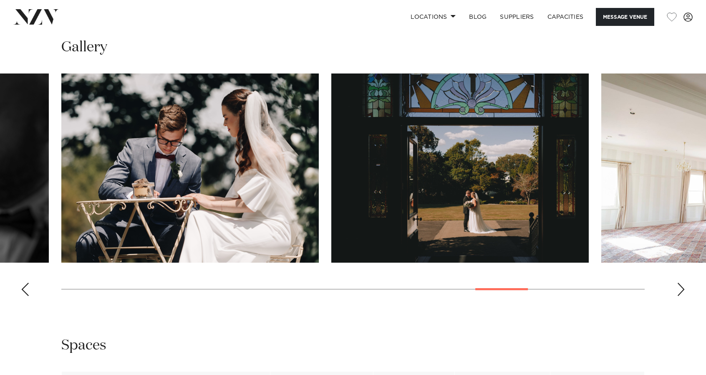
click at [681, 289] on div "Next slide" at bounding box center [681, 289] width 8 height 13
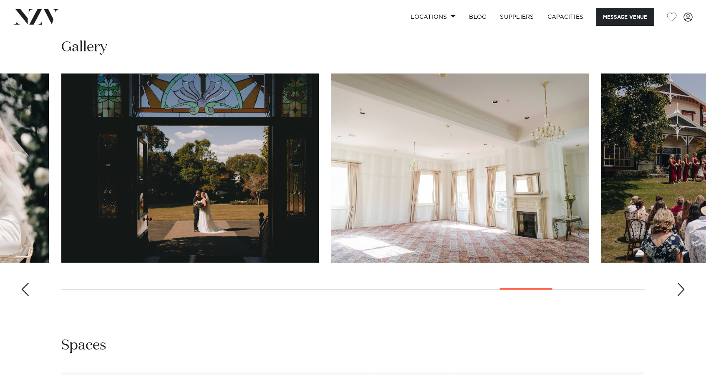
click at [681, 289] on div "Next slide" at bounding box center [681, 289] width 8 height 13
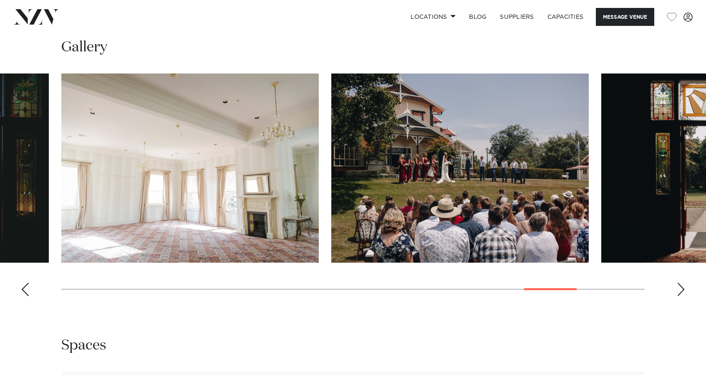
click at [681, 289] on div "Next slide" at bounding box center [681, 289] width 8 height 13
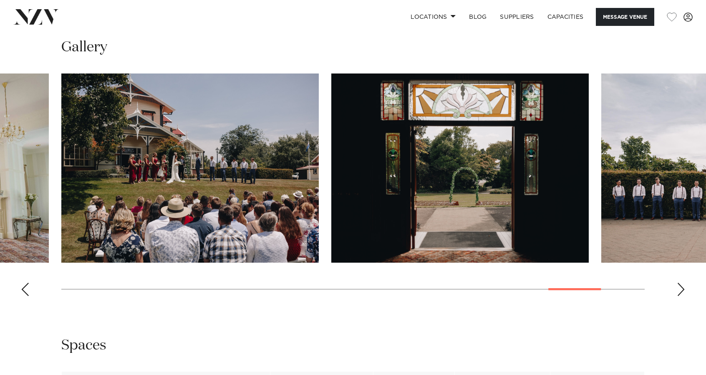
click at [681, 289] on div "Next slide" at bounding box center [681, 289] width 8 height 13
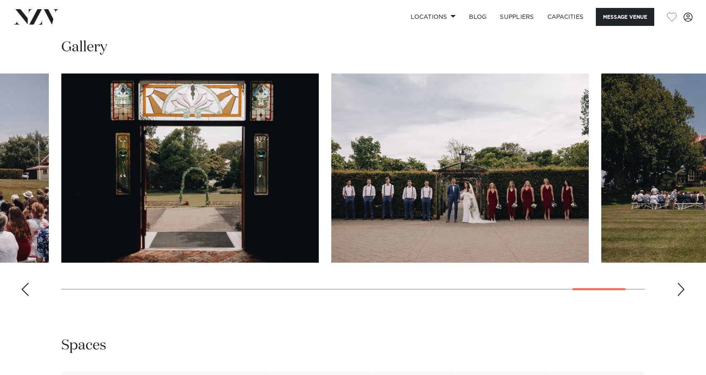
click at [681, 289] on div "Next slide" at bounding box center [681, 289] width 8 height 13
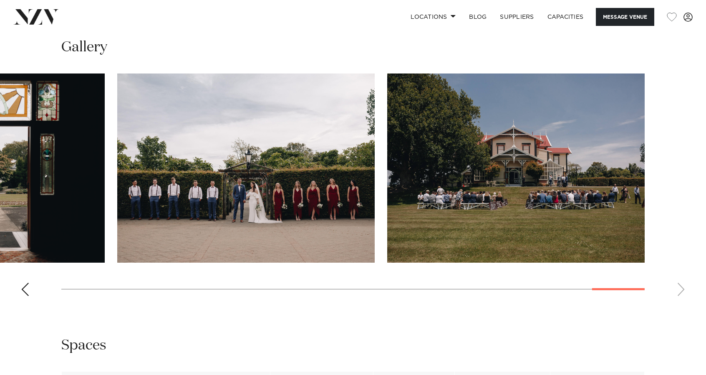
click at [681, 289] on swiper-container at bounding box center [353, 187] width 706 height 229
click at [25, 289] on div "Previous slide" at bounding box center [25, 289] width 8 height 13
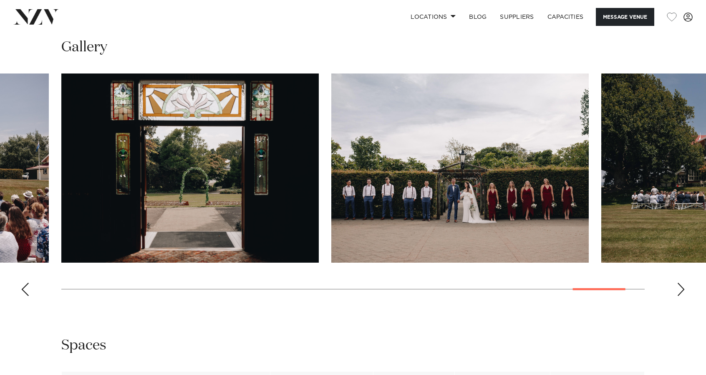
click at [25, 289] on div "Previous slide" at bounding box center [25, 289] width 8 height 13
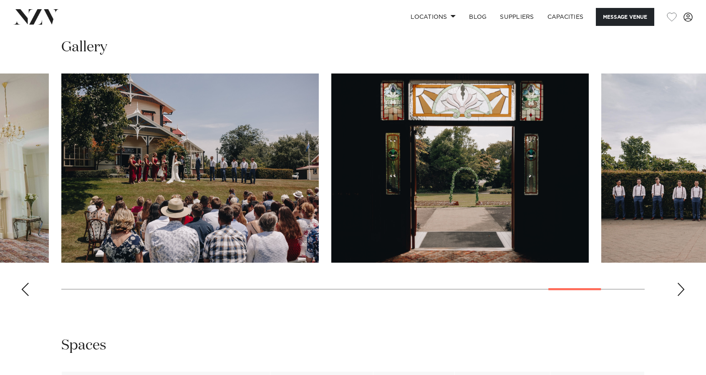
click at [25, 289] on div "Previous slide" at bounding box center [25, 289] width 8 height 13
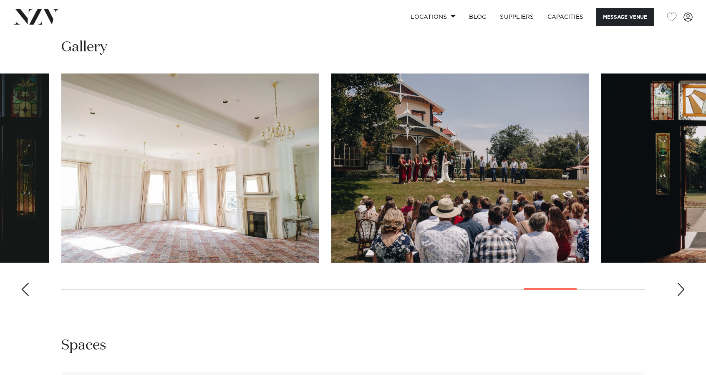
click at [25, 289] on div "Previous slide" at bounding box center [25, 289] width 8 height 13
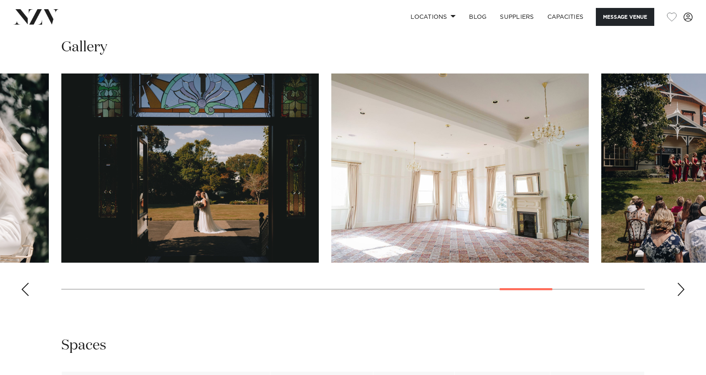
click at [25, 289] on div "Previous slide" at bounding box center [25, 289] width 8 height 13
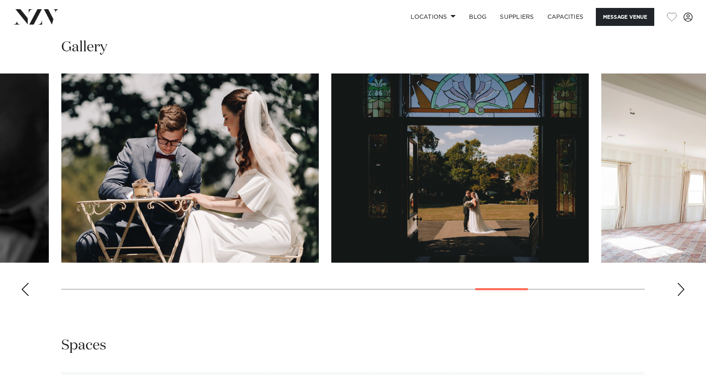
click at [25, 289] on div "Previous slide" at bounding box center [25, 289] width 8 height 13
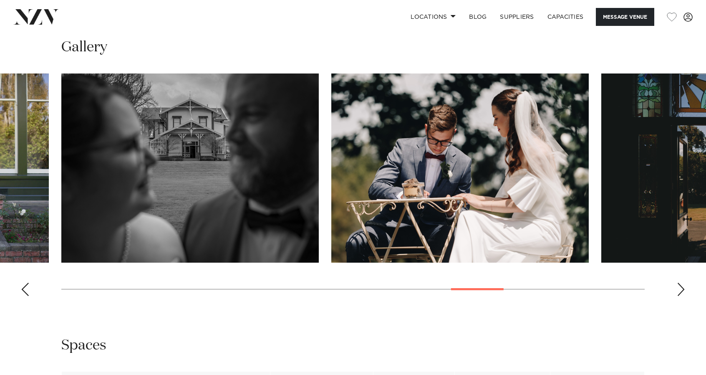
click at [25, 289] on div "Previous slide" at bounding box center [25, 289] width 8 height 13
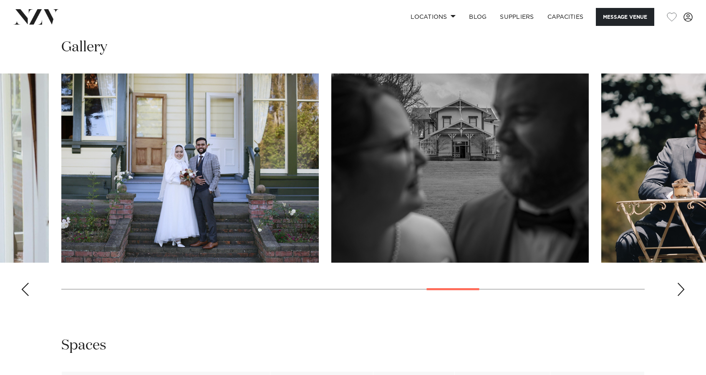
click at [25, 289] on div "Previous slide" at bounding box center [25, 289] width 8 height 13
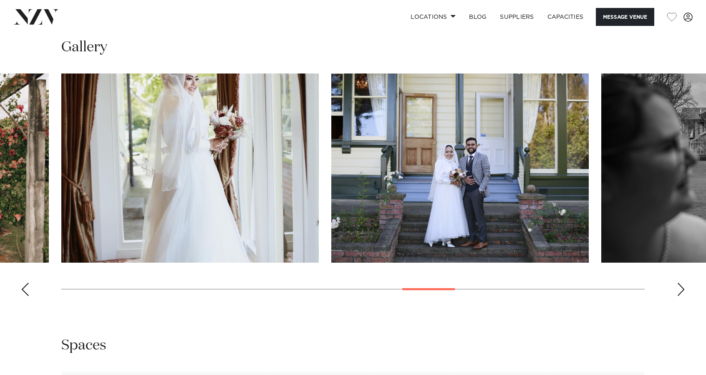
click at [25, 289] on div "Previous slide" at bounding box center [25, 289] width 8 height 13
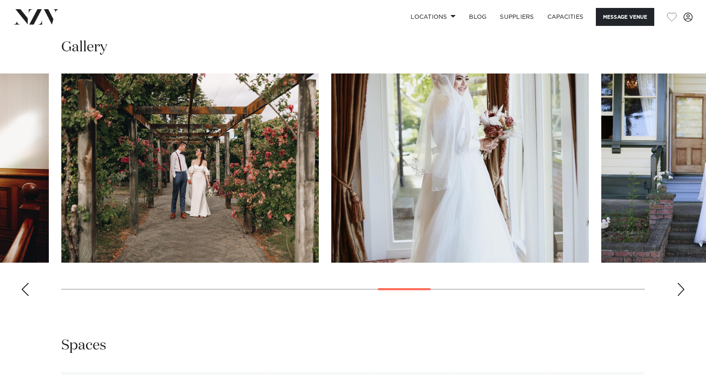
click at [25, 289] on div "Previous slide" at bounding box center [25, 289] width 8 height 13
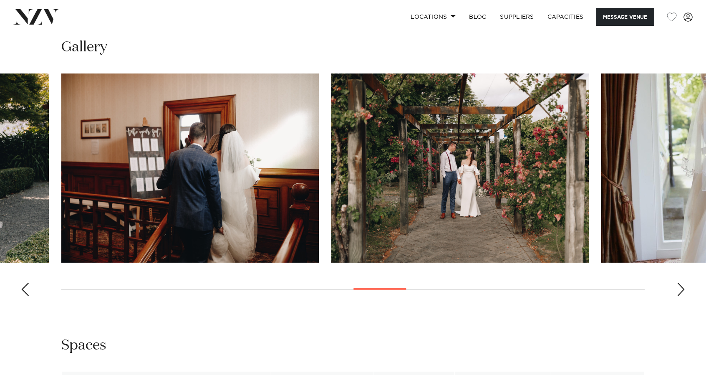
click at [25, 289] on div "Previous slide" at bounding box center [25, 289] width 8 height 13
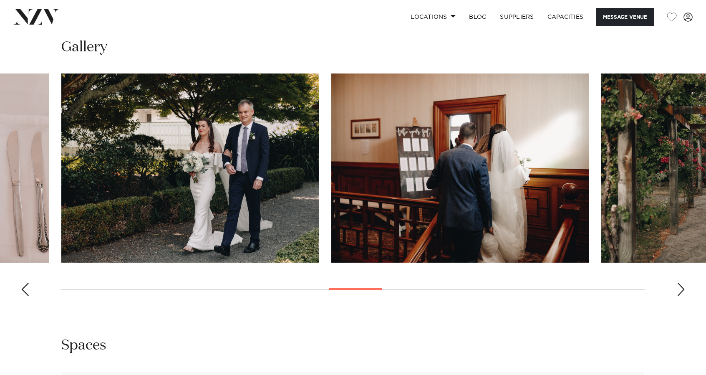
click at [25, 289] on div "Previous slide" at bounding box center [25, 289] width 8 height 13
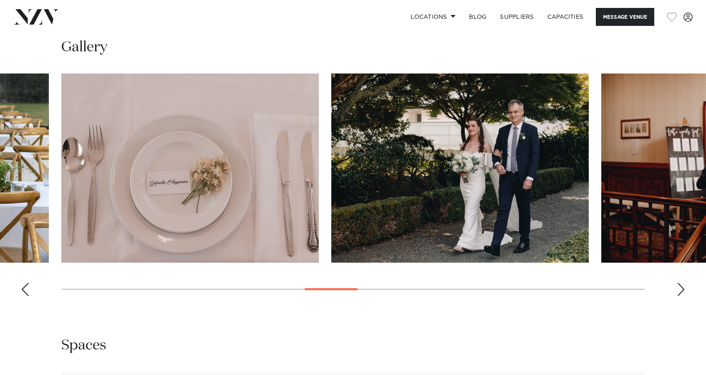
click at [25, 289] on div "Previous slide" at bounding box center [25, 289] width 8 height 13
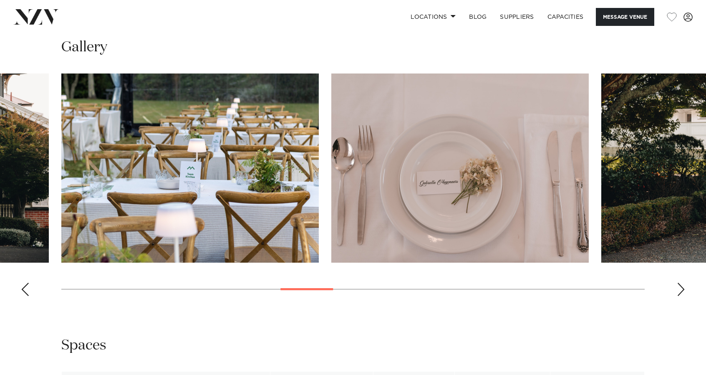
click at [25, 289] on div "Previous slide" at bounding box center [25, 289] width 8 height 13
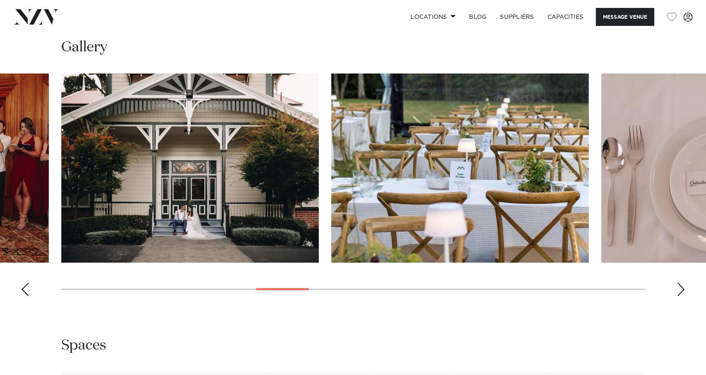
click at [25, 289] on div "Previous slide" at bounding box center [25, 289] width 8 height 13
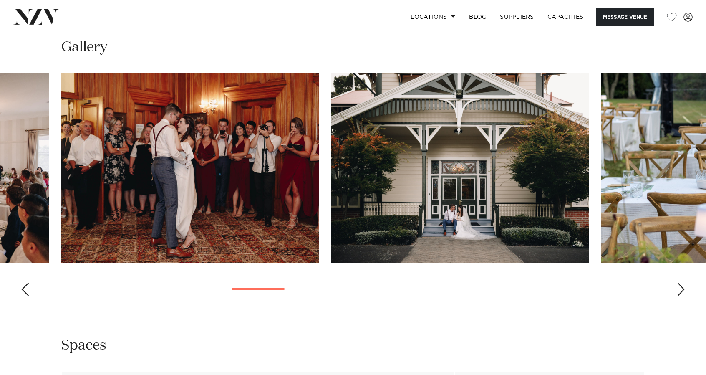
click at [25, 289] on div "Previous slide" at bounding box center [25, 289] width 8 height 13
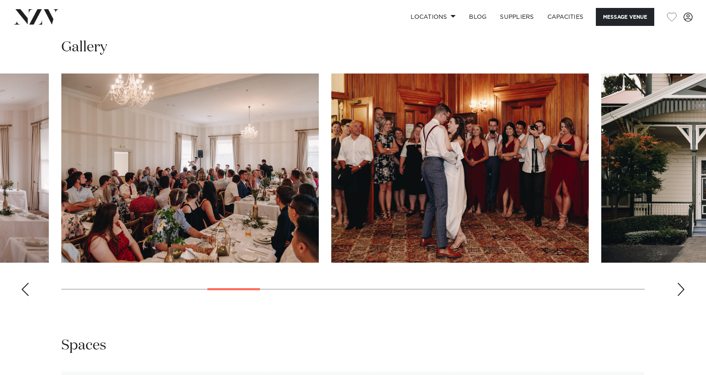
click at [25, 289] on div "Previous slide" at bounding box center [25, 289] width 8 height 13
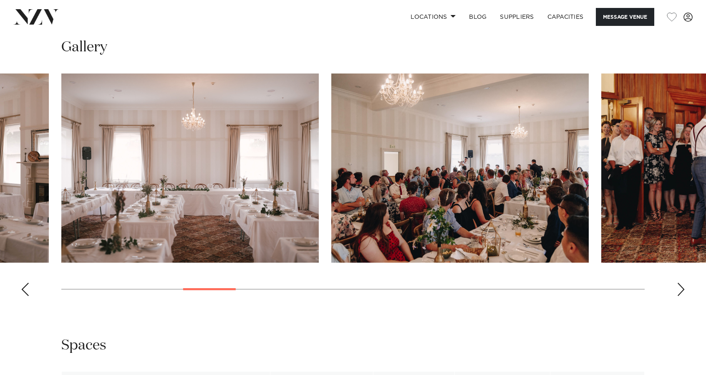
click at [25, 289] on div "Previous slide" at bounding box center [25, 289] width 8 height 13
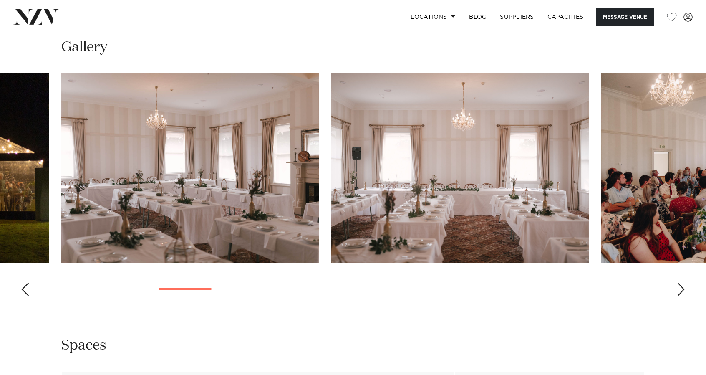
click at [25, 289] on div "Previous slide" at bounding box center [25, 289] width 8 height 13
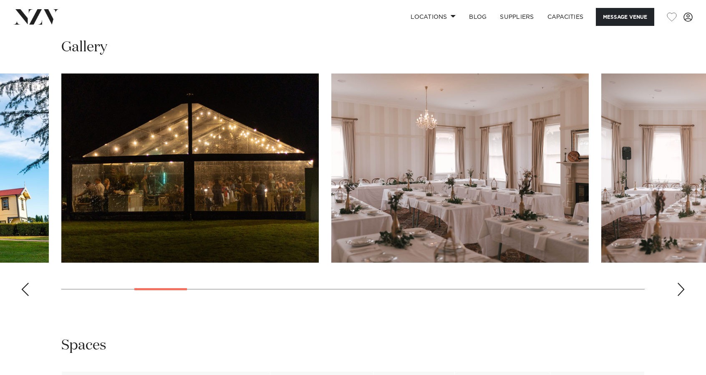
click at [25, 289] on div "Previous slide" at bounding box center [25, 289] width 8 height 13
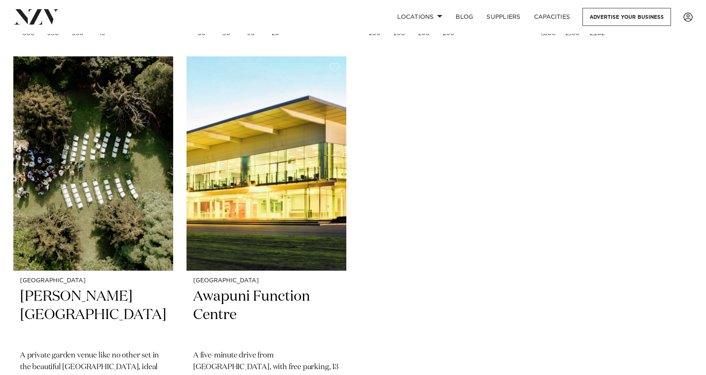
scroll to position [661, 0]
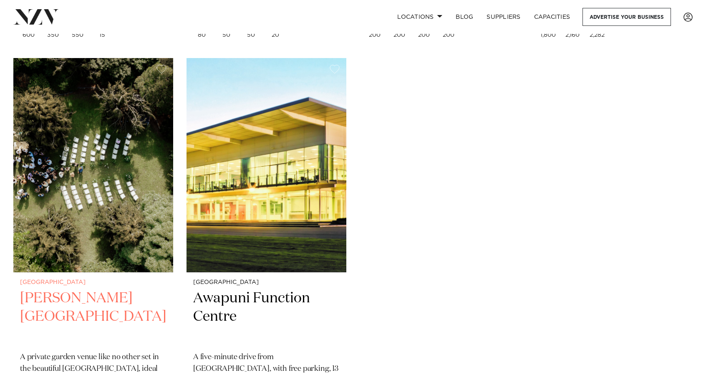
click at [124, 289] on h2 "[PERSON_NAME][GEOGRAPHIC_DATA]" at bounding box center [93, 317] width 146 height 56
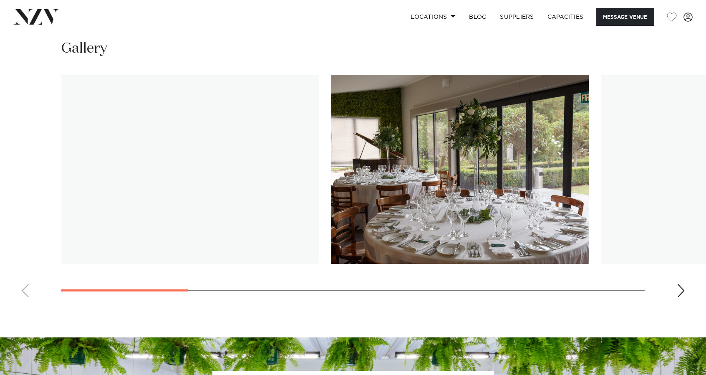
scroll to position [783, 0]
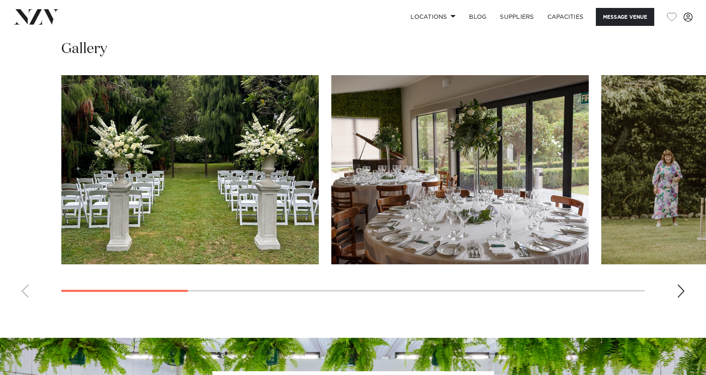
click at [682, 291] on div "Next slide" at bounding box center [681, 290] width 8 height 13
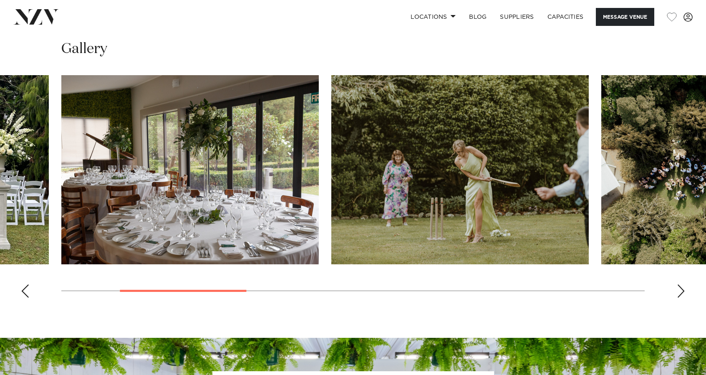
click at [682, 291] on div "Next slide" at bounding box center [681, 290] width 8 height 13
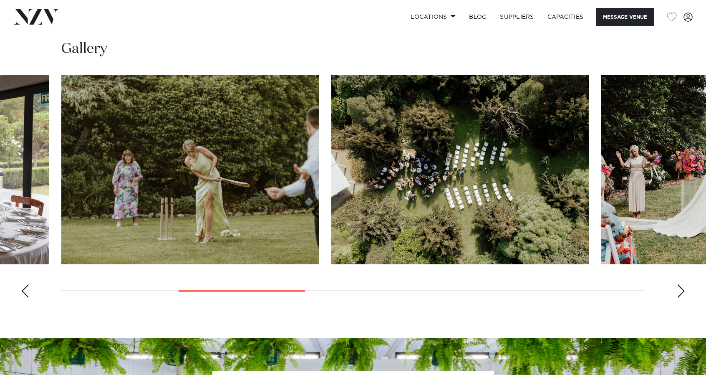
click at [682, 291] on div "Next slide" at bounding box center [681, 290] width 8 height 13
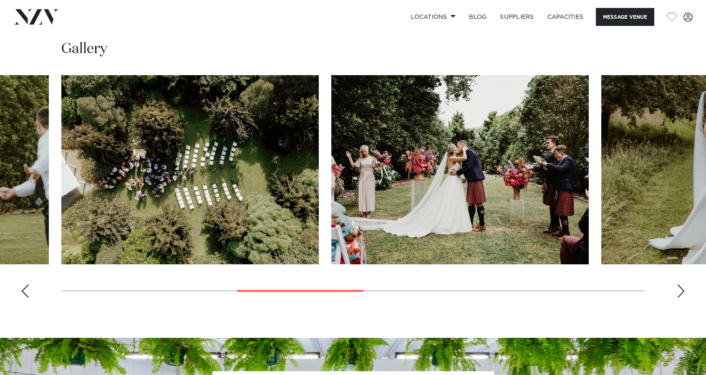
click at [682, 291] on div "Next slide" at bounding box center [681, 290] width 8 height 13
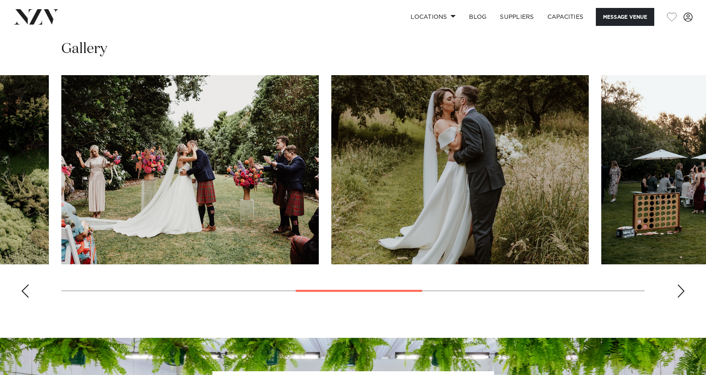
click at [682, 291] on div "Next slide" at bounding box center [681, 290] width 8 height 13
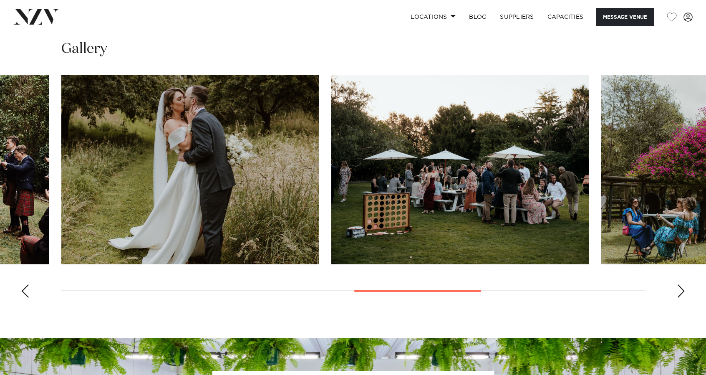
click at [682, 291] on div "Next slide" at bounding box center [681, 290] width 8 height 13
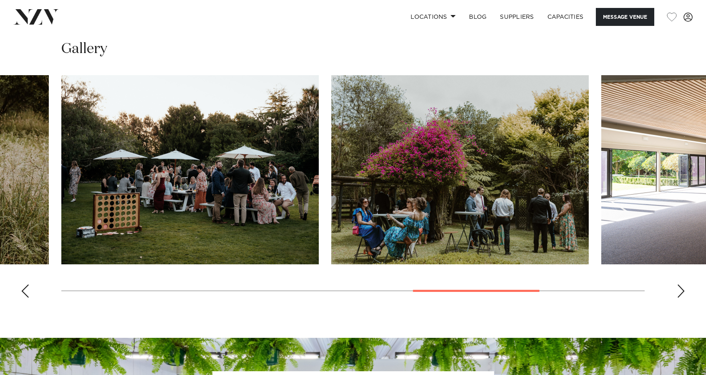
click at [682, 291] on div "Next slide" at bounding box center [681, 290] width 8 height 13
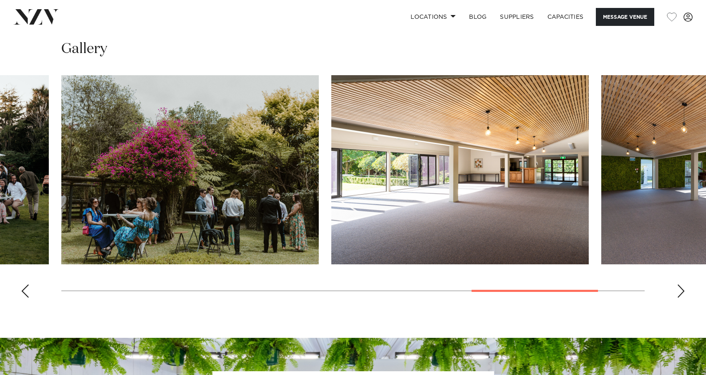
click at [682, 291] on div "Next slide" at bounding box center [681, 290] width 8 height 13
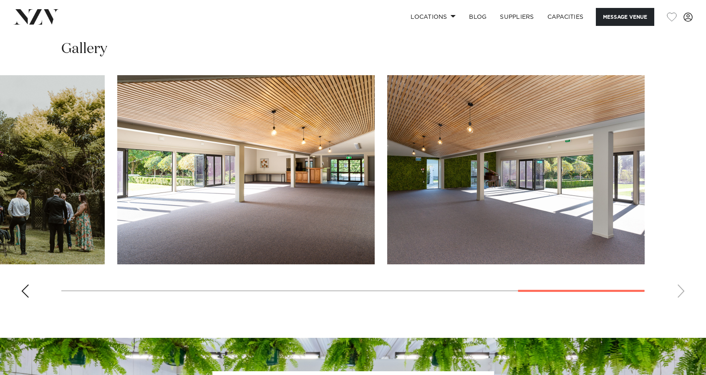
click at [682, 291] on swiper-container at bounding box center [353, 189] width 706 height 229
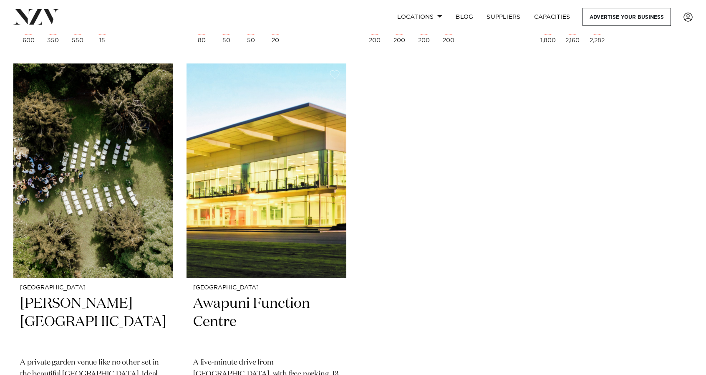
scroll to position [661, 0]
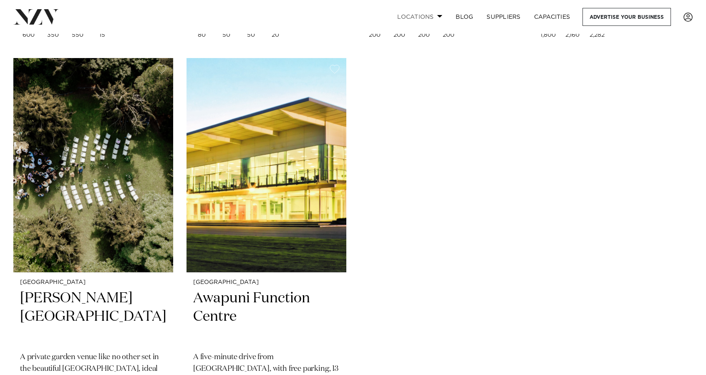
click at [441, 14] on link "Locations" at bounding box center [420, 17] width 58 height 18
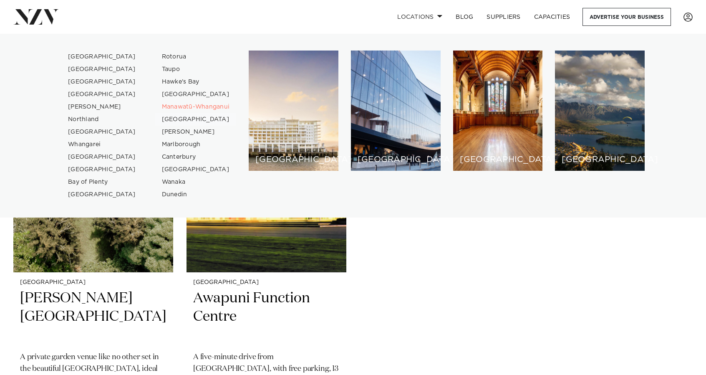
click at [173, 118] on link "[GEOGRAPHIC_DATA]" at bounding box center [195, 119] width 81 height 13
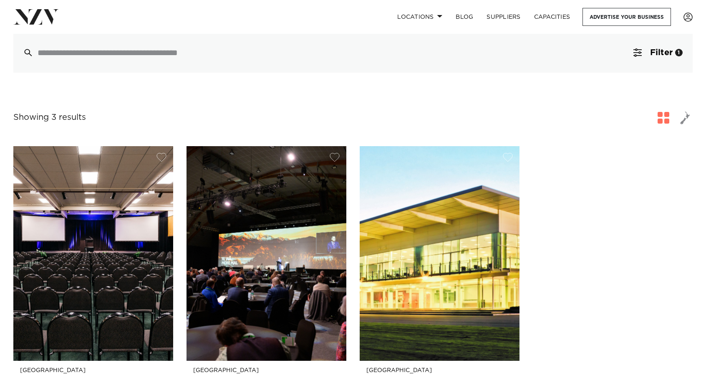
scroll to position [73, 0]
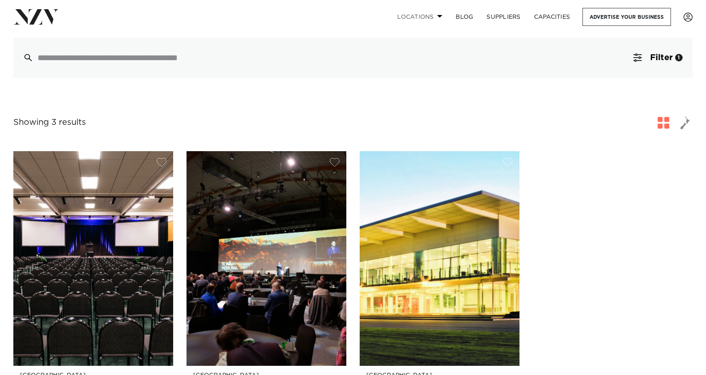
click at [439, 18] on span at bounding box center [439, 16] width 5 height 3
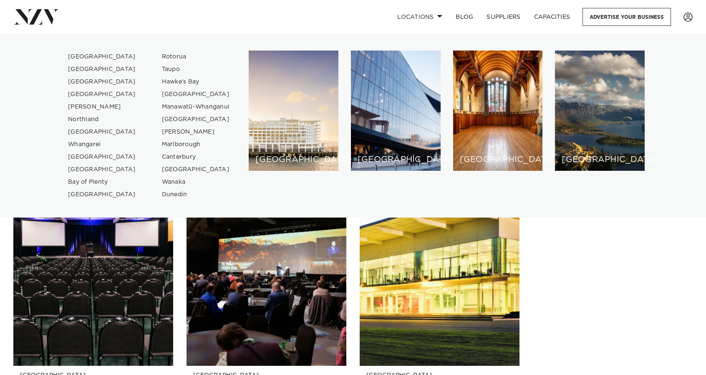
click at [221, 106] on link "Manawatū-Whanganui" at bounding box center [195, 107] width 81 height 13
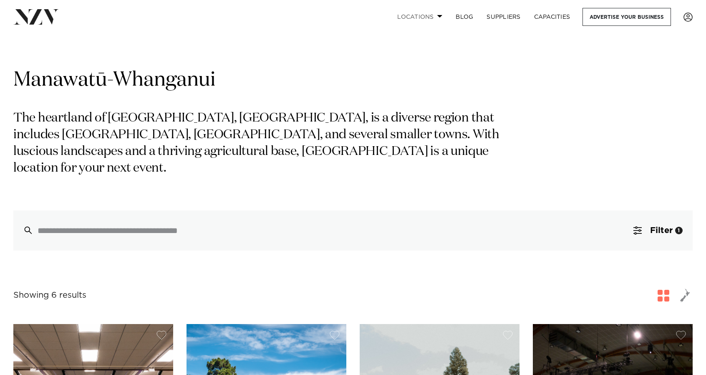
click at [436, 18] on link "Locations" at bounding box center [420, 17] width 58 height 18
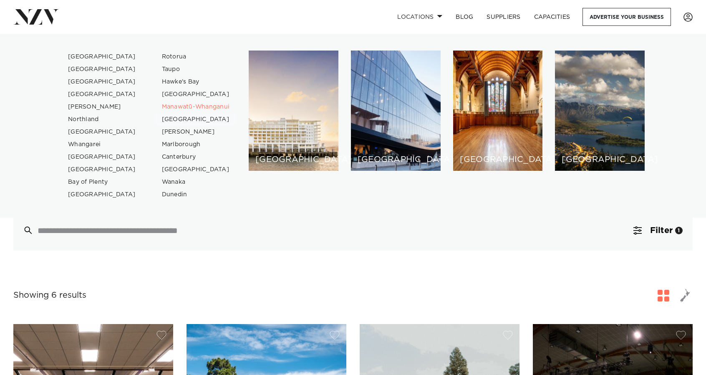
click at [181, 123] on link "[GEOGRAPHIC_DATA]" at bounding box center [195, 119] width 81 height 13
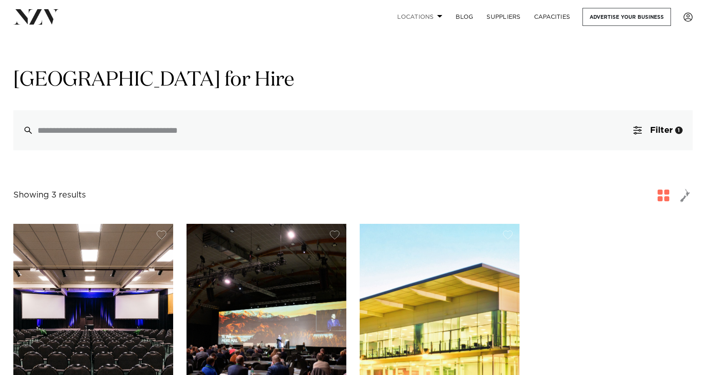
click at [439, 14] on link "Locations" at bounding box center [420, 17] width 58 height 18
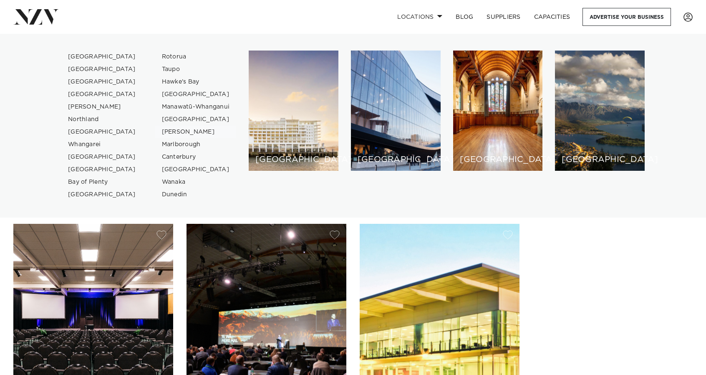
click at [189, 131] on link "[PERSON_NAME]" at bounding box center [195, 132] width 81 height 13
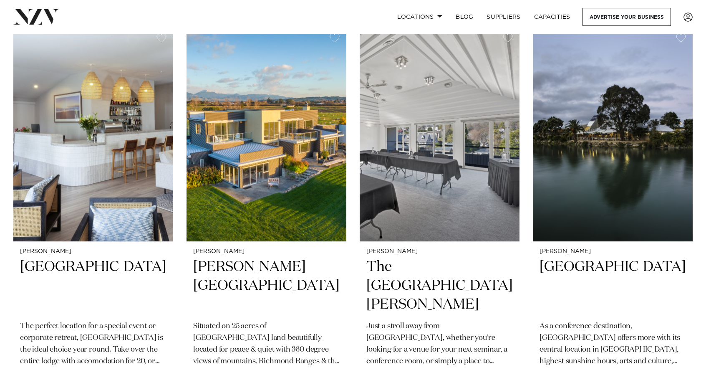
scroll to position [339, 0]
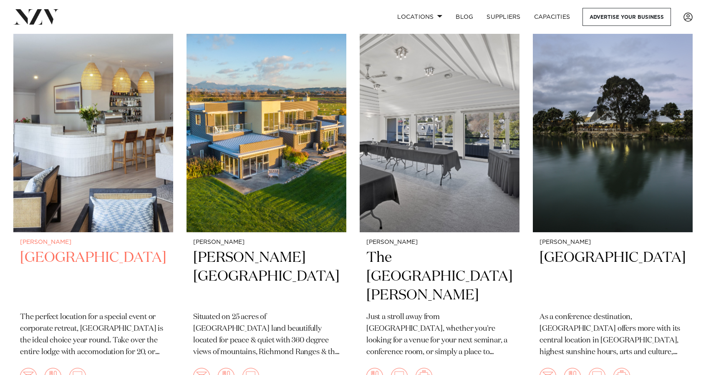
click at [73, 261] on h2 "[GEOGRAPHIC_DATA]" at bounding box center [93, 276] width 146 height 56
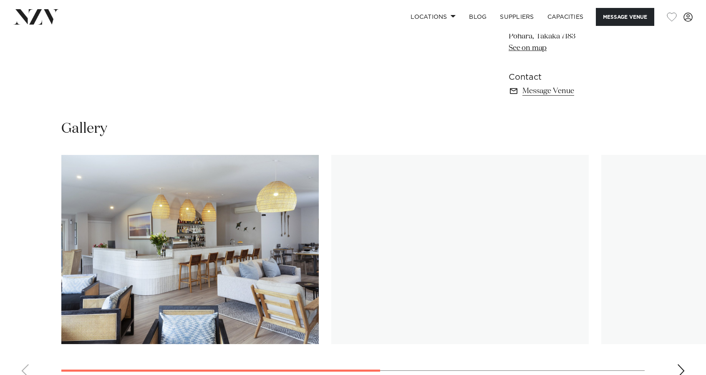
scroll to position [598, 0]
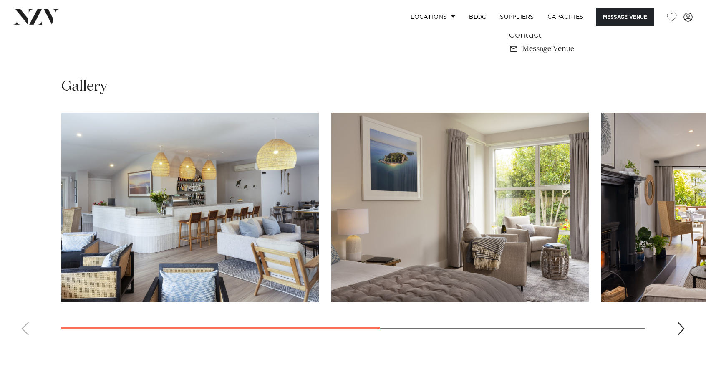
click at [684, 327] on div "Next slide" at bounding box center [681, 328] width 8 height 13
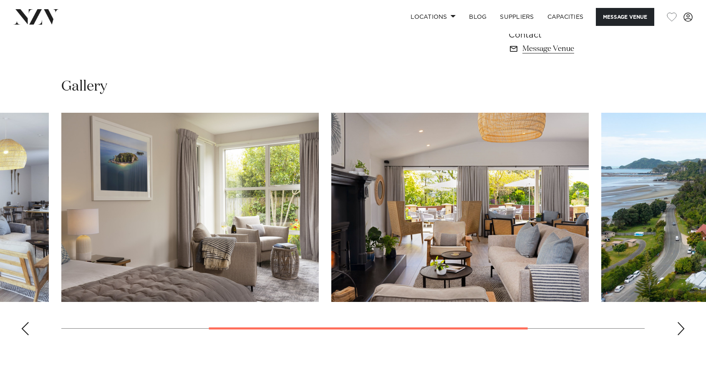
click at [684, 327] on div "Next slide" at bounding box center [681, 328] width 8 height 13
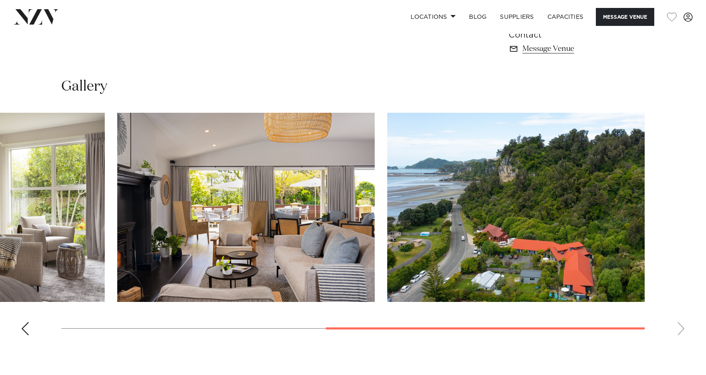
click at [684, 327] on swiper-container at bounding box center [353, 227] width 706 height 229
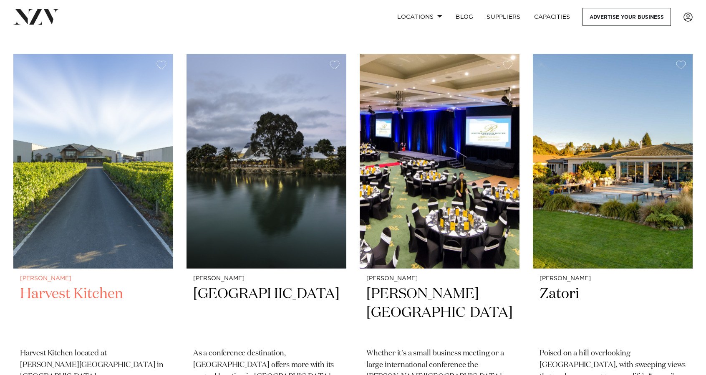
scroll to position [305, 0]
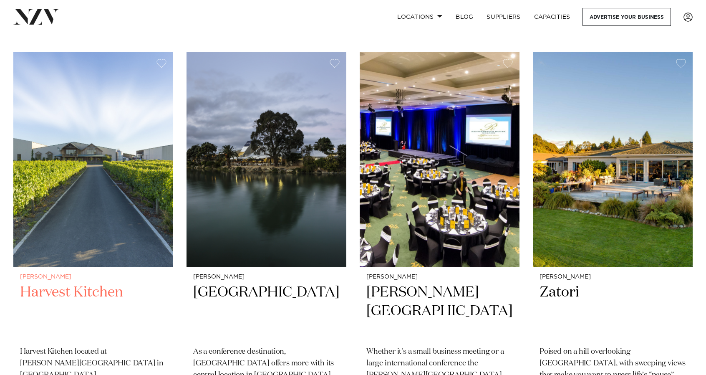
click at [146, 235] on img at bounding box center [93, 159] width 160 height 215
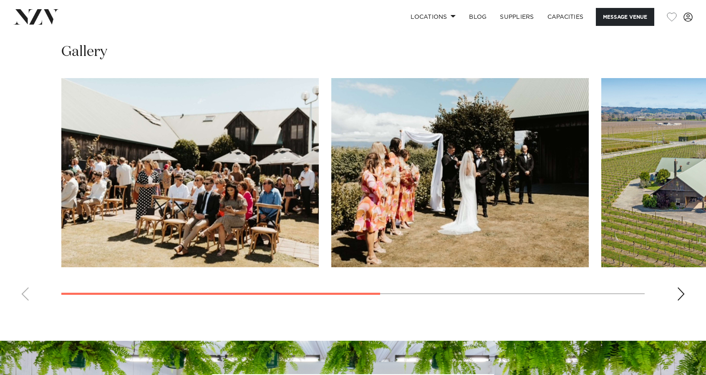
scroll to position [633, 0]
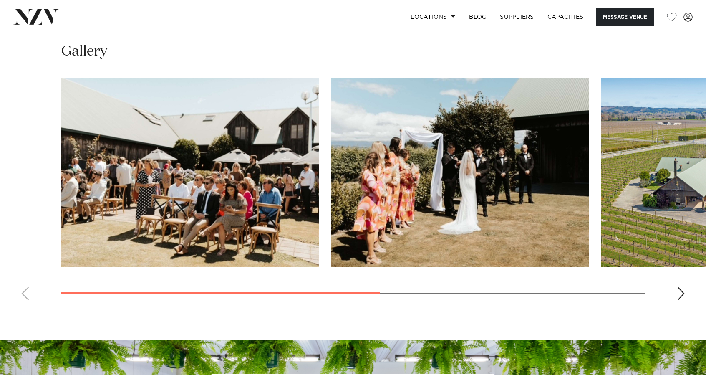
click at [681, 297] on div "Next slide" at bounding box center [681, 293] width 8 height 13
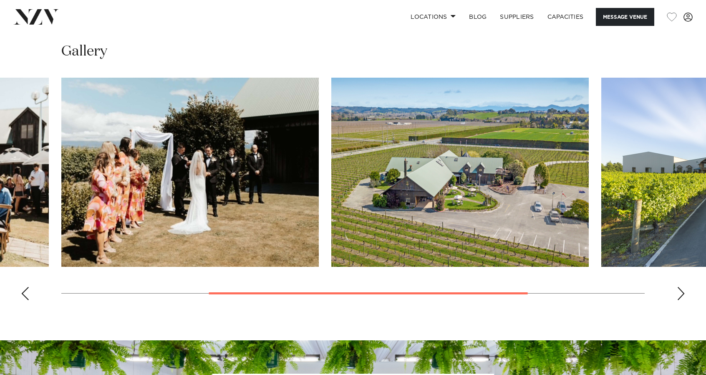
click at [681, 297] on div "Next slide" at bounding box center [681, 293] width 8 height 13
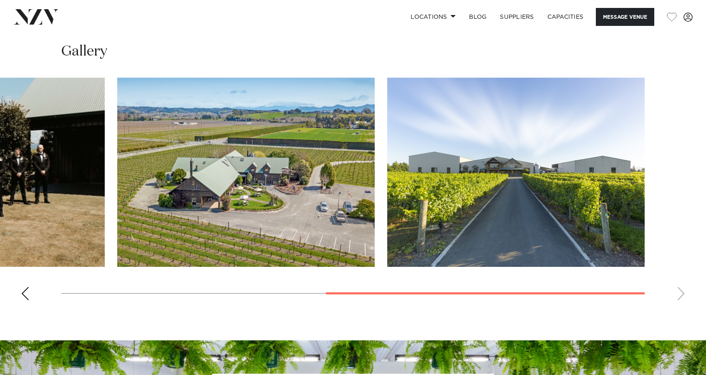
click at [681, 297] on swiper-container at bounding box center [353, 192] width 706 height 229
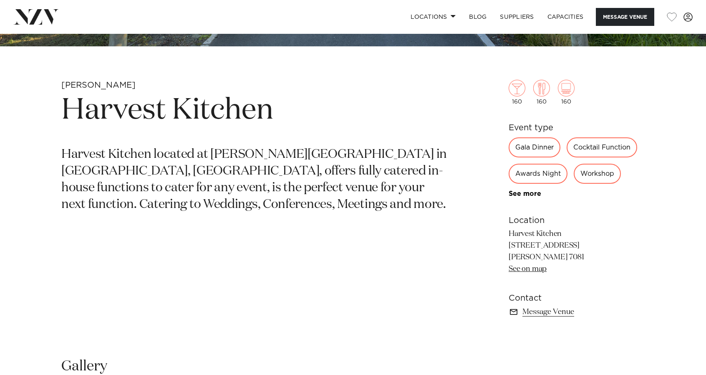
scroll to position [282, 0]
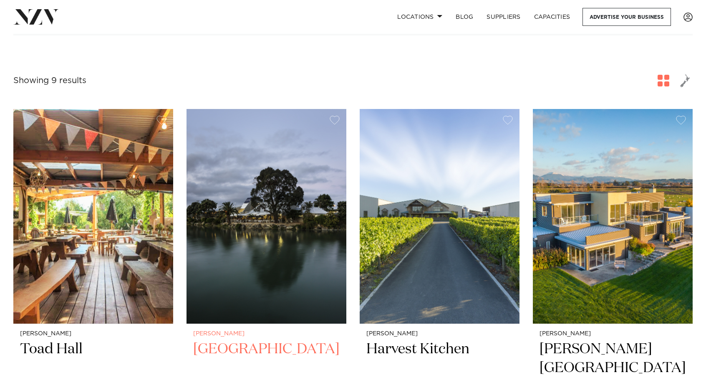
scroll to position [285, 0]
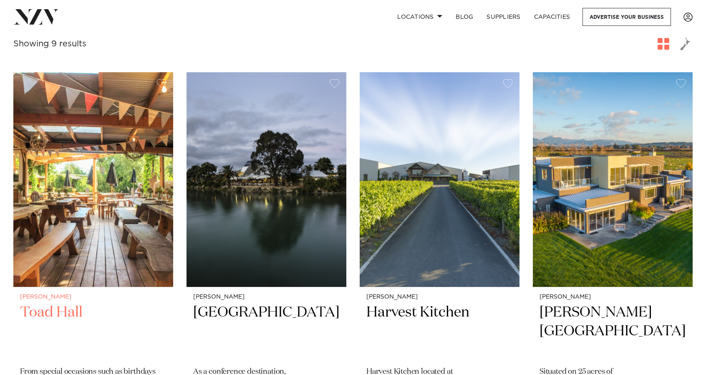
click at [91, 218] on img at bounding box center [93, 179] width 160 height 215
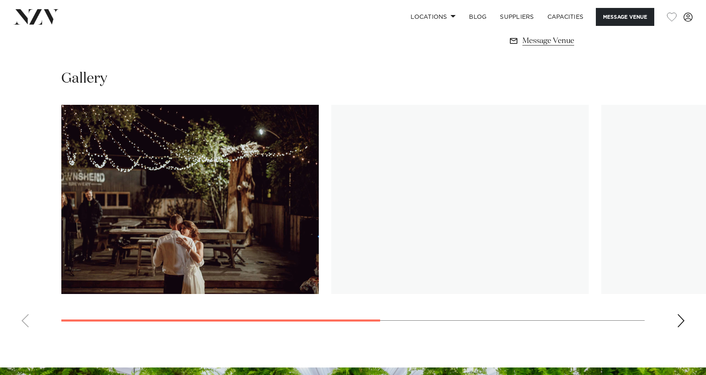
scroll to position [606, 0]
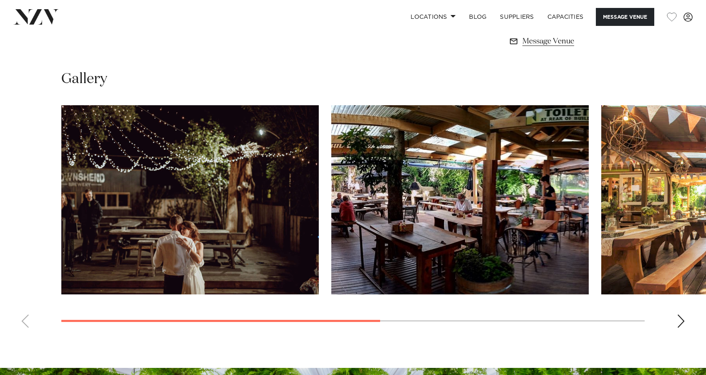
click at [680, 322] on div "Next slide" at bounding box center [681, 320] width 8 height 13
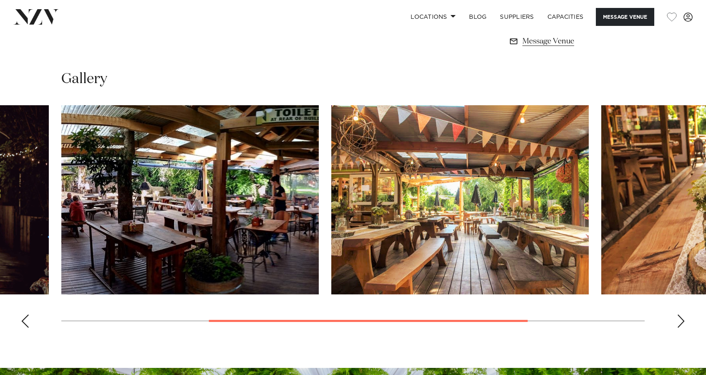
click at [680, 322] on div "Next slide" at bounding box center [681, 320] width 8 height 13
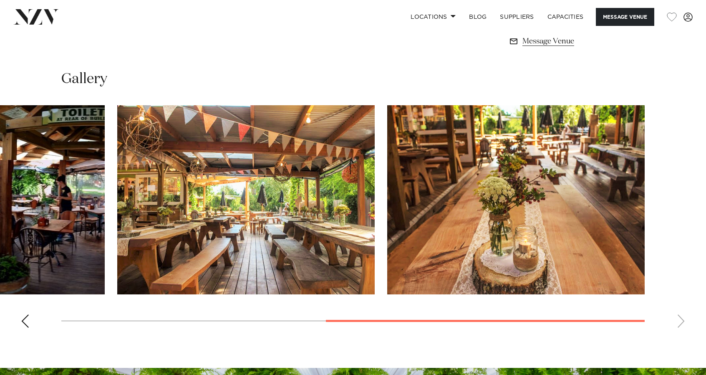
click at [680, 322] on swiper-container at bounding box center [353, 219] width 706 height 229
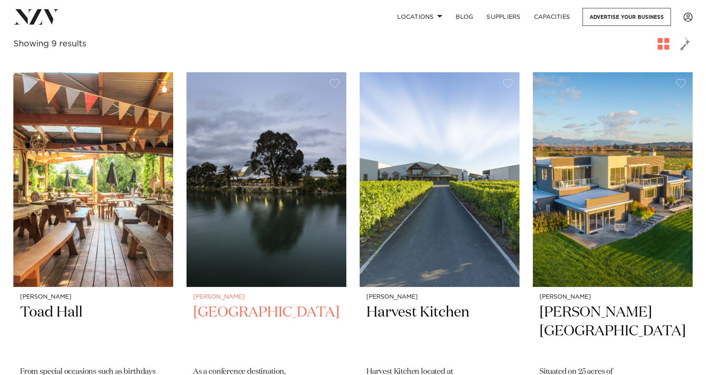
click at [256, 146] on img at bounding box center [267, 179] width 160 height 215
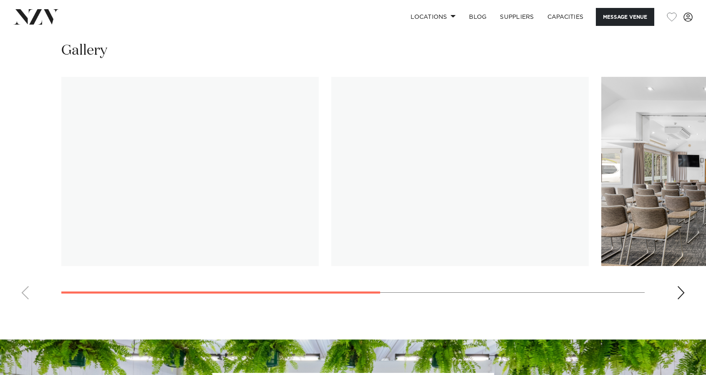
scroll to position [634, 0]
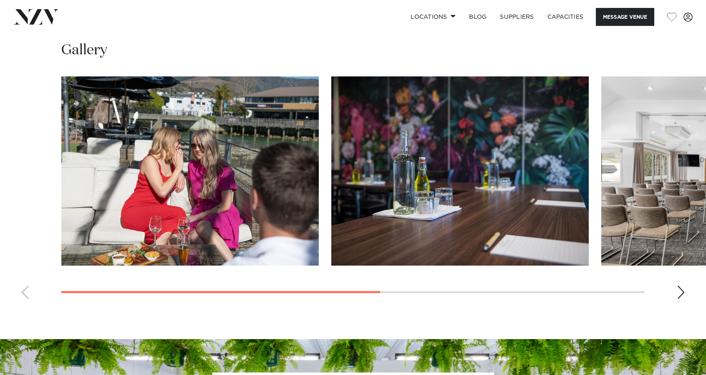
click at [680, 293] on div "Next slide" at bounding box center [681, 291] width 8 height 13
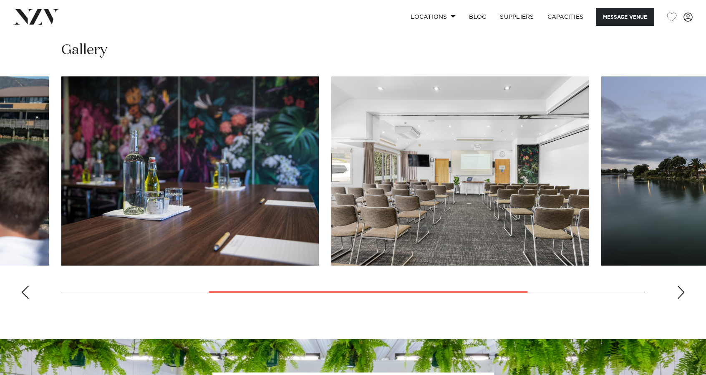
click at [680, 293] on div "Next slide" at bounding box center [681, 291] width 8 height 13
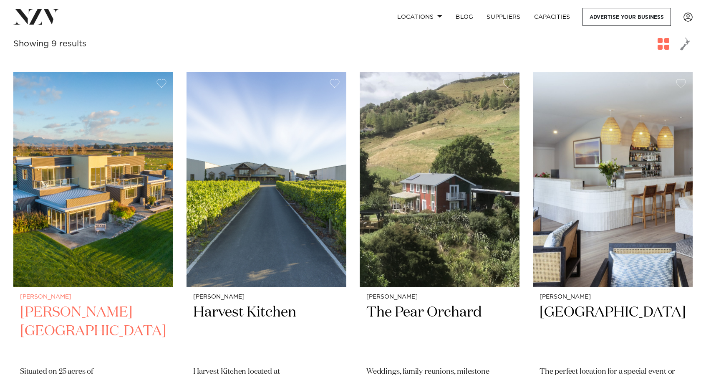
click at [93, 309] on h2 "[PERSON_NAME][GEOGRAPHIC_DATA]" at bounding box center [93, 331] width 146 height 56
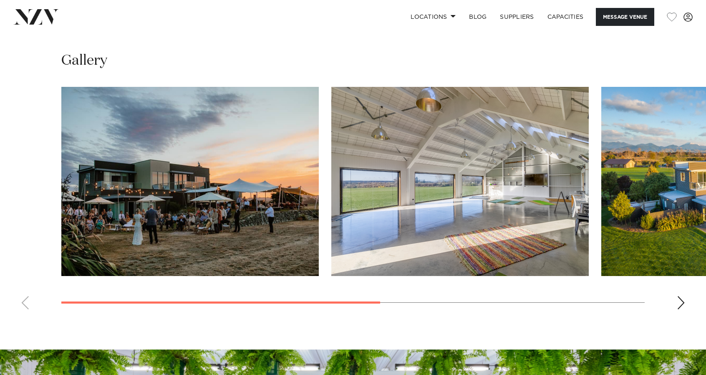
scroll to position [623, 0]
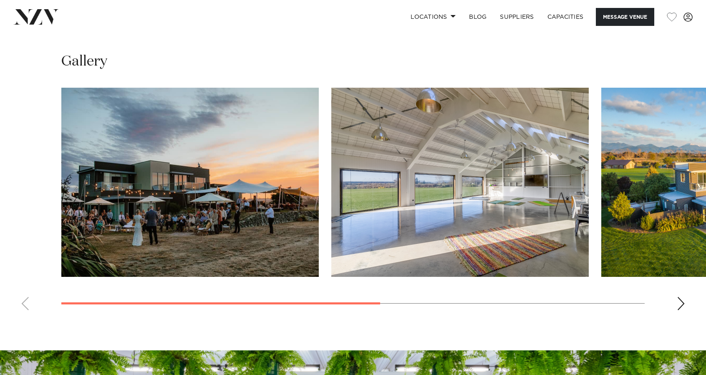
click at [680, 306] on div "Next slide" at bounding box center [681, 303] width 8 height 13
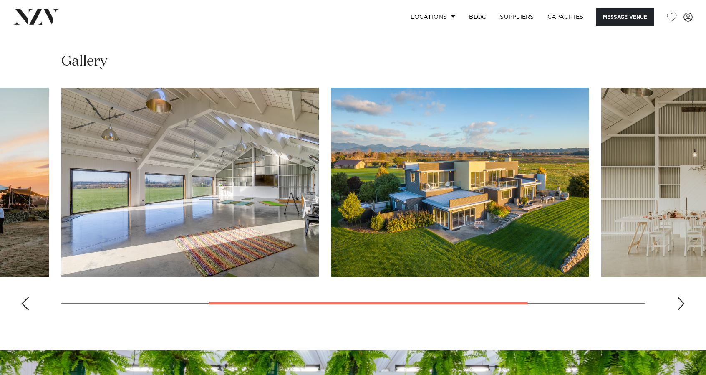
click at [680, 306] on div "Next slide" at bounding box center [681, 303] width 8 height 13
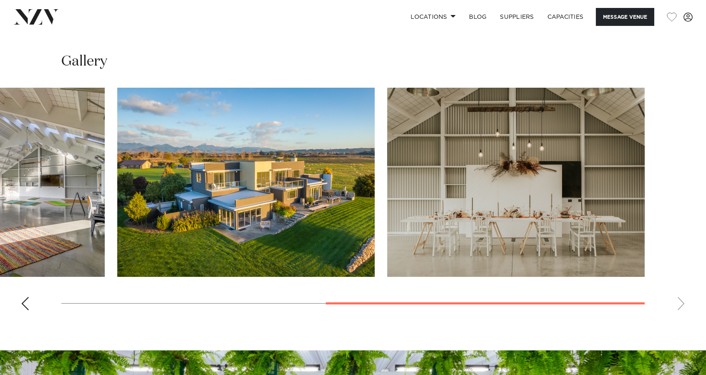
click at [680, 306] on swiper-container at bounding box center [353, 202] width 706 height 229
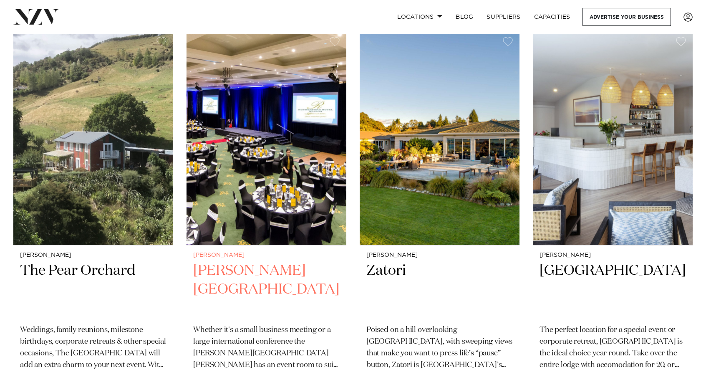
scroll to position [327, 0]
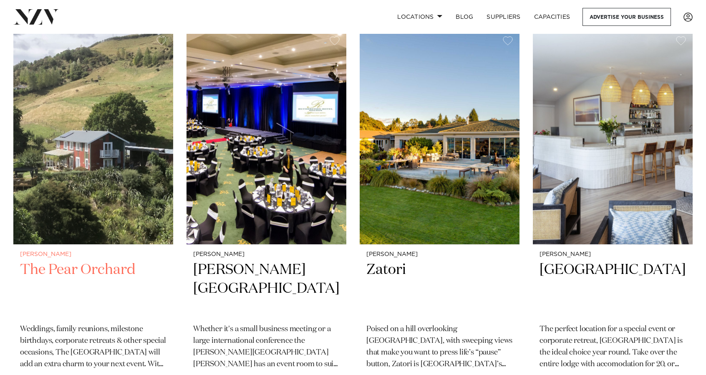
click at [97, 272] on h2 "The Pear Orchard" at bounding box center [93, 288] width 146 height 56
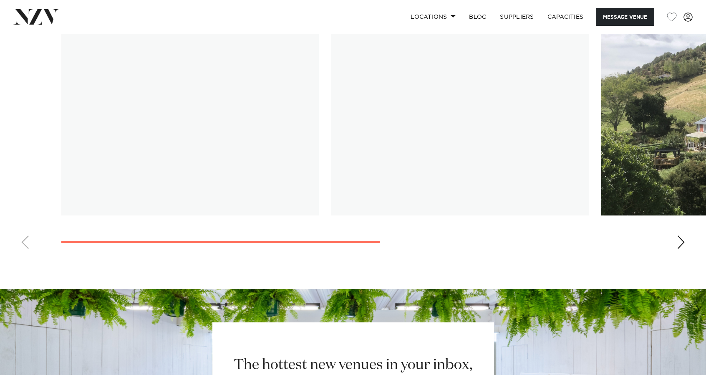
scroll to position [687, 0]
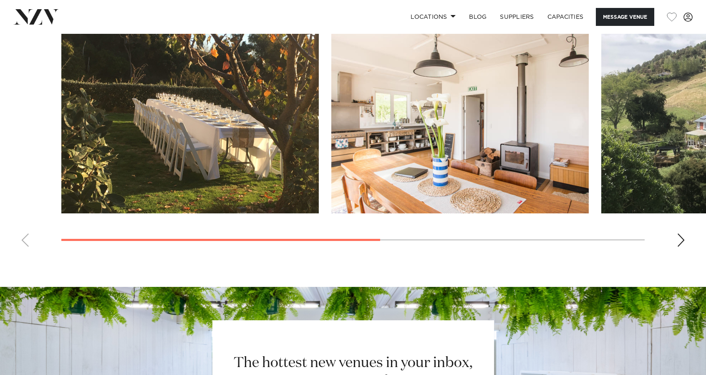
click at [684, 247] on div "Next slide" at bounding box center [681, 239] width 8 height 13
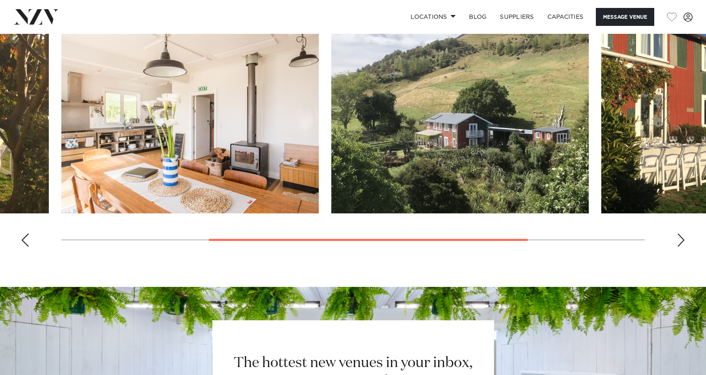
click at [684, 247] on div "Next slide" at bounding box center [681, 239] width 8 height 13
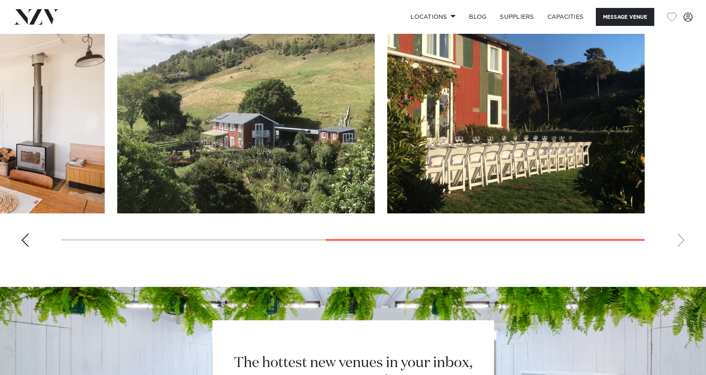
click at [684, 253] on swiper-container at bounding box center [353, 138] width 706 height 229
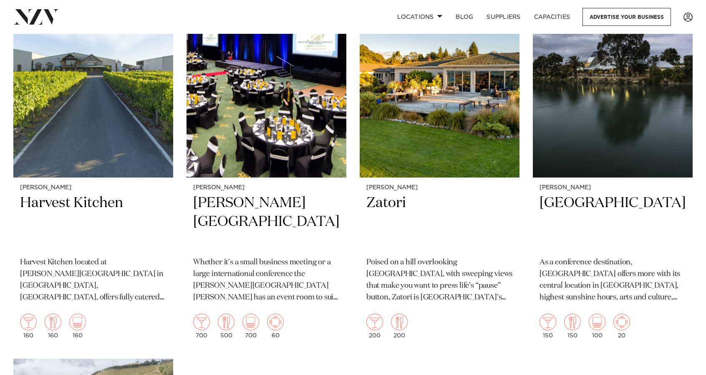
scroll to position [790, 0]
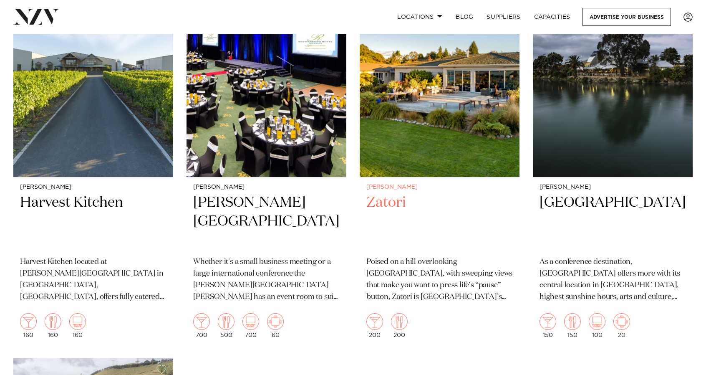
click at [389, 207] on h2 "Zatori" at bounding box center [439, 221] width 146 height 56
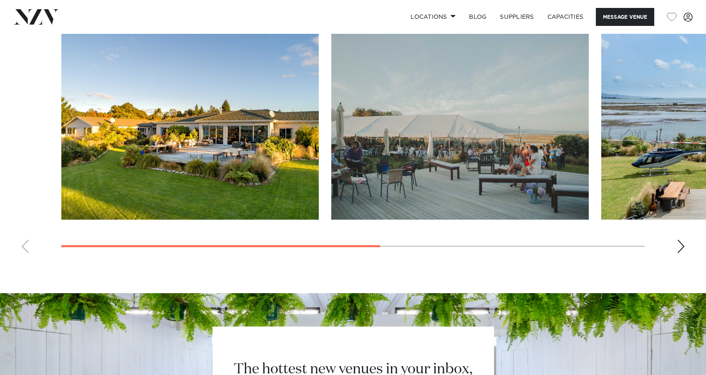
scroll to position [667, 0]
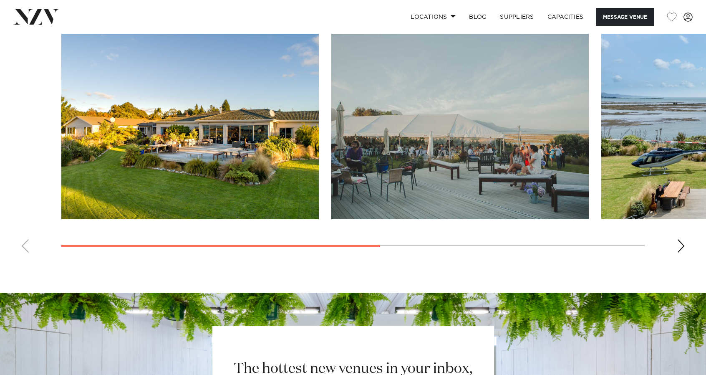
click at [680, 246] on div "Next slide" at bounding box center [681, 245] width 8 height 13
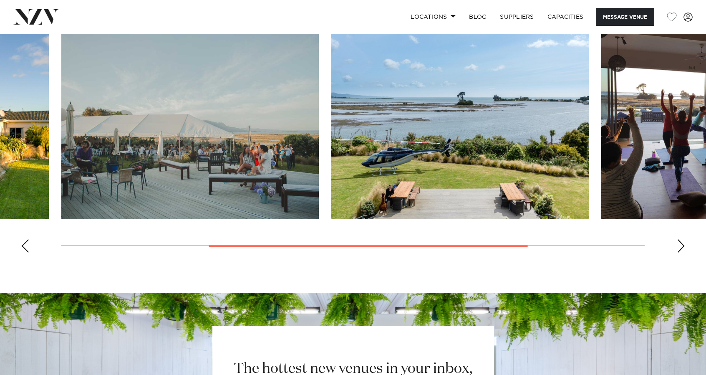
click at [680, 246] on div "Next slide" at bounding box center [681, 245] width 8 height 13
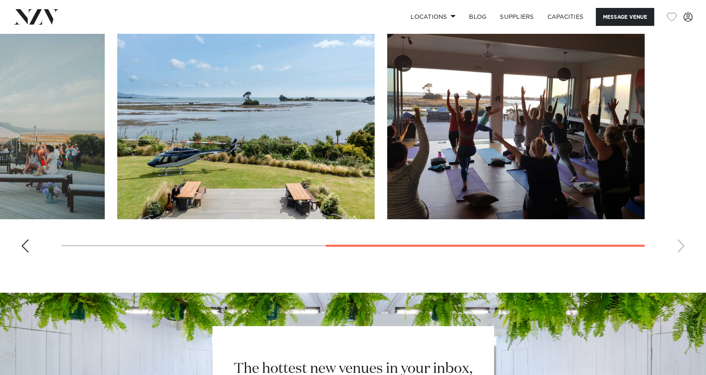
click at [680, 246] on swiper-container at bounding box center [353, 144] width 706 height 229
click at [23, 242] on div "Previous slide" at bounding box center [25, 245] width 8 height 13
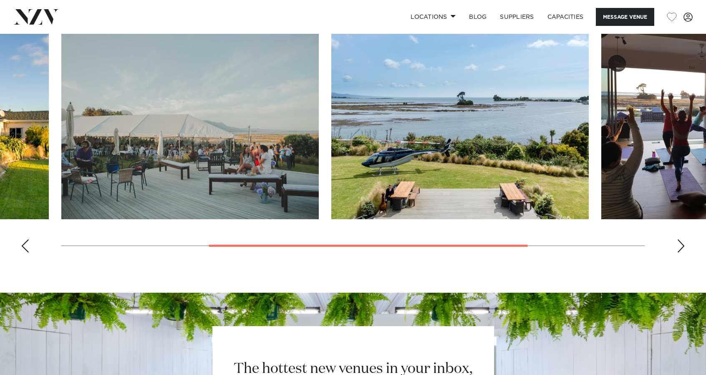
click at [23, 242] on div "Previous slide" at bounding box center [25, 245] width 8 height 13
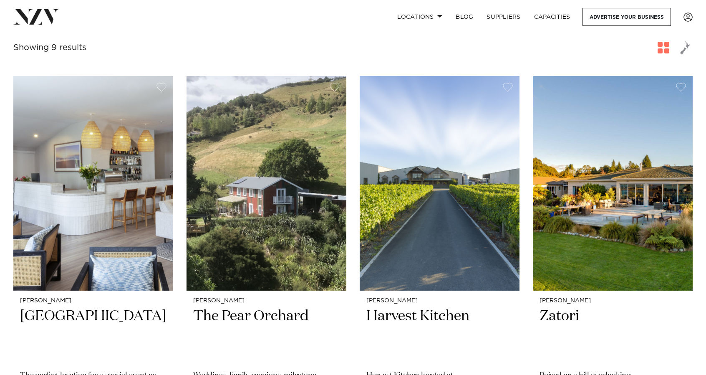
scroll to position [280, 0]
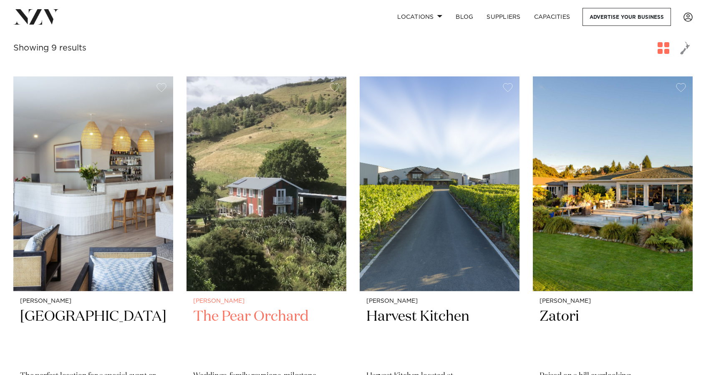
click at [275, 318] on h2 "The Pear Orchard" at bounding box center [266, 335] width 146 height 56
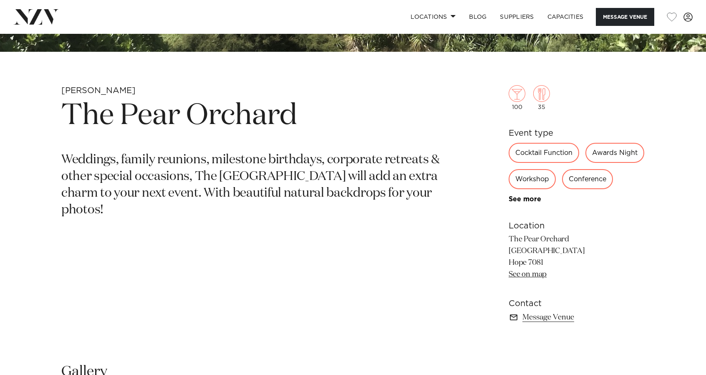
scroll to position [296, 0]
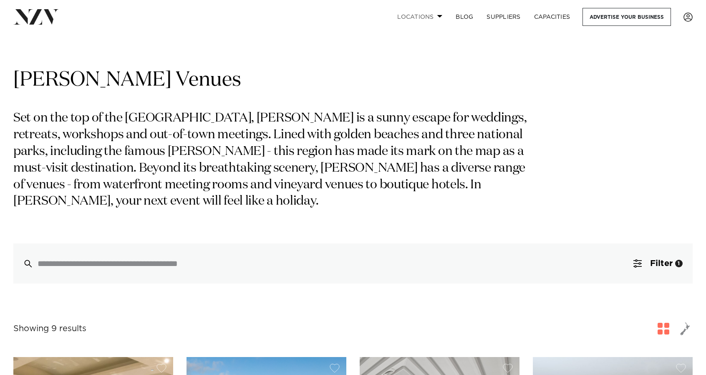
click at [439, 15] on link "Locations" at bounding box center [420, 17] width 58 height 18
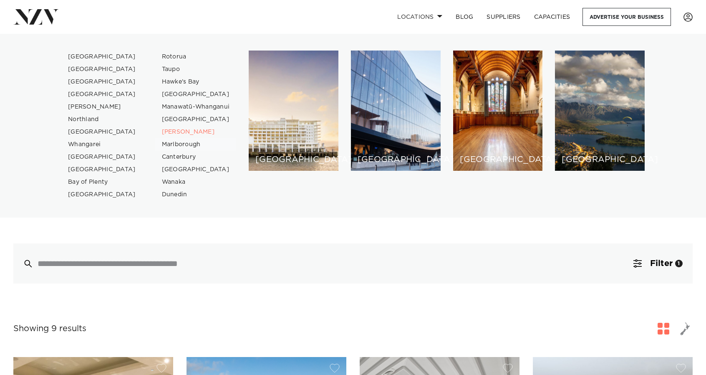
click at [175, 146] on link "Marlborough" at bounding box center [195, 144] width 81 height 13
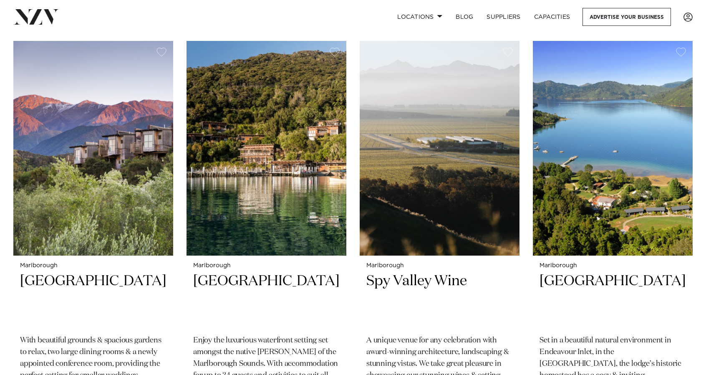
scroll to position [313, 0]
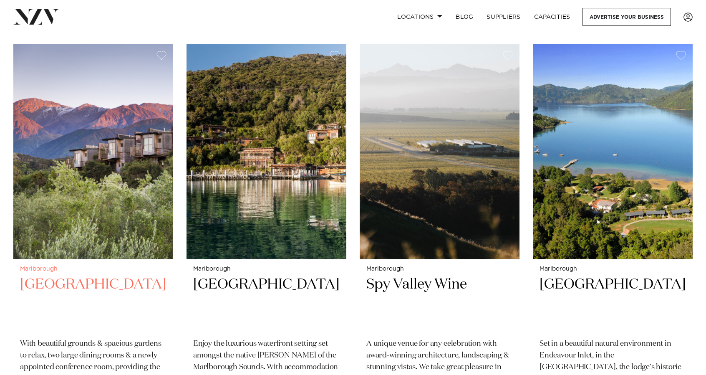
click at [92, 275] on h2 "Hapuku Lodge" at bounding box center [93, 303] width 146 height 56
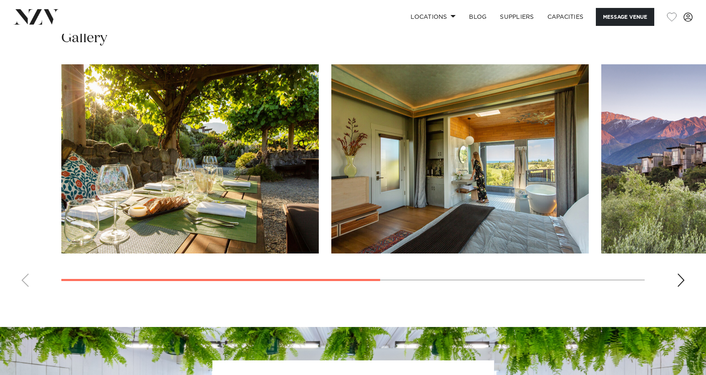
scroll to position [649, 0]
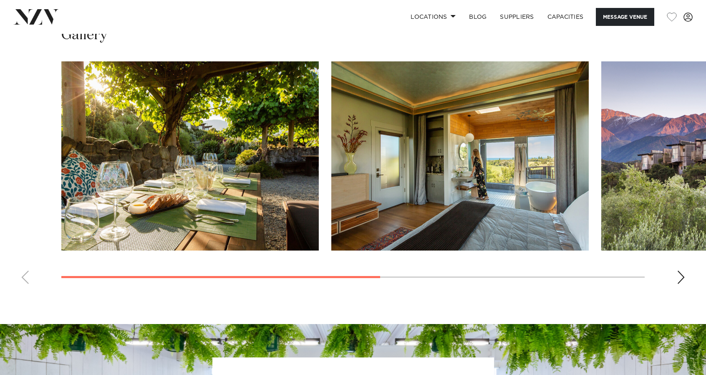
click at [683, 278] on div "Next slide" at bounding box center [681, 276] width 8 height 13
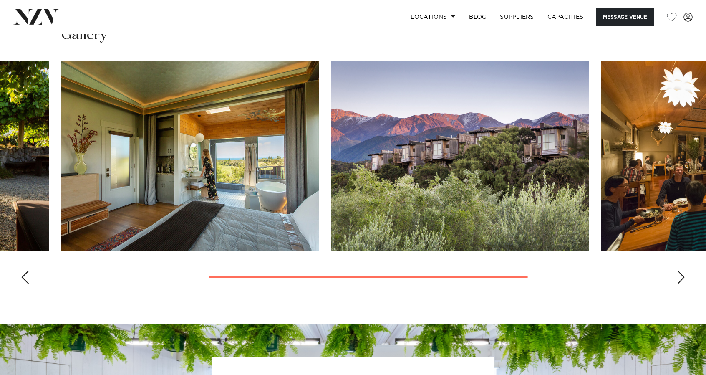
click at [683, 278] on div "Next slide" at bounding box center [681, 276] width 8 height 13
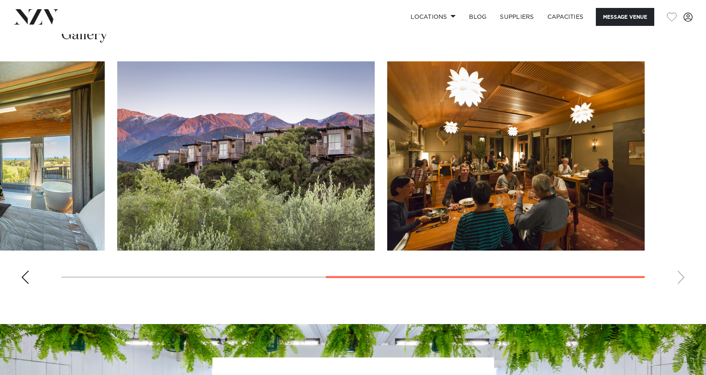
click at [683, 278] on swiper-container at bounding box center [353, 175] width 706 height 229
click at [22, 275] on div "Previous slide" at bounding box center [25, 276] width 8 height 13
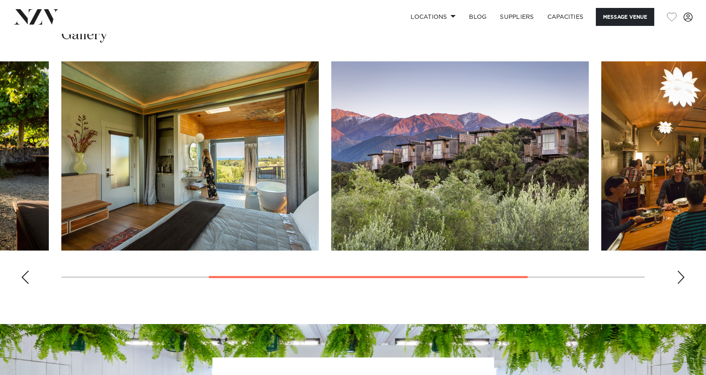
click at [22, 275] on div "Previous slide" at bounding box center [25, 276] width 8 height 13
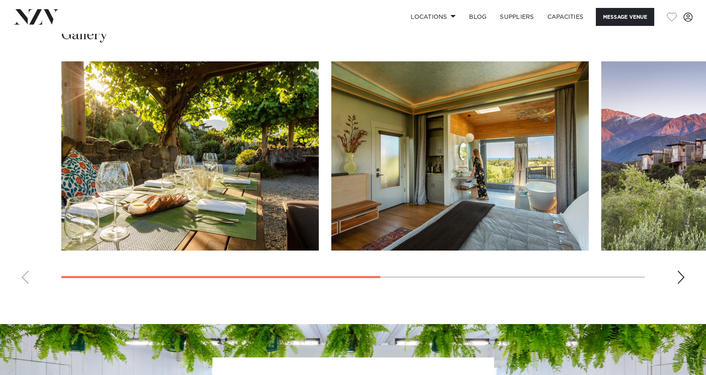
click at [22, 275] on swiper-container at bounding box center [353, 175] width 706 height 229
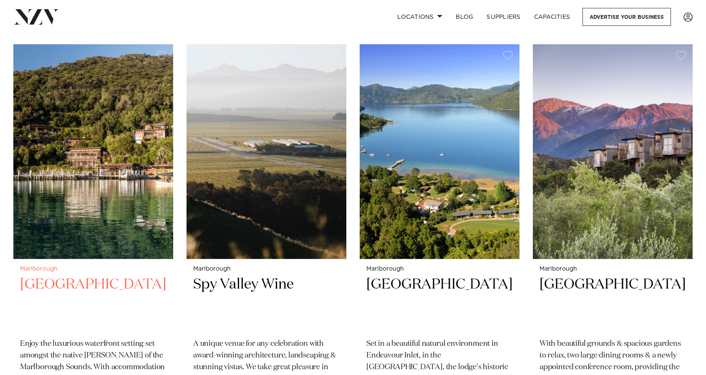
click at [78, 275] on h2 "[GEOGRAPHIC_DATA]" at bounding box center [93, 303] width 146 height 56
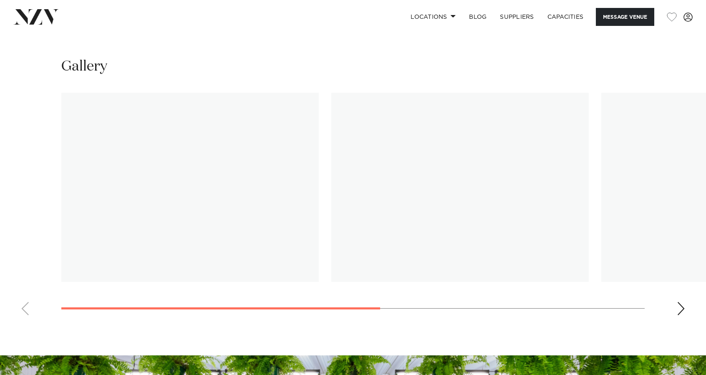
scroll to position [676, 0]
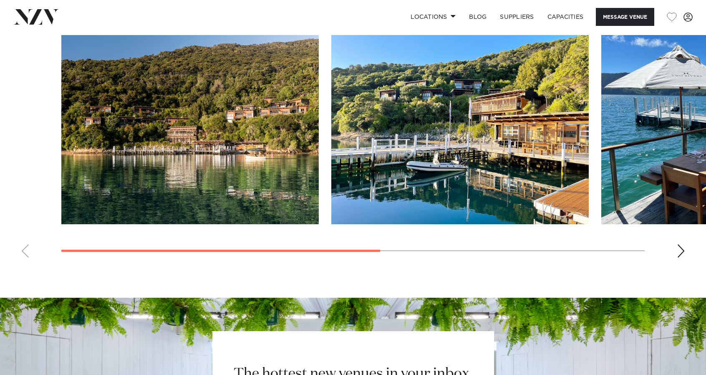
click at [681, 250] on div "Next slide" at bounding box center [681, 250] width 8 height 13
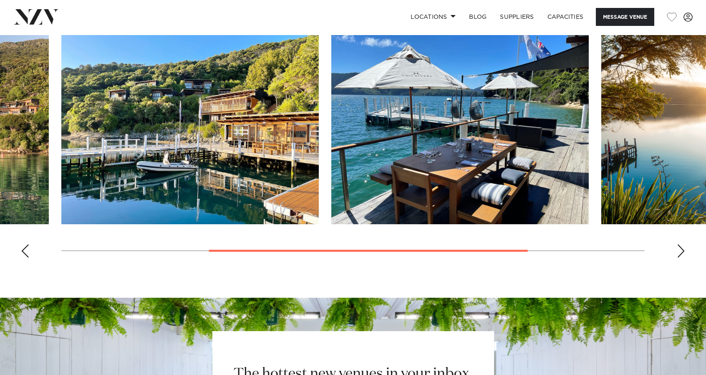
click at [681, 250] on div "Next slide" at bounding box center [681, 250] width 8 height 13
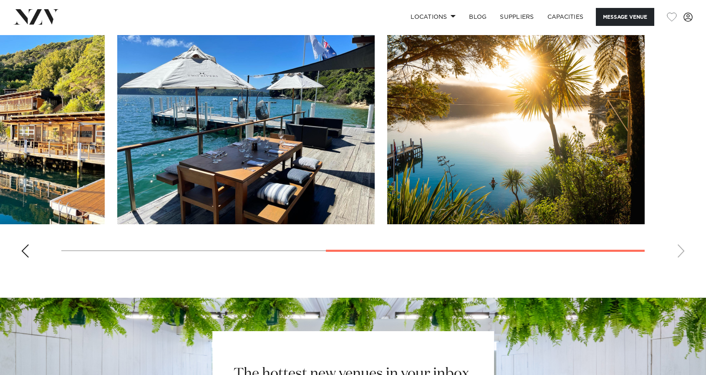
click at [681, 250] on swiper-container at bounding box center [353, 149] width 706 height 229
click at [24, 252] on div "Previous slide" at bounding box center [25, 250] width 8 height 13
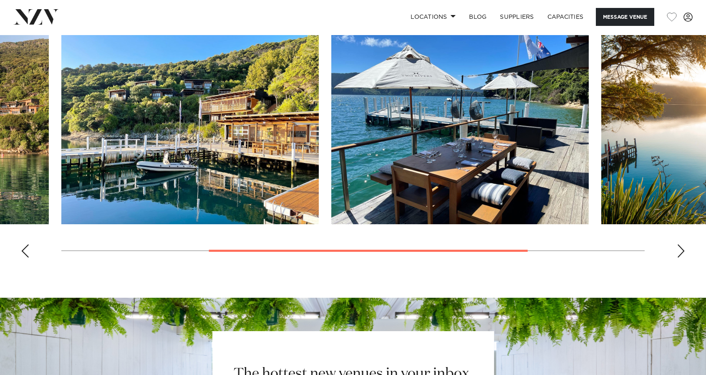
click at [24, 252] on div "Previous slide" at bounding box center [25, 250] width 8 height 13
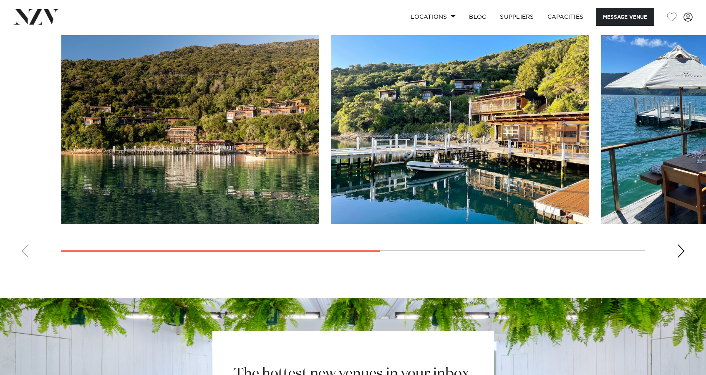
click at [24, 252] on swiper-container at bounding box center [353, 149] width 706 height 229
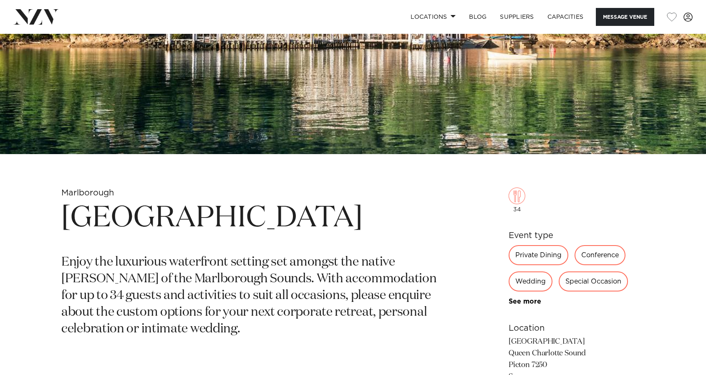
scroll to position [210, 0]
drag, startPoint x: 60, startPoint y: 221, endPoint x: 402, endPoint y: 227, distance: 342.3
click at [402, 227] on div "[GEOGRAPHIC_DATA] Enjoy the luxurious waterfront setting set amongst the native…" at bounding box center [353, 320] width 693 height 265
copy h1 "[GEOGRAPHIC_DATA]"
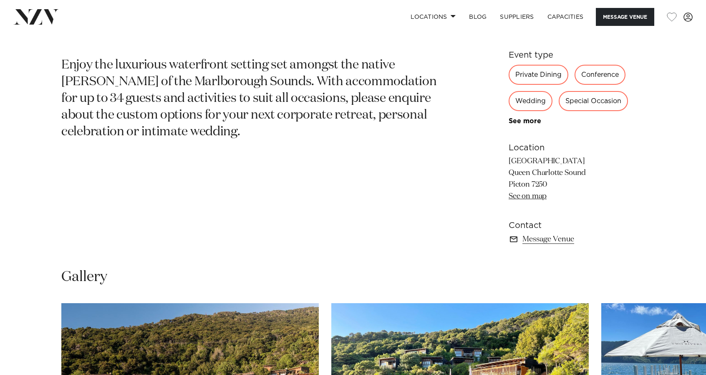
scroll to position [409, 0]
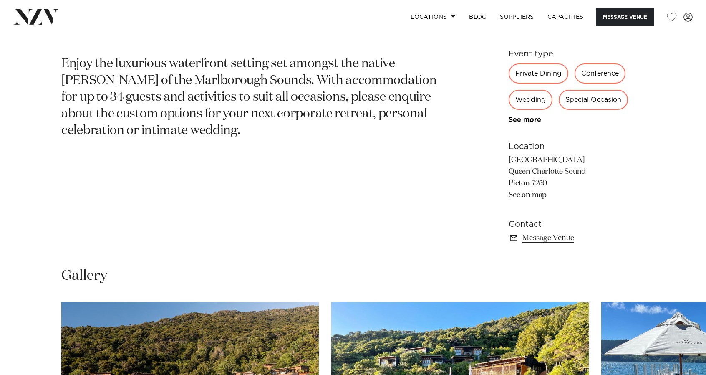
click at [195, 117] on p "Enjoy the luxurious waterfront setting set amongst the native [PERSON_NAME] of …" at bounding box center [255, 97] width 388 height 83
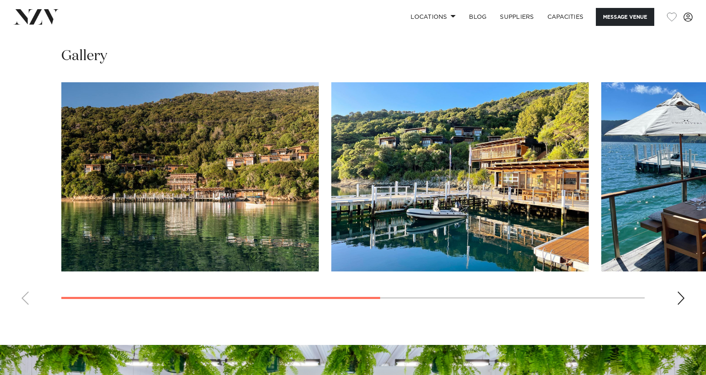
scroll to position [629, 0]
click at [682, 299] on div "Next slide" at bounding box center [681, 297] width 8 height 13
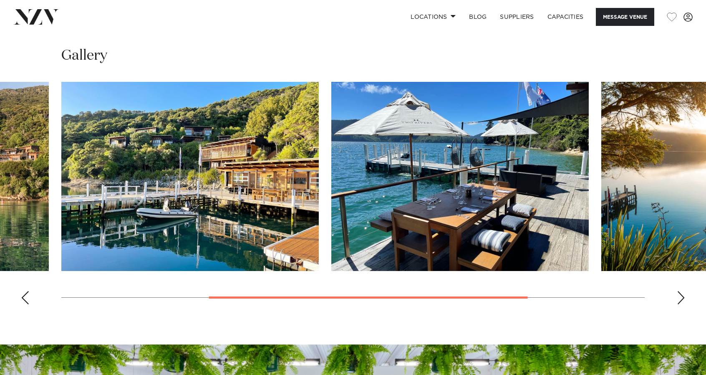
click at [682, 299] on div "Next slide" at bounding box center [681, 297] width 8 height 13
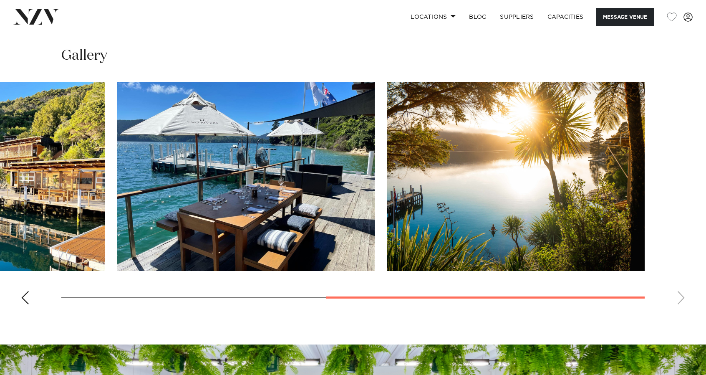
click at [25, 298] on div "Previous slide" at bounding box center [25, 297] width 8 height 13
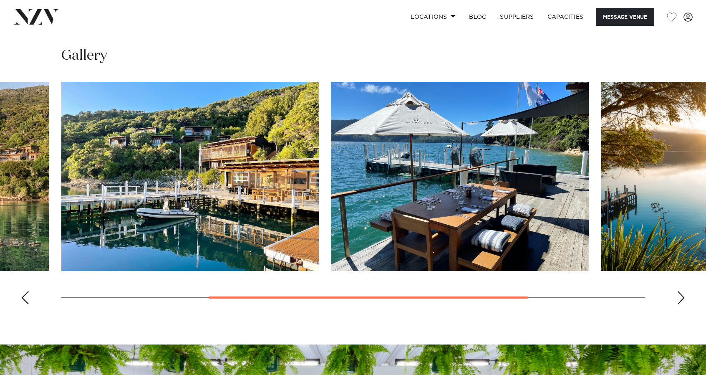
click at [25, 298] on div "Previous slide" at bounding box center [25, 297] width 8 height 13
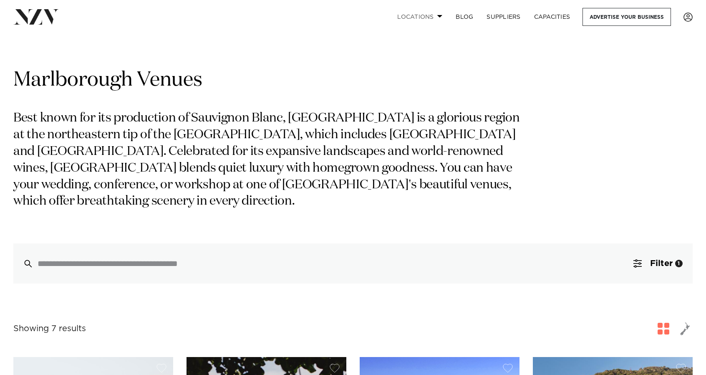
click at [440, 16] on span at bounding box center [439, 16] width 5 height 3
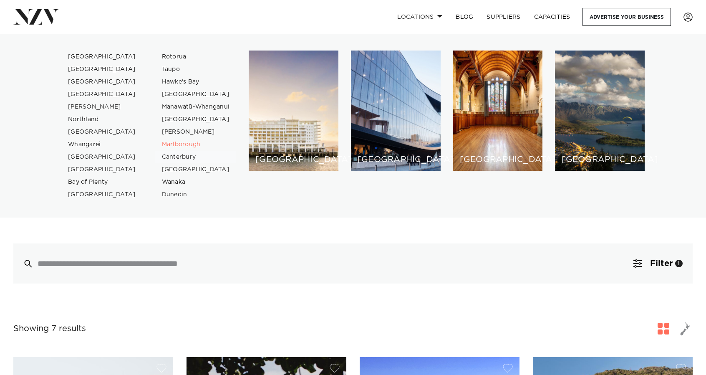
click at [173, 156] on link "Canterbury" at bounding box center [195, 157] width 81 height 13
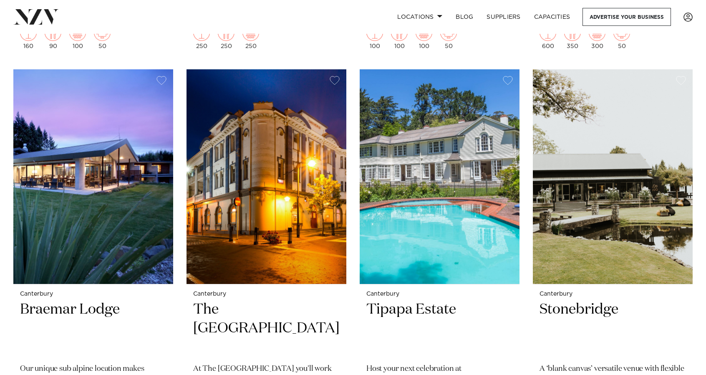
scroll to position [1524, 0]
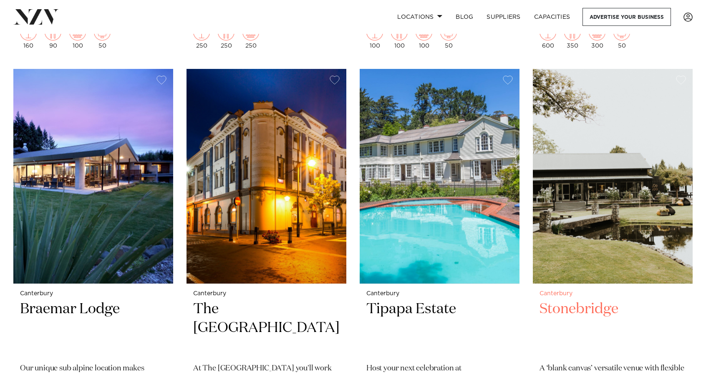
click at [592, 300] on h2 "Stonebridge" at bounding box center [613, 328] width 146 height 56
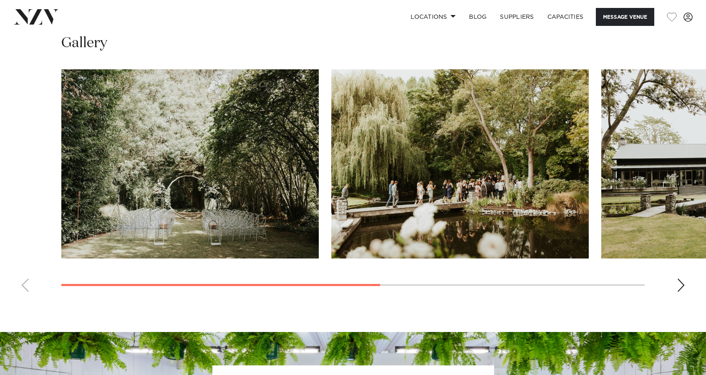
scroll to position [639, 0]
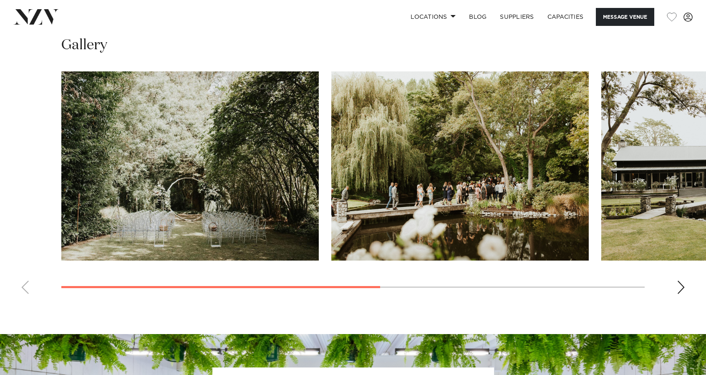
click at [681, 286] on div "Next slide" at bounding box center [681, 286] width 8 height 13
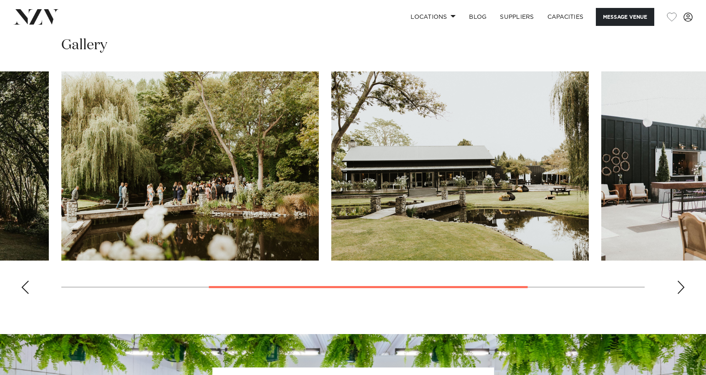
click at [681, 286] on div "Next slide" at bounding box center [681, 286] width 8 height 13
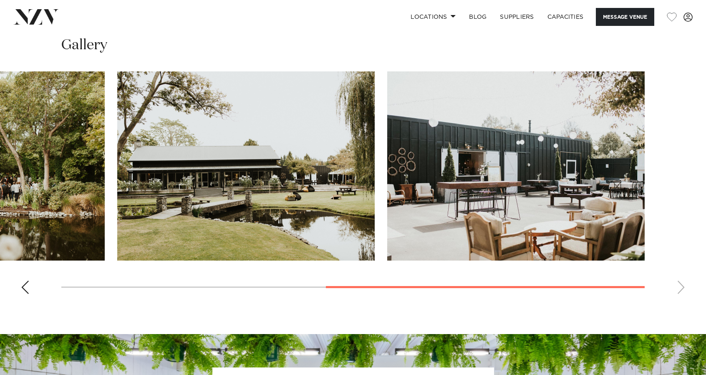
click at [681, 286] on swiper-container at bounding box center [353, 185] width 706 height 229
click at [23, 288] on div "Previous slide" at bounding box center [25, 286] width 8 height 13
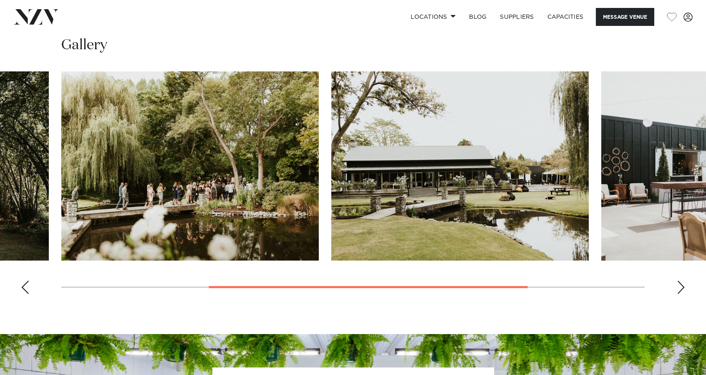
click at [23, 288] on div "Previous slide" at bounding box center [25, 286] width 8 height 13
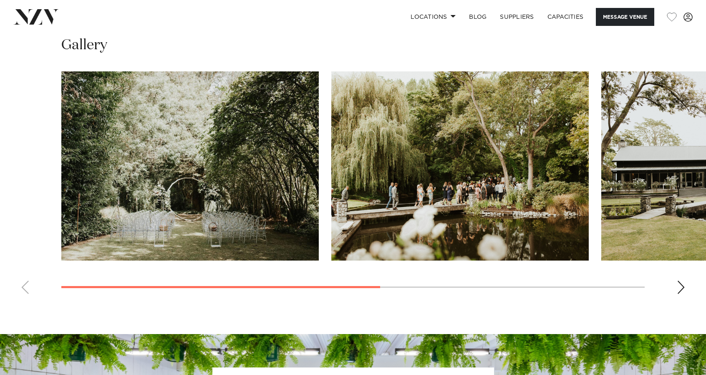
click at [23, 288] on swiper-container at bounding box center [353, 185] width 706 height 229
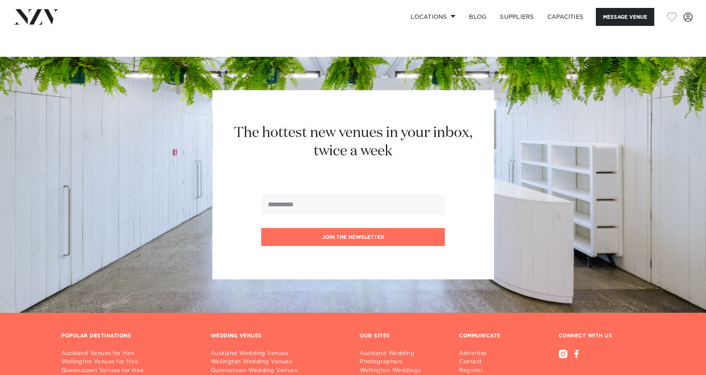
scroll to position [1066, 0]
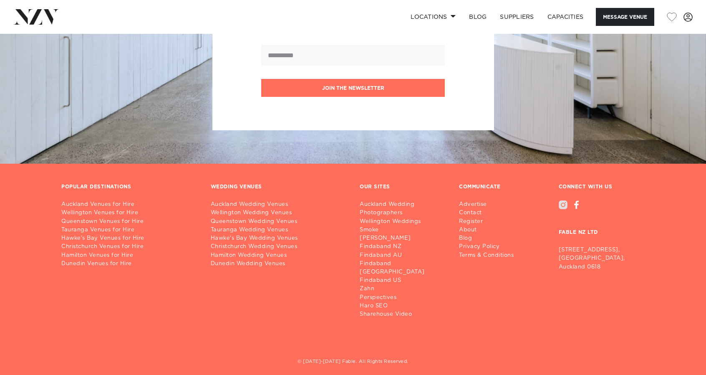
click at [562, 203] on div at bounding box center [563, 204] width 9 height 9
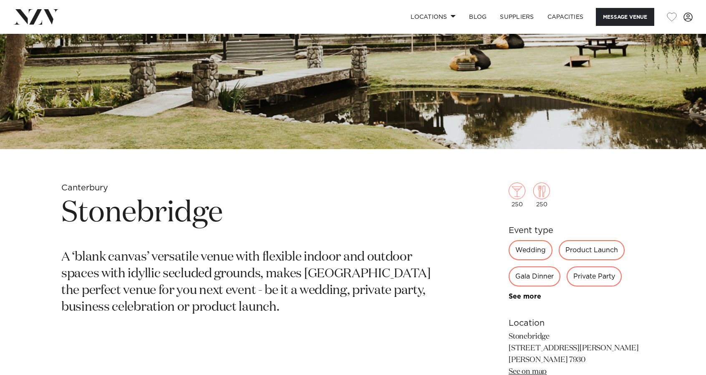
scroll to position [217, 0]
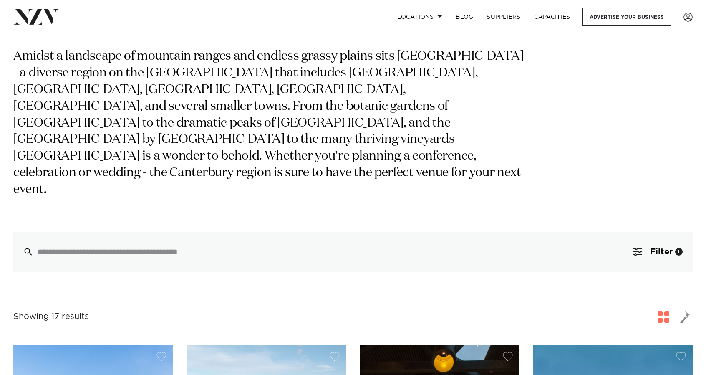
scroll to position [6, 0]
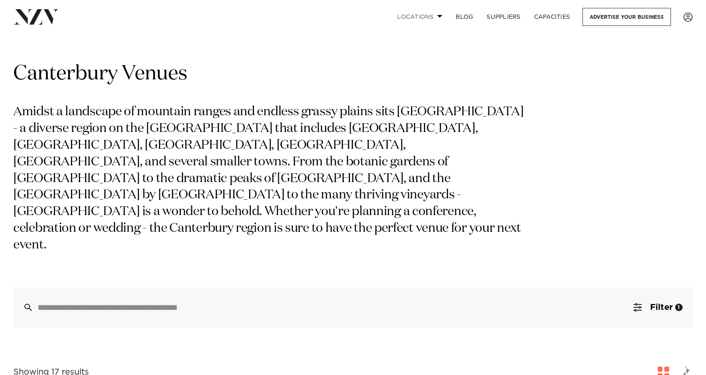
click at [444, 16] on link "Locations" at bounding box center [420, 17] width 58 height 18
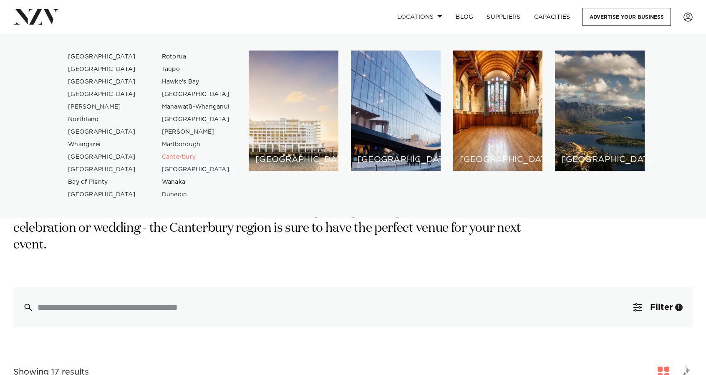
click at [193, 169] on link "[GEOGRAPHIC_DATA]" at bounding box center [195, 169] width 81 height 13
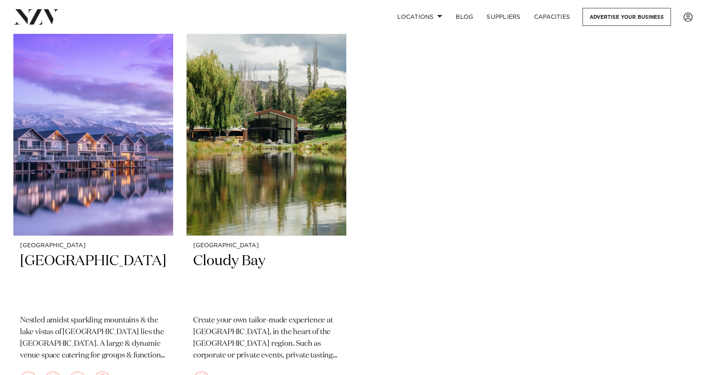
scroll to position [714, 0]
click at [250, 188] on img at bounding box center [267, 129] width 160 height 215
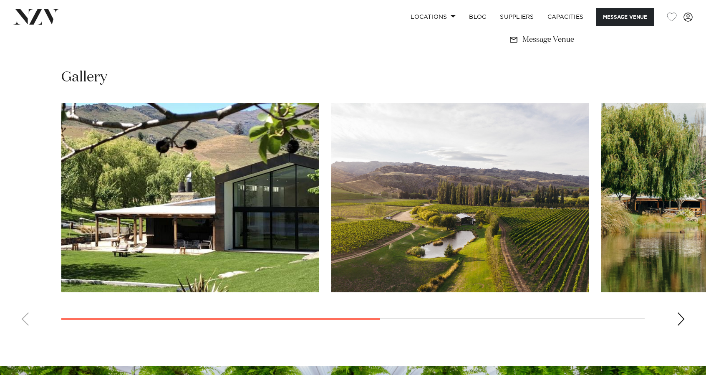
scroll to position [621, 0]
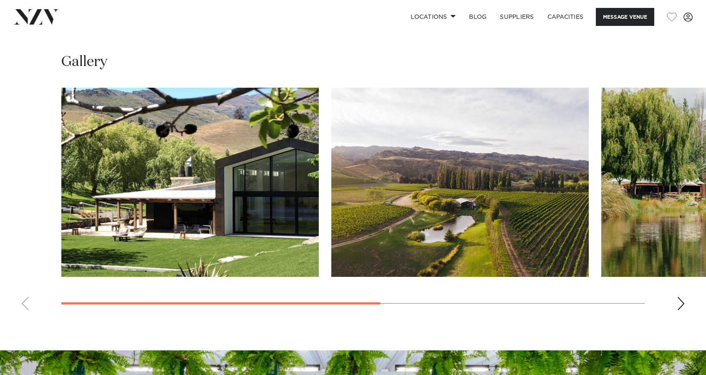
click at [681, 297] on div "Next slide" at bounding box center [681, 303] width 8 height 13
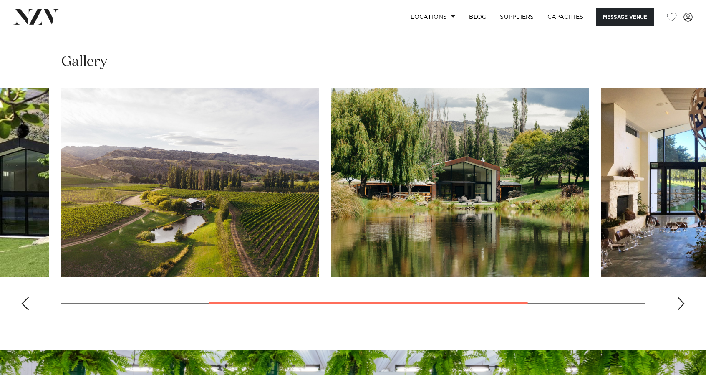
click at [681, 297] on div "Next slide" at bounding box center [681, 303] width 8 height 13
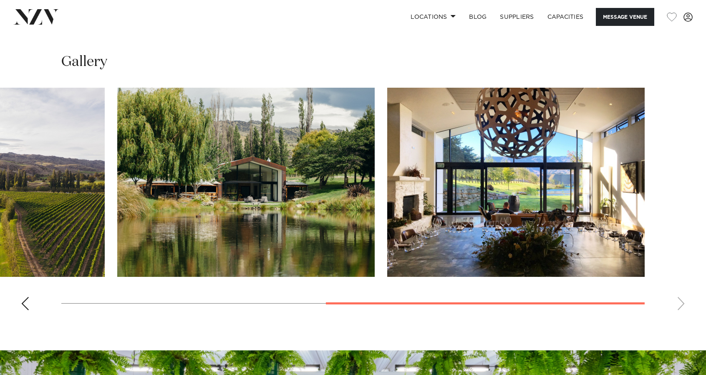
click at [681, 295] on swiper-container at bounding box center [353, 202] width 706 height 229
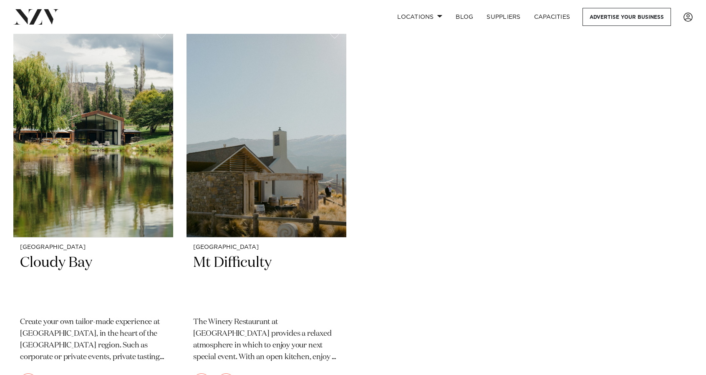
scroll to position [714, 0]
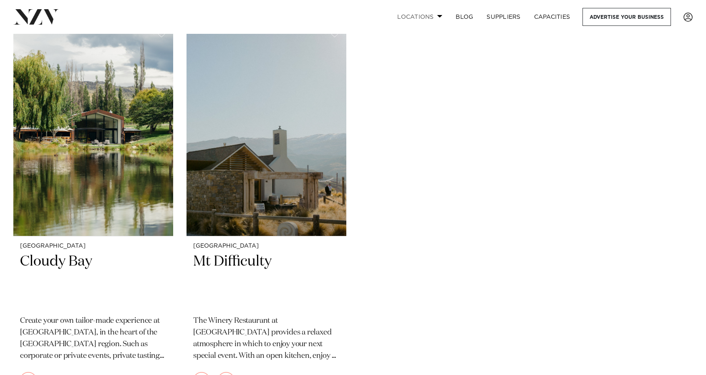
click at [437, 18] on span at bounding box center [439, 16] width 5 height 3
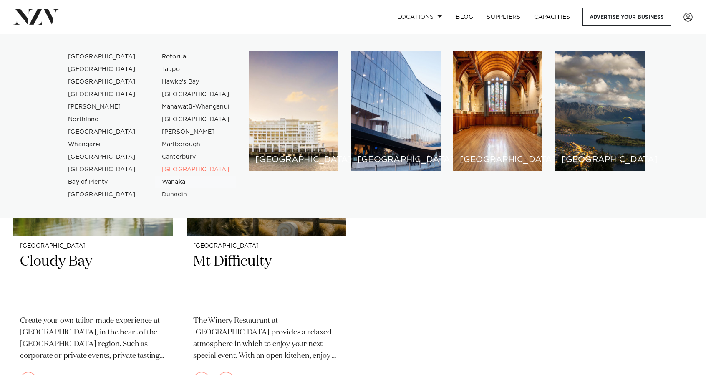
click at [168, 182] on link "Wanaka" at bounding box center [195, 182] width 81 height 13
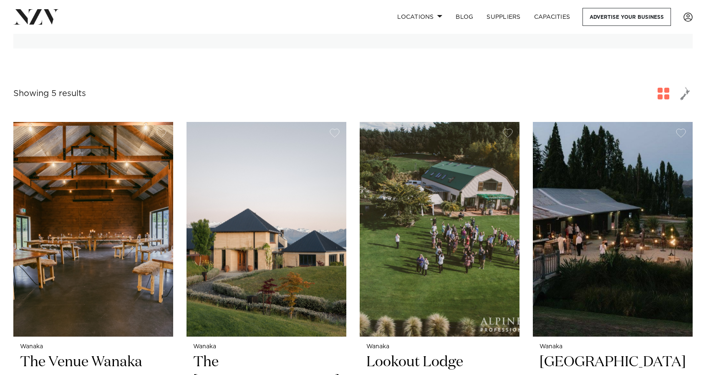
scroll to position [194, 0]
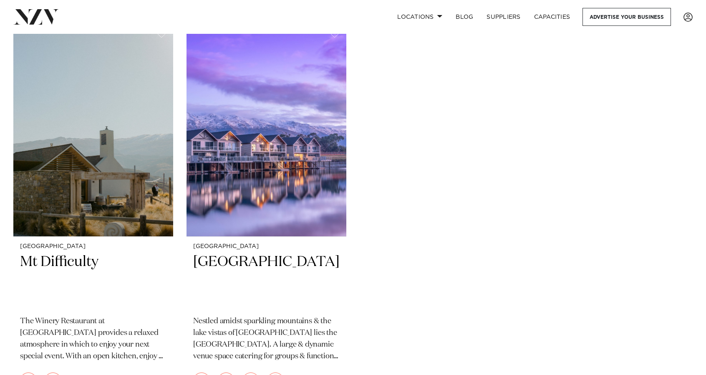
scroll to position [714, 0]
click at [440, 14] on link "Locations" at bounding box center [420, 17] width 58 height 18
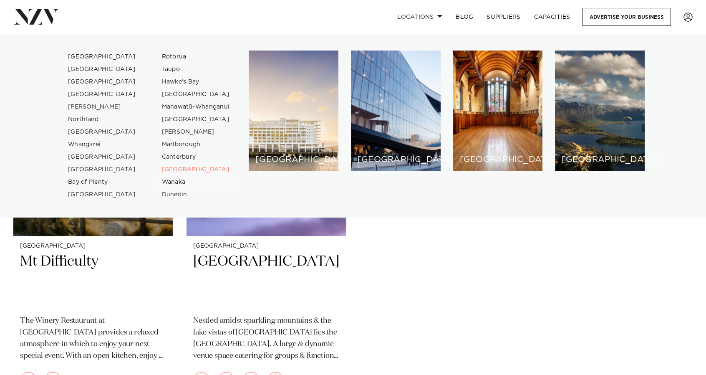
click at [164, 184] on link "Wanaka" at bounding box center [195, 182] width 81 height 13
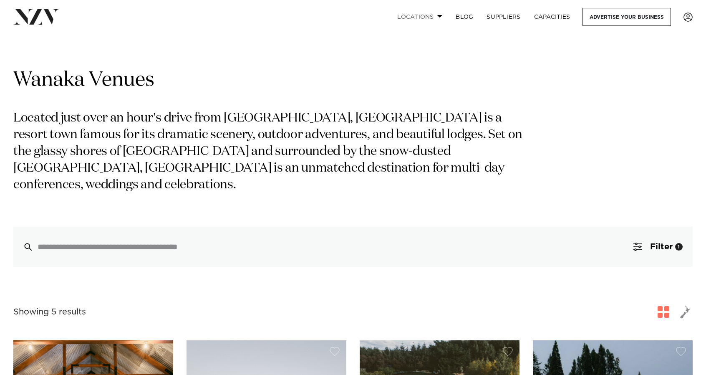
click at [436, 18] on link "Locations" at bounding box center [420, 17] width 58 height 18
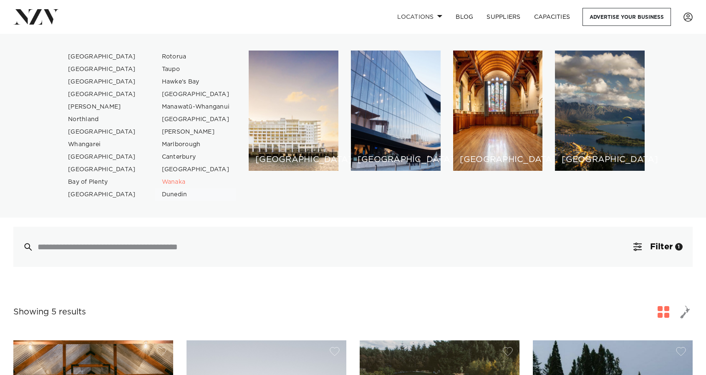
click at [172, 194] on link "Dunedin" at bounding box center [195, 194] width 81 height 13
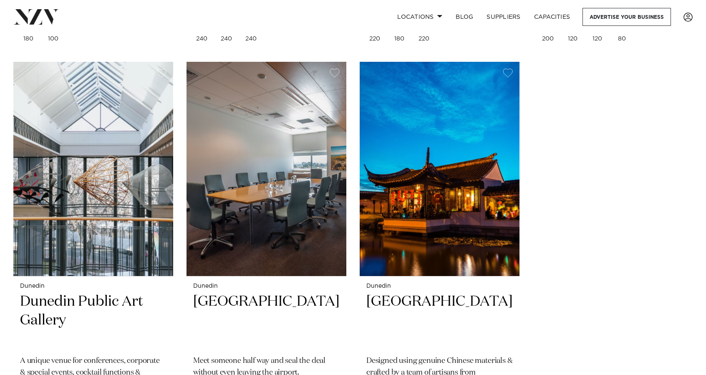
scroll to position [1114, 0]
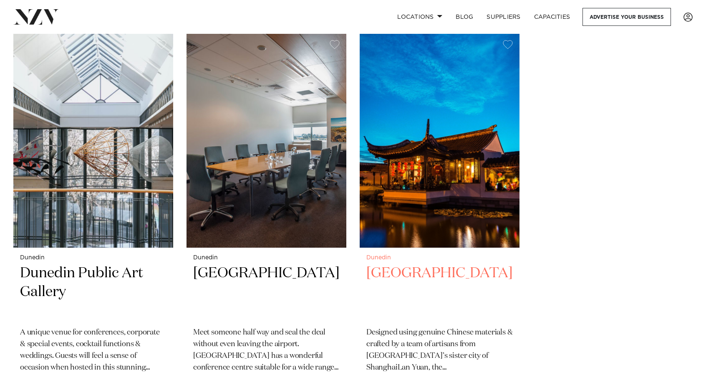
click at [418, 264] on h2 "Dunedin Chinese Garden" at bounding box center [439, 292] width 146 height 56
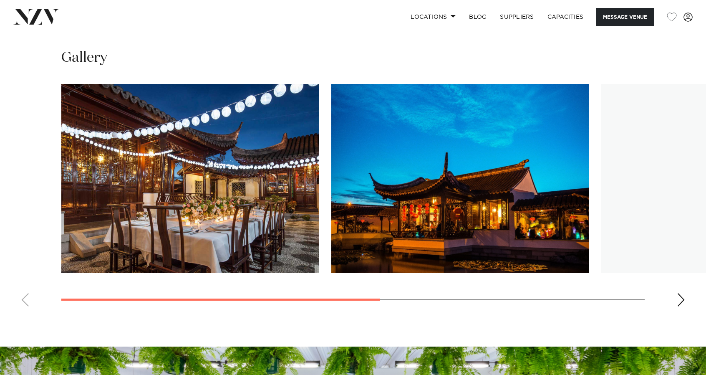
scroll to position [657, 0]
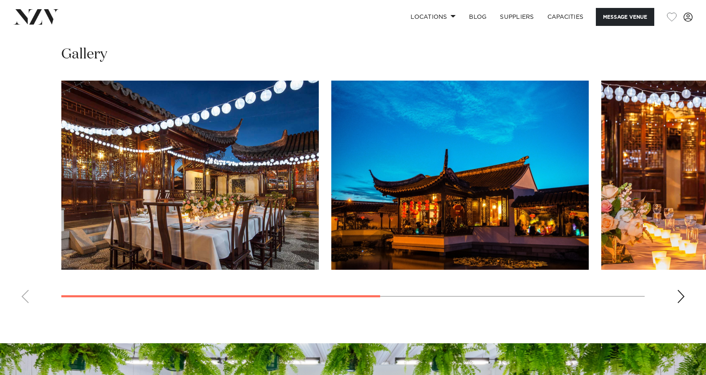
click at [683, 296] on div "Next slide" at bounding box center [681, 296] width 8 height 13
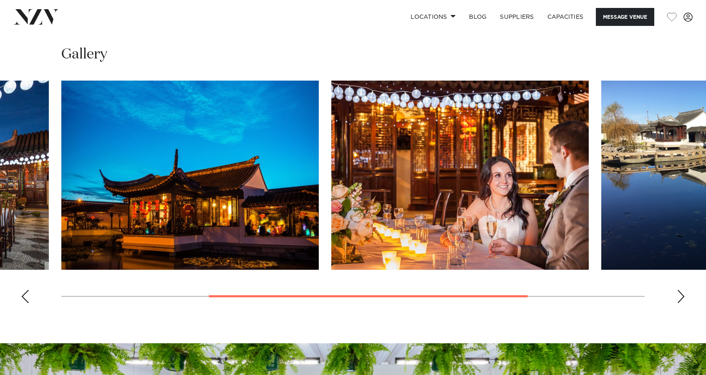
click at [683, 296] on div "Next slide" at bounding box center [681, 296] width 8 height 13
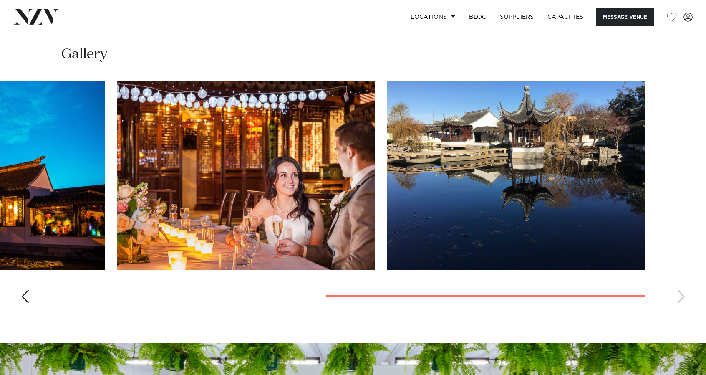
click at [683, 296] on swiper-container at bounding box center [353, 195] width 706 height 229
click at [24, 295] on div "Previous slide" at bounding box center [25, 296] width 8 height 13
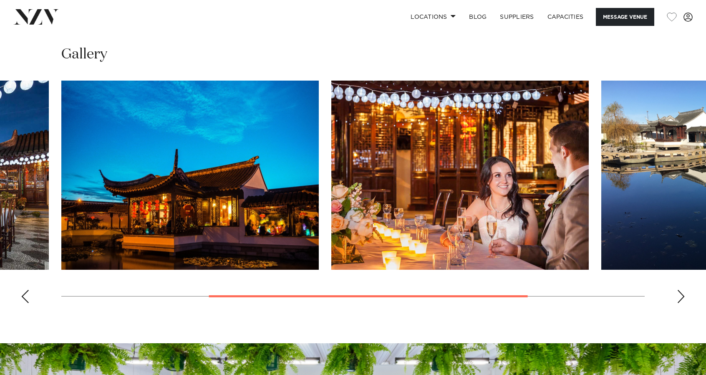
click at [24, 295] on div "Previous slide" at bounding box center [25, 296] width 8 height 13
click at [24, 295] on swiper-container at bounding box center [353, 195] width 706 height 229
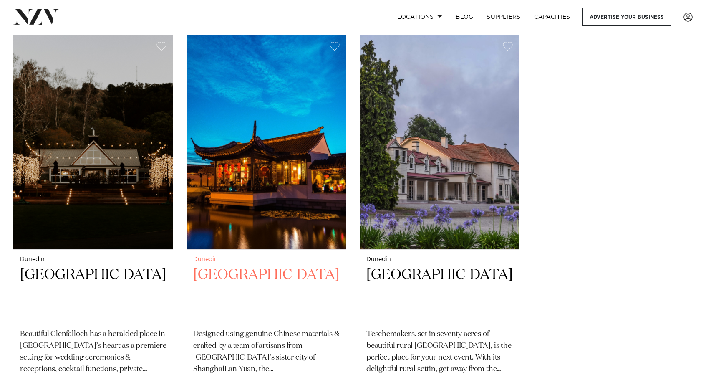
scroll to position [1114, 0]
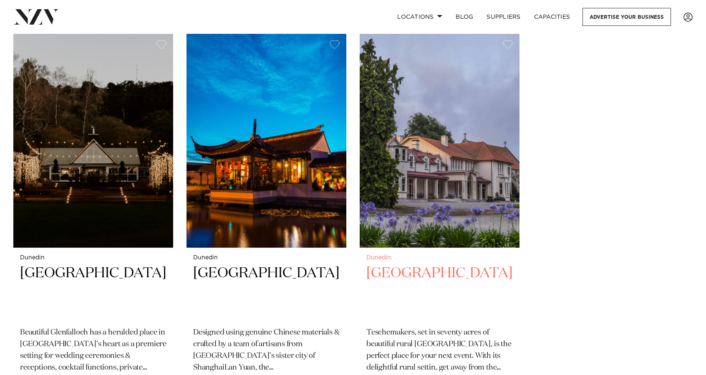
click at [454, 264] on h2 "[GEOGRAPHIC_DATA]" at bounding box center [439, 292] width 146 height 56
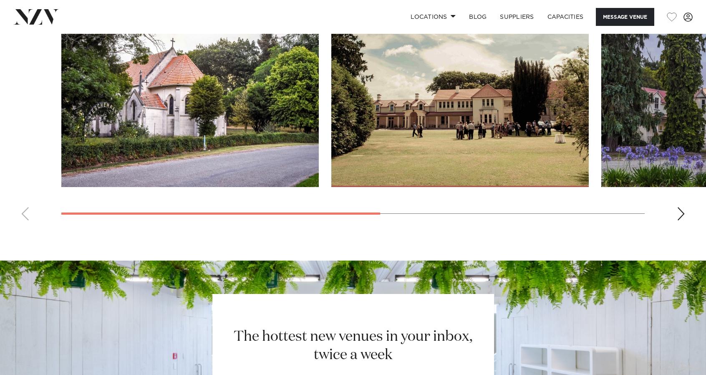
scroll to position [712, 0]
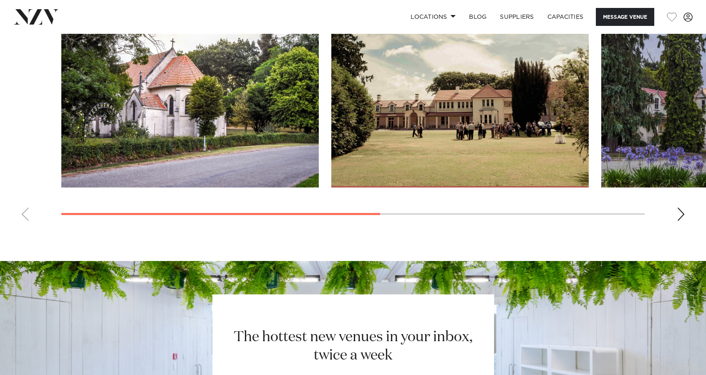
click at [680, 221] on div "Next slide" at bounding box center [681, 213] width 8 height 13
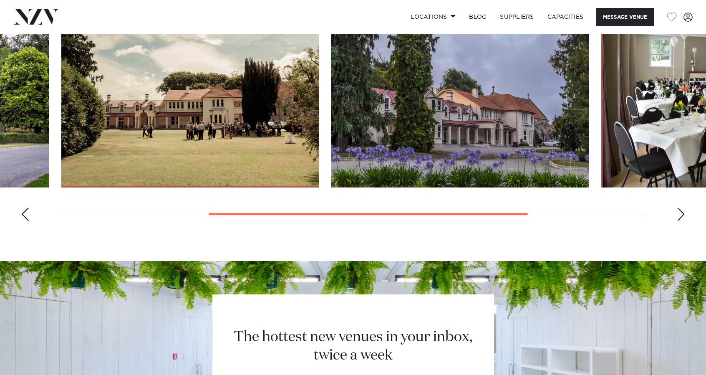
click at [680, 221] on div "Next slide" at bounding box center [681, 213] width 8 height 13
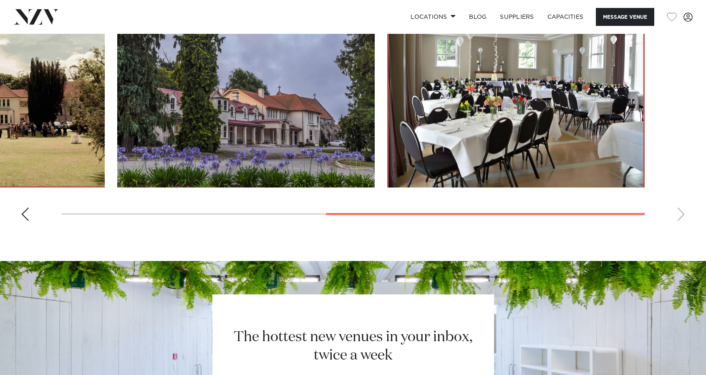
click at [680, 227] on swiper-container at bounding box center [353, 112] width 706 height 229
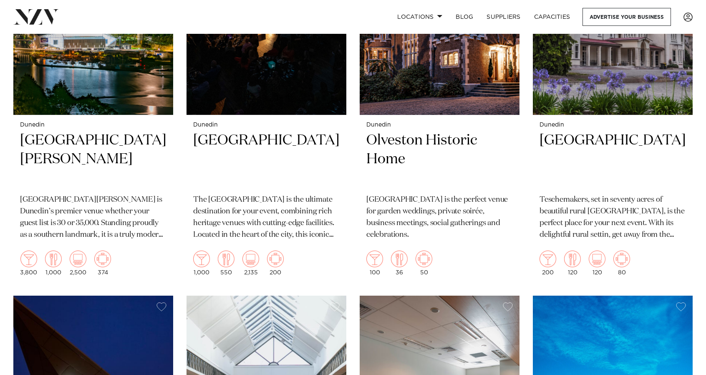
scroll to position [386, 0]
